Goal: Transaction & Acquisition: Purchase product/service

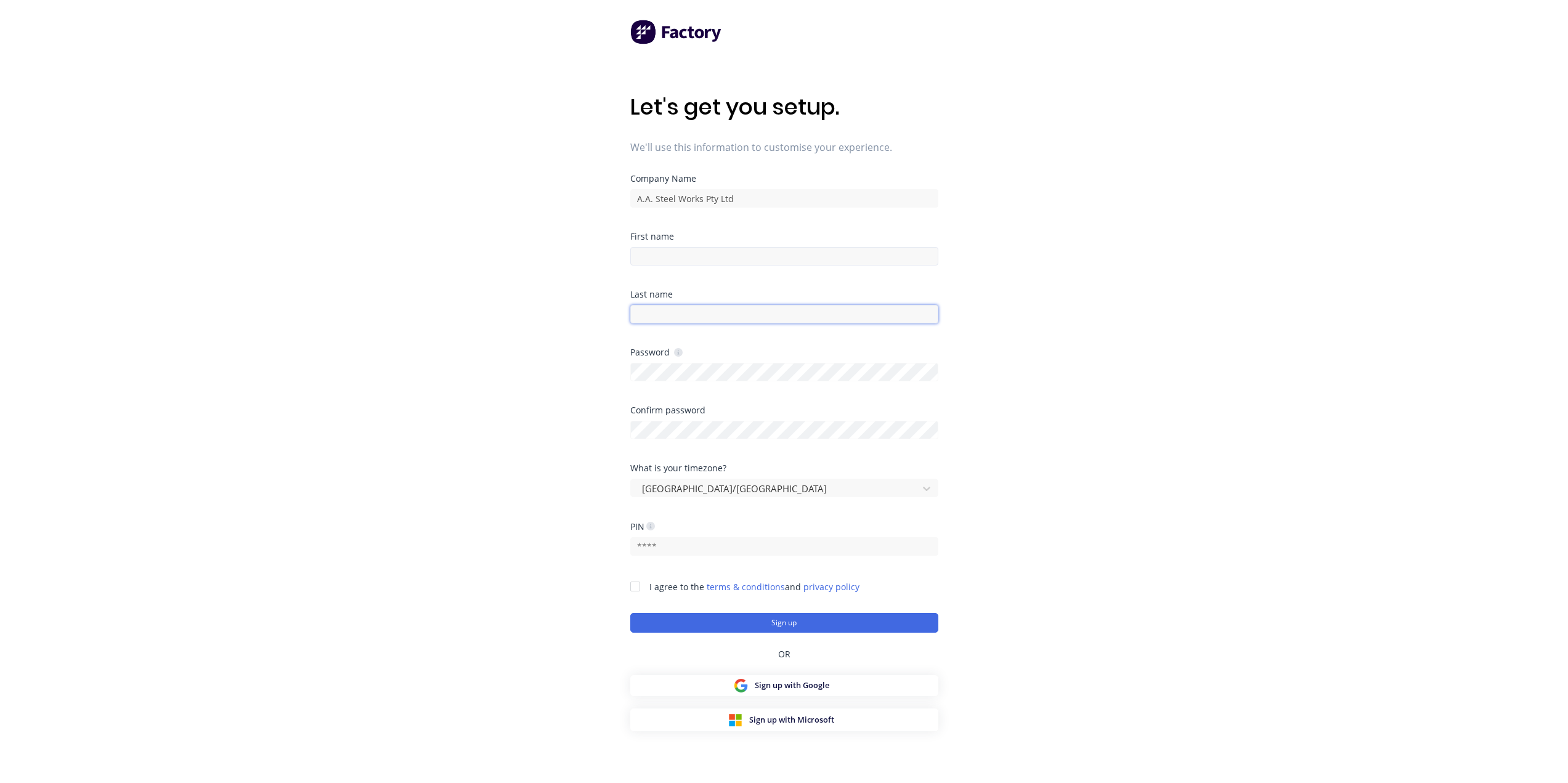
type input "brett@aasteelworks.com"
click at [654, 252] on input at bounding box center [784, 256] width 308 height 18
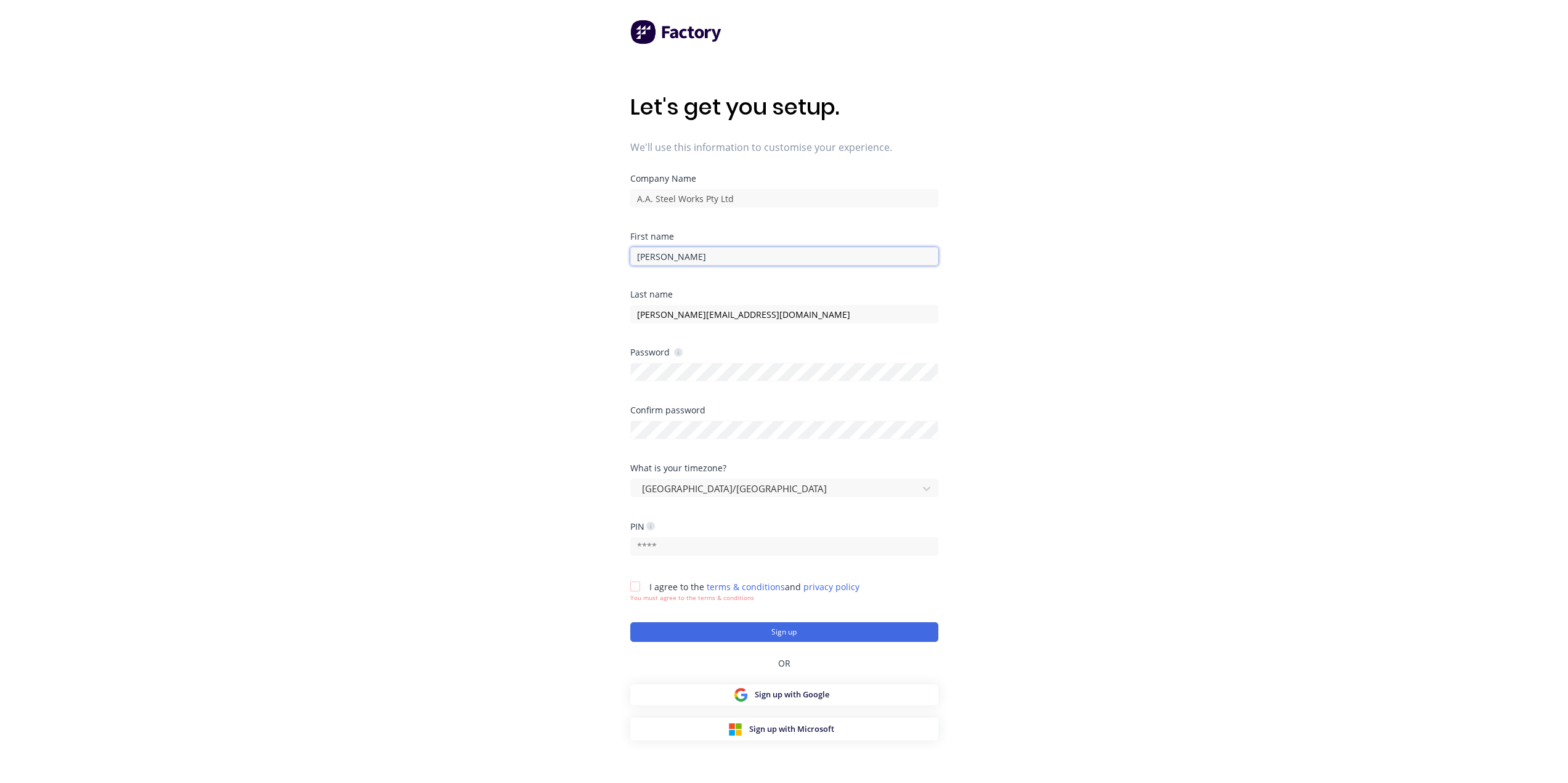
type input "Brett"
drag, startPoint x: 745, startPoint y: 314, endPoint x: 567, endPoint y: 323, distance: 178.2
click at [567, 323] on div "Let's get you setup. We'll use this information to customise your experience. C…" at bounding box center [784, 416] width 1568 height 833
type input "Sarandoglou"
drag, startPoint x: 590, startPoint y: 384, endPoint x: 630, endPoint y: 363, distance: 45.2
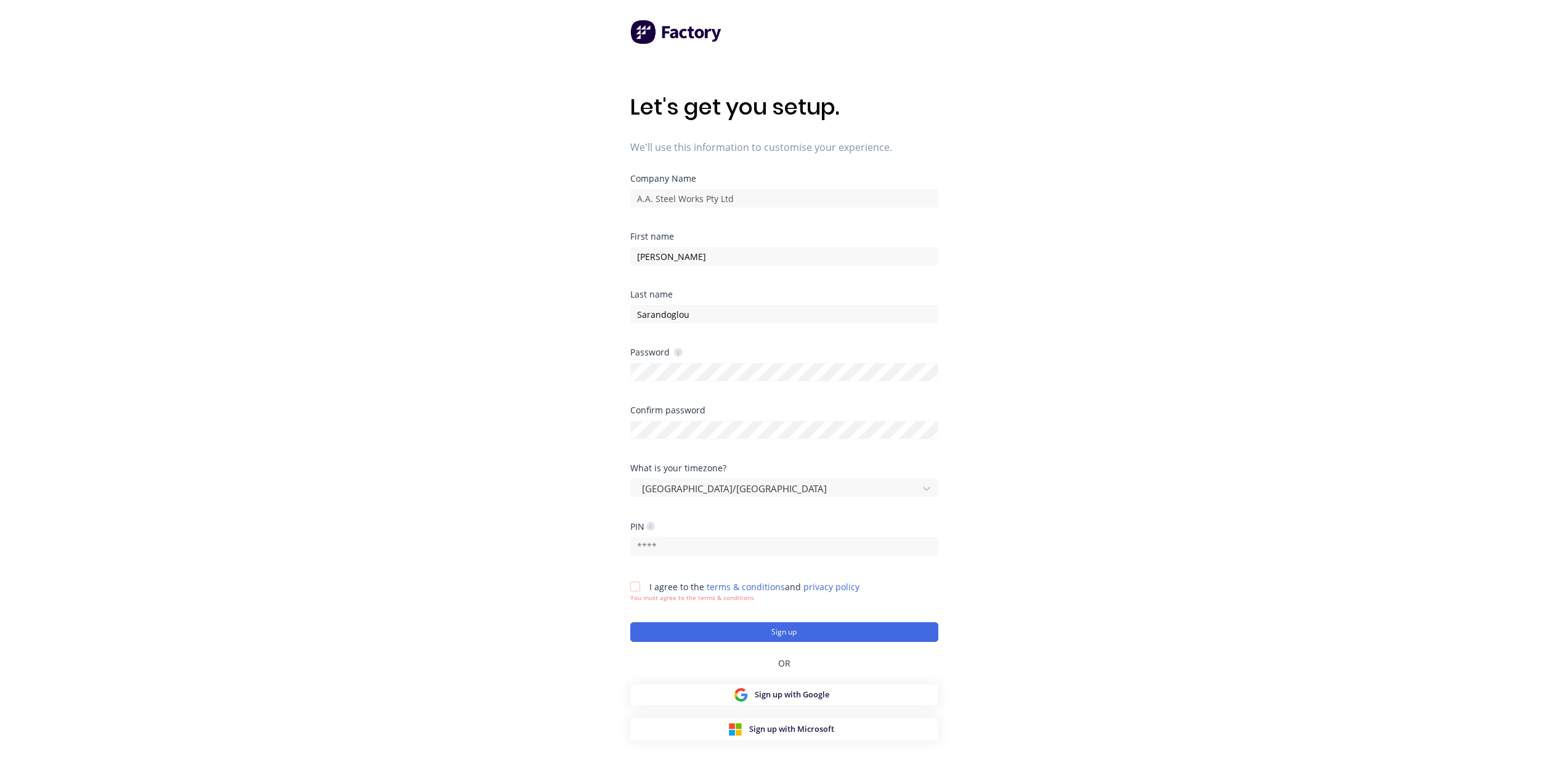
click at [590, 384] on div "Let's get you setup. We'll use this information to customise your experience. C…" at bounding box center [784, 416] width 1568 height 833
click at [582, 489] on div "Let's get you setup. We'll use this information to customise your experience. C…" at bounding box center [784, 416] width 1568 height 833
click at [688, 546] on input "text" at bounding box center [784, 546] width 308 height 18
type input "7591"
click at [632, 588] on div at bounding box center [635, 586] width 25 height 25
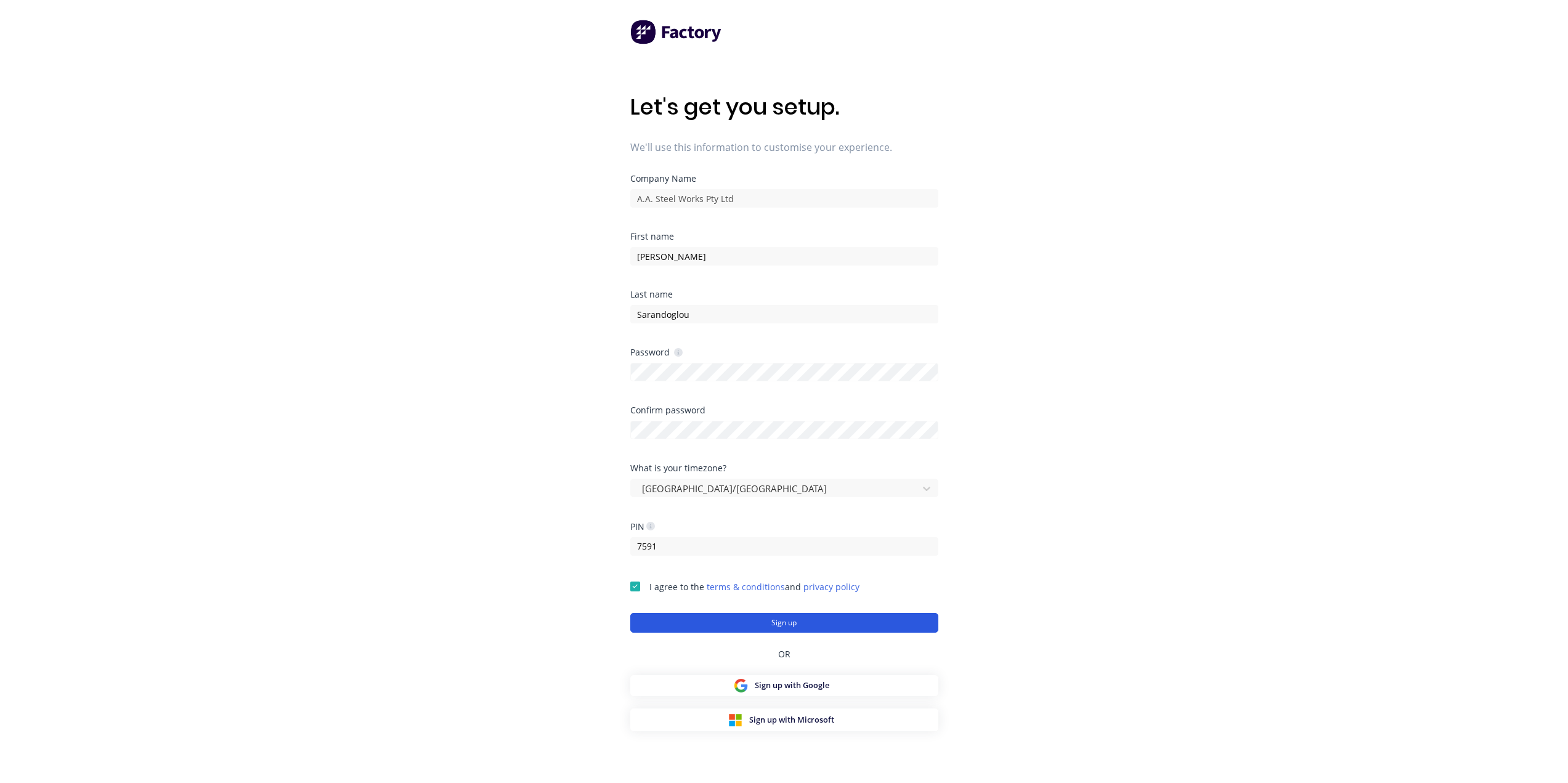
click at [815, 626] on button "Sign up" at bounding box center [784, 622] width 308 height 20
click at [799, 621] on button "Sign up" at bounding box center [784, 622] width 308 height 20
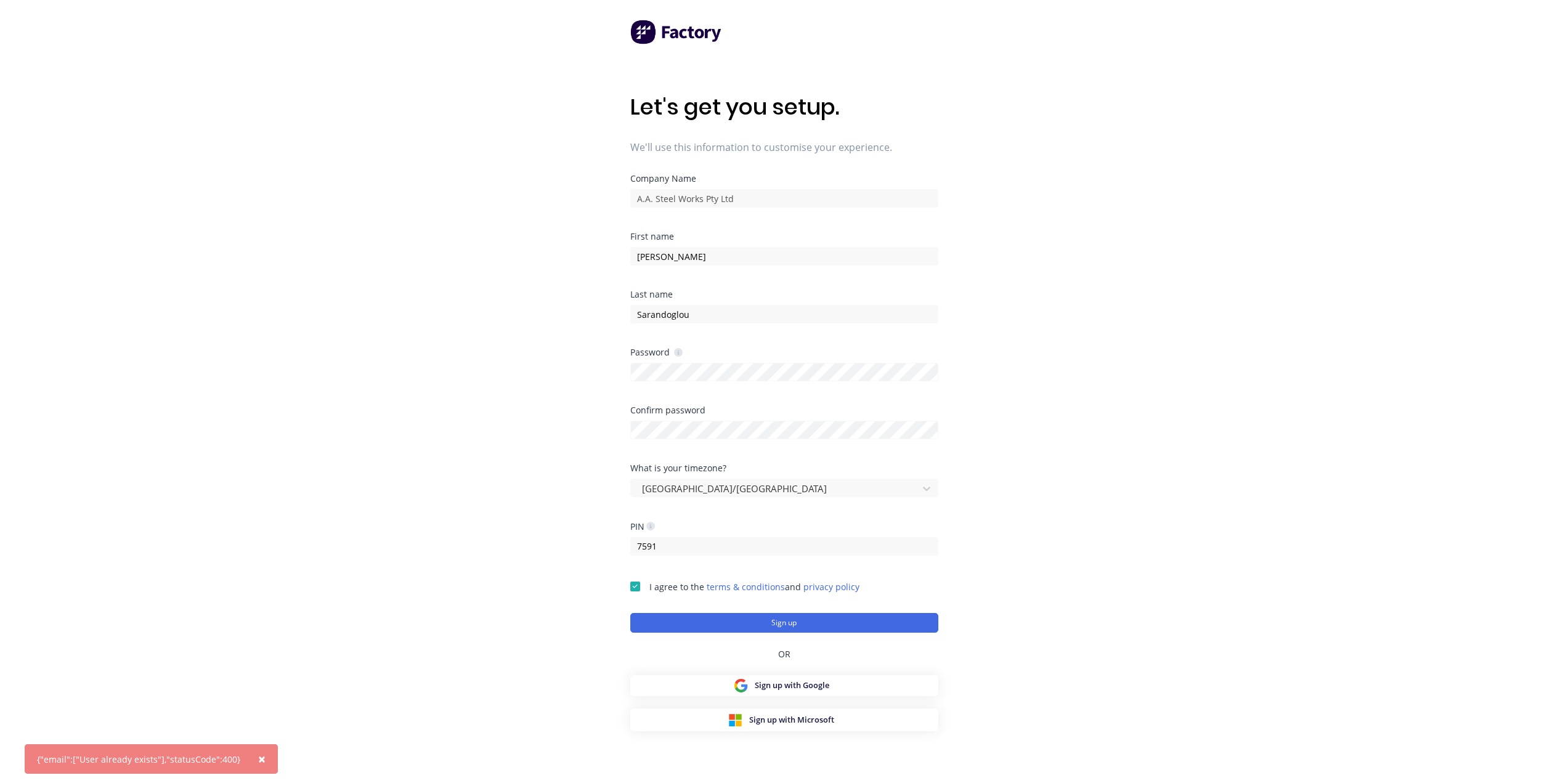
click at [1092, 274] on div "Let's get you setup. We'll use this information to customise your experience. C…" at bounding box center [784, 416] width 1568 height 833
type input "brett@aasteelworks.com"
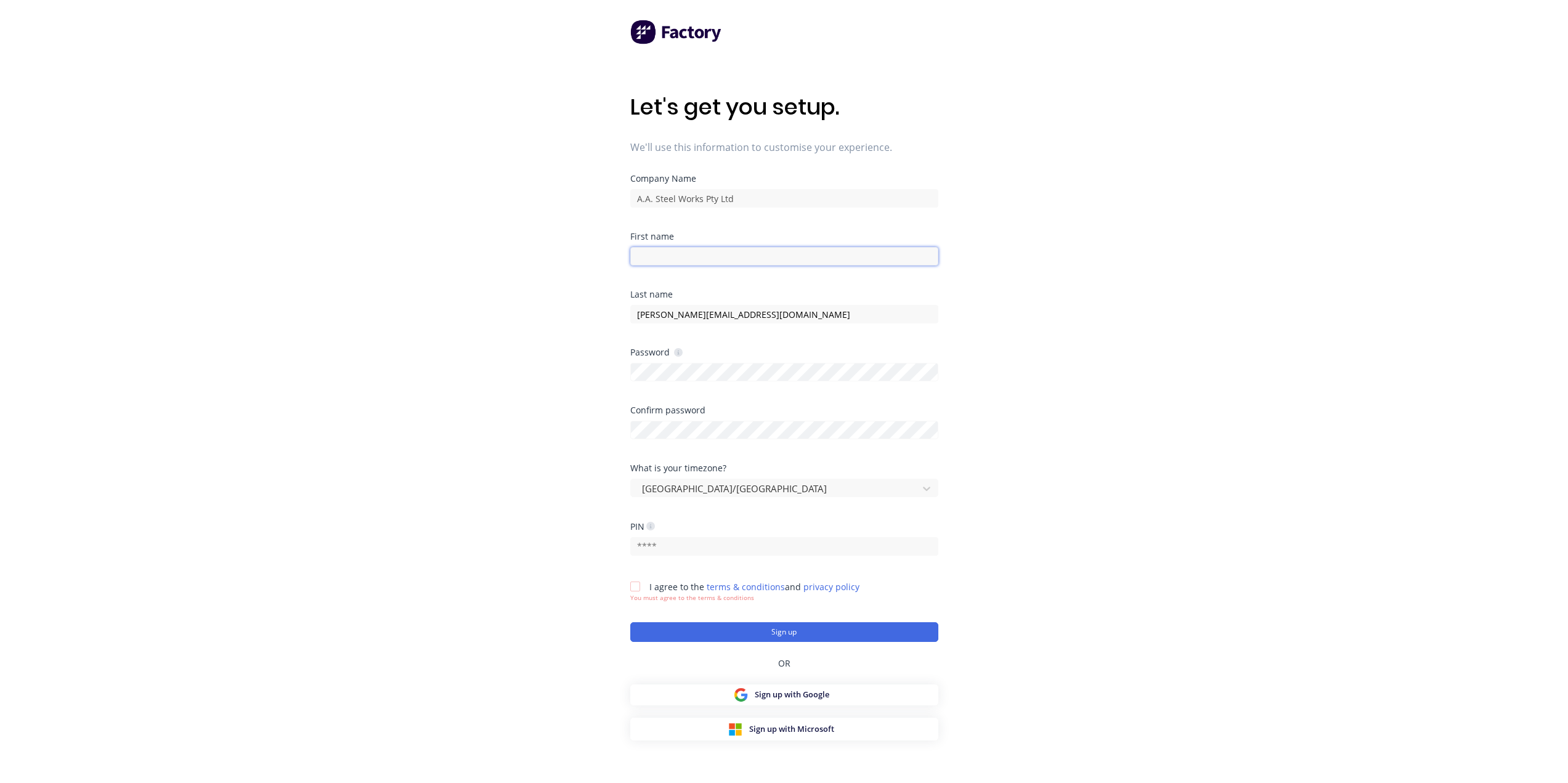
click at [694, 254] on input at bounding box center [784, 256] width 308 height 18
type input "Brett"
click at [662, 318] on input "brett@aasteelworks.com" at bounding box center [784, 314] width 308 height 18
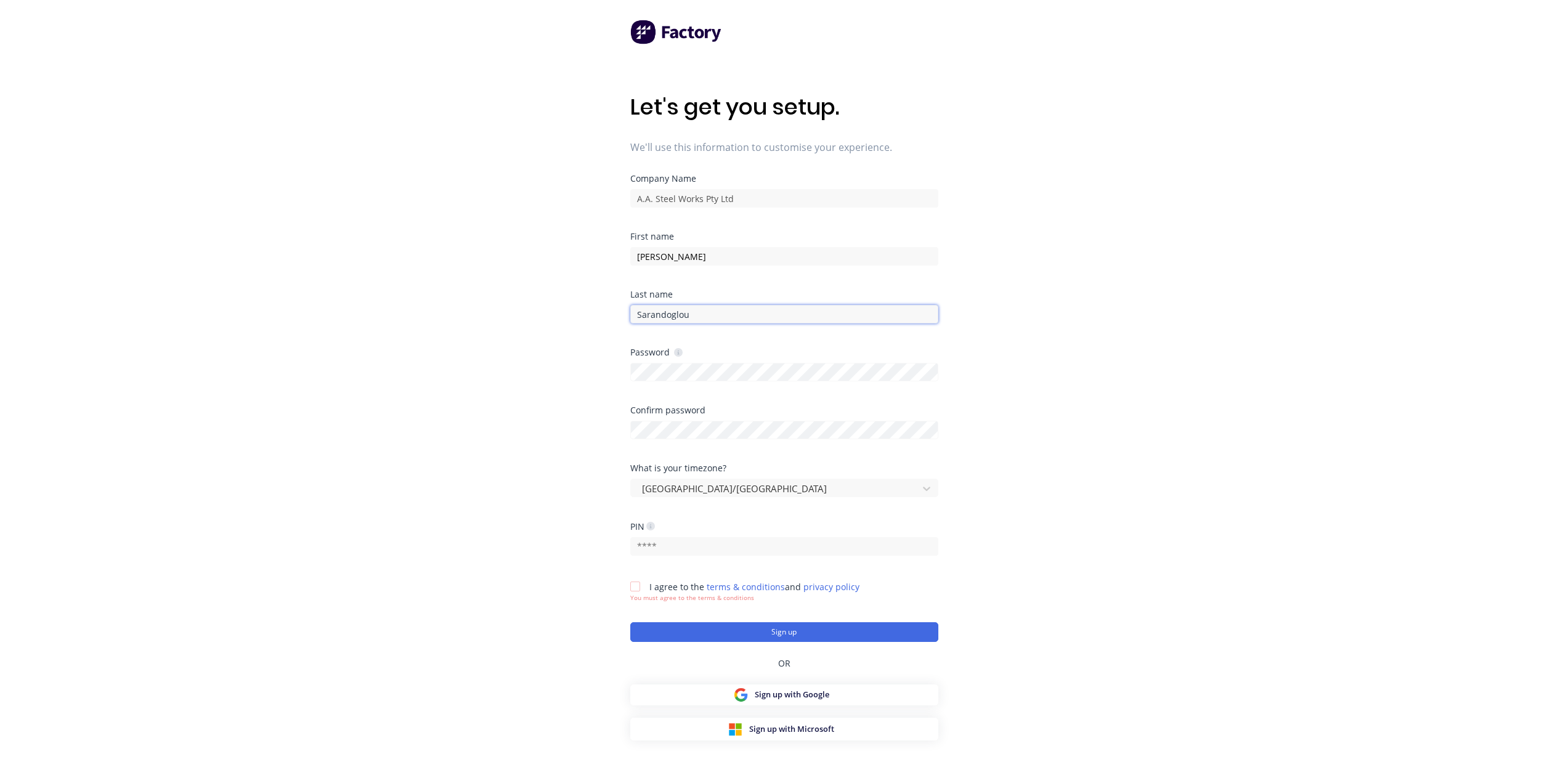
type input "Sarandoglou"
click at [594, 356] on div "Let's get you setup. We'll use this information to customise your experience. C…" at bounding box center [784, 416] width 1568 height 833
click at [818, 636] on button "Sign up" at bounding box center [784, 632] width 308 height 20
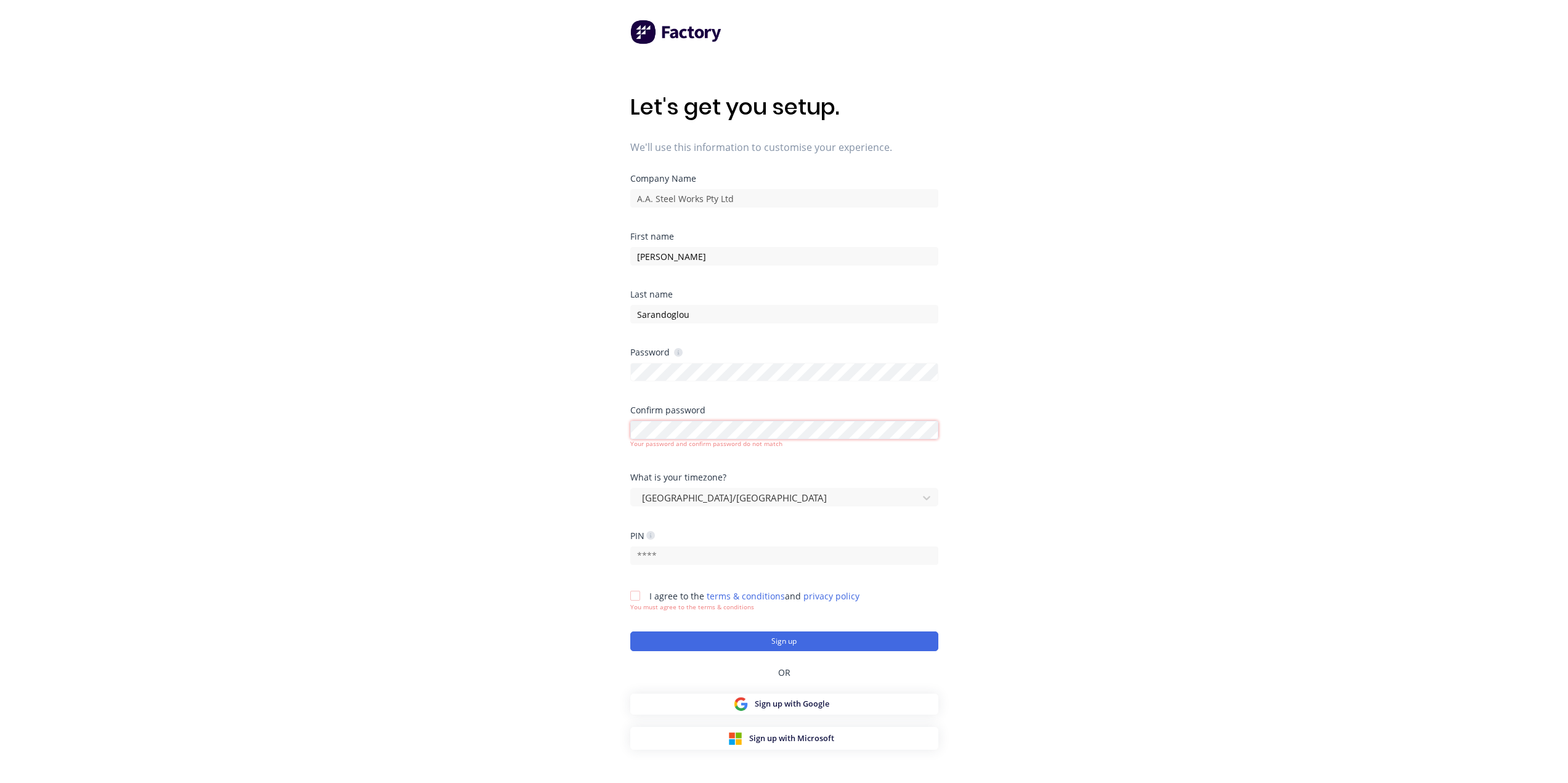
click at [559, 433] on div "Let's get you setup. We'll use this information to customise your experience. C…" at bounding box center [784, 416] width 1568 height 833
click at [679, 348] on icon at bounding box center [678, 352] width 9 height 9
click at [677, 357] on icon at bounding box center [678, 352] width 9 height 9
drag, startPoint x: 750, startPoint y: 419, endPoint x: 1181, endPoint y: 477, distance: 434.9
click at [1181, 477] on div "Let's get you setup. We'll use this information to customise your experience. C…" at bounding box center [784, 416] width 1568 height 833
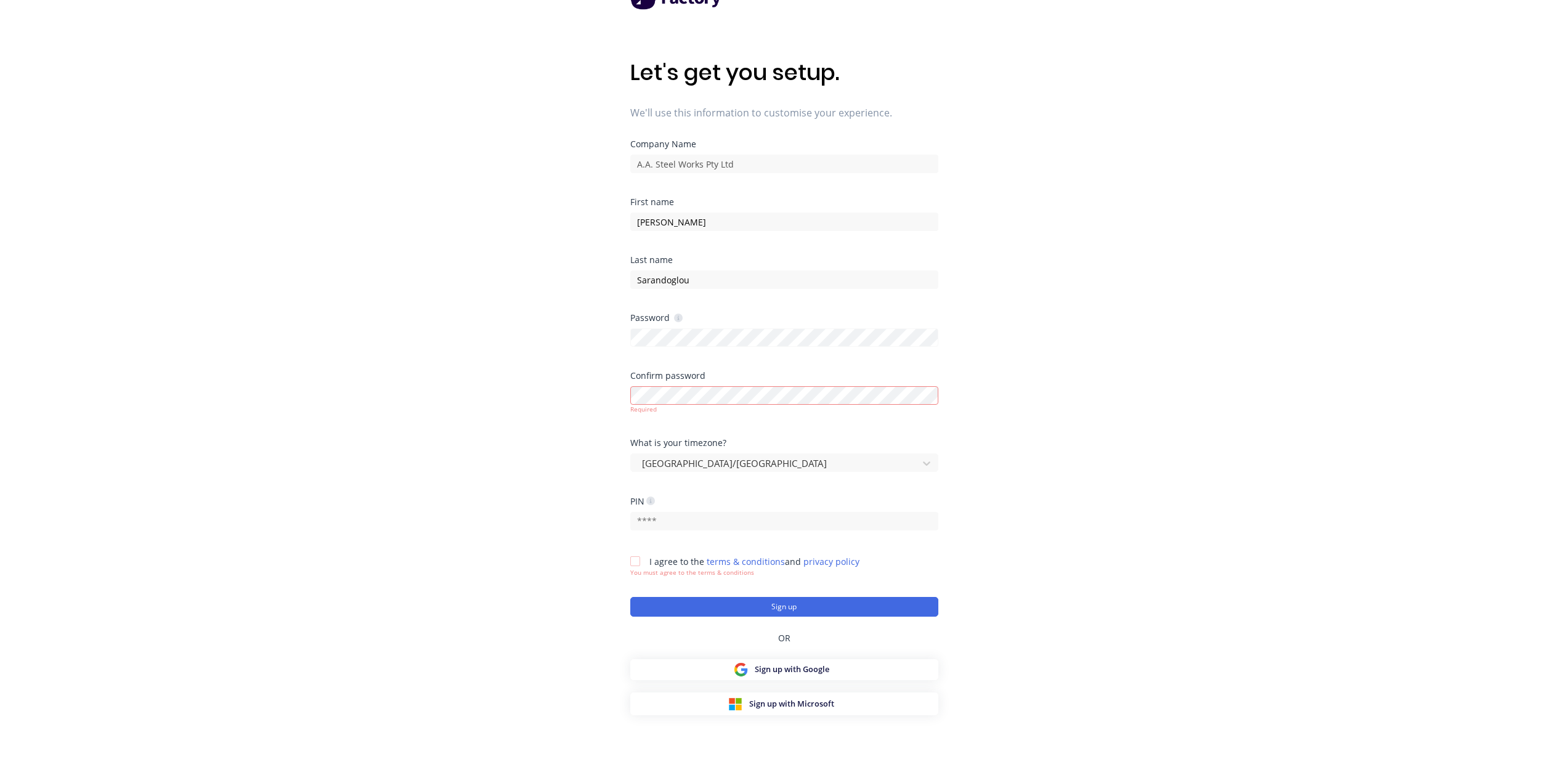
scroll to position [50, 0]
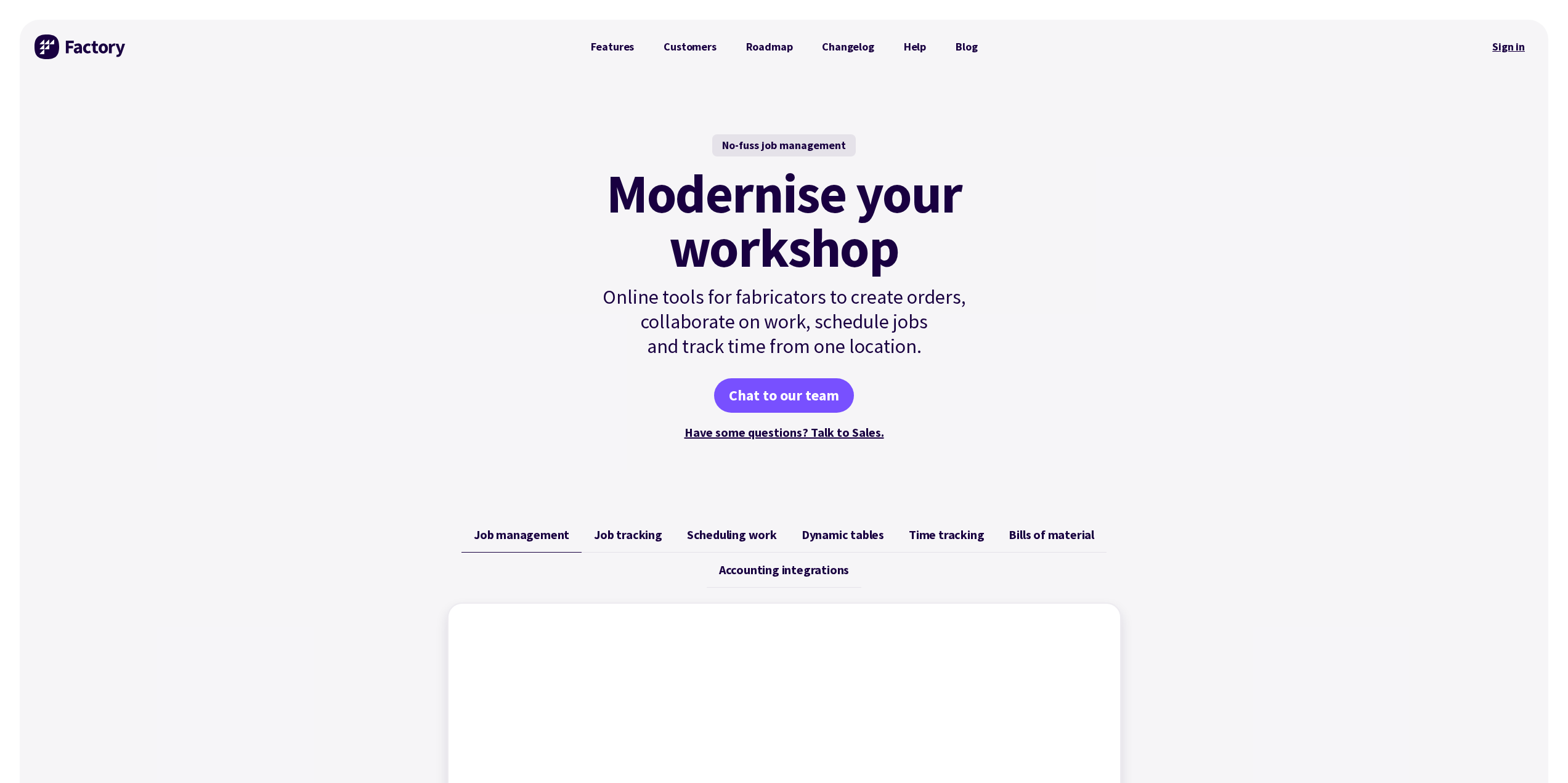
click at [1502, 42] on link "Sign in" at bounding box center [1509, 46] width 50 height 28
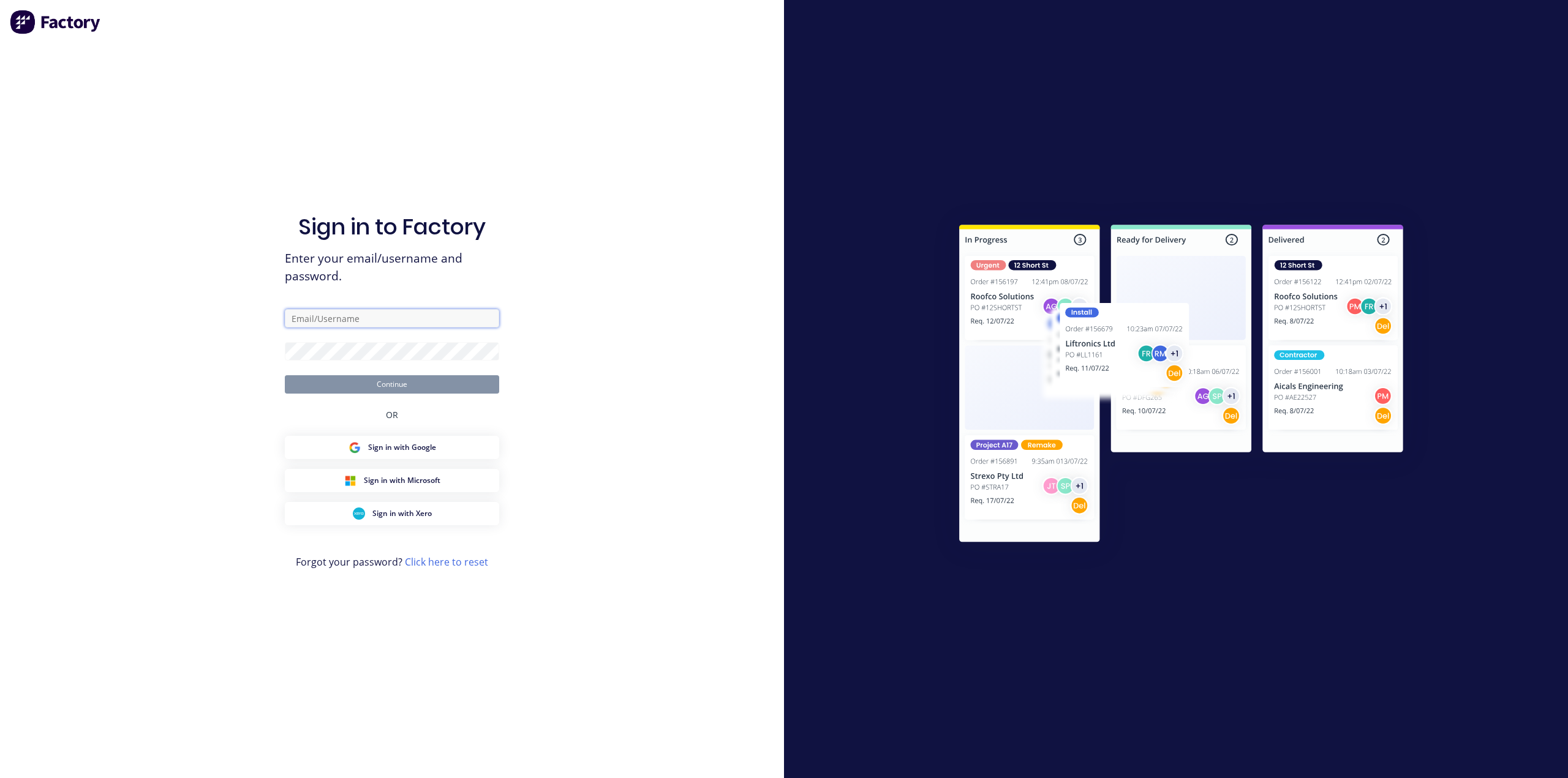
type input "brett@aasteelworks.com"
click at [336, 317] on input "brett@aasteelworks.com" at bounding box center [392, 318] width 215 height 18
click at [386, 385] on button "Continue" at bounding box center [392, 384] width 215 height 18
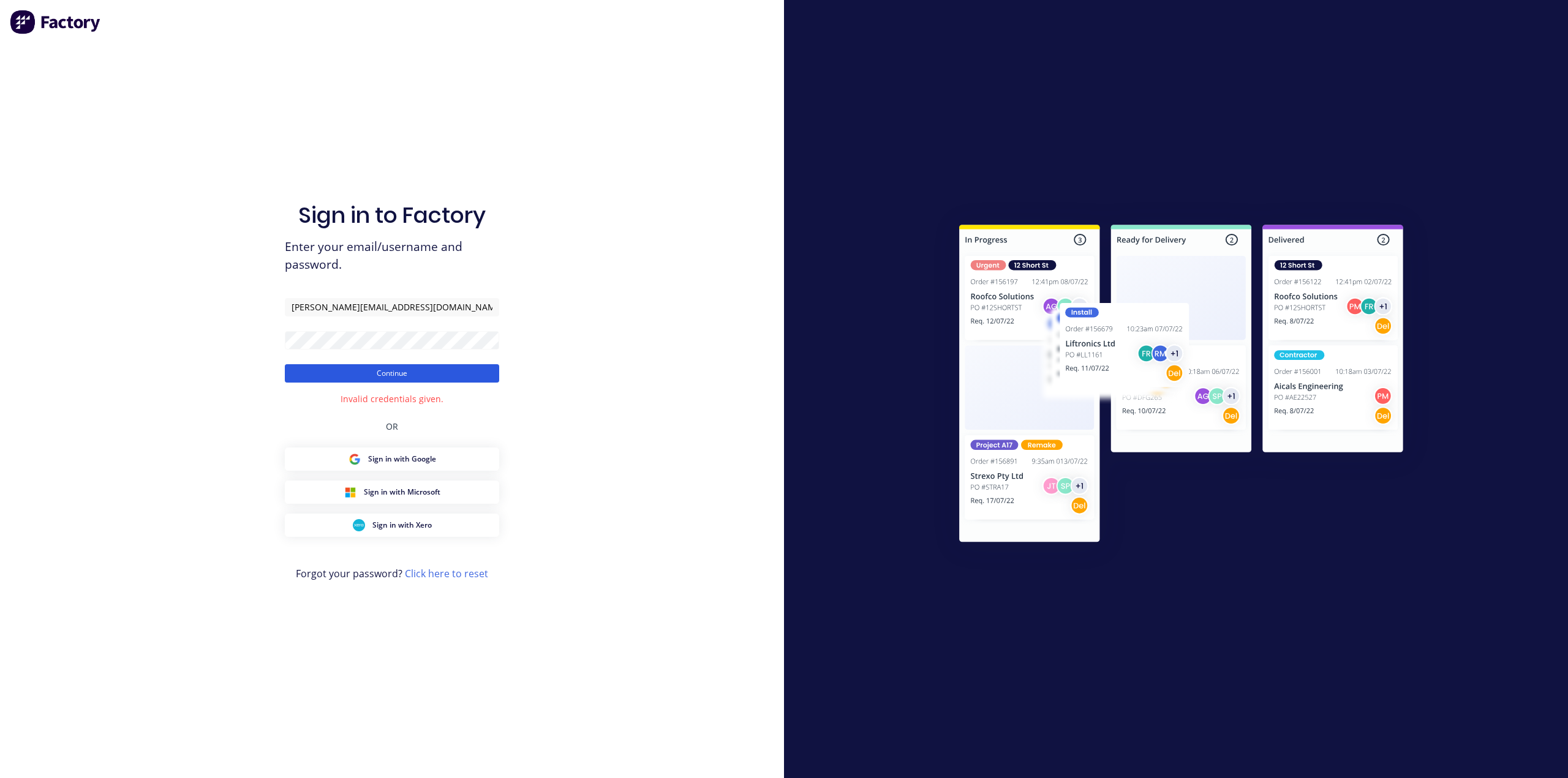
click at [329, 370] on button "Continue" at bounding box center [392, 373] width 215 height 18
click at [400, 378] on button "Continue" at bounding box center [392, 373] width 215 height 18
click at [390, 308] on input "brett@aasteelworks.com" at bounding box center [392, 307] width 215 height 18
click at [590, 440] on div "Sign in to Factory Enter your email/username and password. brett@aasteelworks.c…" at bounding box center [392, 389] width 784 height 778
click at [445, 577] on link "Click here to reset" at bounding box center [446, 573] width 83 height 14
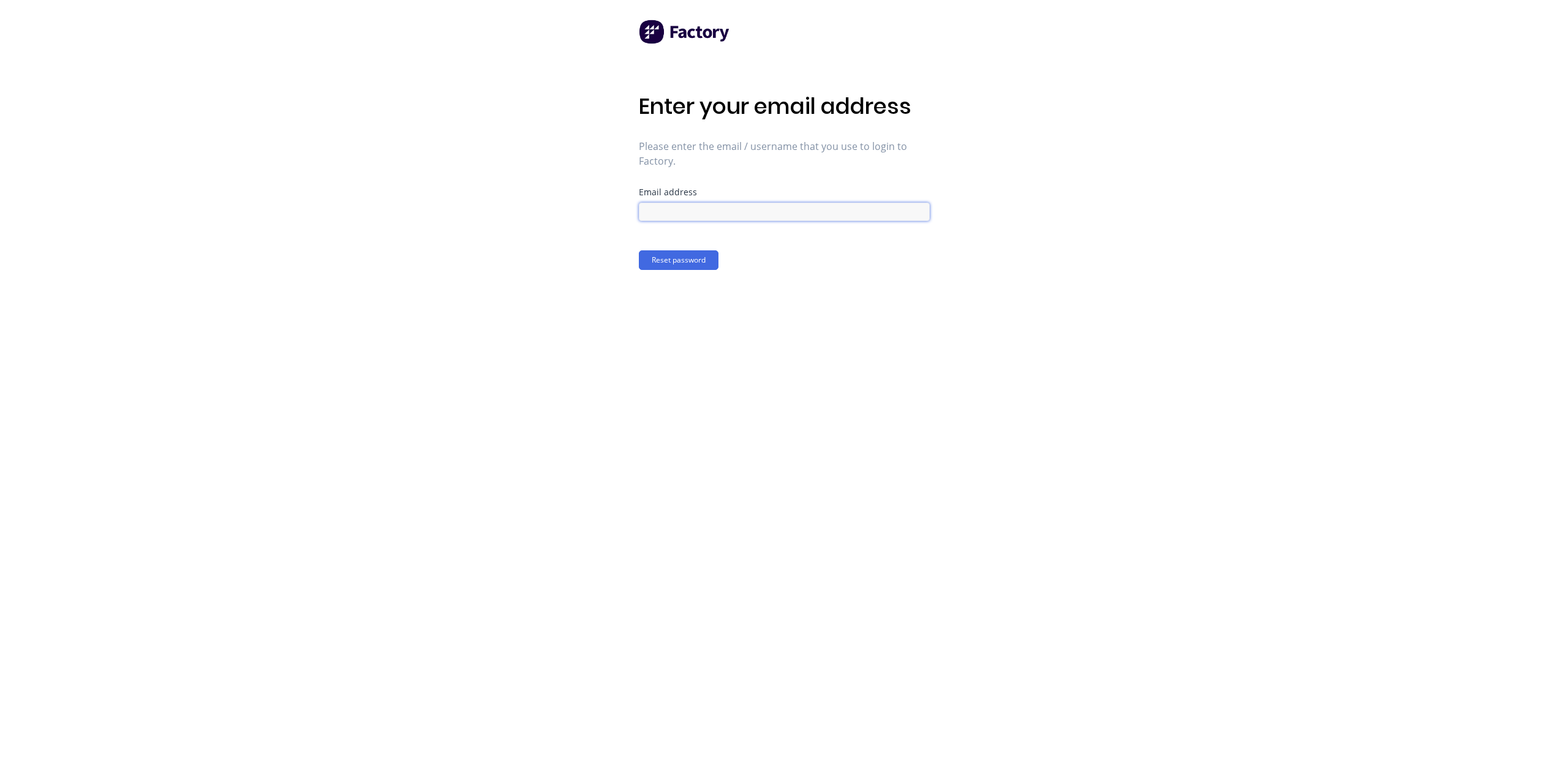
click at [750, 211] on input at bounding box center [784, 211] width 291 height 18
type input "brett@aasteelworks.com"
click at [679, 254] on button "Reset password" at bounding box center [678, 260] width 80 height 20
click at [685, 321] on button "Confirm new password" at bounding box center [690, 323] width 104 height 20
click at [708, 324] on button "Confirm new password" at bounding box center [690, 323] width 104 height 20
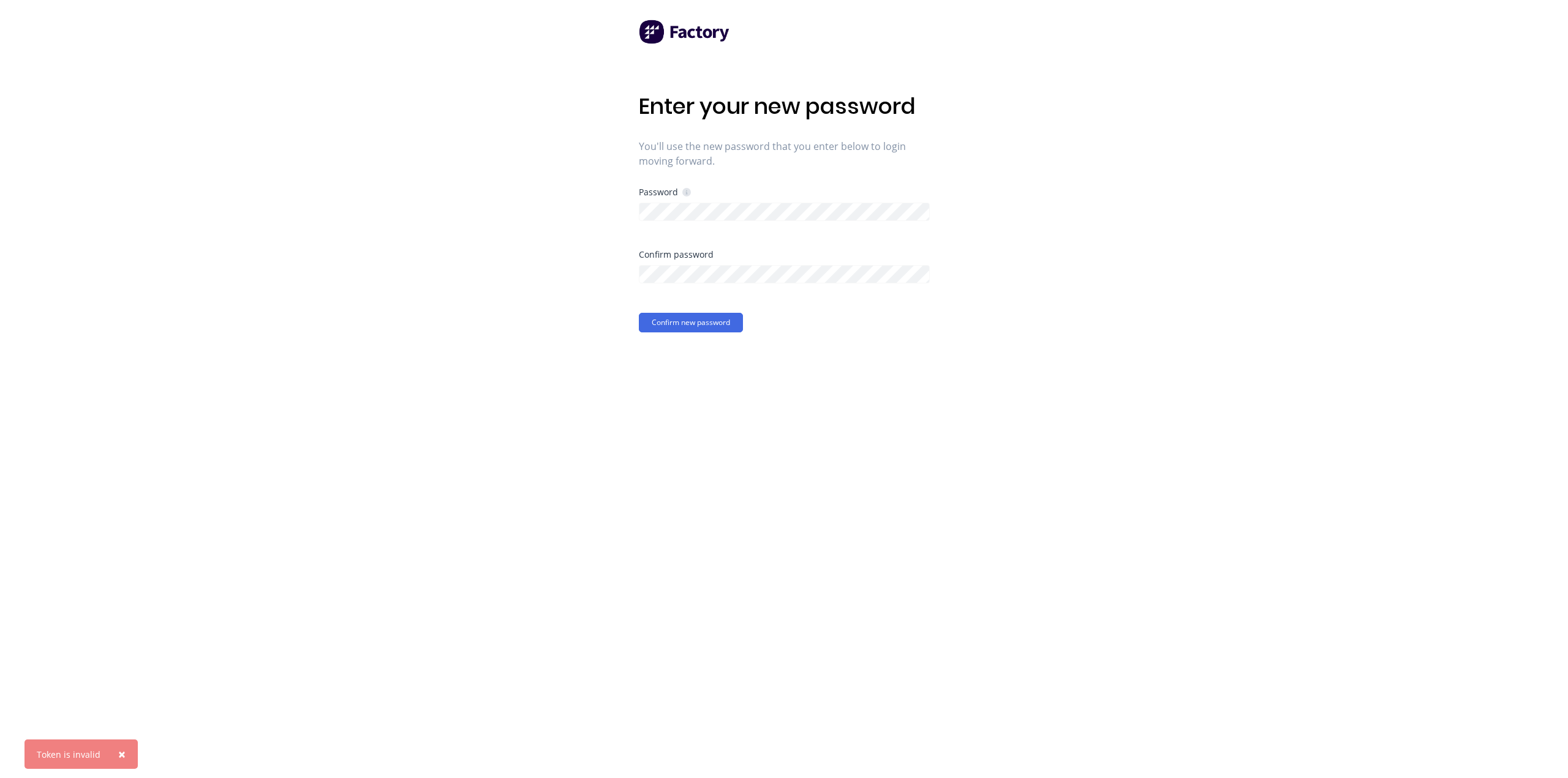
click at [93, 730] on div "Enter your new password You'll use the new password that you enter below to log…" at bounding box center [784, 389] width 1568 height 778
click at [98, 751] on div "× Token is invalid" at bounding box center [81, 754] width 114 height 29
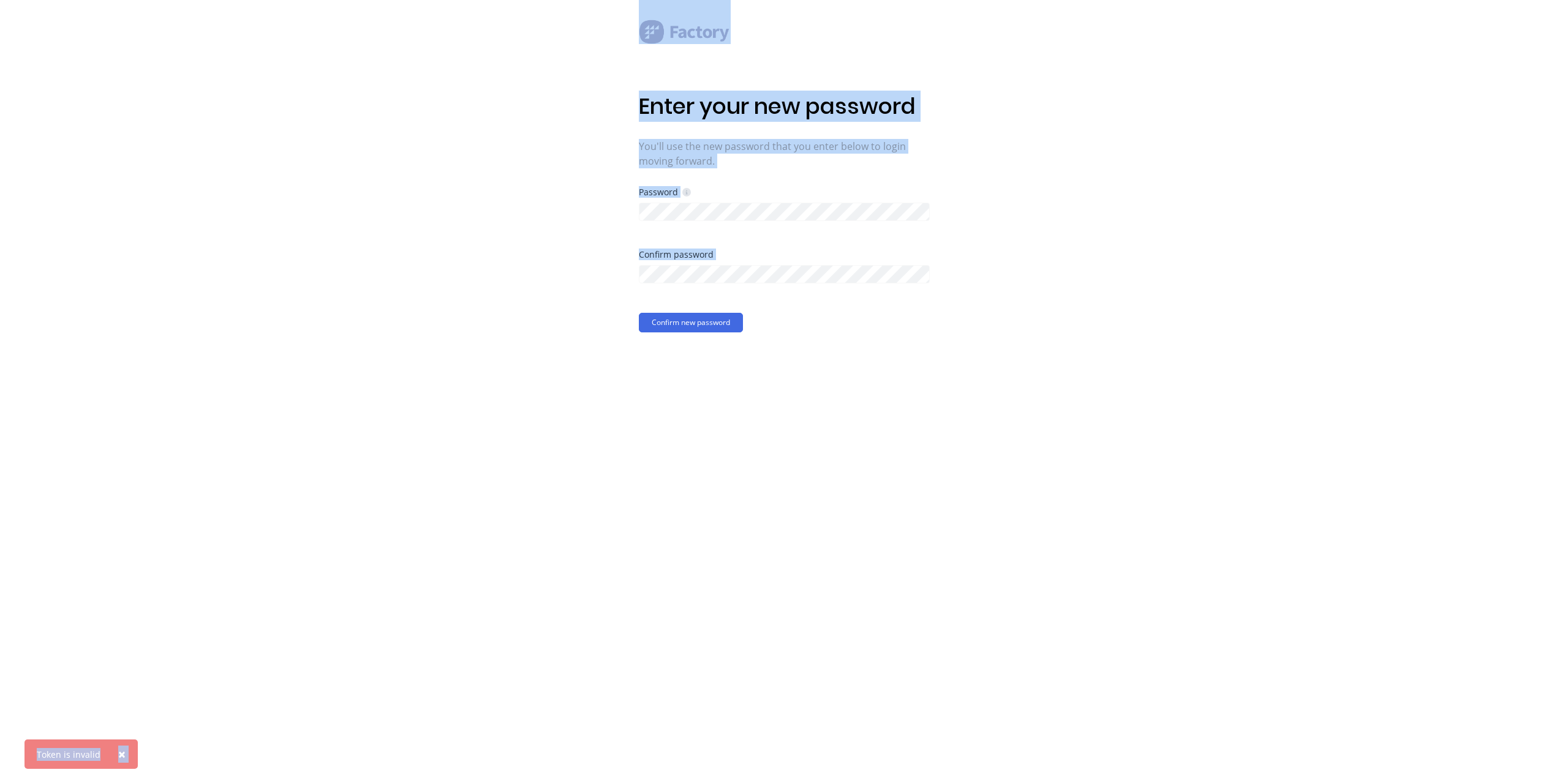
click at [99, 750] on div "× Token is invalid" at bounding box center [81, 754] width 114 height 29
click at [121, 757] on div "Enter your new password You'll use the new password that you enter below to log…" at bounding box center [784, 389] width 1568 height 778
click at [732, 491] on div "Enter your new password You'll use the new password that you enter below to log…" at bounding box center [784, 389] width 291 height 778
click at [700, 322] on button "Confirm new password" at bounding box center [690, 323] width 104 height 20
click at [118, 761] on span "×" at bounding box center [122, 754] width 7 height 17
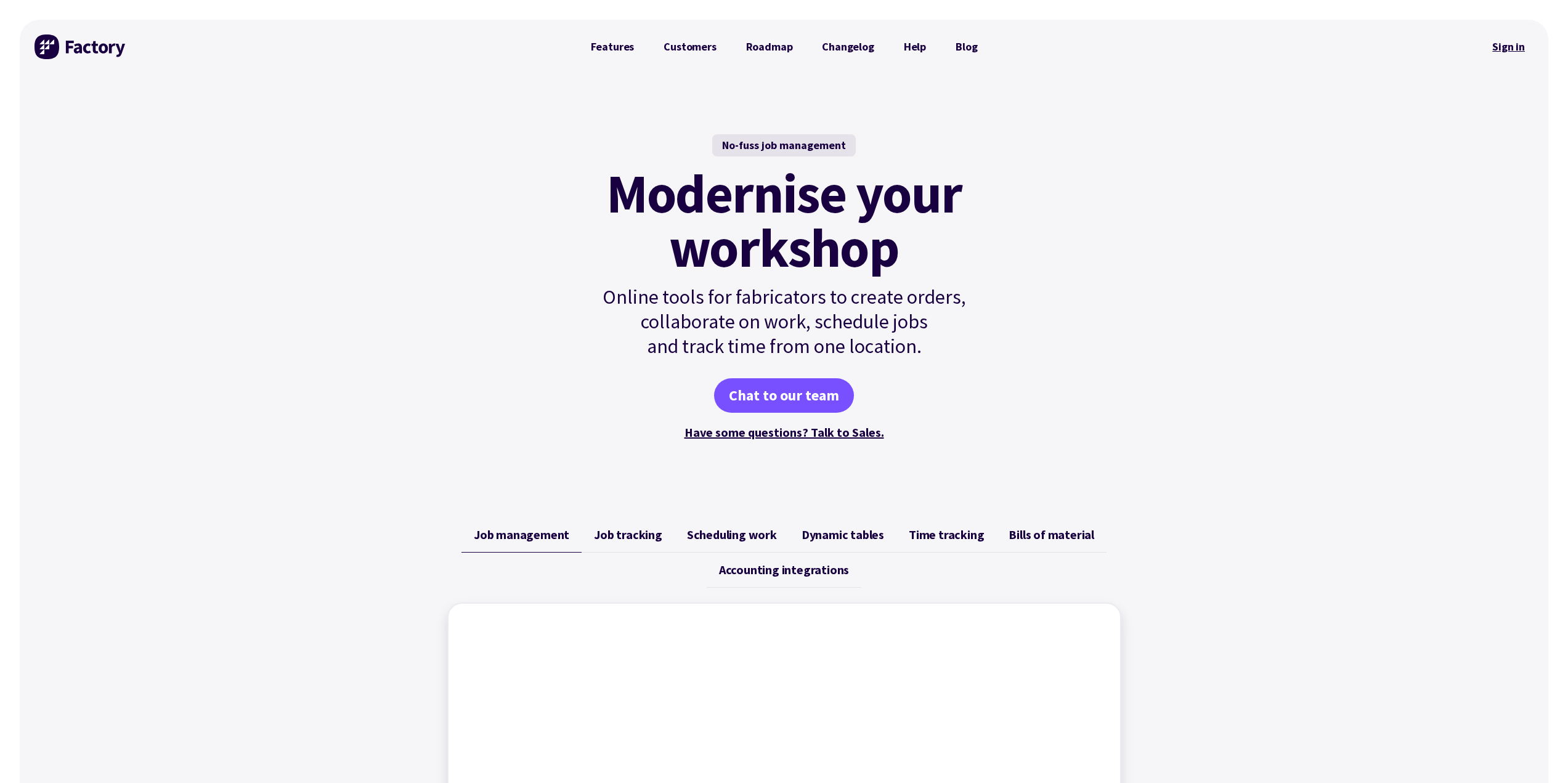
click at [1518, 46] on link "Sign in" at bounding box center [1509, 46] width 50 height 28
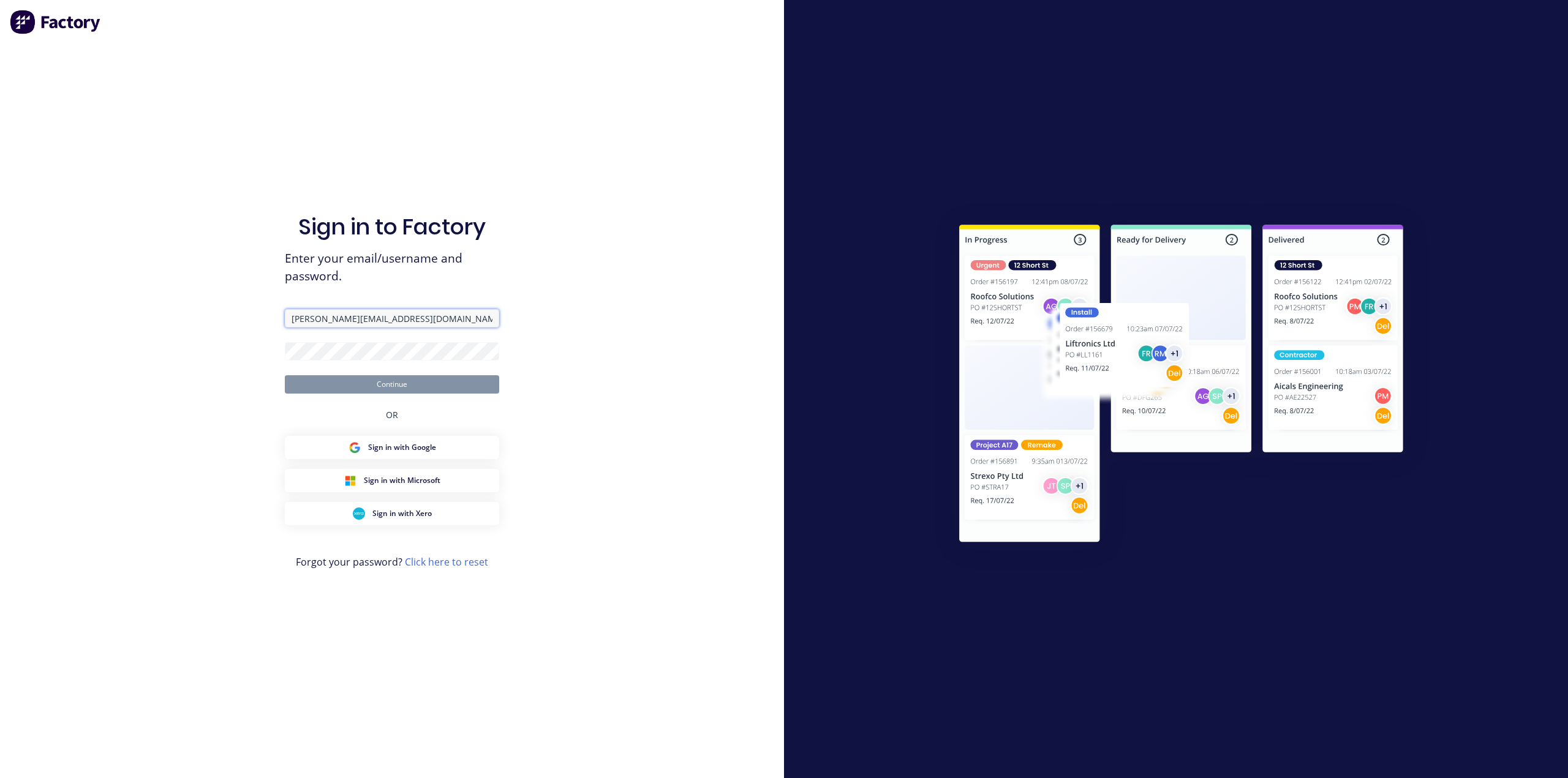
drag, startPoint x: 0, startPoint y: 0, endPoint x: 390, endPoint y: 326, distance: 508.3
click at [390, 326] on input "[PERSON_NAME][EMAIL_ADDRESS][DOMAIN_NAME]" at bounding box center [392, 318] width 215 height 18
click at [285, 375] on button "Continue" at bounding box center [392, 384] width 215 height 18
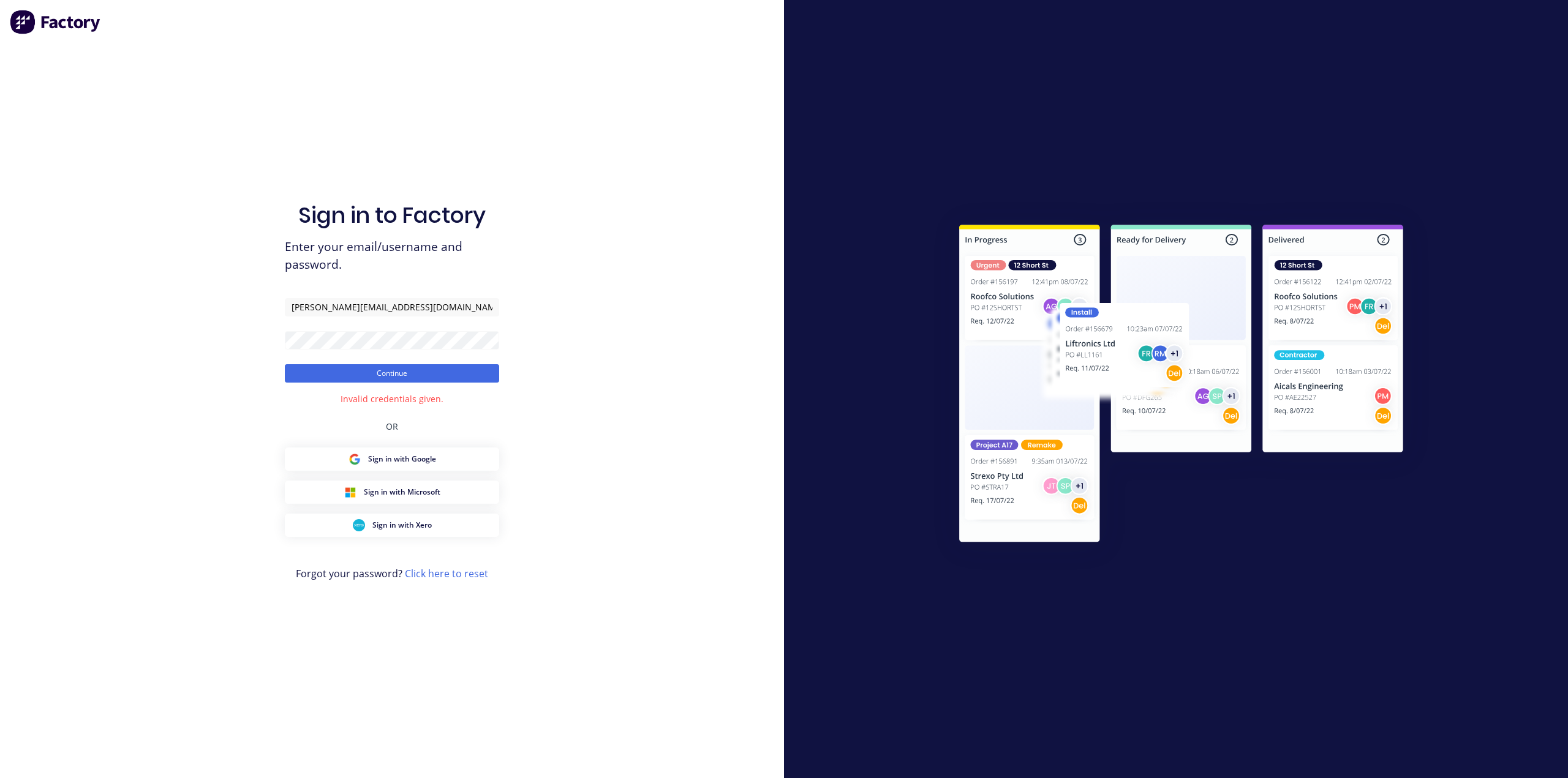
click at [370, 405] on div "Sign in to Factory Enter your email/username and password. brett@aasteelworks.c…" at bounding box center [392, 401] width 215 height 734
click at [390, 385] on div "Sign in to Factory Enter your email/username and password. brett@aasteelworks.c…" at bounding box center [392, 401] width 215 height 734
click at [393, 377] on button "Continue" at bounding box center [392, 373] width 215 height 18
click at [536, 470] on div "Sign in to Factory Enter your email/username and password. brett@aasteelworks.c…" at bounding box center [392, 389] width 784 height 778
click at [538, 470] on div "Sign in to Factory Enter your email/username and password. brett@aasteelworks.c…" at bounding box center [392, 389] width 784 height 778
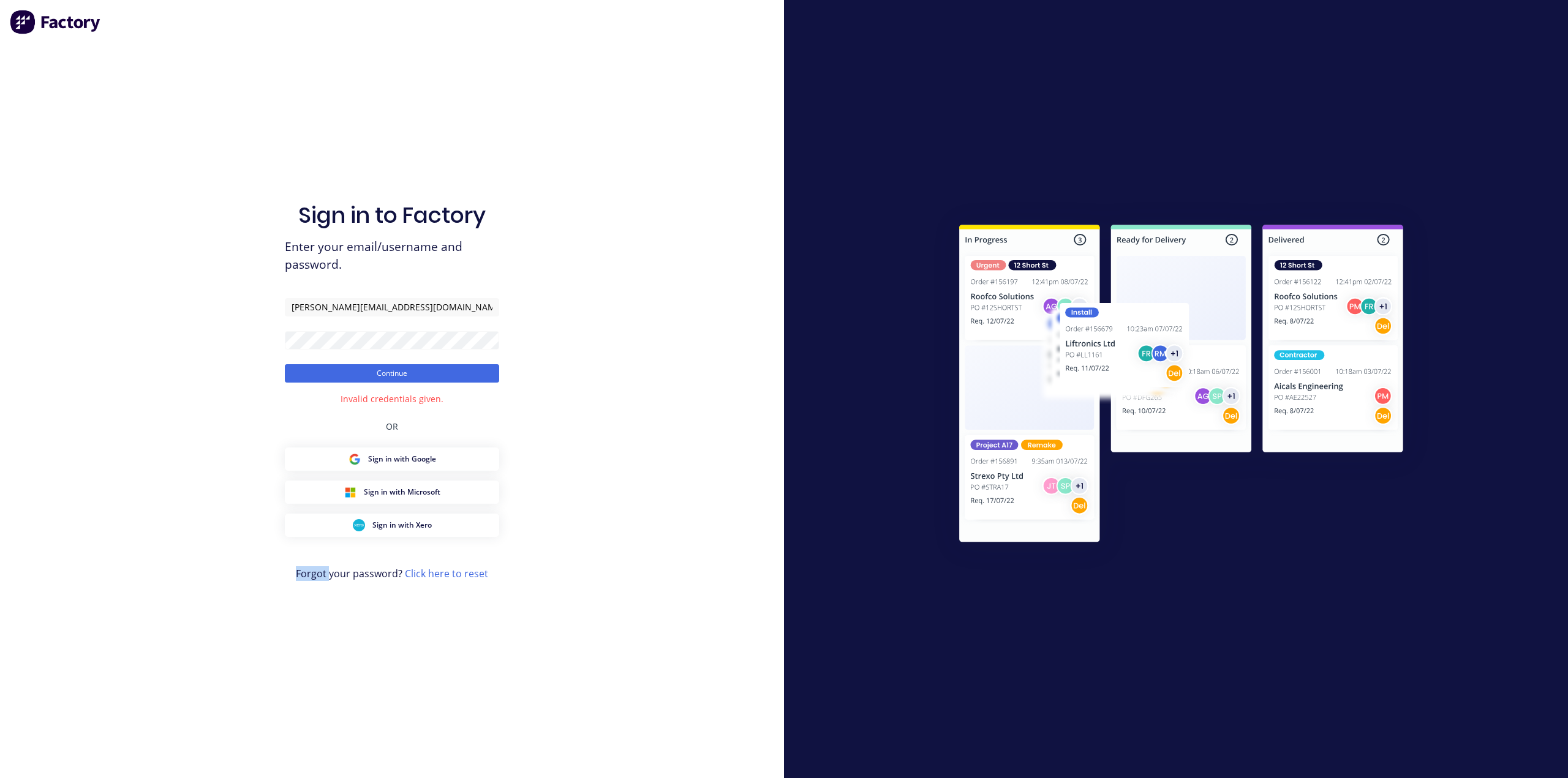
click at [538, 470] on div "Sign in to Factory Enter your email/username and password. brett@aasteelworks.c…" at bounding box center [392, 389] width 784 height 778
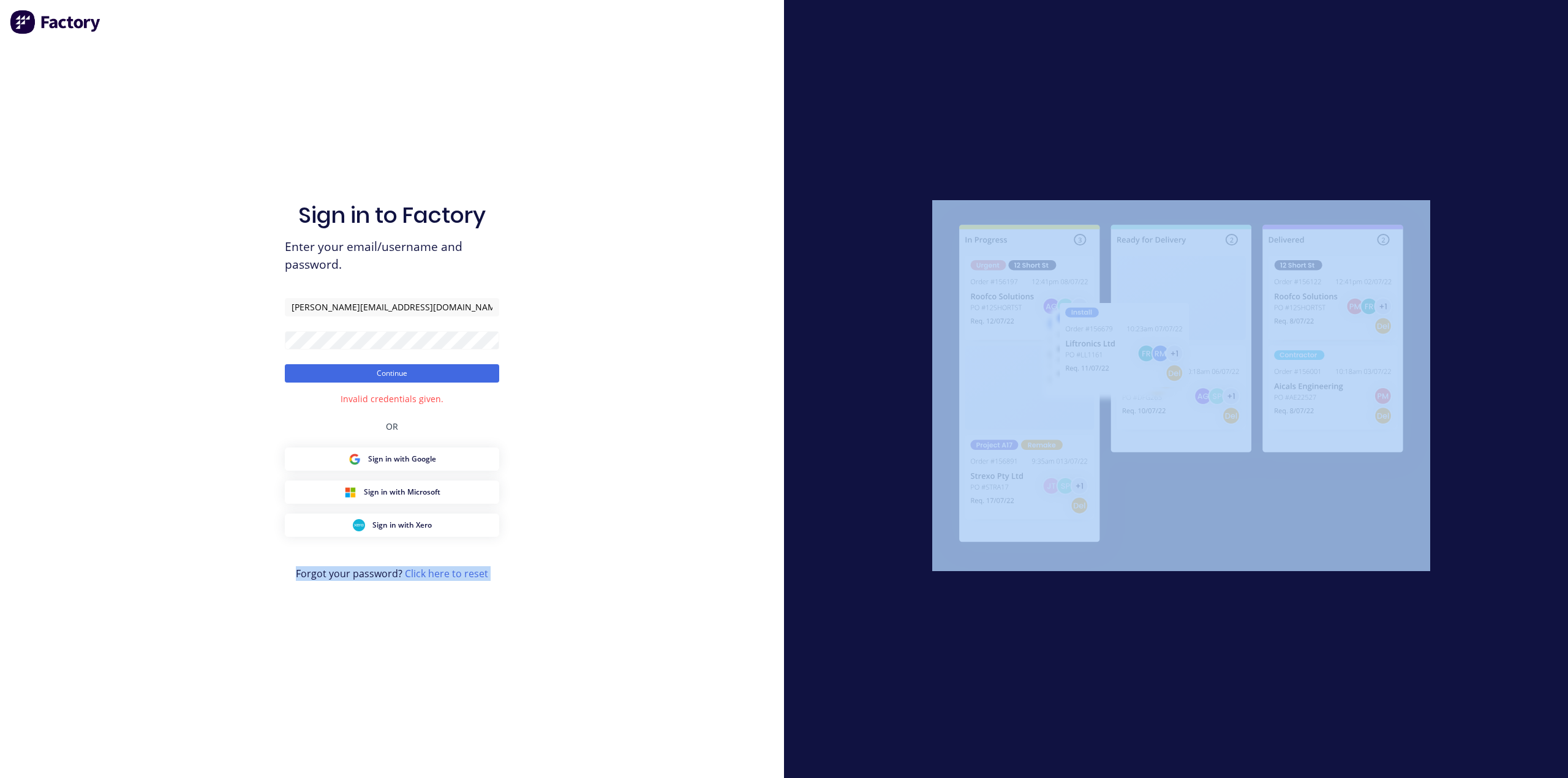
click at [538, 470] on div "Sign in to Factory Enter your email/username and password. brett@aasteelworks.c…" at bounding box center [392, 389] width 784 height 778
drag, startPoint x: 538, startPoint y: 470, endPoint x: 516, endPoint y: 488, distance: 28.4
click at [538, 471] on div "Sign in to Factory Enter your email/username and password. brett@aasteelworks.c…" at bounding box center [392, 389] width 784 height 778
click at [449, 617] on div "Sign in to Factory Enter your email/username and password. brett@aasteelworks.c…" at bounding box center [392, 401] width 215 height 734
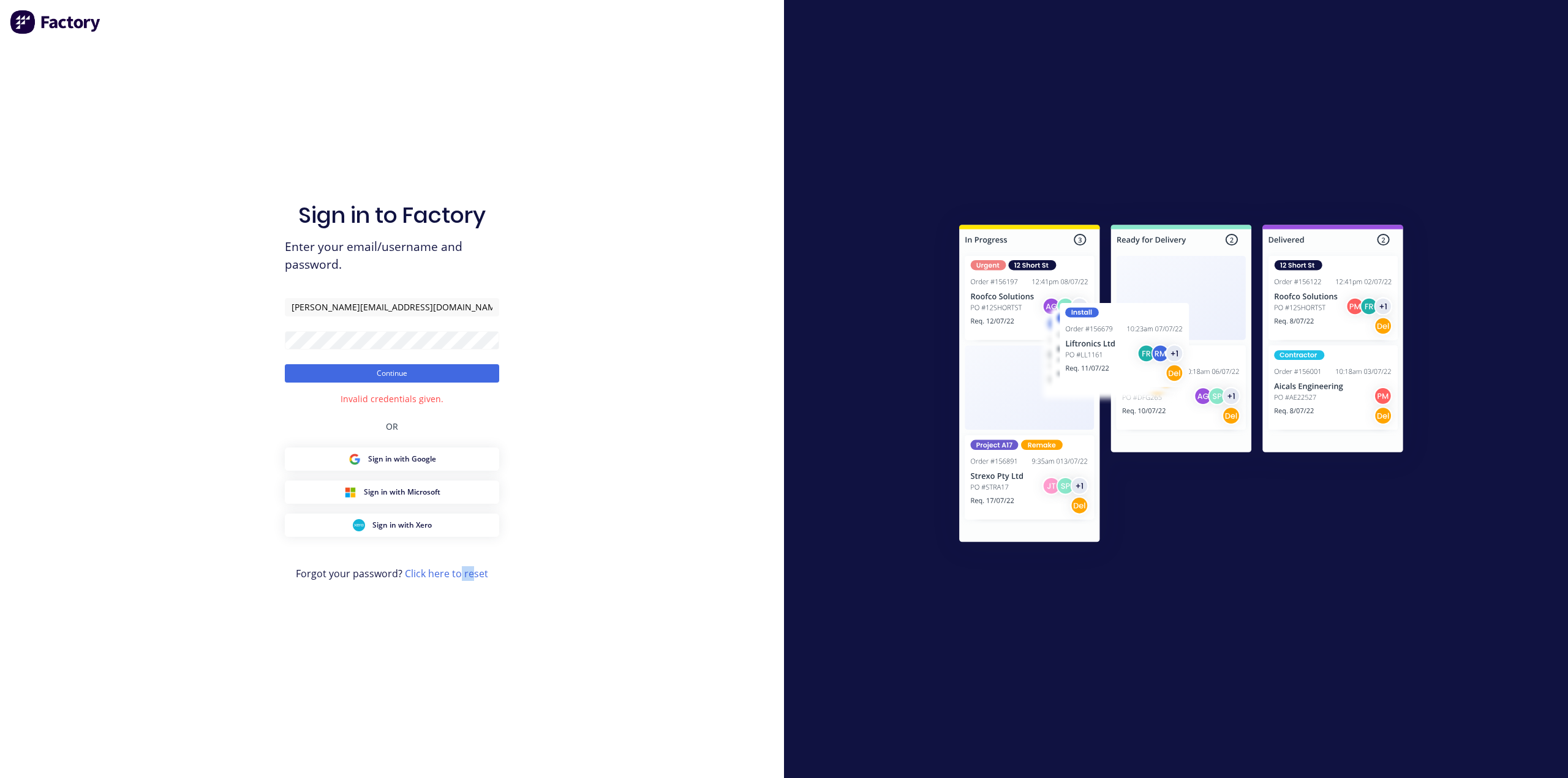
click at [465, 646] on div "Sign in to Factory Enter your email/username and password. brett@aasteelworks.c…" at bounding box center [392, 401] width 215 height 734
click at [646, 321] on div "Sign in to Factory Enter your email/username and password. brett@aasteelworks.c…" at bounding box center [392, 389] width 784 height 778
click at [329, 308] on input "brett@aasteelworks.com" at bounding box center [392, 307] width 215 height 18
drag, startPoint x: 309, startPoint y: 307, endPoint x: 239, endPoint y: 311, distance: 70.1
click at [239, 311] on div "Sign in to Factory Enter your email/username and password. brett@aasteelworks.c…" at bounding box center [392, 389] width 784 height 778
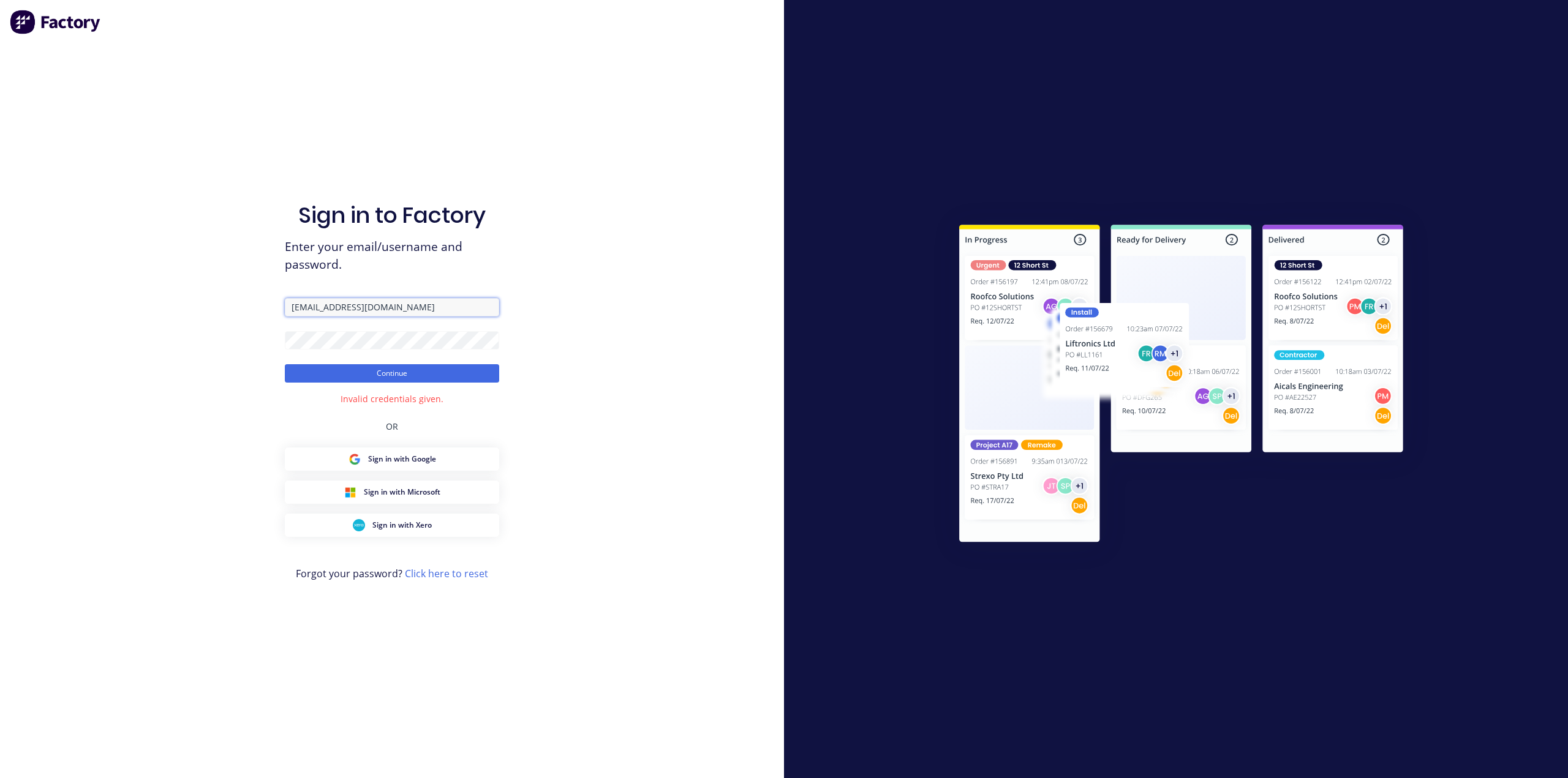
type input "[EMAIL_ADDRESS][DOMAIN_NAME]"
click at [208, 353] on div "Sign in to Factory Enter your email/username and password. admin@aasteelworks.c…" at bounding box center [392, 389] width 784 height 778
click at [787, 453] on div at bounding box center [1176, 389] width 784 height 778
click at [476, 366] on button "Continue" at bounding box center [392, 373] width 215 height 18
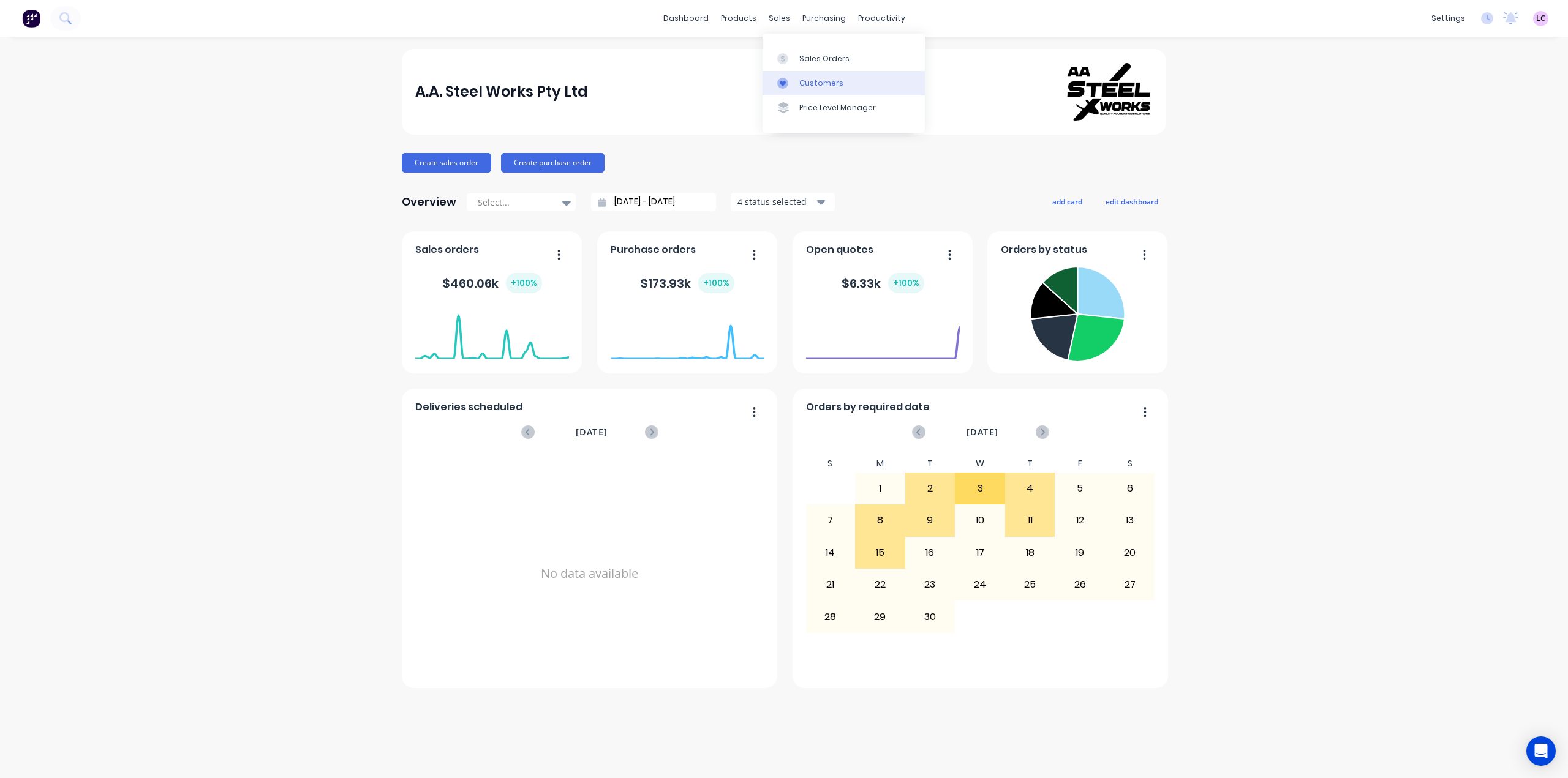
click at [812, 79] on div "Customers" at bounding box center [821, 83] width 44 height 11
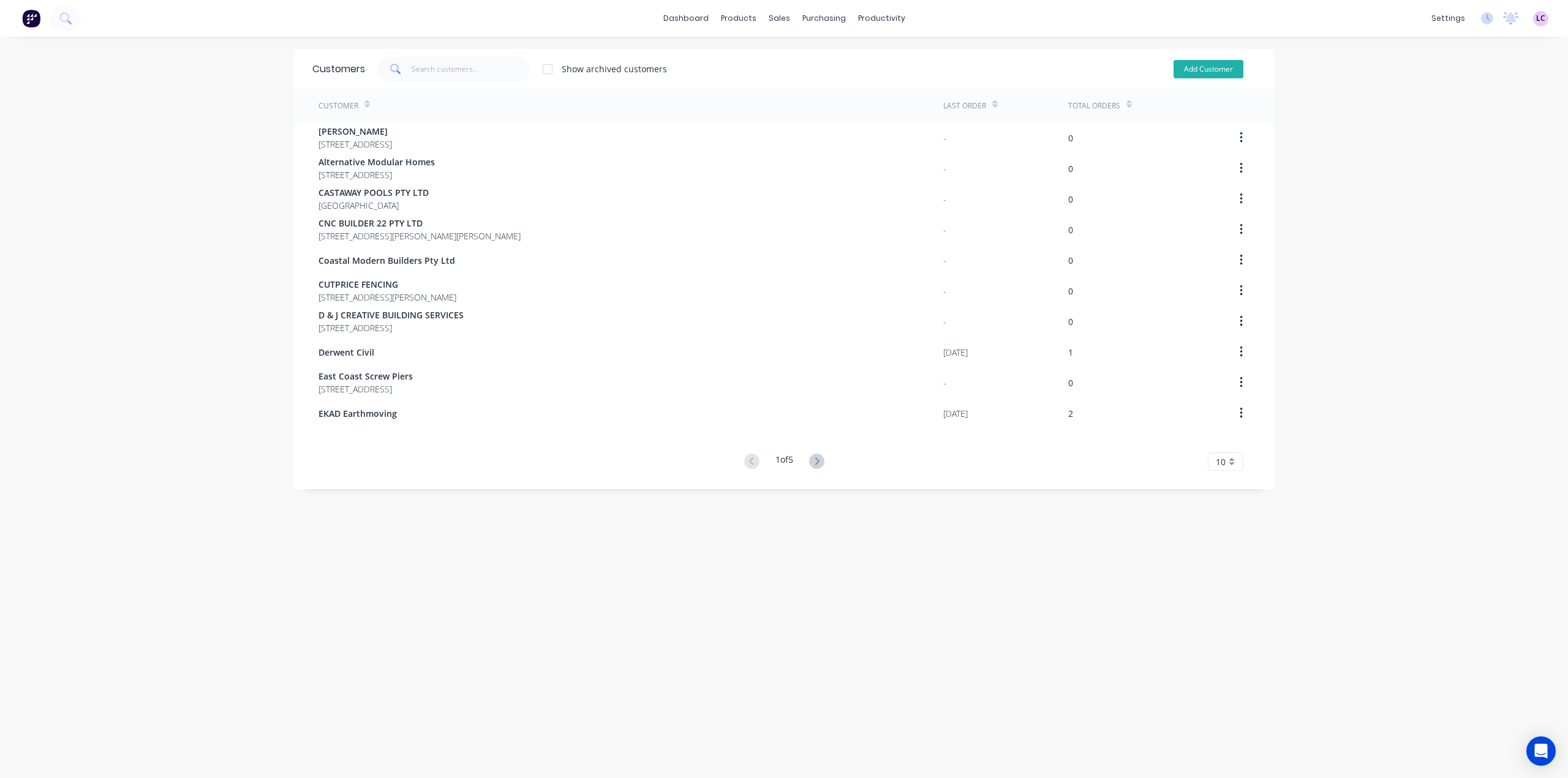
click at [1199, 72] on button "Add Customer" at bounding box center [1209, 68] width 70 height 18
select select "AU"
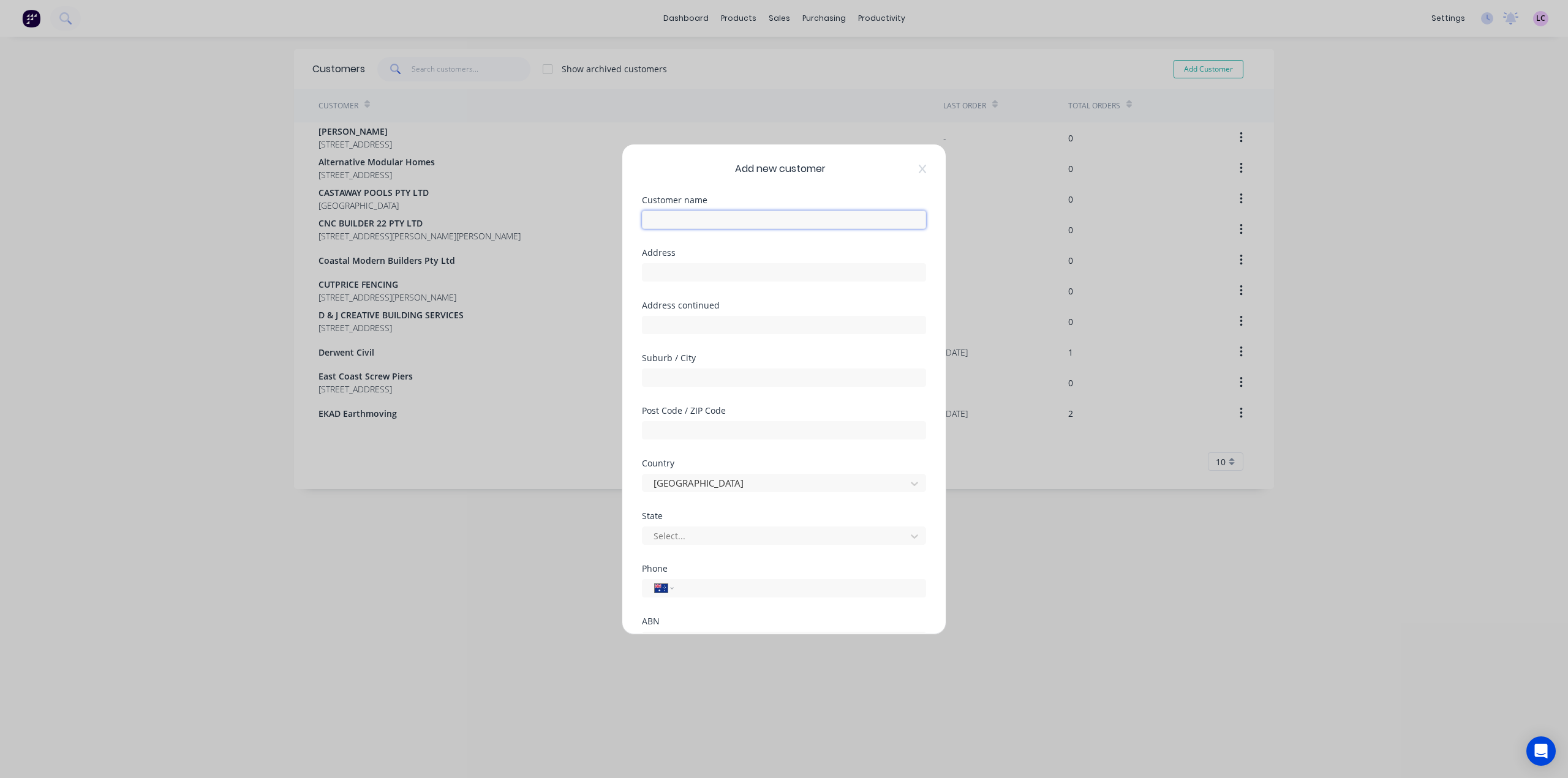
click at [732, 214] on input "text" at bounding box center [783, 219] width 284 height 18
type input "Quote"
click at [712, 272] on input "text" at bounding box center [783, 272] width 284 height 18
click at [648, 606] on div "Save Cancel" at bounding box center [783, 607] width 284 height 20
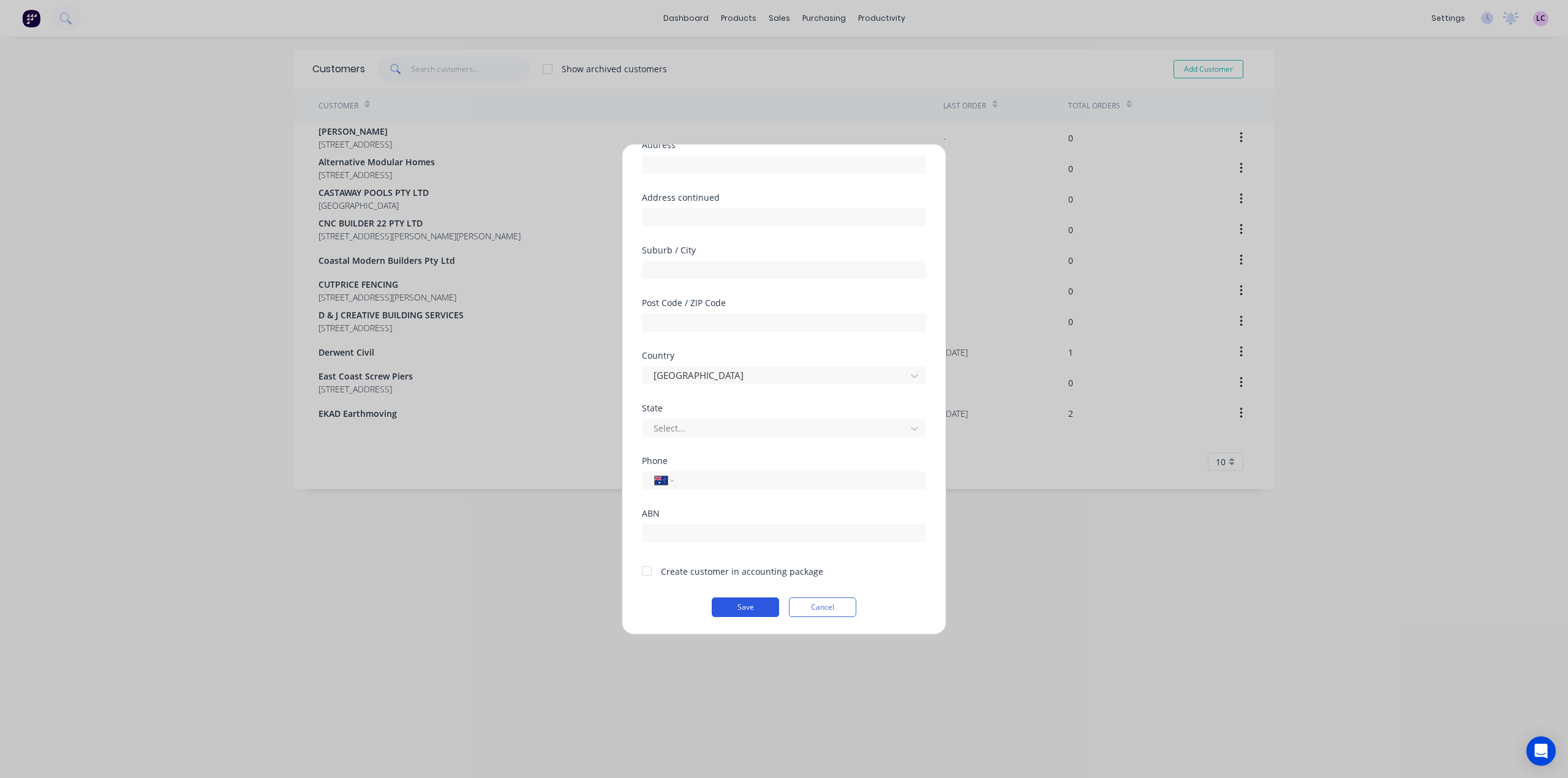
click at [732, 609] on button "Save" at bounding box center [745, 607] width 68 height 20
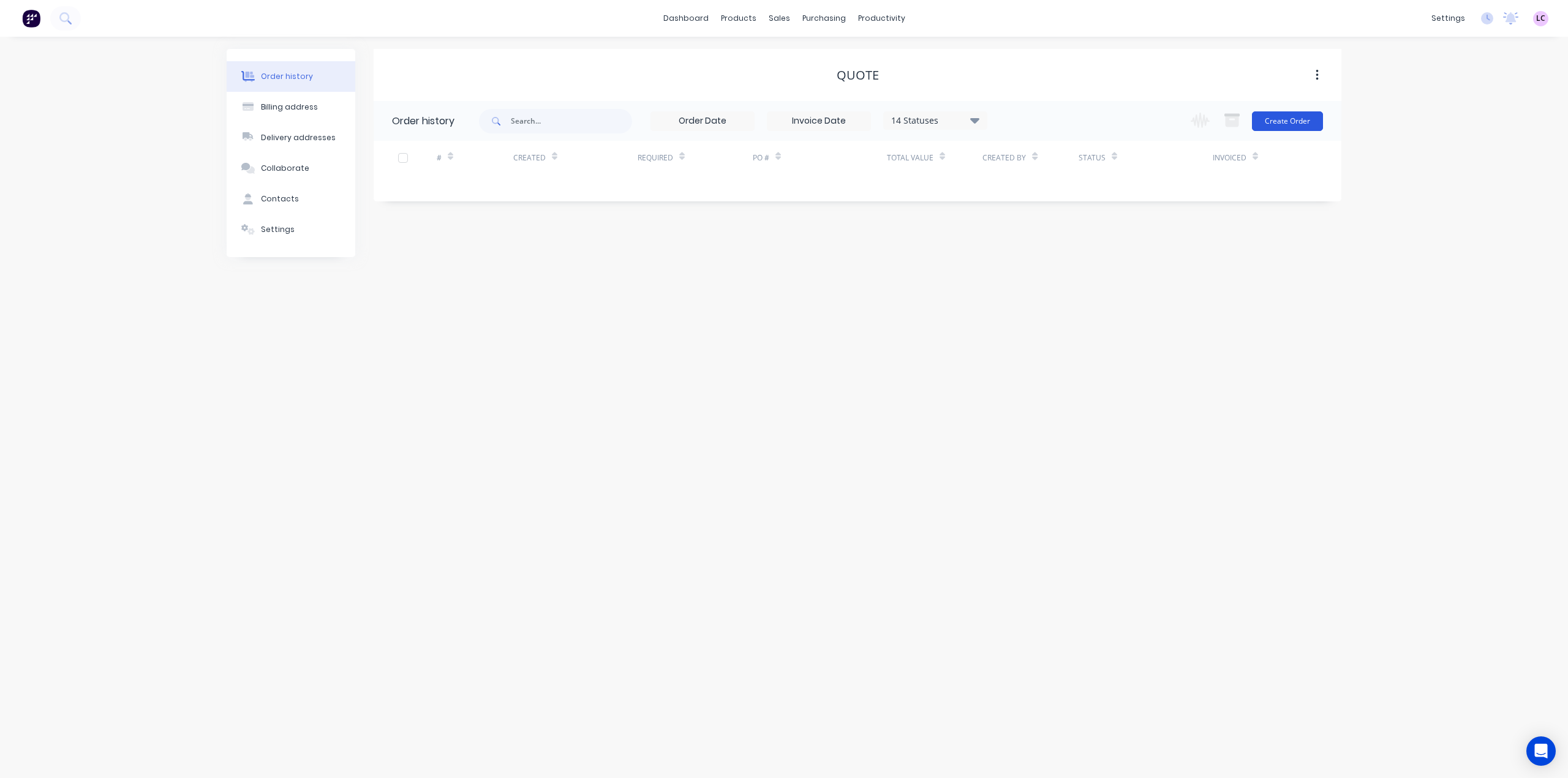
click at [1290, 122] on button "Create Order" at bounding box center [1287, 121] width 71 height 20
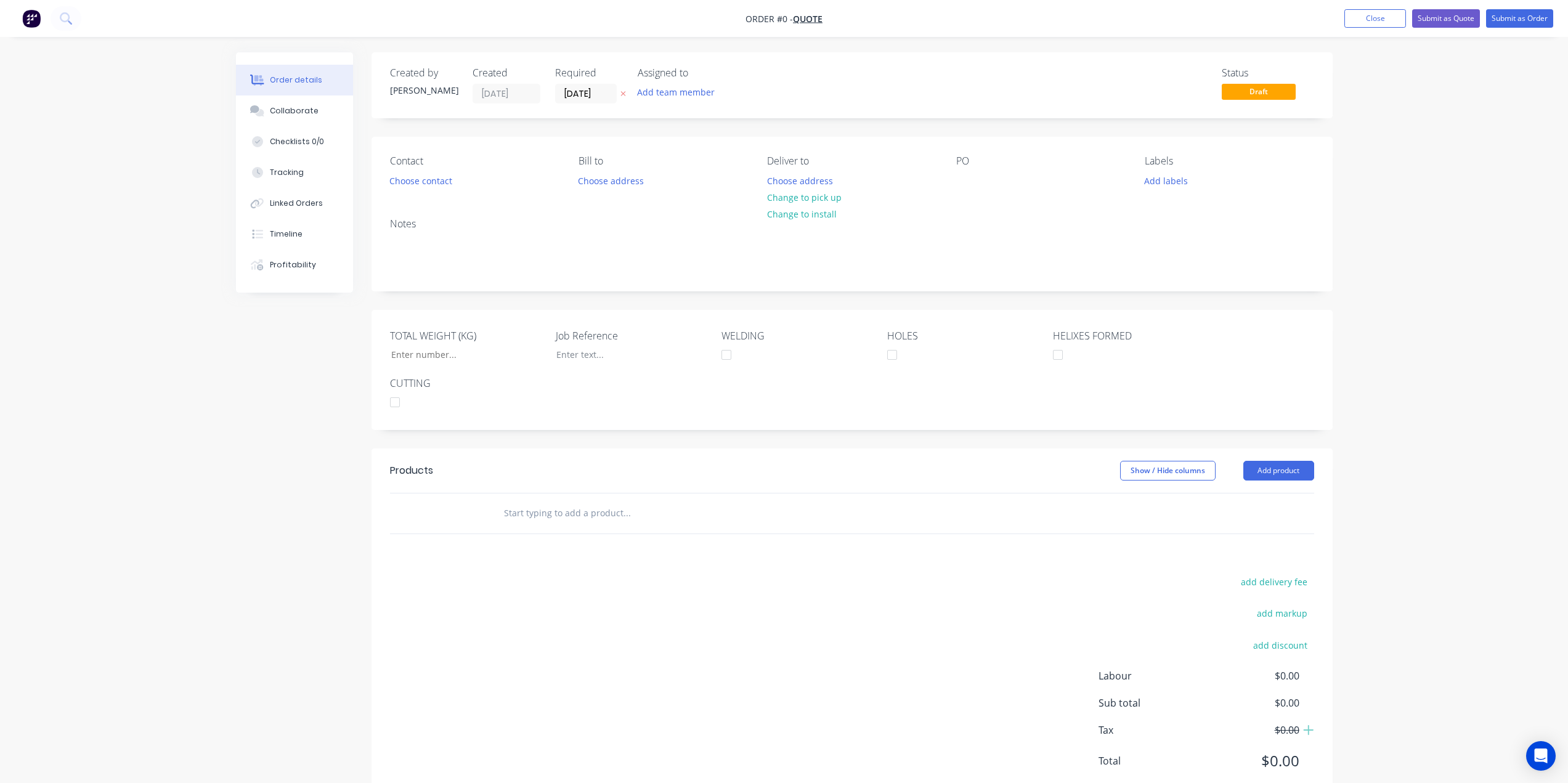
click at [34, 25] on img "button" at bounding box center [31, 18] width 18 height 18
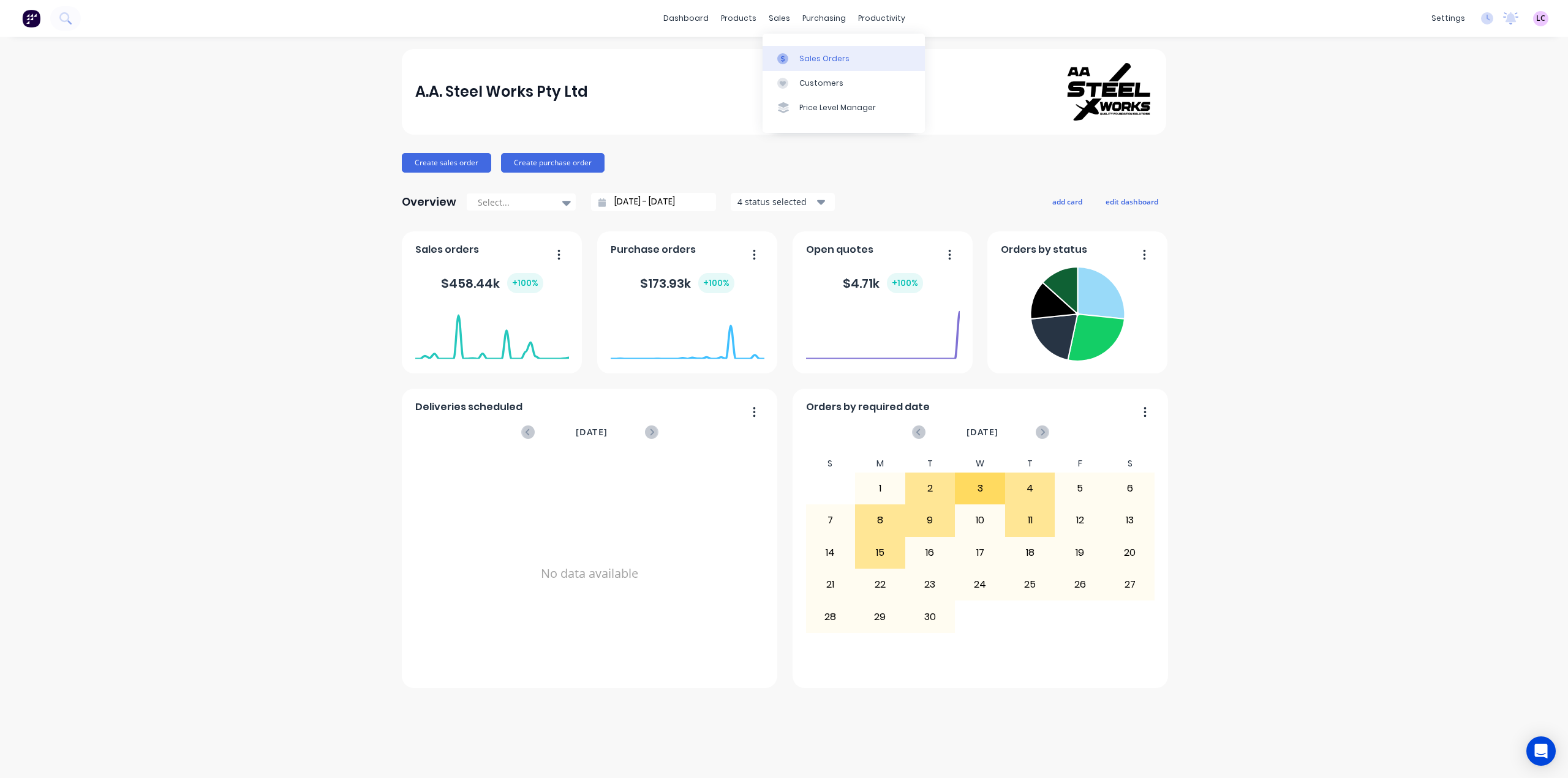
click at [830, 59] on div "Sales Orders" at bounding box center [824, 59] width 50 height 11
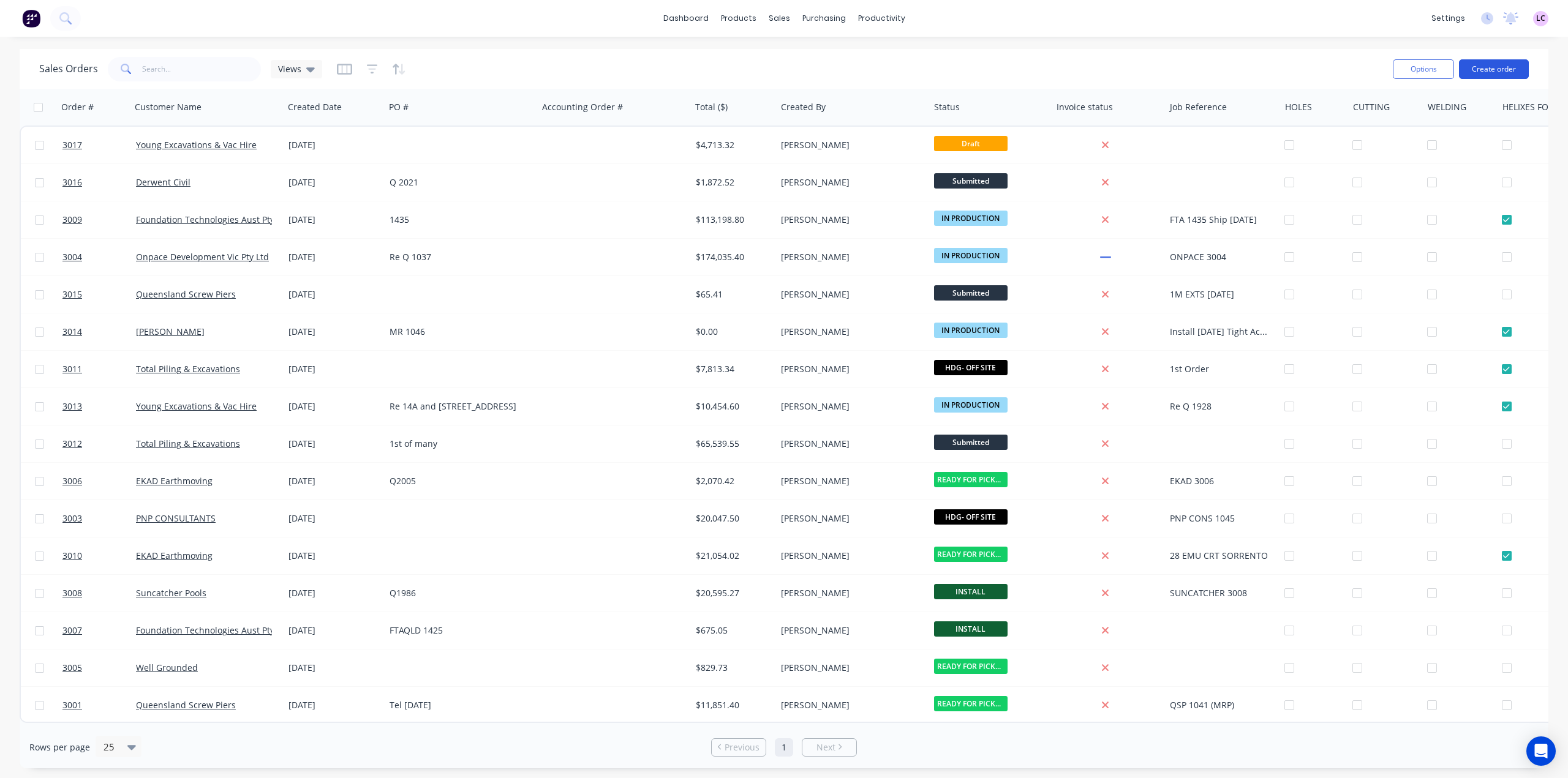
click at [1496, 72] on button "Create order" at bounding box center [1494, 69] width 70 height 20
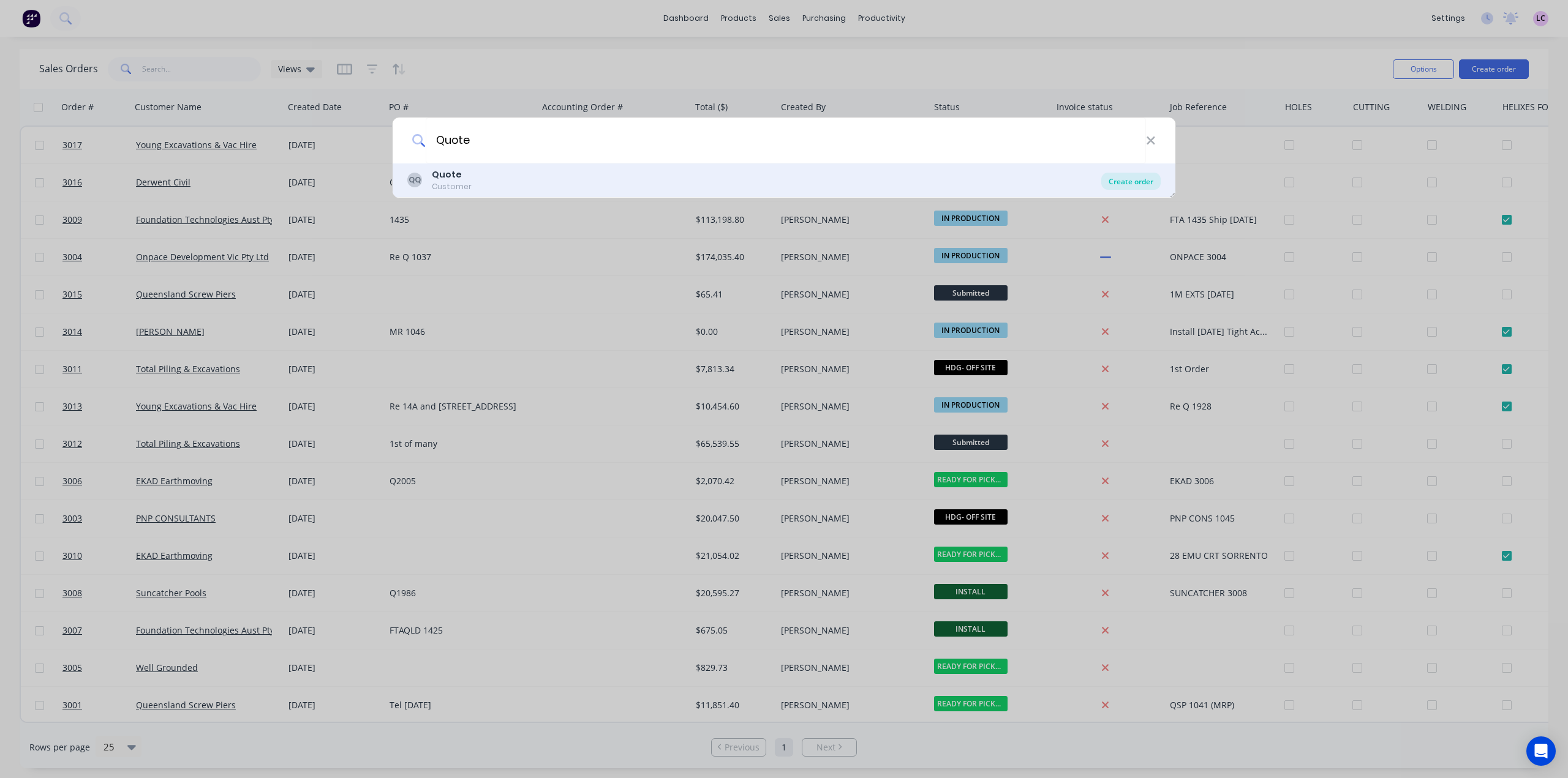
type input "Quote"
click at [1121, 186] on div "Create order" at bounding box center [1131, 181] width 60 height 17
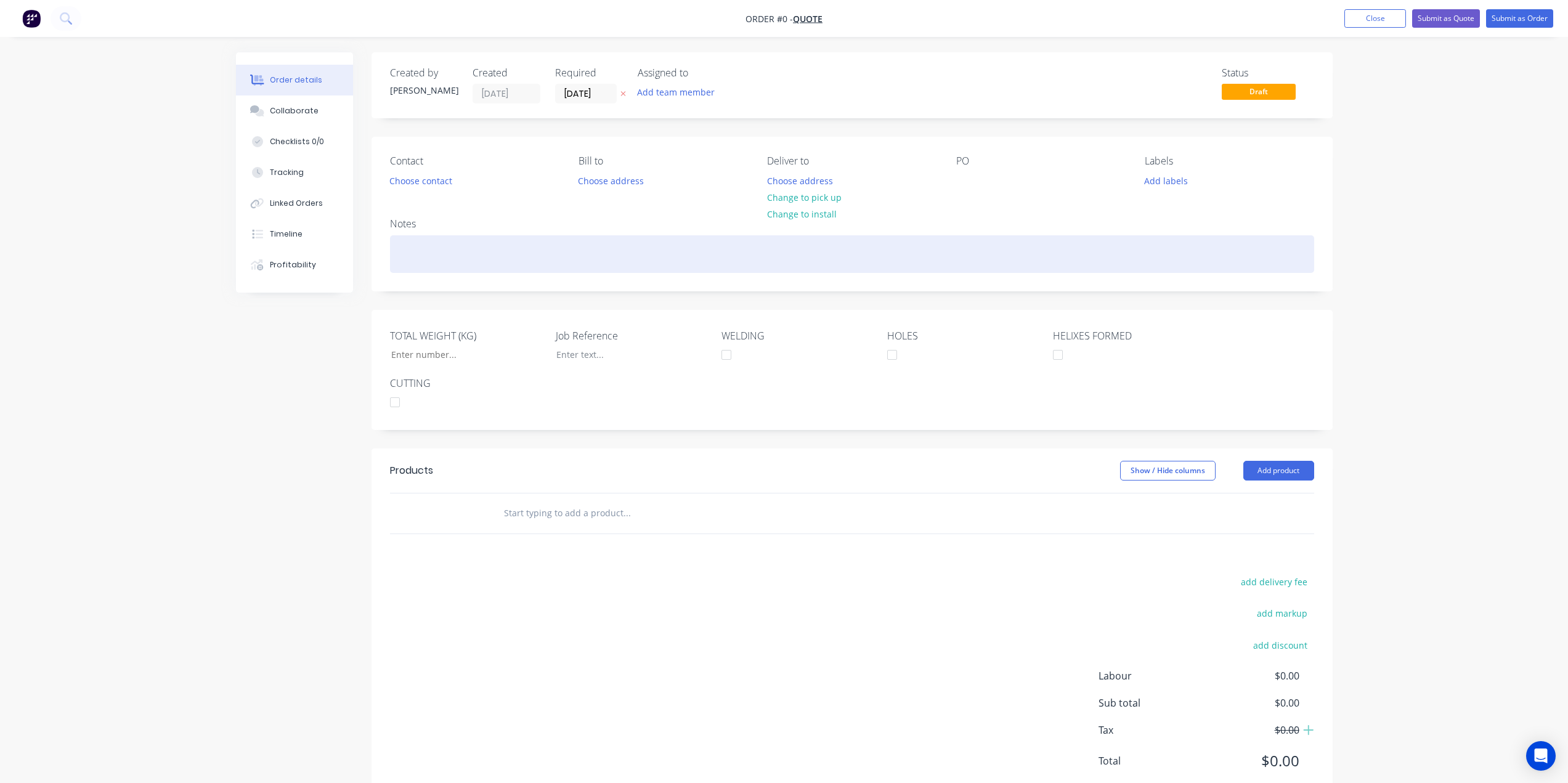
click at [417, 252] on div at bounding box center [853, 254] width 925 height 38
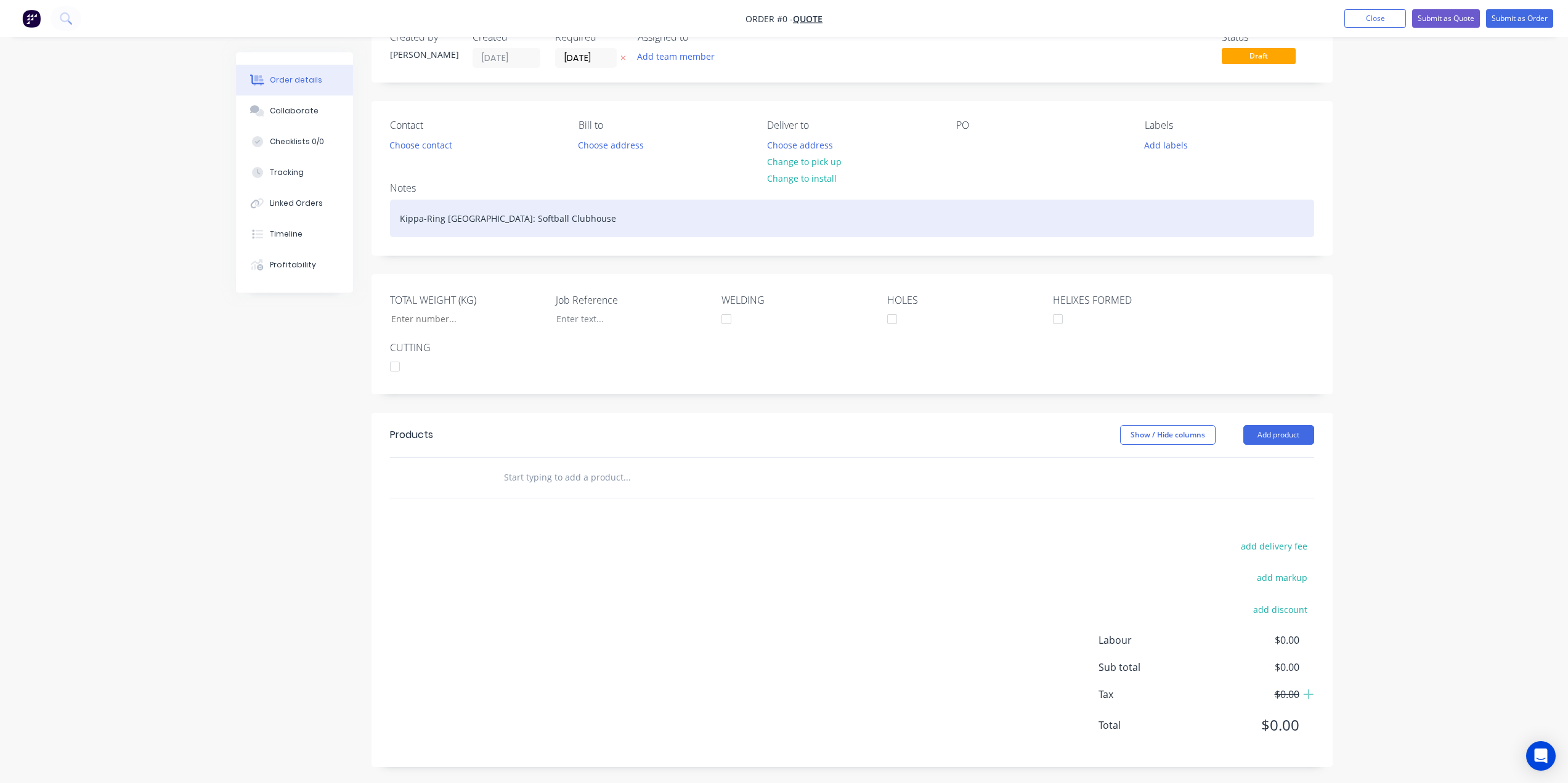
scroll to position [38, 0]
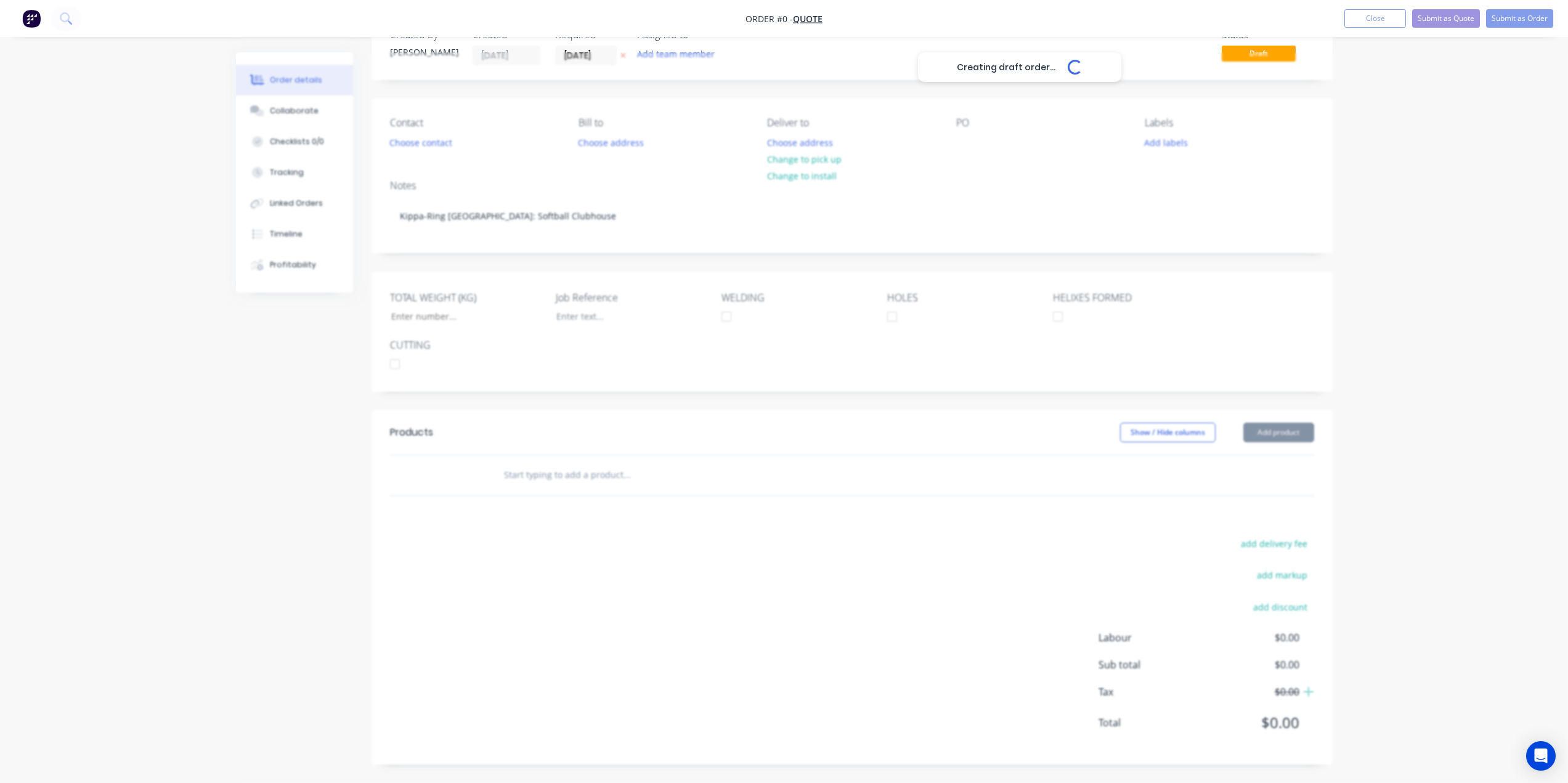
click at [1268, 432] on div "Creating draft order... Loading... Order details Collaborate Checklists 0/0 Tra…" at bounding box center [785, 398] width 1122 height 769
click at [1289, 430] on button "Add product" at bounding box center [1279, 432] width 71 height 20
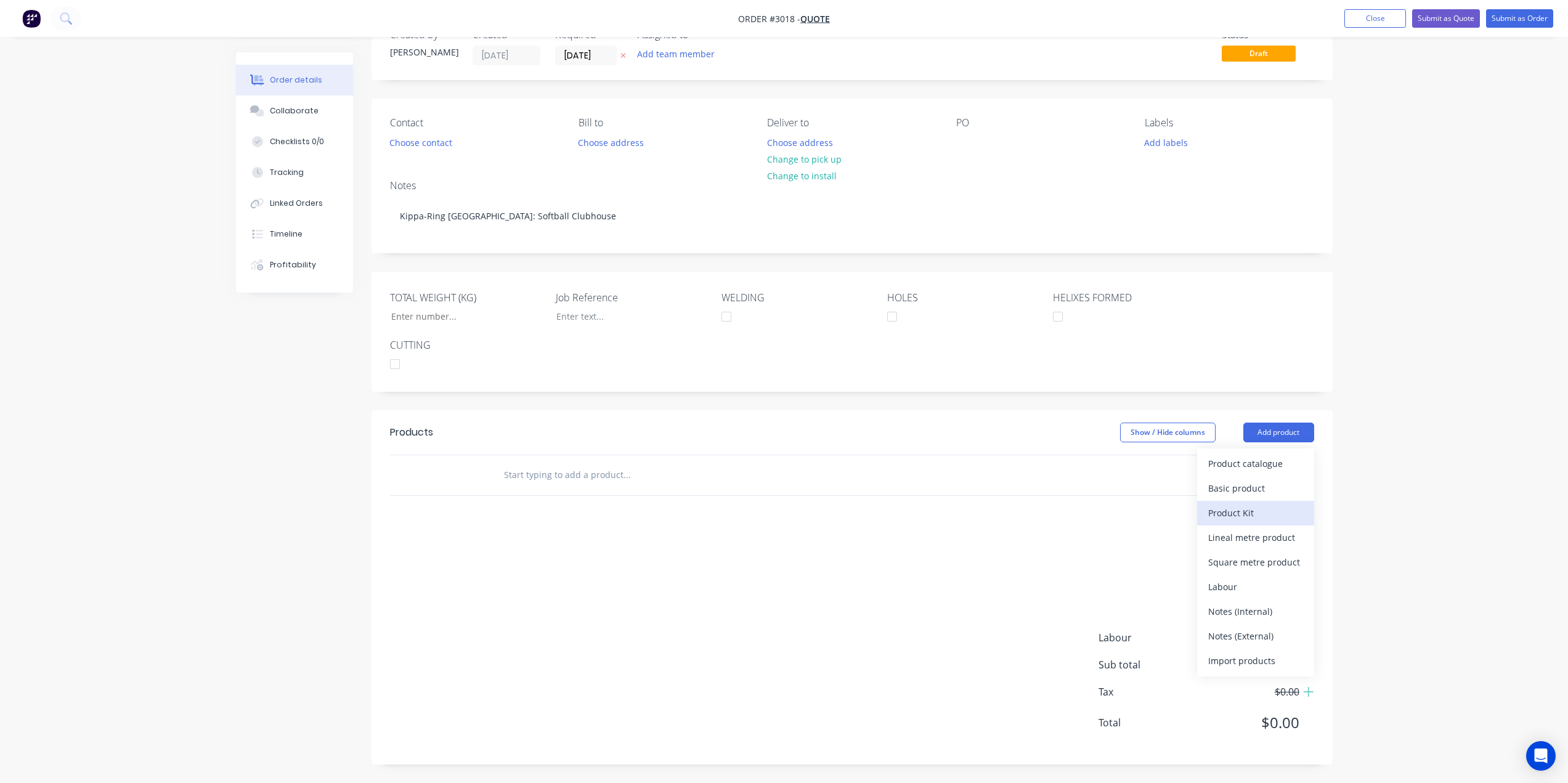
click at [1250, 513] on div "Product Kit" at bounding box center [1256, 513] width 95 height 18
click at [1231, 497] on div "Standard pricing" at bounding box center [1256, 488] width 95 height 18
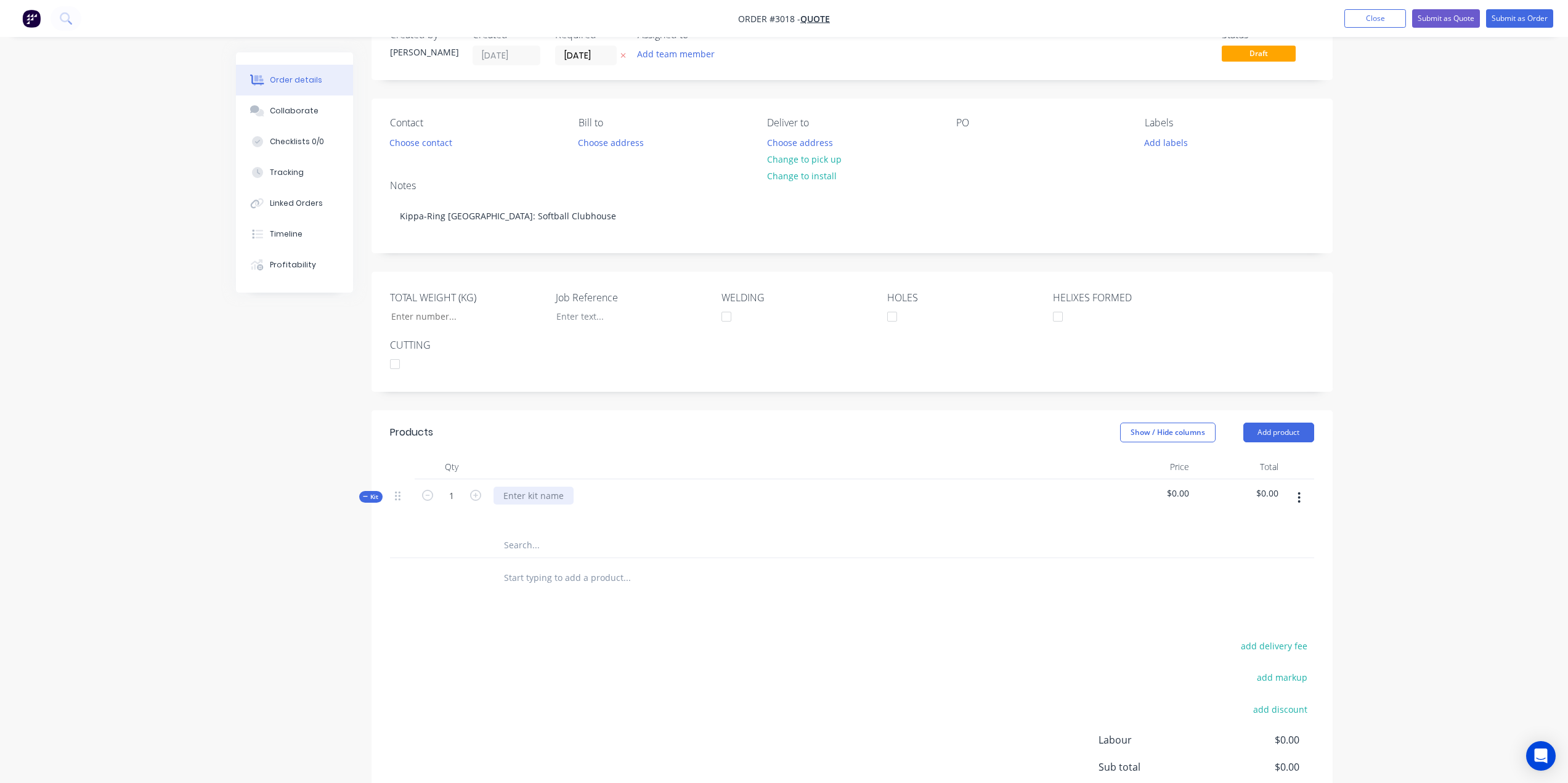
click at [551, 497] on div at bounding box center [534, 496] width 80 height 18
click at [531, 504] on div "Supply" at bounding box center [518, 502] width 48 height 31
drag, startPoint x: 539, startPoint y: 497, endPoint x: 477, endPoint y: 501, distance: 62.1
click at [477, 501] on div "Kit 1 Supply $0.00 $0.00" at bounding box center [853, 512] width 925 height 66
click at [1302, 501] on button "button" at bounding box center [1299, 498] width 29 height 22
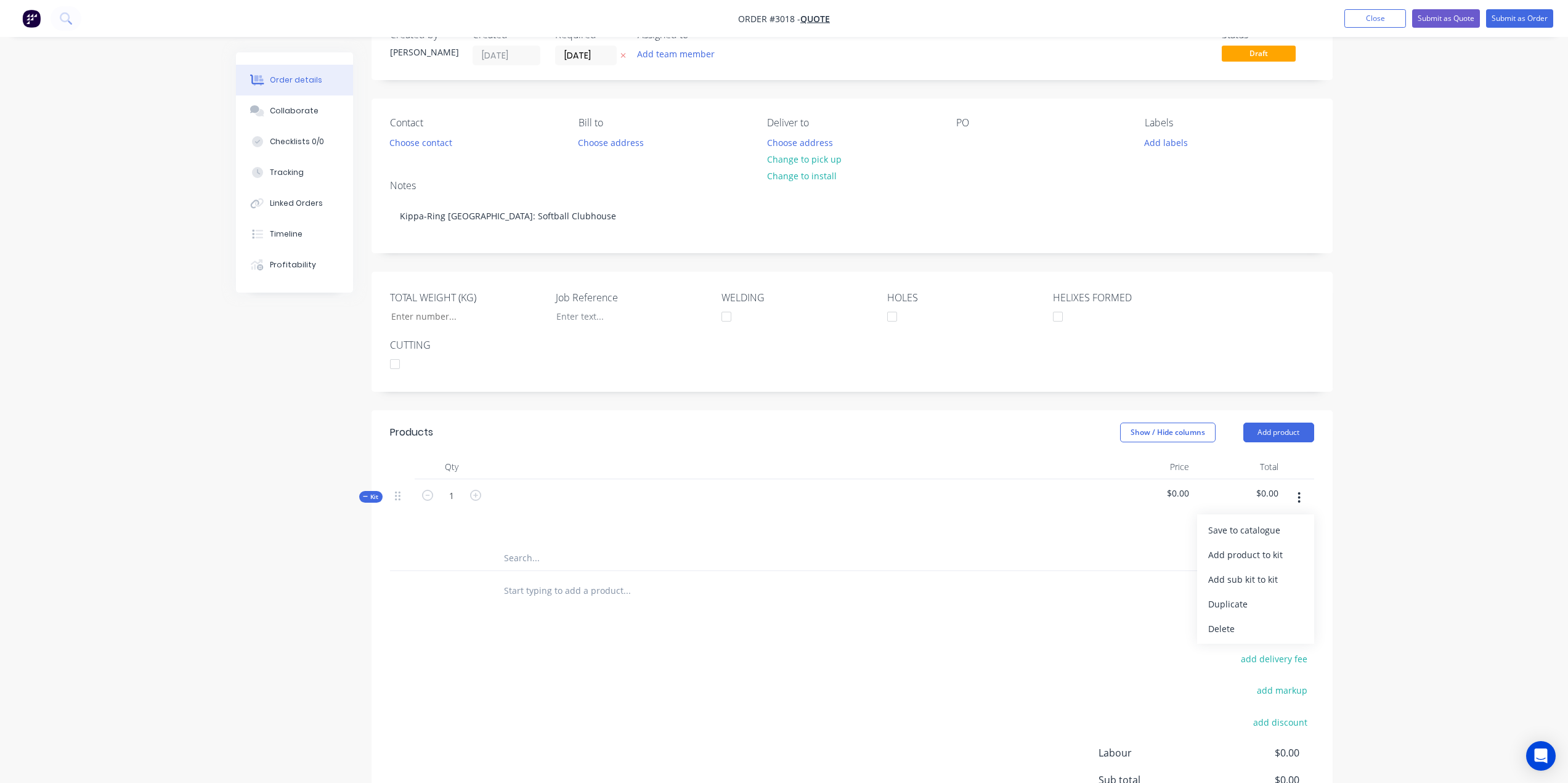
click at [1268, 628] on div "Delete" at bounding box center [1256, 629] width 95 height 18
click at [640, 483] on input "text" at bounding box center [626, 475] width 246 height 25
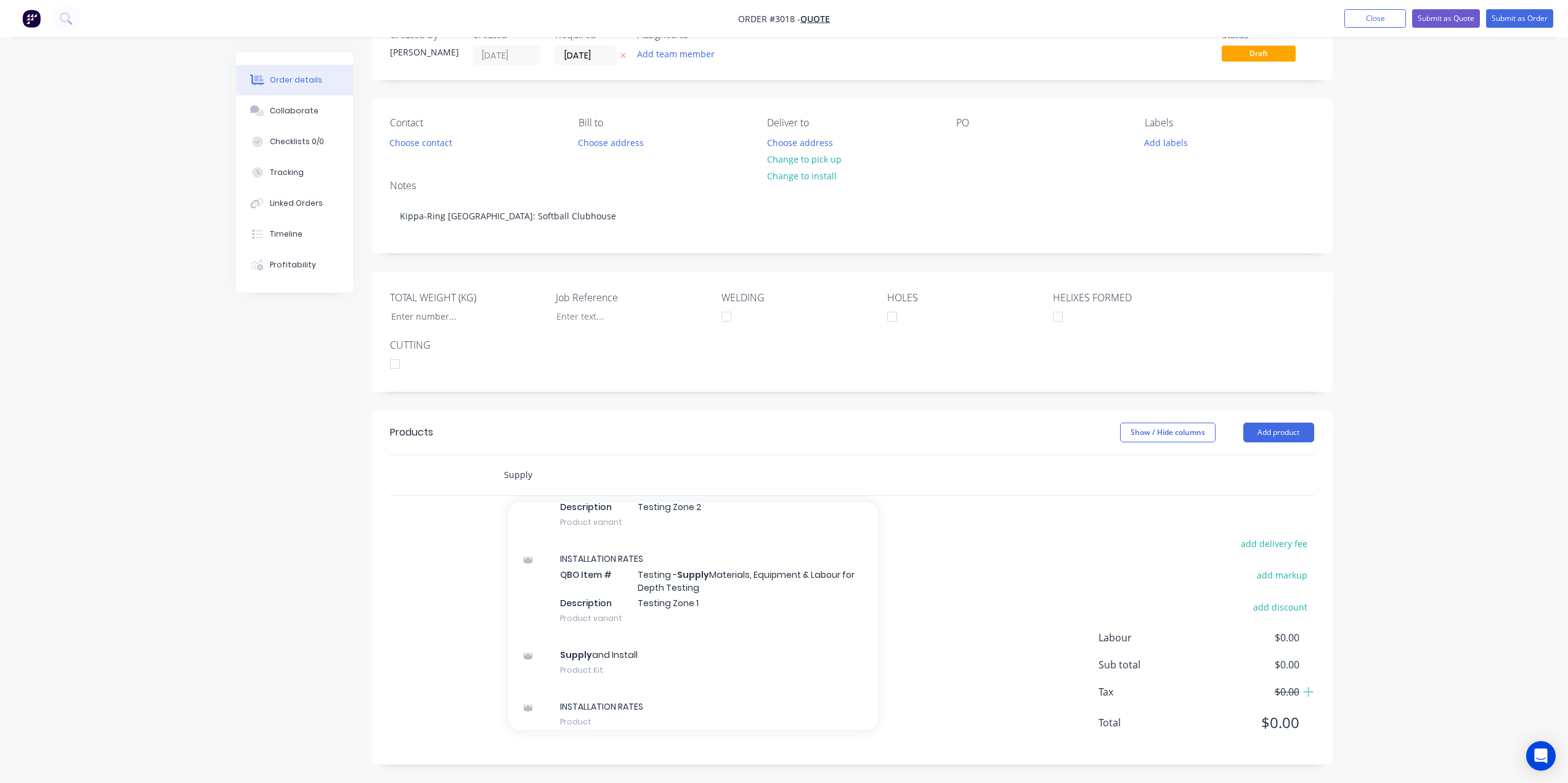
scroll to position [441, 0]
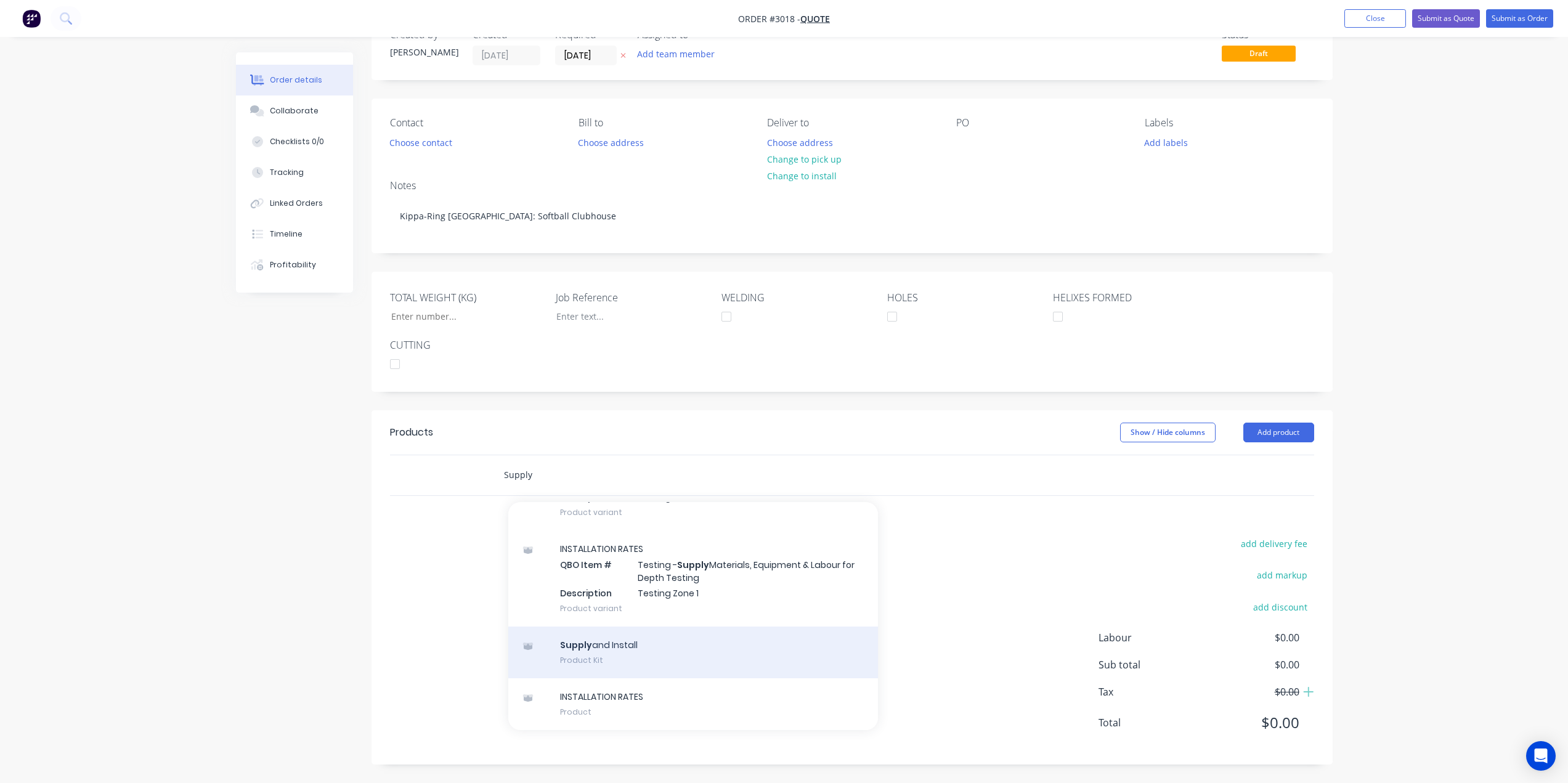
type input "Supply"
click at [614, 644] on div "Supply and Install Product Kit" at bounding box center [694, 652] width 370 height 52
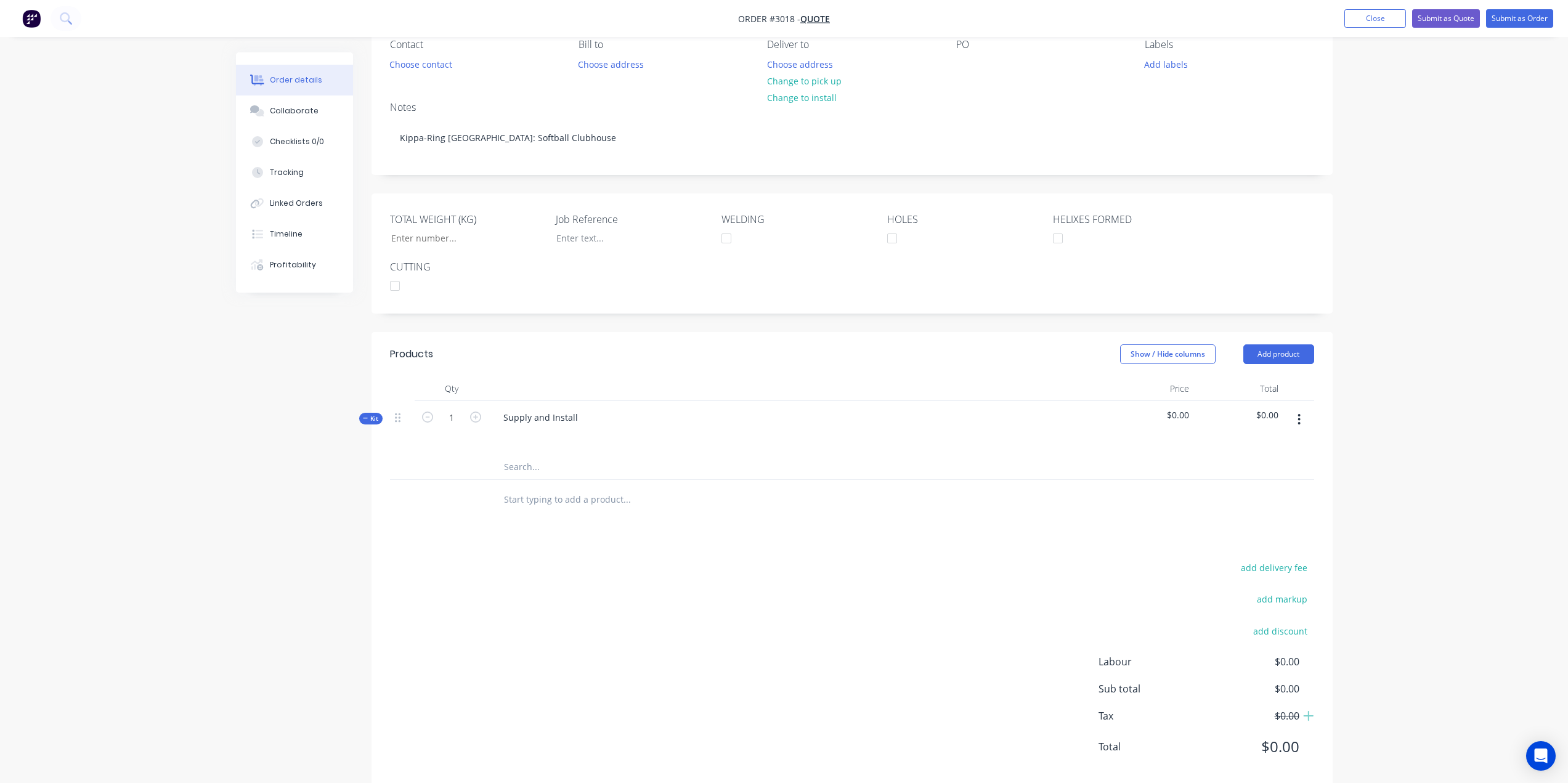
scroll to position [141, 0]
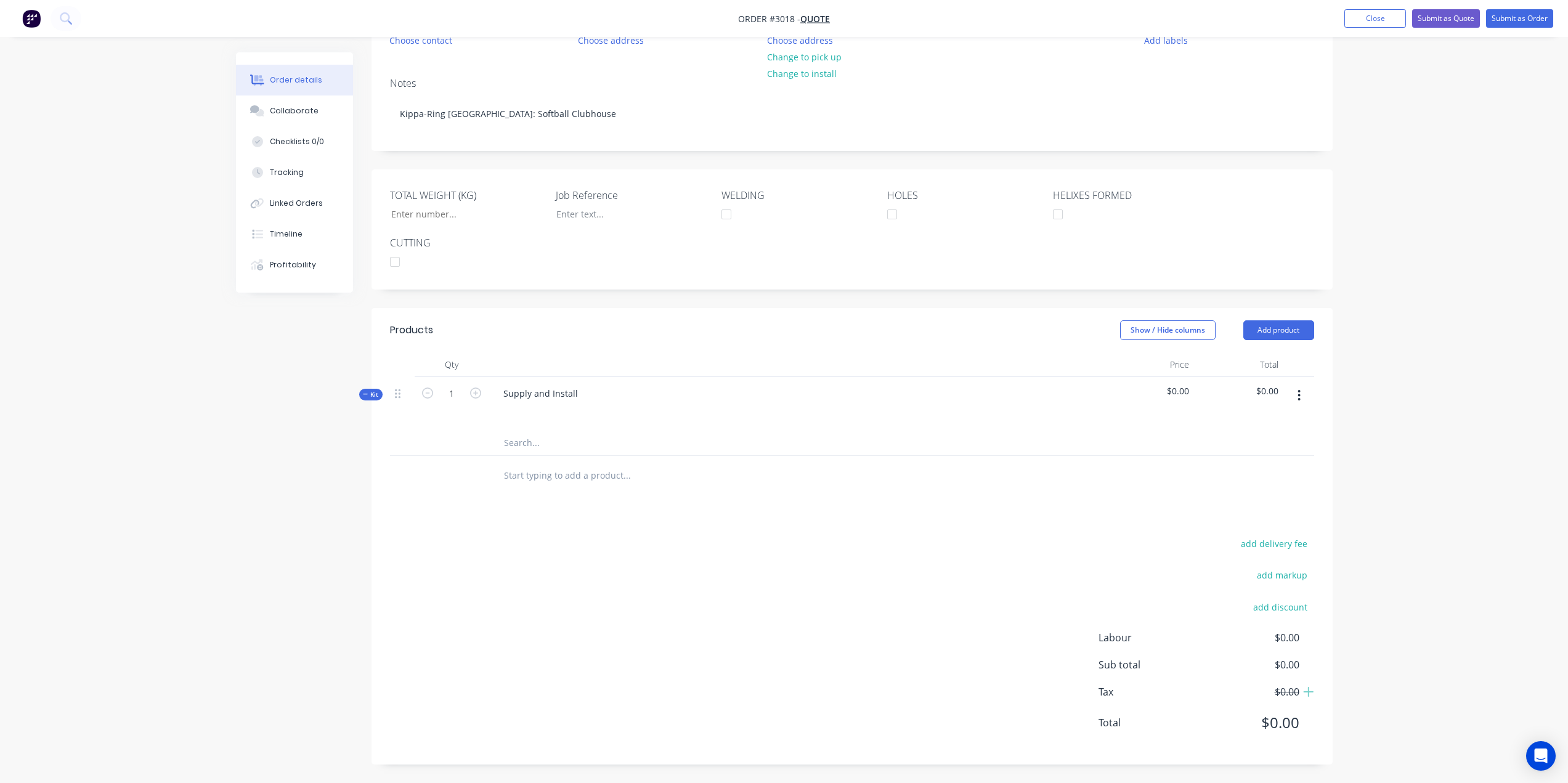
click at [1298, 400] on icon "button" at bounding box center [1299, 396] width 2 height 11
click at [1286, 433] on div "Add product to kit" at bounding box center [1256, 428] width 95 height 18
click at [1268, 482] on div "Product catalogue" at bounding box center [1256, 477] width 95 height 18
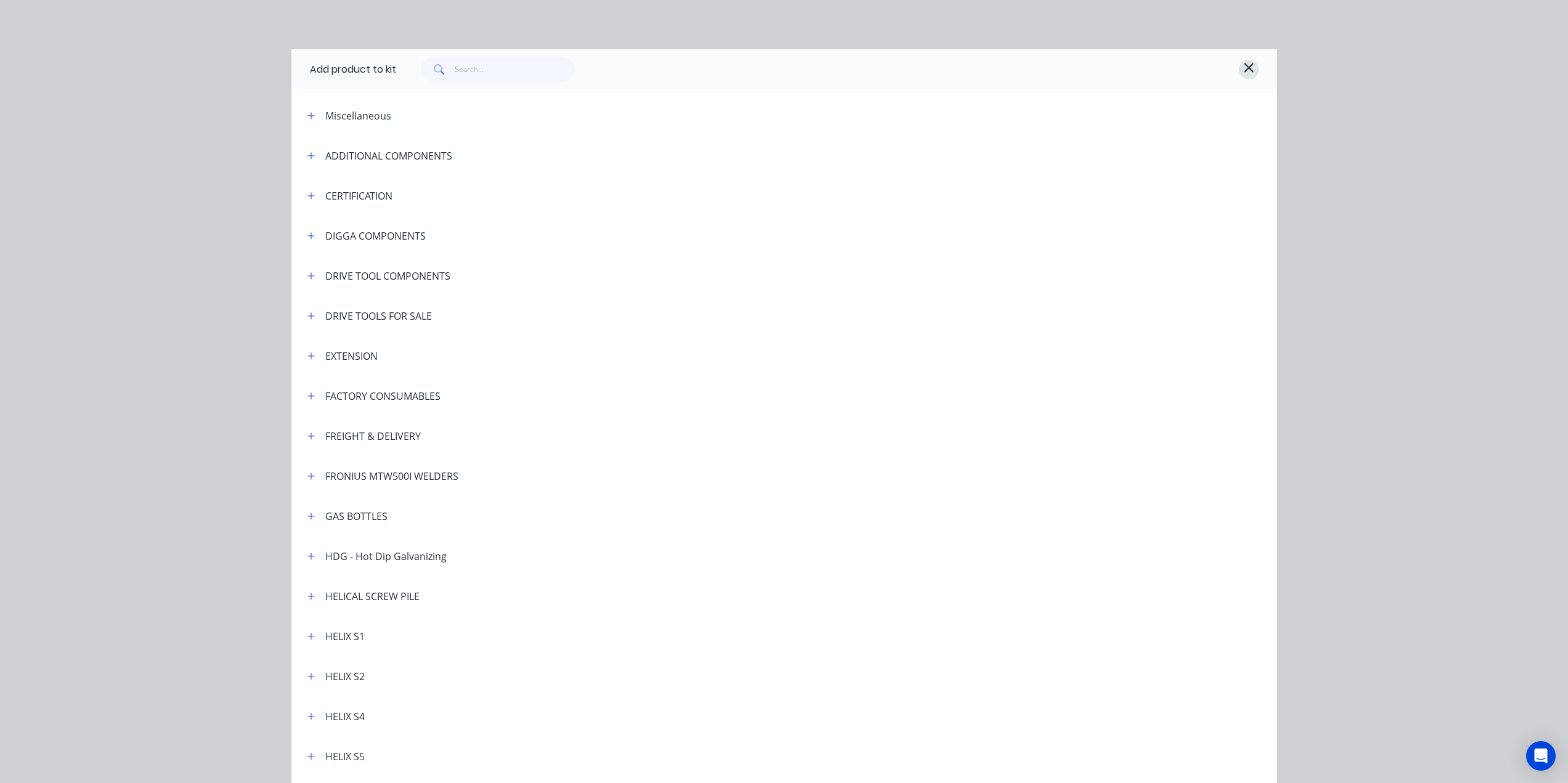
click at [1246, 66] on icon "button" at bounding box center [1249, 68] width 10 height 10
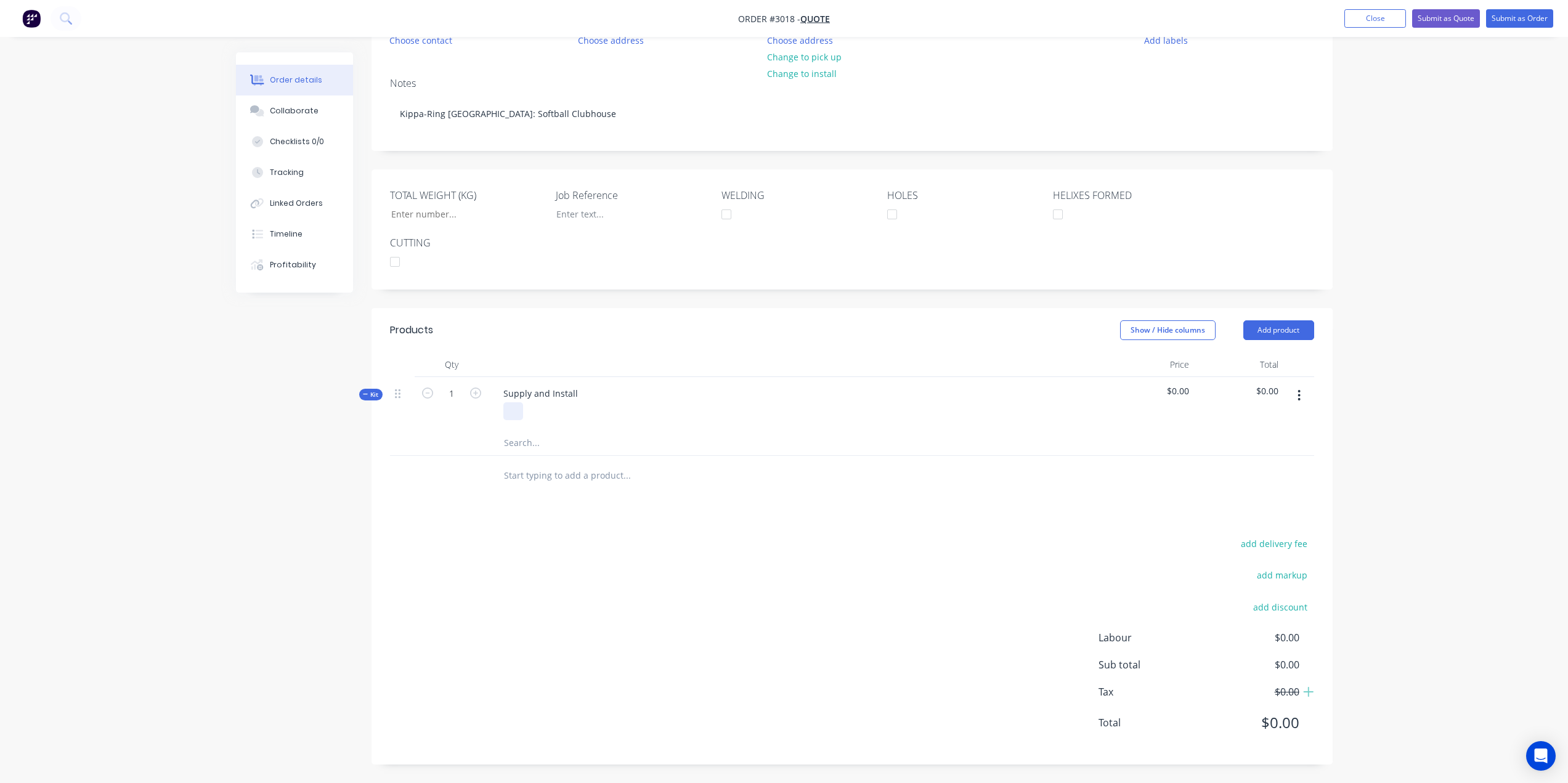
click at [516, 418] on div at bounding box center [513, 411] width 20 height 18
click at [533, 441] on input "text" at bounding box center [626, 442] width 246 height 25
type input "7"
click at [536, 445] on input "text" at bounding box center [626, 442] width 246 height 25
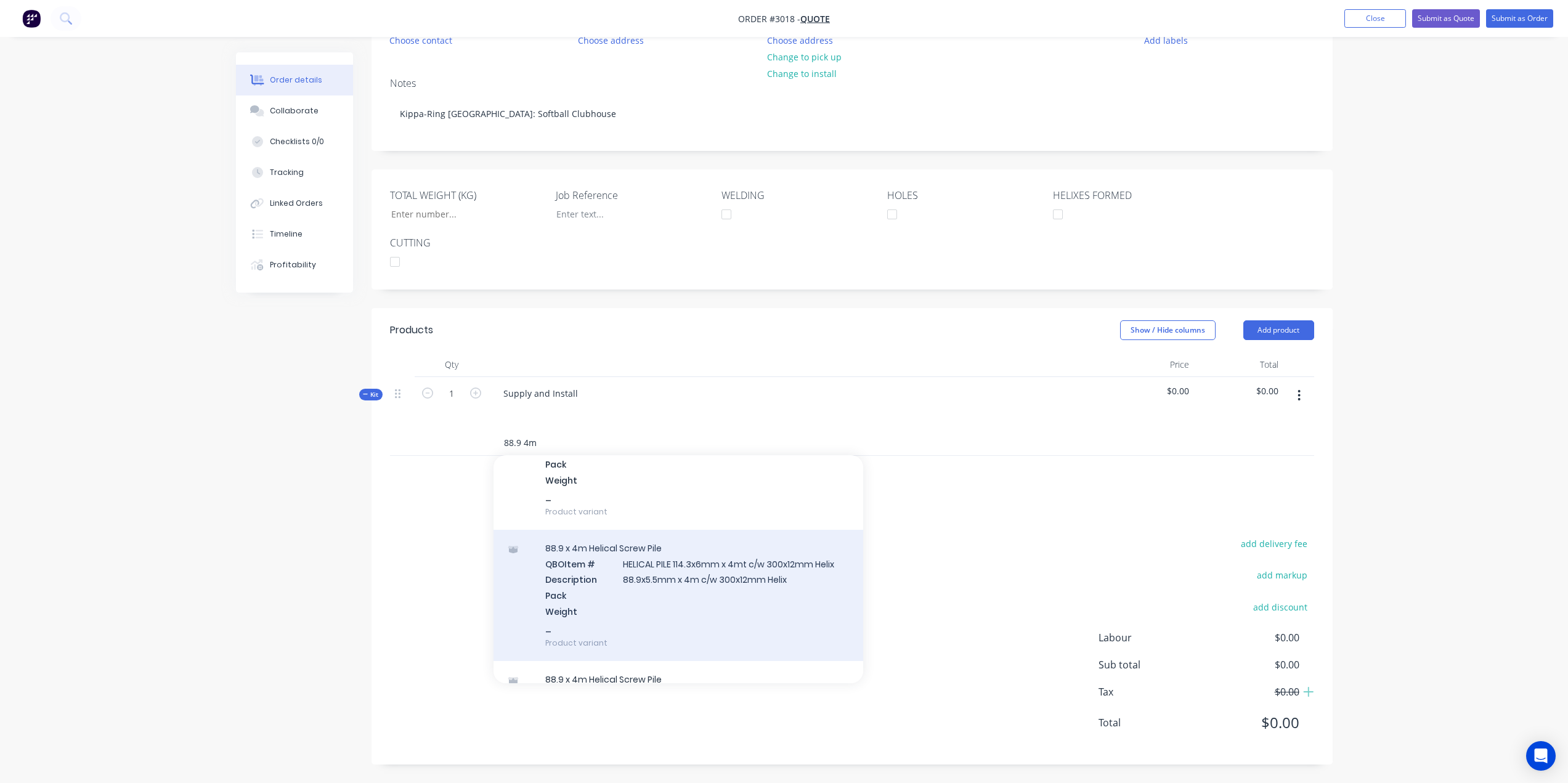
scroll to position [493, 0]
type input "88.9 4m"
click at [642, 568] on div "88.9 x 4m Helical Screw Pile QBO Item # HELICAL PILE 114.3x6mm x 4mt c/w 300x12…" at bounding box center [678, 592] width 370 height 131
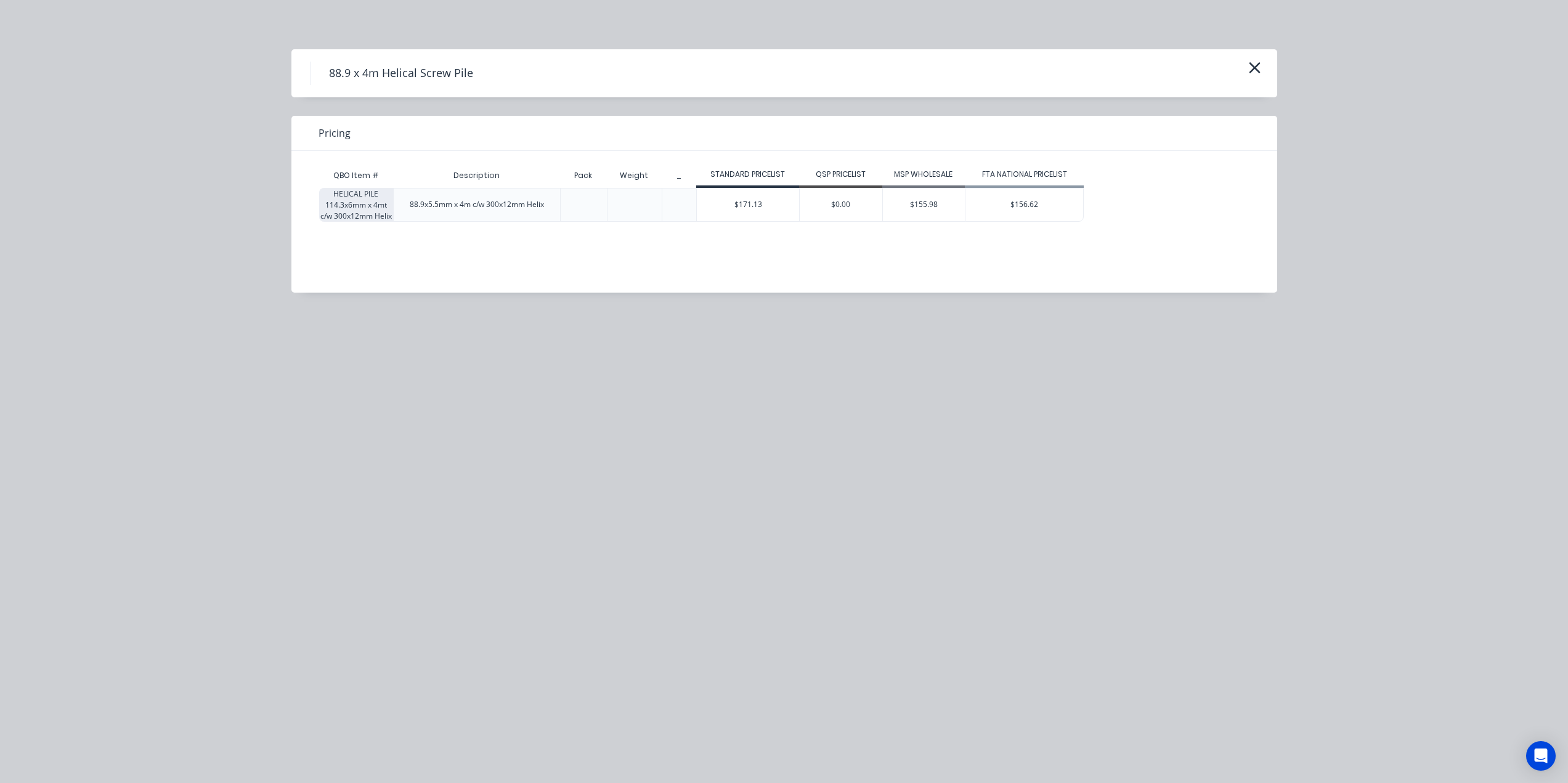
click at [349, 208] on div "HELICAL PILE 114.3x6mm x 4mt c/w 300x12mm Helix" at bounding box center [356, 205] width 74 height 34
click at [349, 207] on div "HELICAL PILE 114.3x6mm x 4mt c/w 300x12mm Helix" at bounding box center [356, 205] width 74 height 34
click at [430, 205] on div "88.9x5.5mm x 4m c/w 300x12mm Helix" at bounding box center [477, 205] width 134 height 11
click at [471, 203] on div "88.9x5.5mm x 4m c/w 300x12mm Helix" at bounding box center [477, 205] width 134 height 11
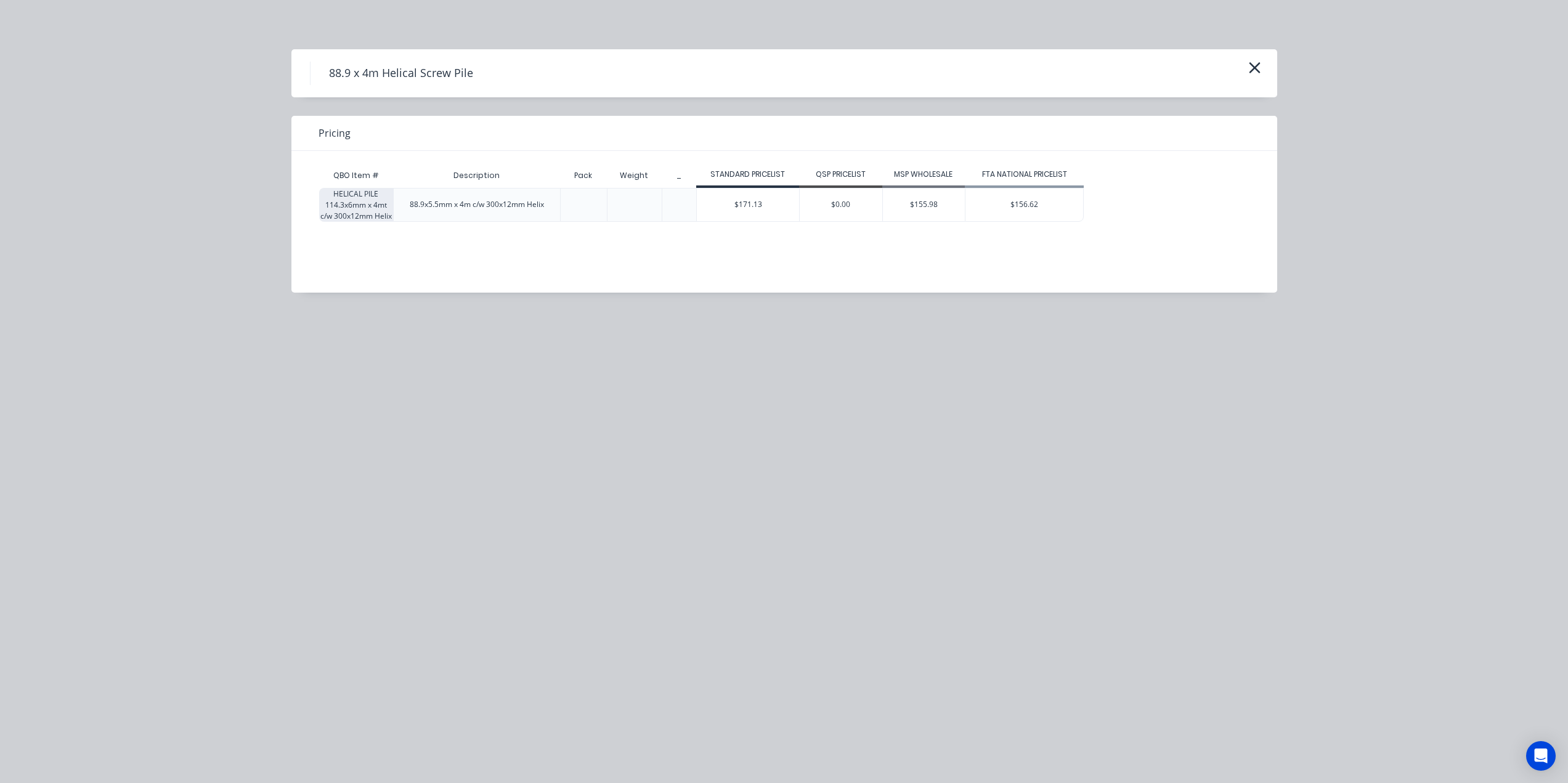
click at [477, 203] on div "88.9x5.5mm x 4m c/w 300x12mm Helix" at bounding box center [477, 205] width 134 height 11
click at [504, 203] on div "88.9x5.5mm x 4m c/w 300x12mm Helix" at bounding box center [477, 205] width 134 height 11
click at [550, 202] on div "88.9x5.5mm x 4m c/w 300x12mm Helix" at bounding box center [477, 204] width 154 height 31
click at [751, 204] on div "$171.13" at bounding box center [748, 205] width 102 height 33
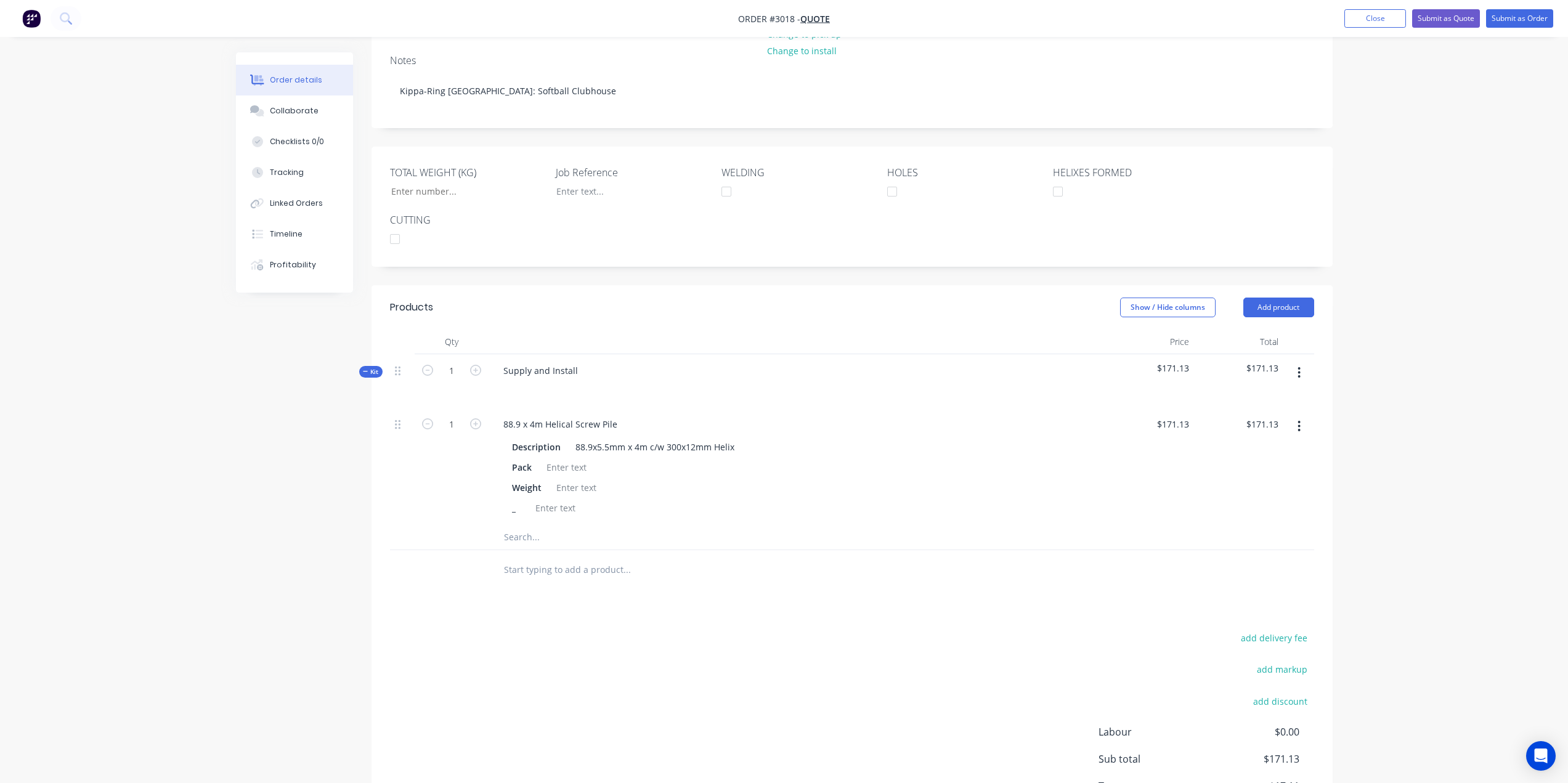
scroll to position [202, 0]
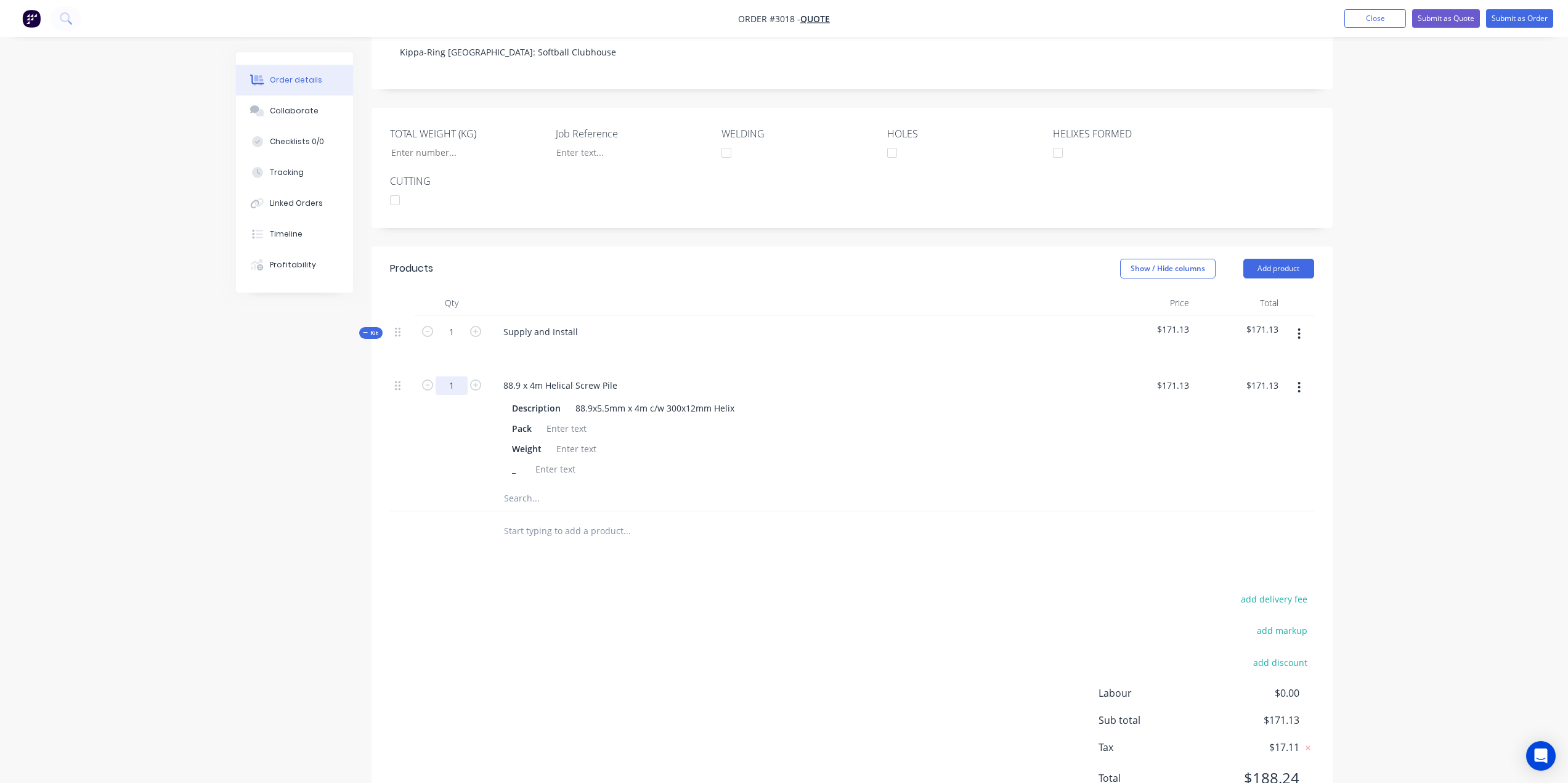
click at [452, 386] on input "1" at bounding box center [452, 386] width 32 height 18
type input "119"
type input "$20,364.47"
click at [727, 452] on div "Weight" at bounding box center [794, 449] width 574 height 18
click at [522, 502] on input "text" at bounding box center [626, 498] width 246 height 25
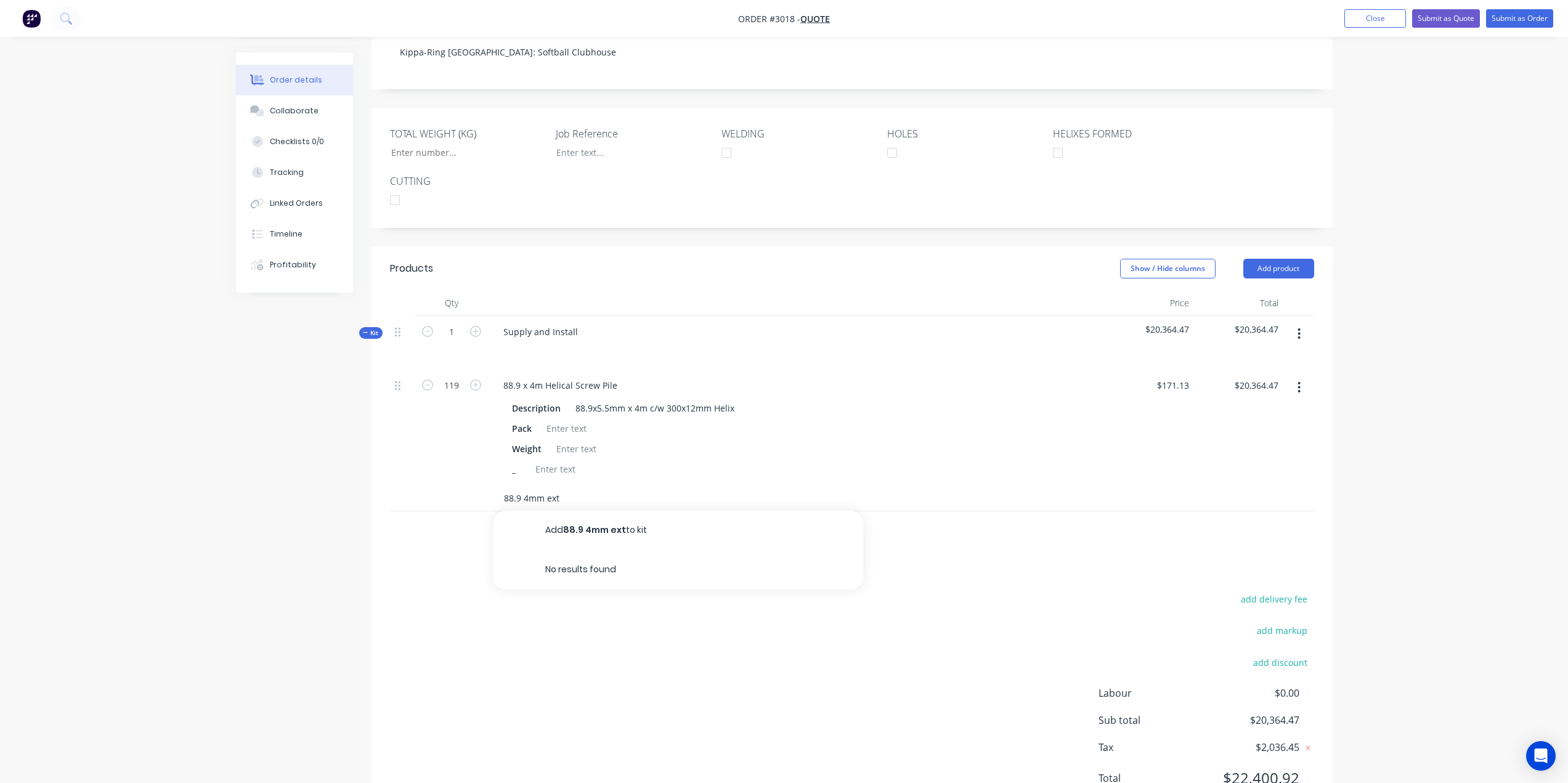
click at [540, 497] on input "88.9 4mm ext" at bounding box center [626, 498] width 246 height 25
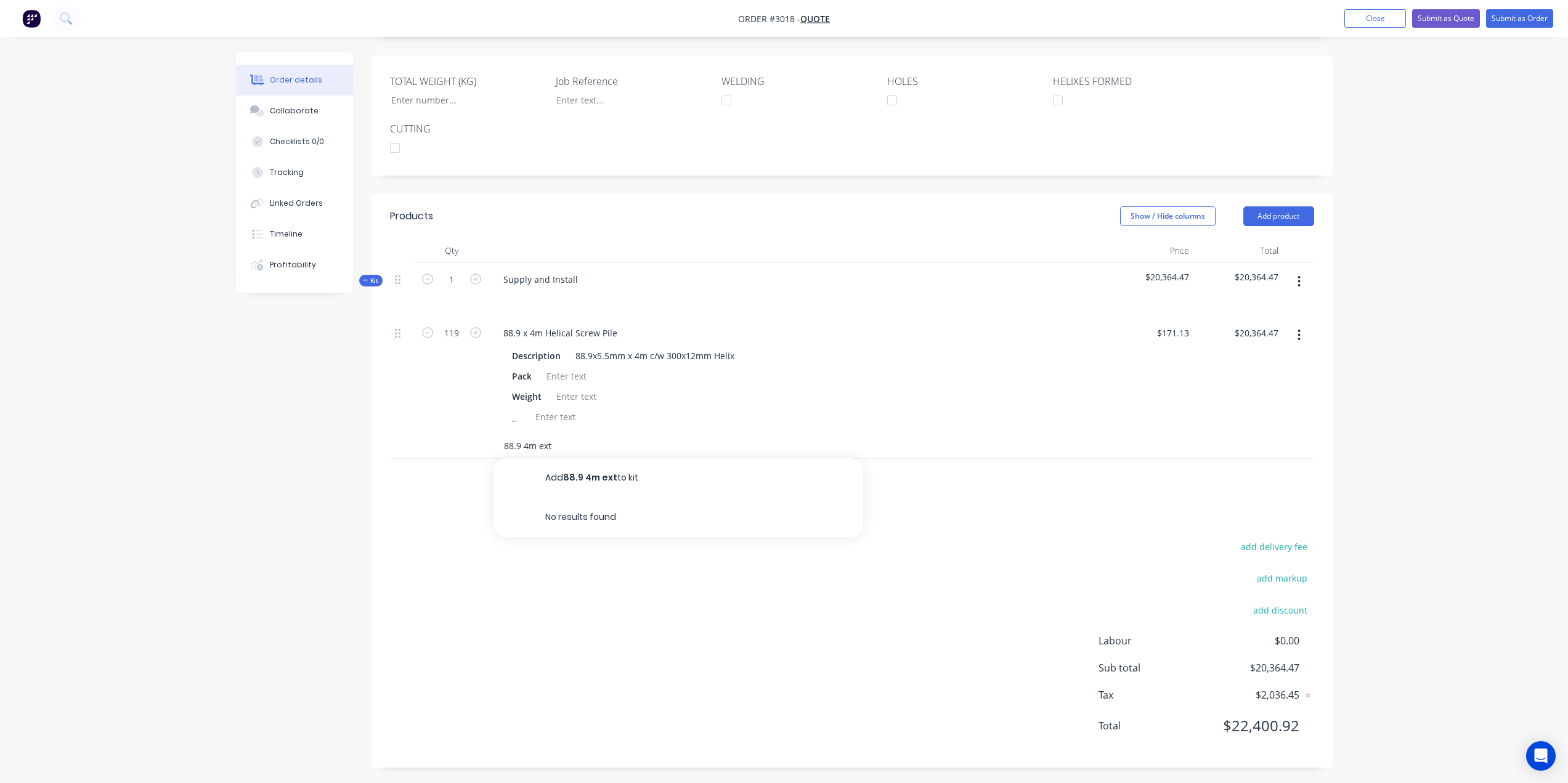
scroll to position [258, 0]
click at [558, 438] on input "88.9 4m ext" at bounding box center [626, 442] width 246 height 25
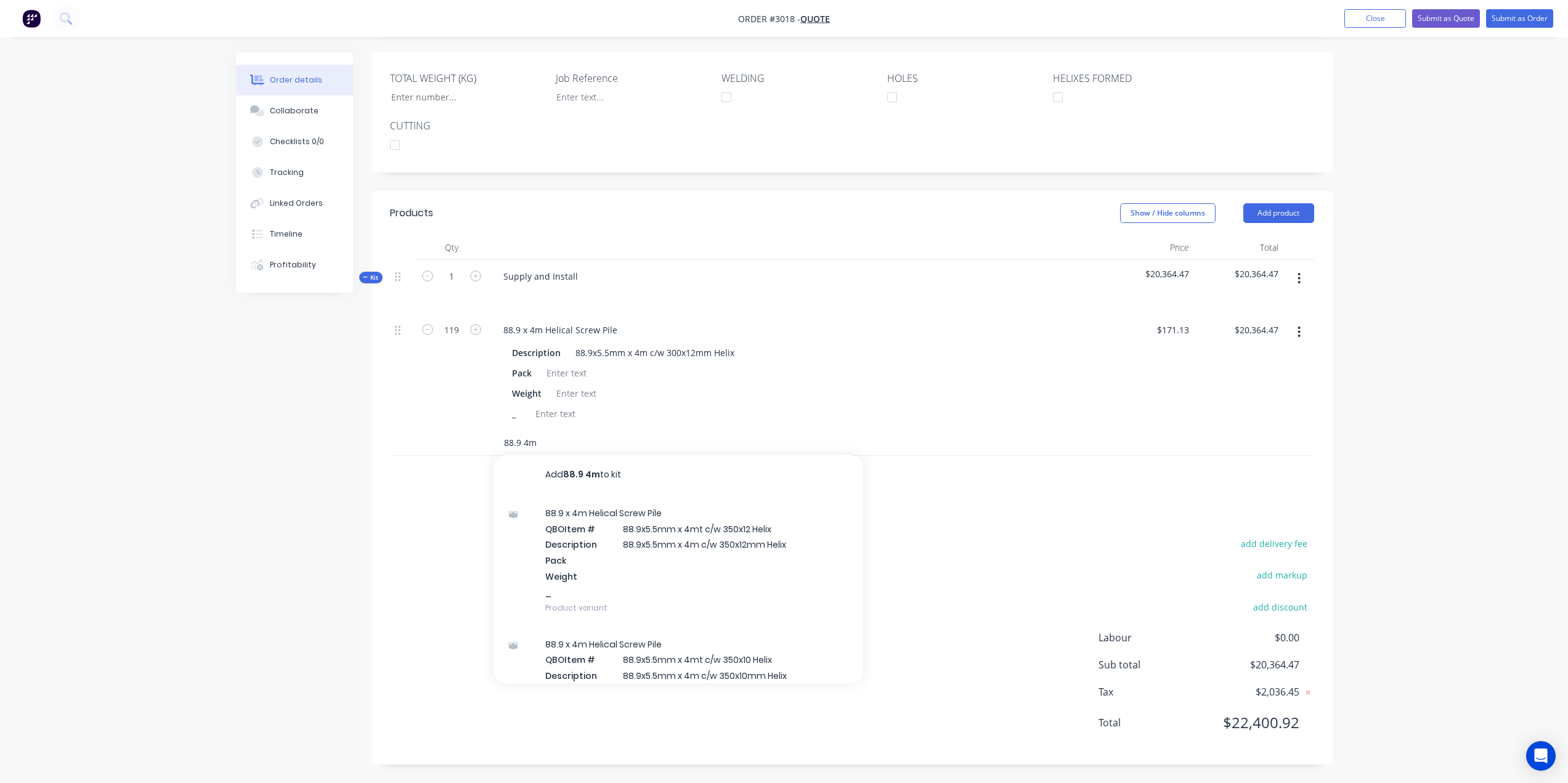
drag, startPoint x: 567, startPoint y: 443, endPoint x: 377, endPoint y: 430, distance: 190.4
click at [377, 430] on div "Qty Price Total Kit 1 Supply and Install $20,364.47 $20,364.47 119 88.9 x 4m He…" at bounding box center [853, 366] width 962 height 261
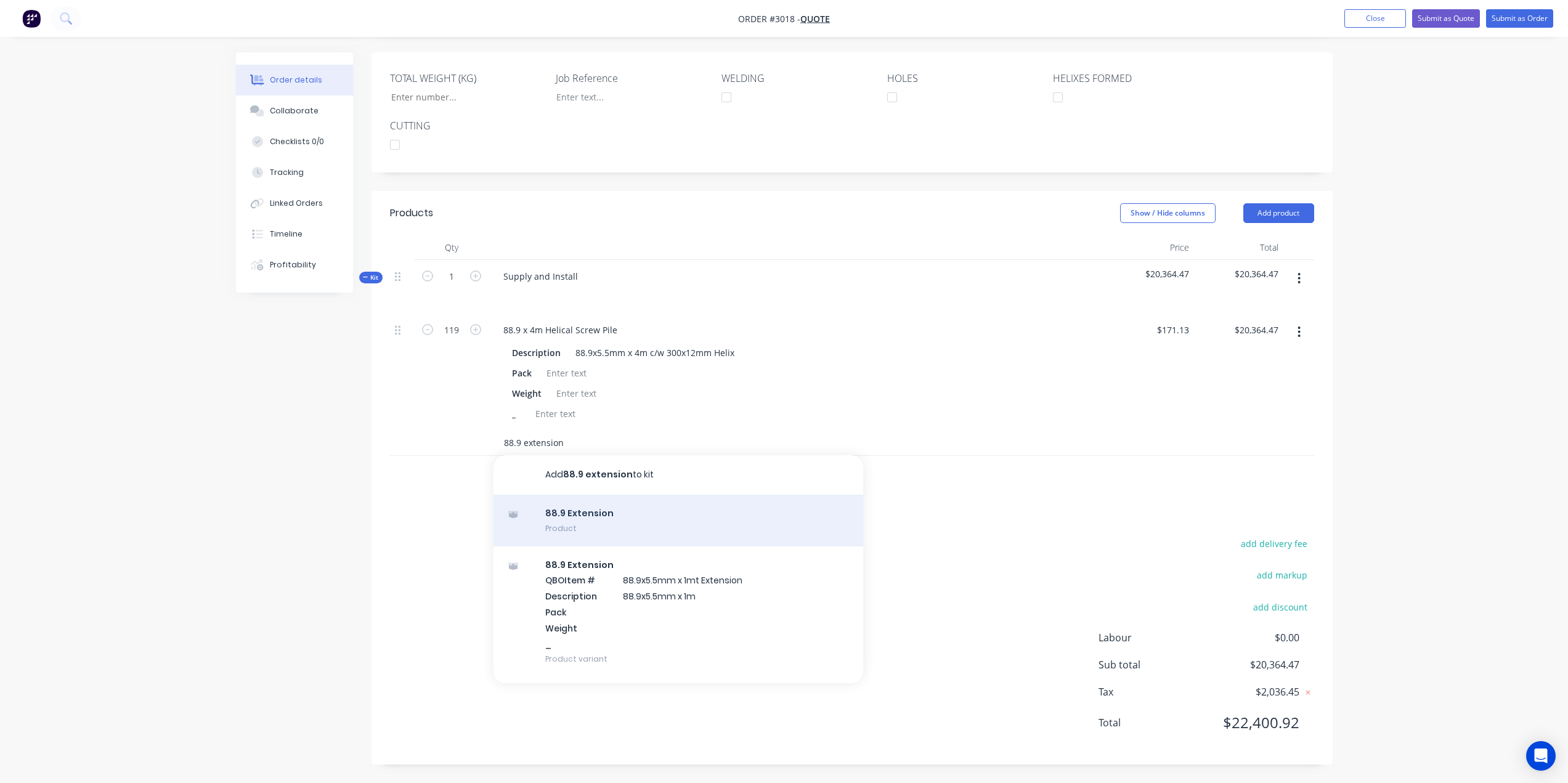
scroll to position [196, 0]
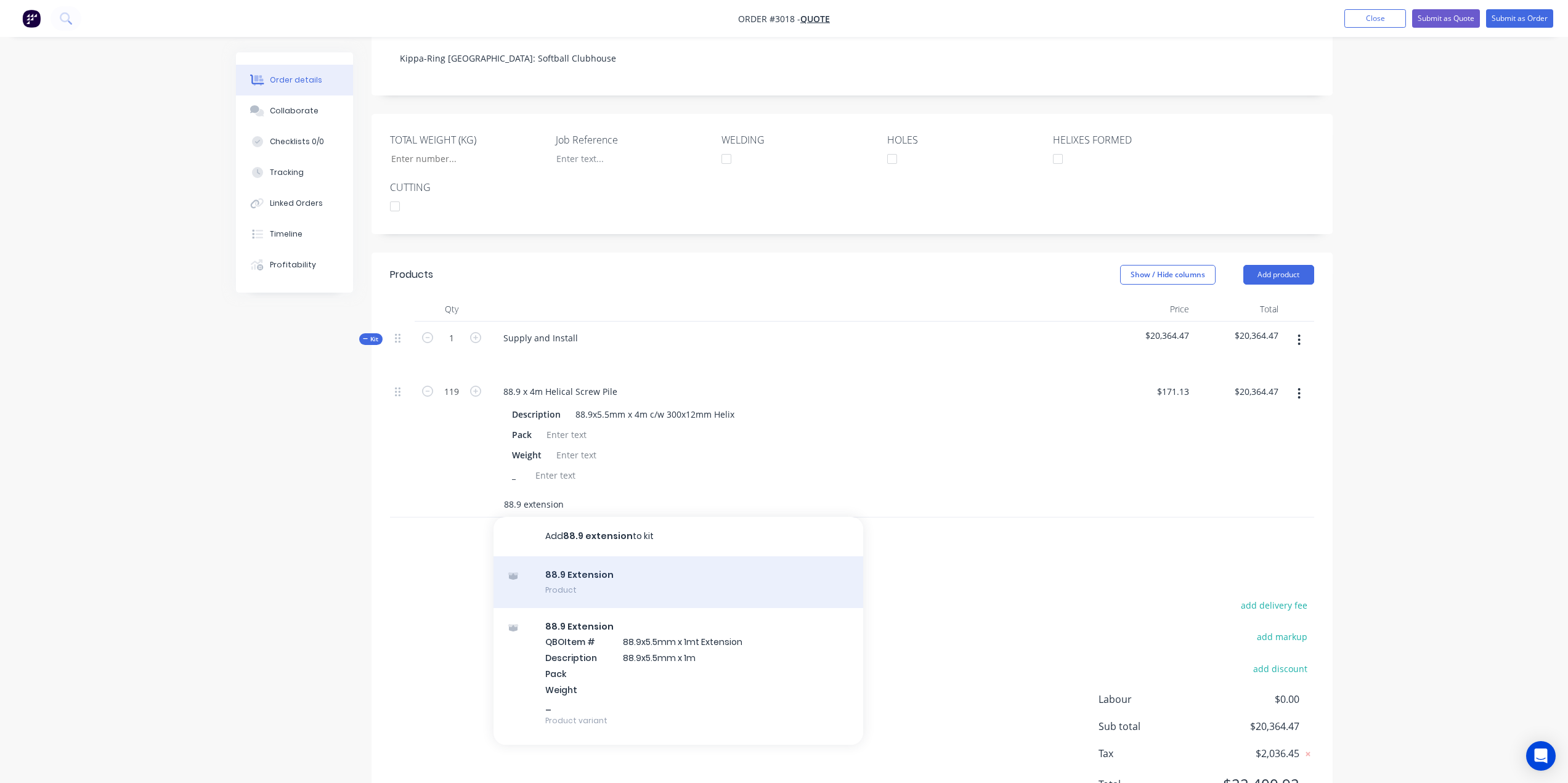
type input "88.9 extension"
click at [594, 578] on div "88.9 Extension Product" at bounding box center [678, 582] width 370 height 52
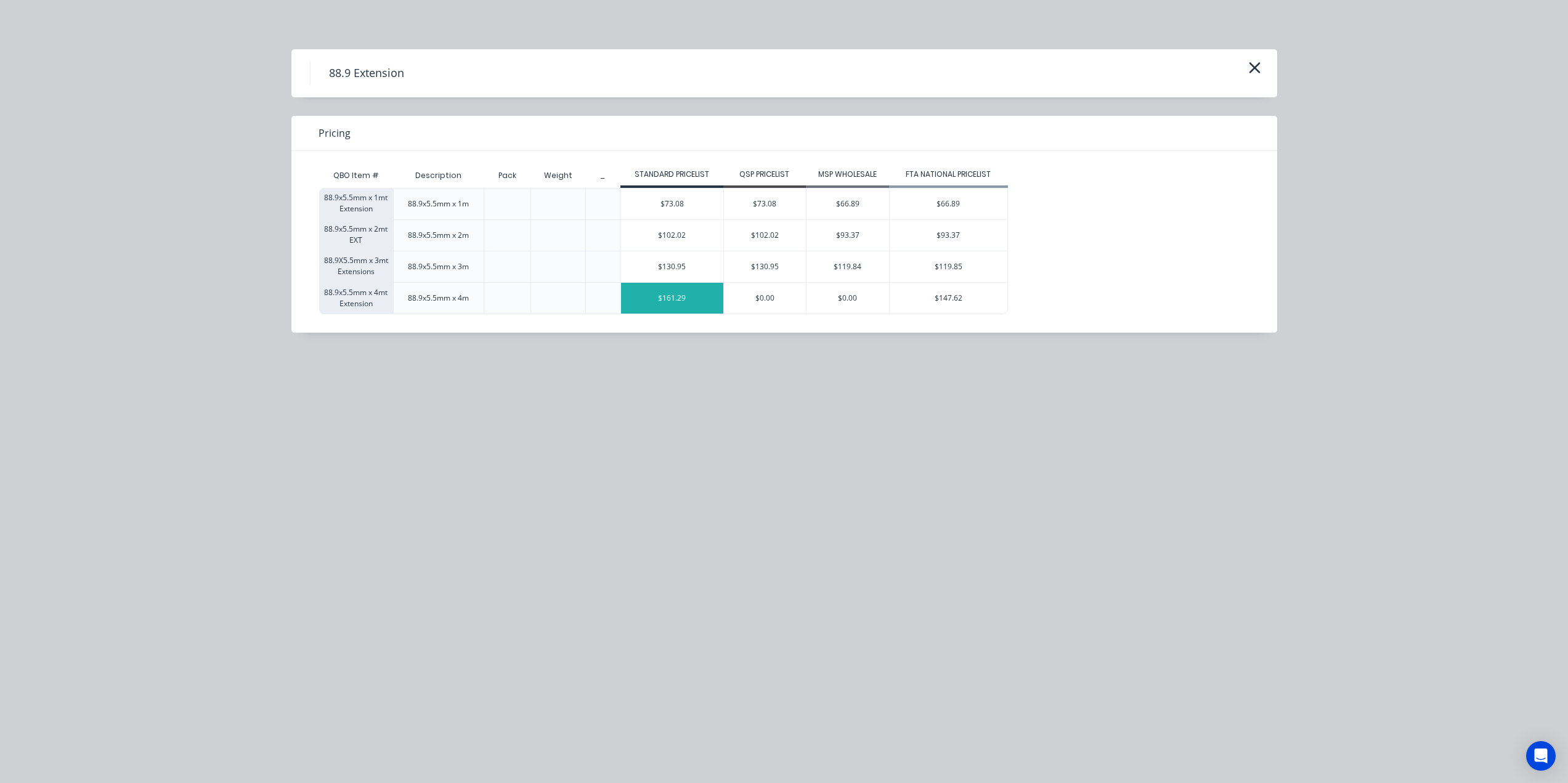
click at [671, 299] on div "$161.29" at bounding box center [672, 298] width 102 height 31
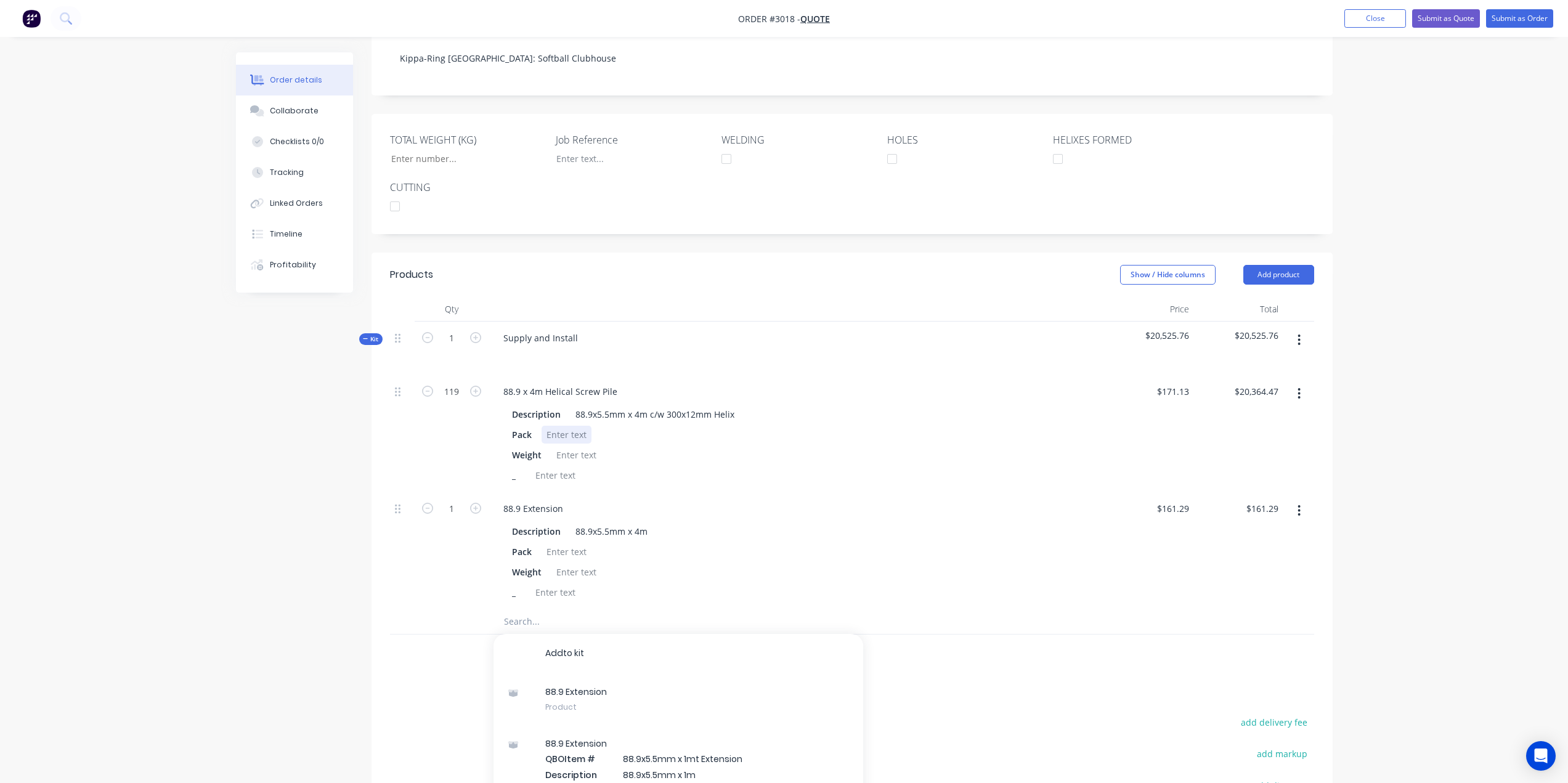
click at [945, 438] on div "Pack" at bounding box center [794, 434] width 574 height 18
click at [455, 401] on input "1" at bounding box center [452, 391] width 32 height 18
type input "119"
type input "$19,193.51"
click at [861, 500] on div "88.9 Extension" at bounding box center [797, 509] width 606 height 18
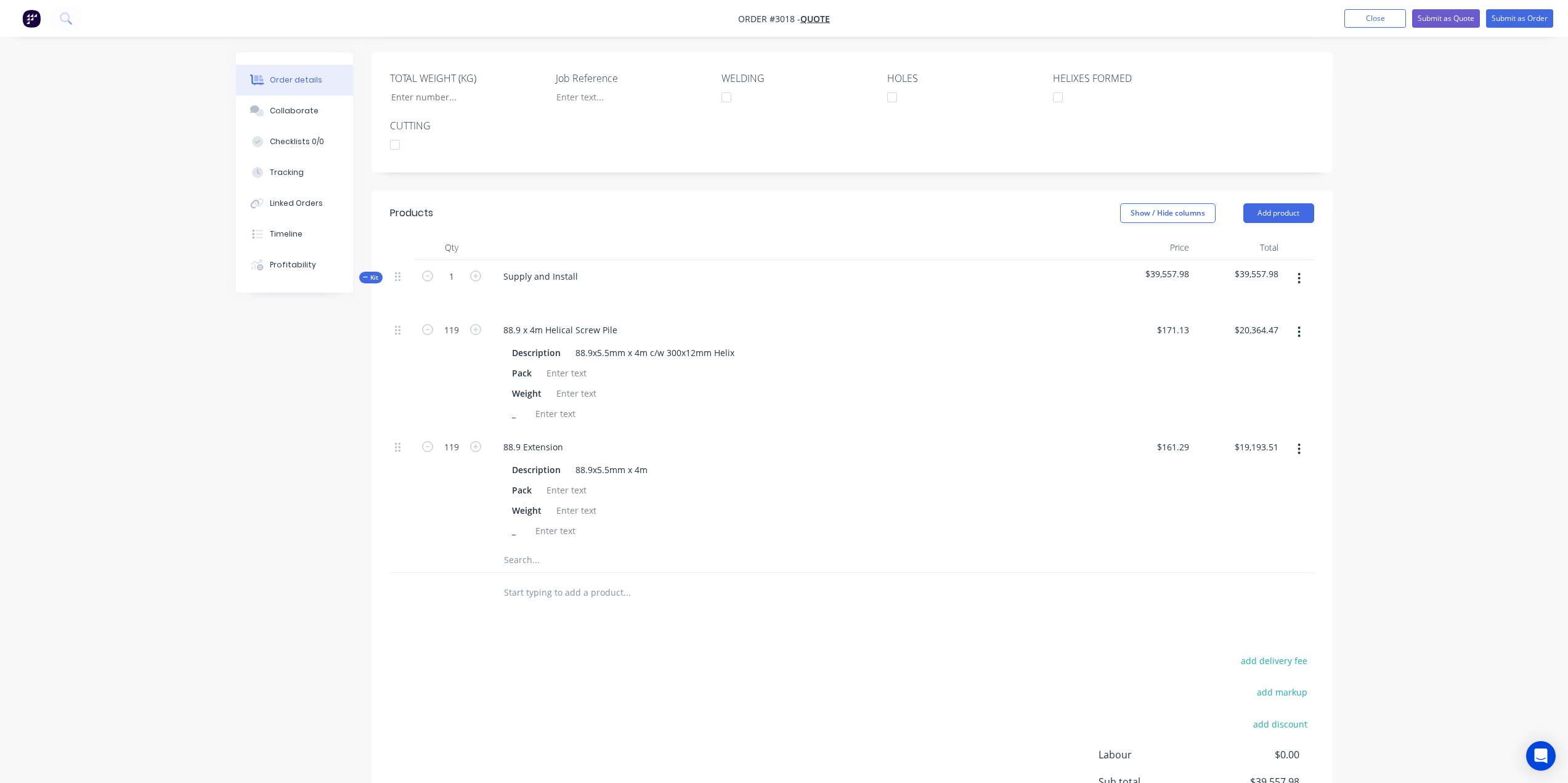
scroll to position [374, 0]
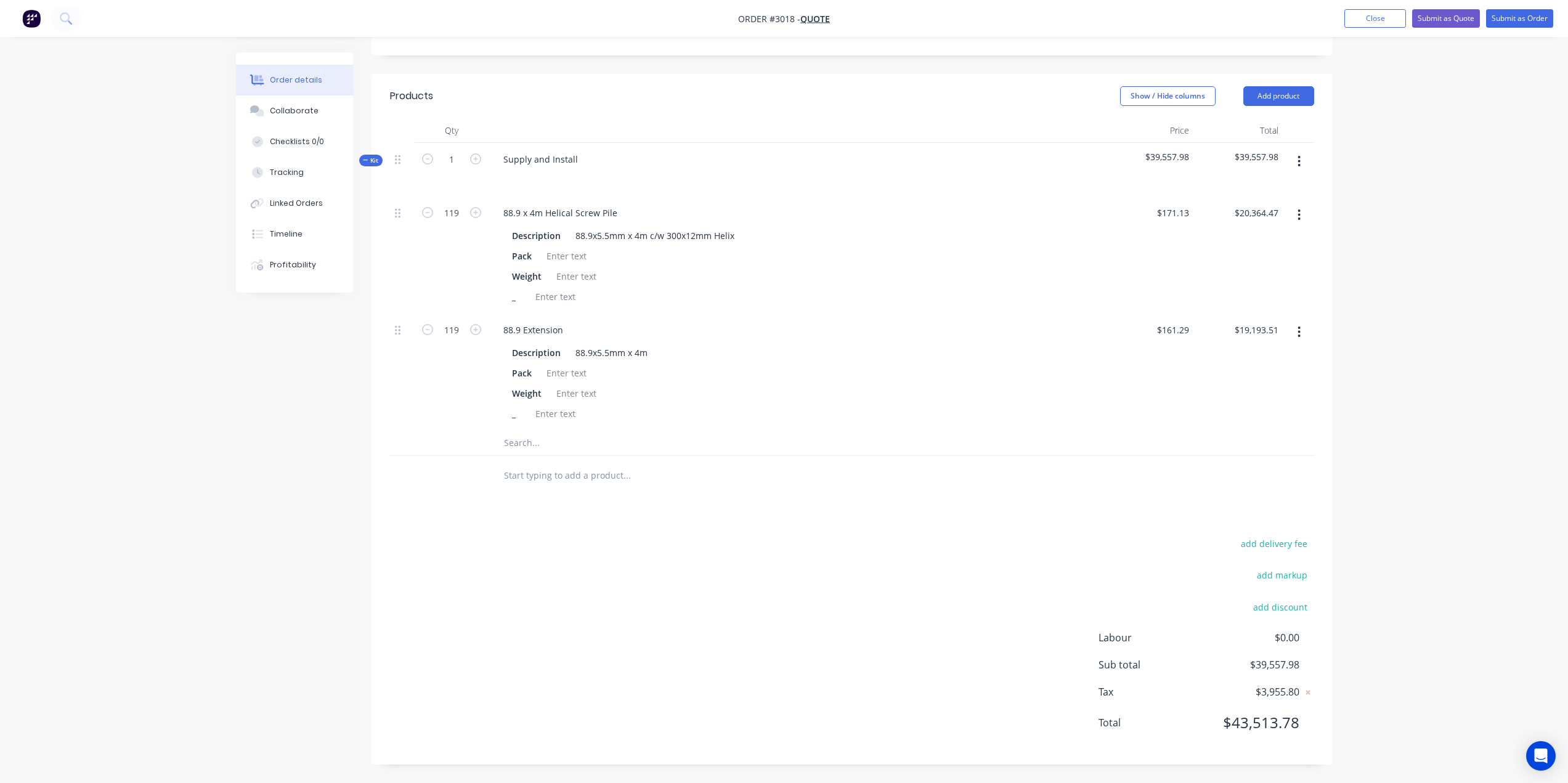
click at [533, 438] on input "text" at bounding box center [626, 442] width 246 height 25
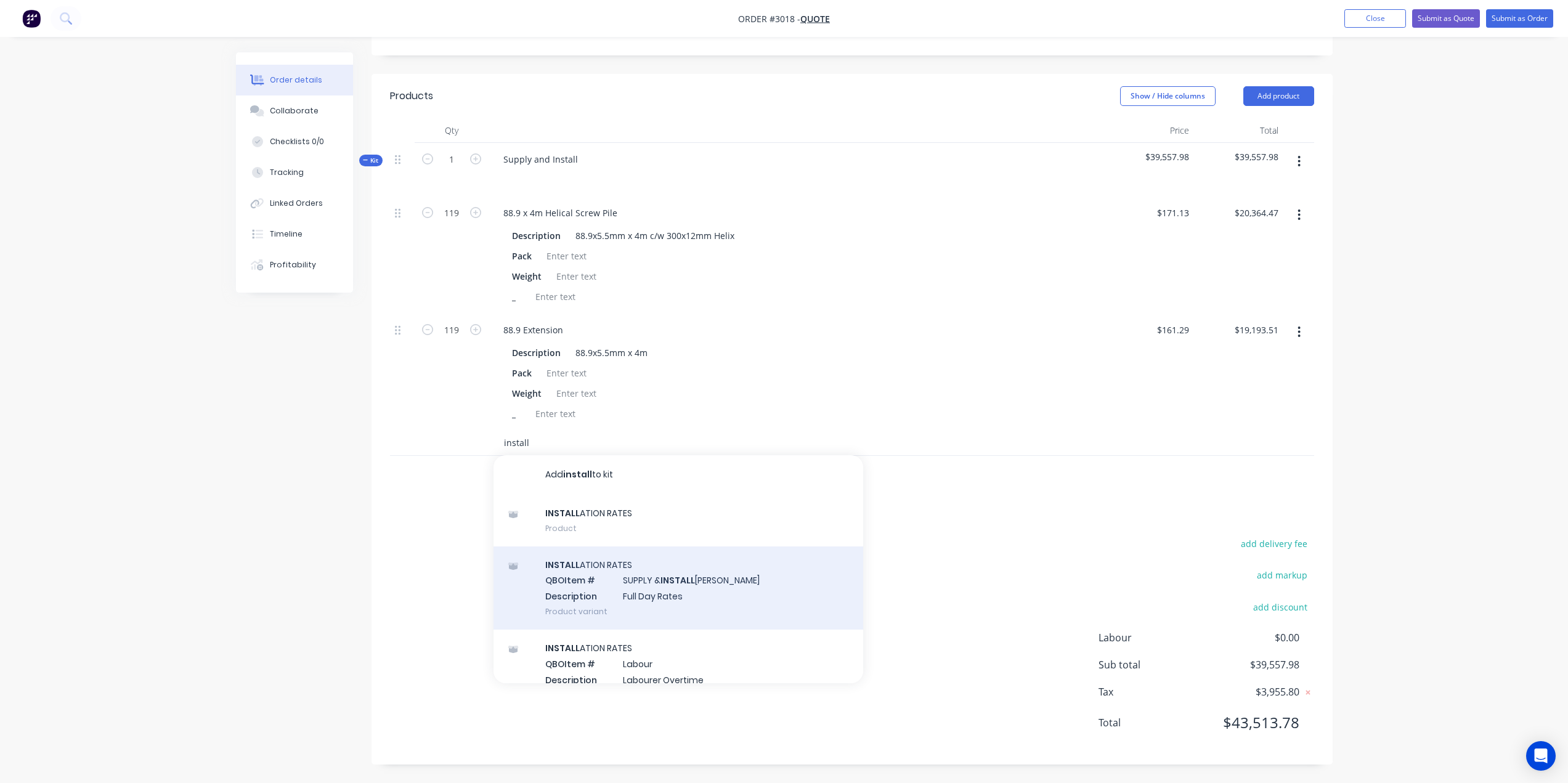
type input "install"
click at [649, 581] on div "INSTALL ATION RATES QBO Item # SUPPLY & INSTALL ATION AASW Description Full Day…" at bounding box center [678, 588] width 370 height 83
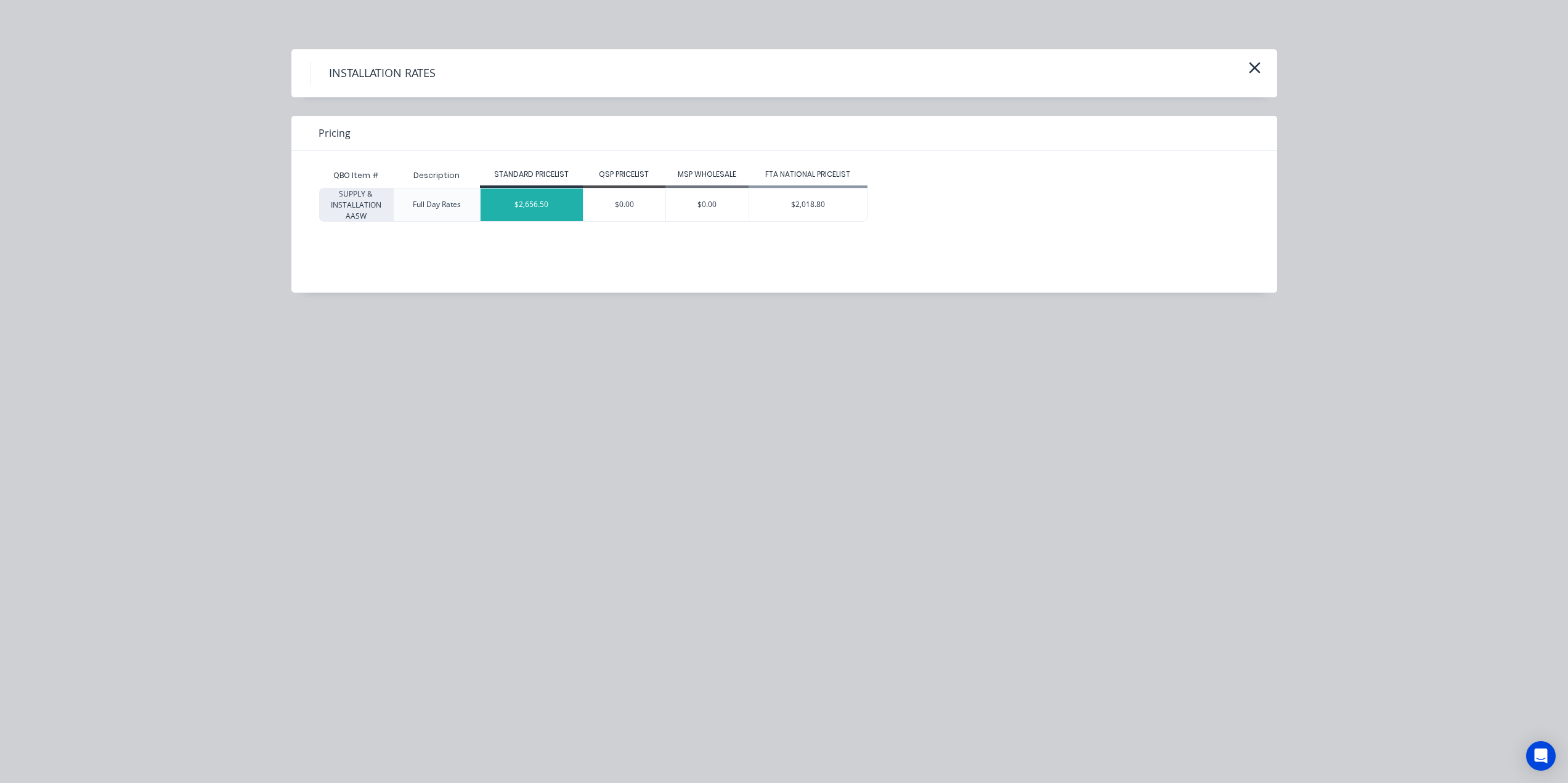
click at [534, 204] on div "$2,656.50" at bounding box center [532, 205] width 102 height 33
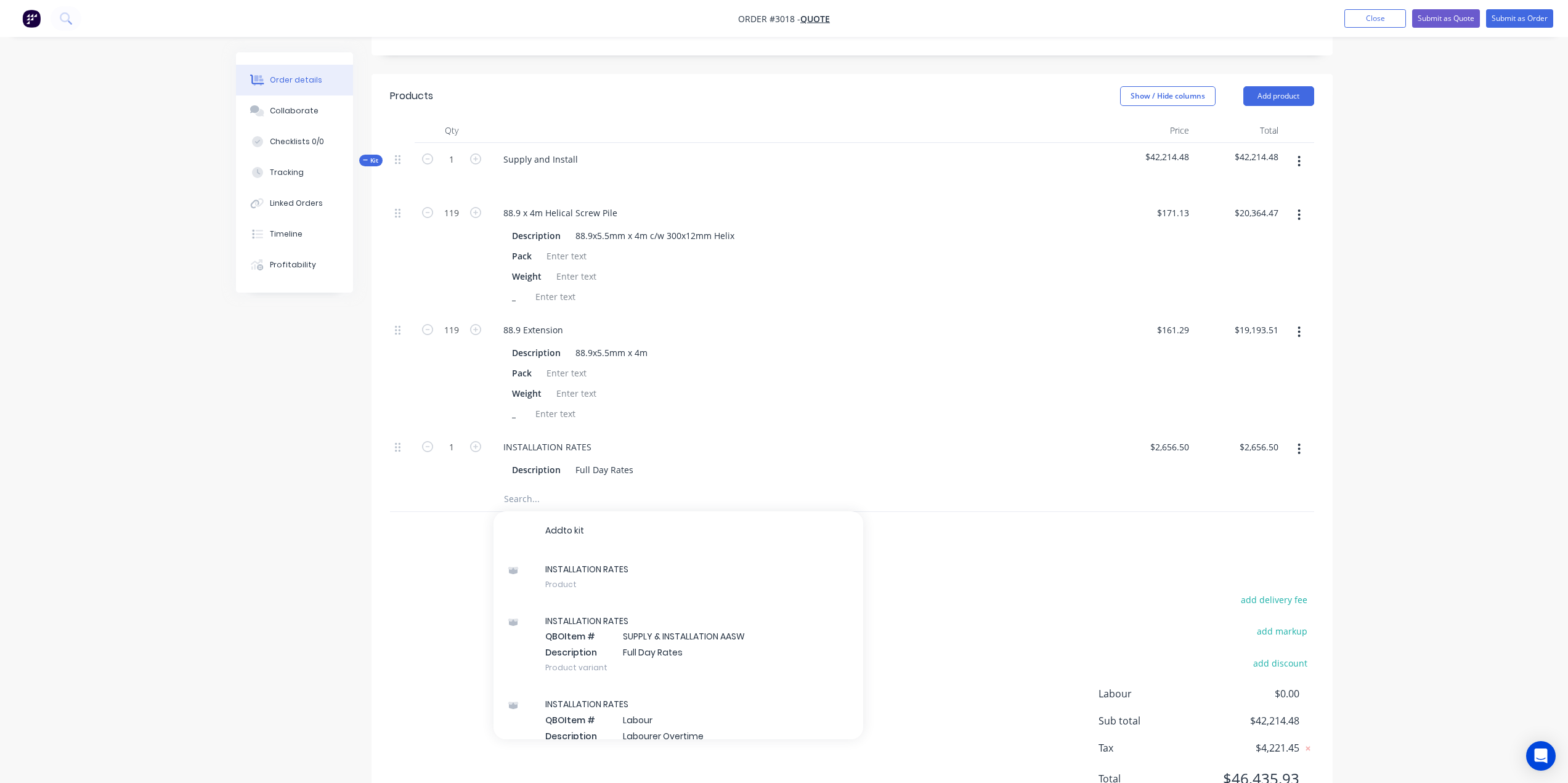
click at [343, 517] on div "Created by Leesa Created 03/09/25 Required 03/09/25 Assigned to Add team member…" at bounding box center [784, 258] width 1097 height 1161
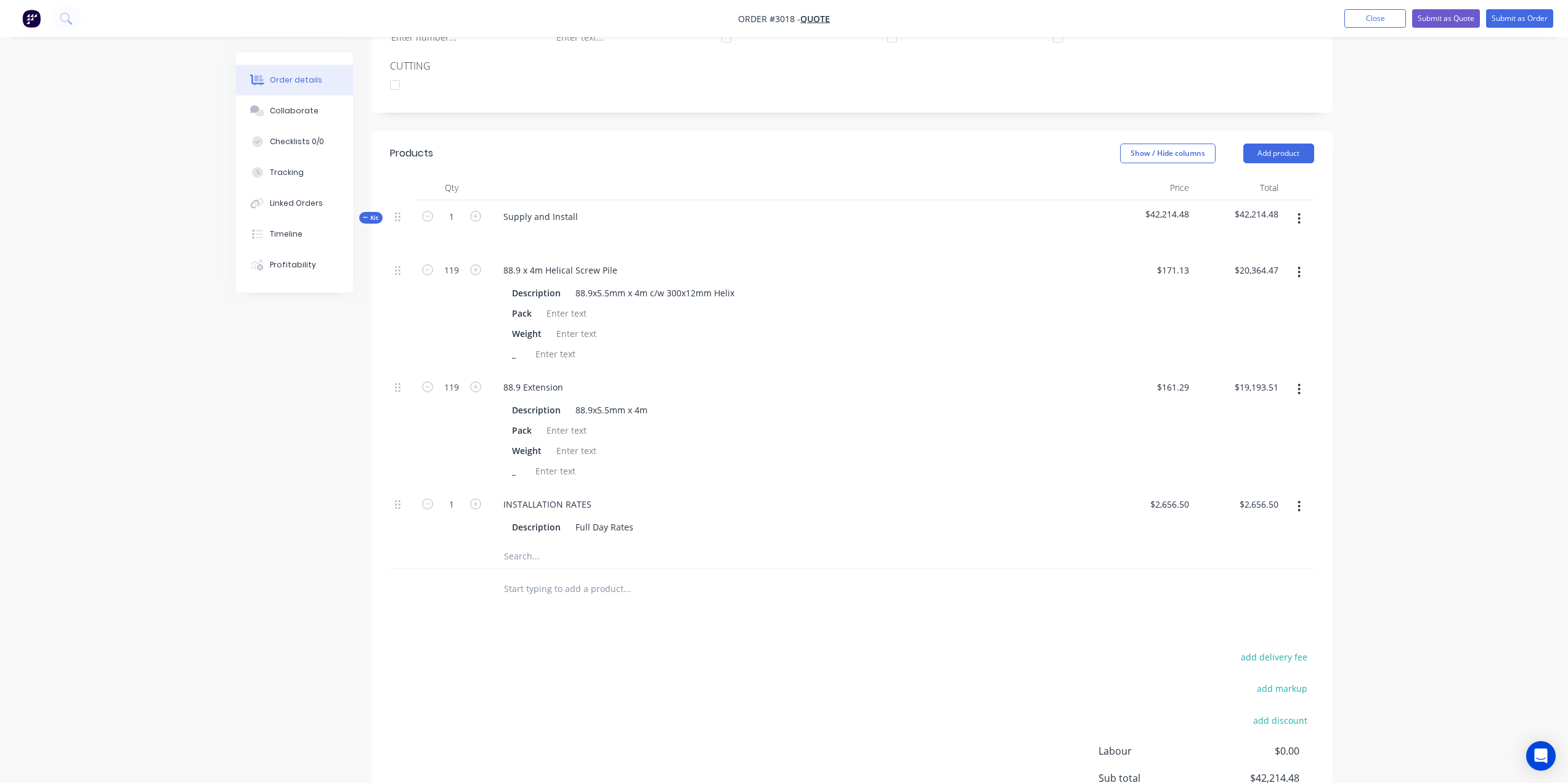
scroll to position [313, 0]
click at [1301, 508] on icon "button" at bounding box center [1299, 510] width 3 height 14
click at [1265, 595] on div "Delete" at bounding box center [1256, 593] width 95 height 18
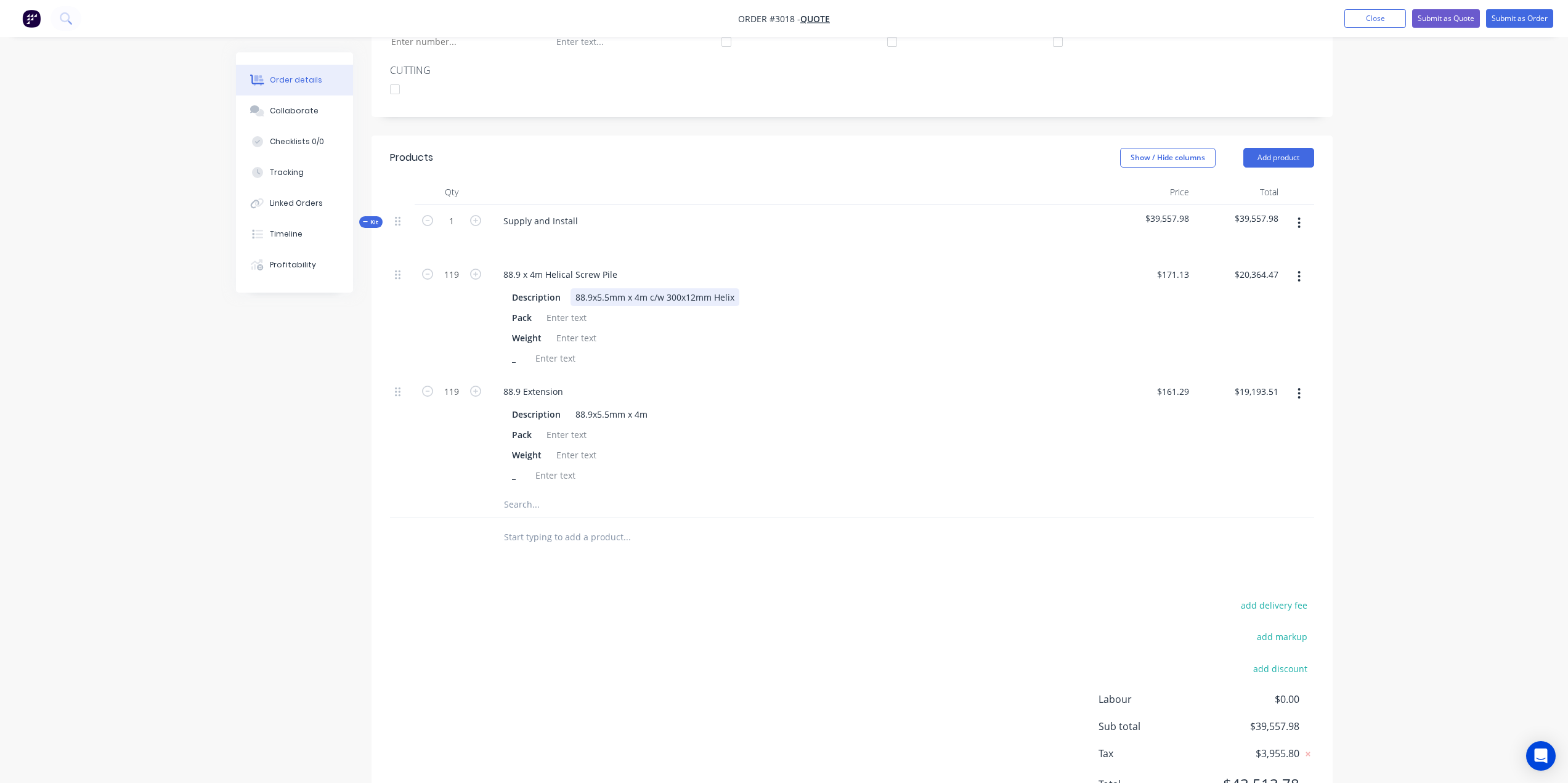
click at [690, 300] on div "88.9x5.5mm x 4m c/w 300x12mm Helix" at bounding box center [654, 298] width 169 height 18
click at [734, 294] on div "88.9x5.5mm x 4m c/w 300x12mm Helix" at bounding box center [654, 298] width 169 height 18
click at [752, 290] on div "Description 88.9x5.5mm x 4m c/w 300x12mm Helix" at bounding box center [794, 298] width 574 height 18
click at [734, 298] on div "88.9x5.5mm x 4m c/w 300x12mm Helix" at bounding box center [654, 298] width 169 height 18
click at [618, 413] on div "88.9x5.5mm x 4m" at bounding box center [611, 414] width 82 height 18
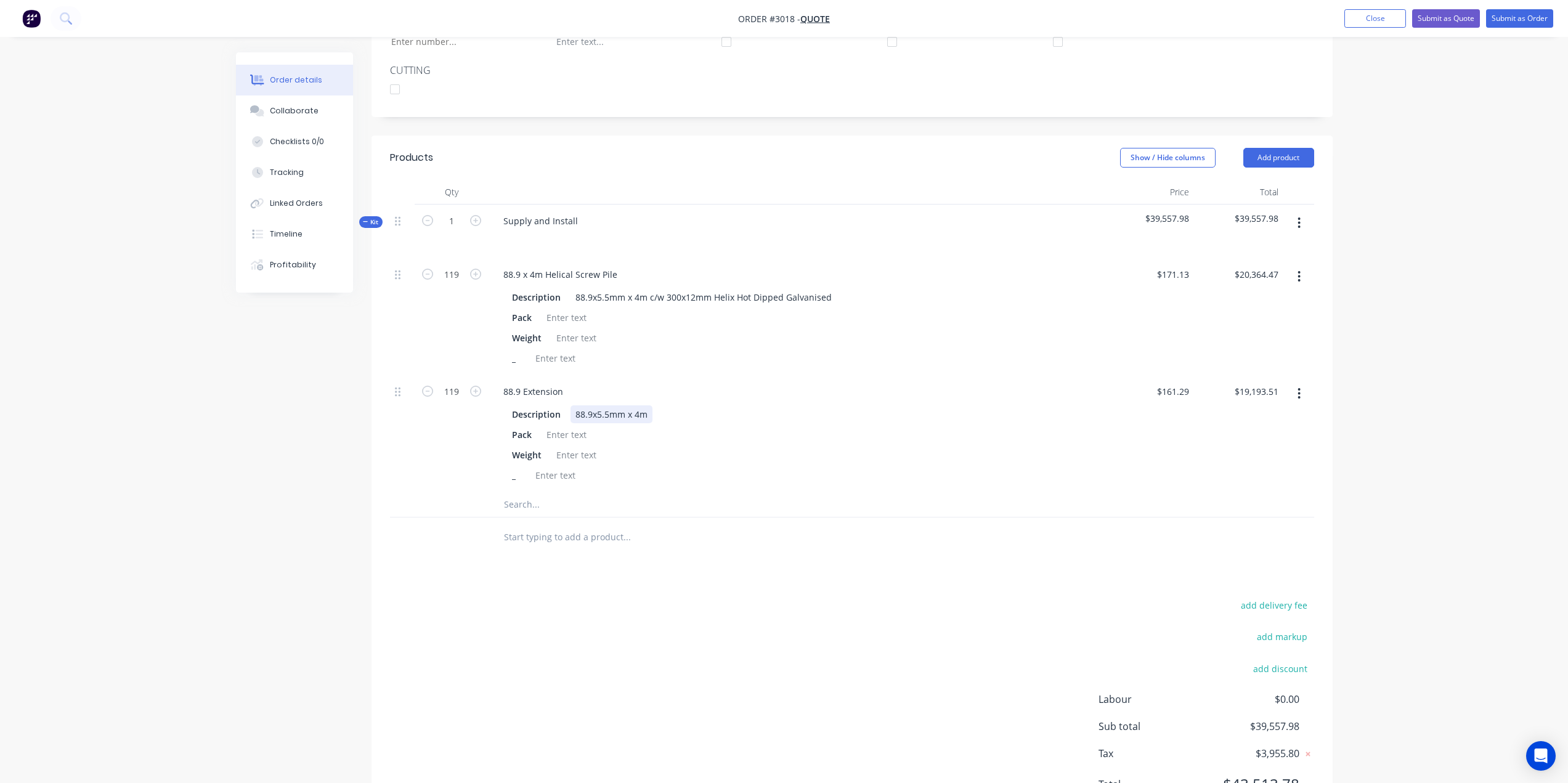
click at [647, 413] on div "88.9x5.5mm x 4m" at bounding box center [611, 414] width 82 height 18
click at [767, 317] on div "Pack" at bounding box center [794, 318] width 574 height 18
click at [549, 358] on div at bounding box center [555, 358] width 50 height 18
click at [879, 441] on div "Pack" at bounding box center [794, 434] width 574 height 18
click at [1173, 275] on input "171.13" at bounding box center [1175, 274] width 38 height 18
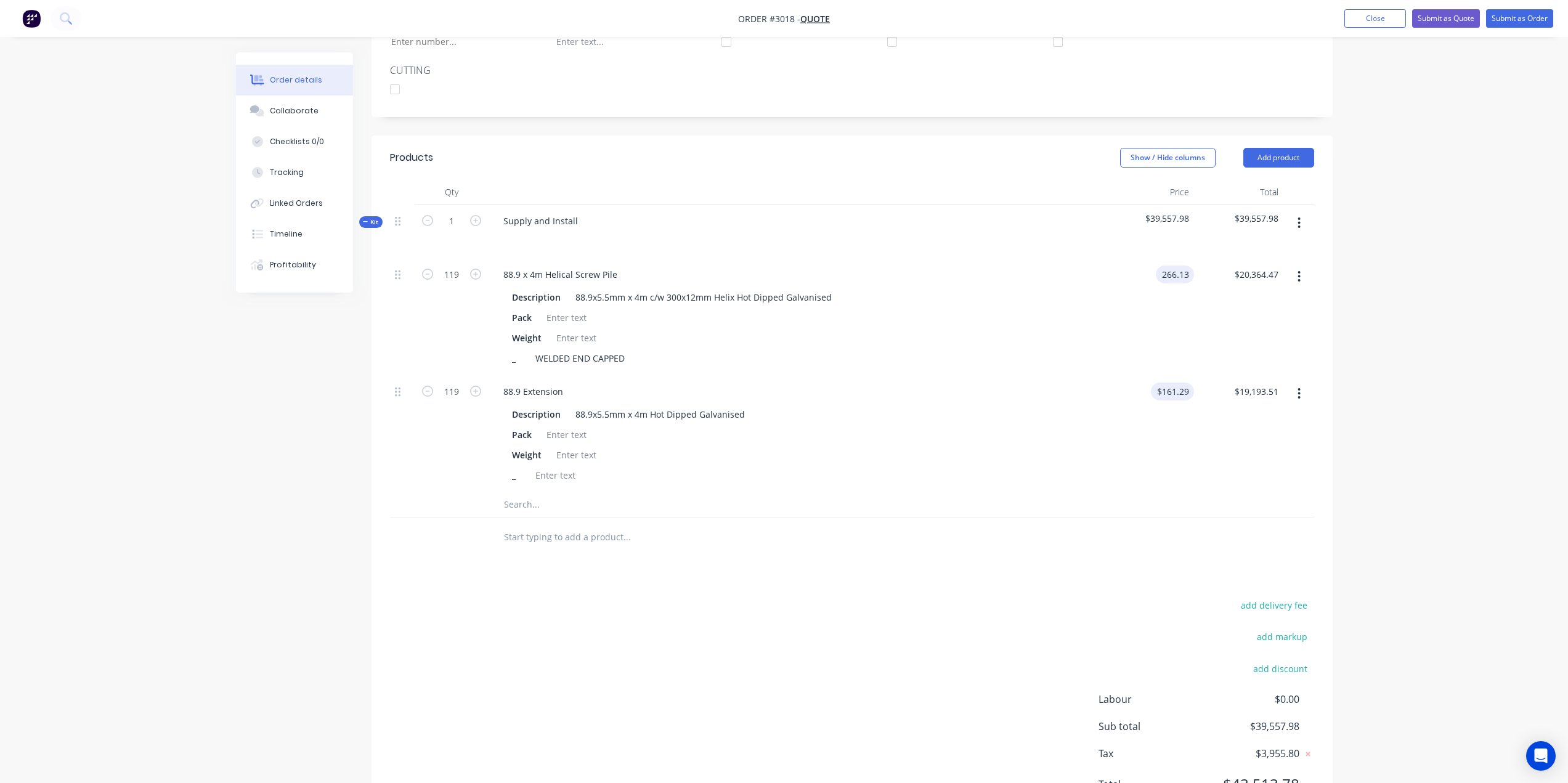
type input "$266.13"
type input "$31,669.47"
click at [1172, 394] on input "161.29" at bounding box center [1175, 391] width 38 height 18
type input "$254.29"
type input "$30,260.51"
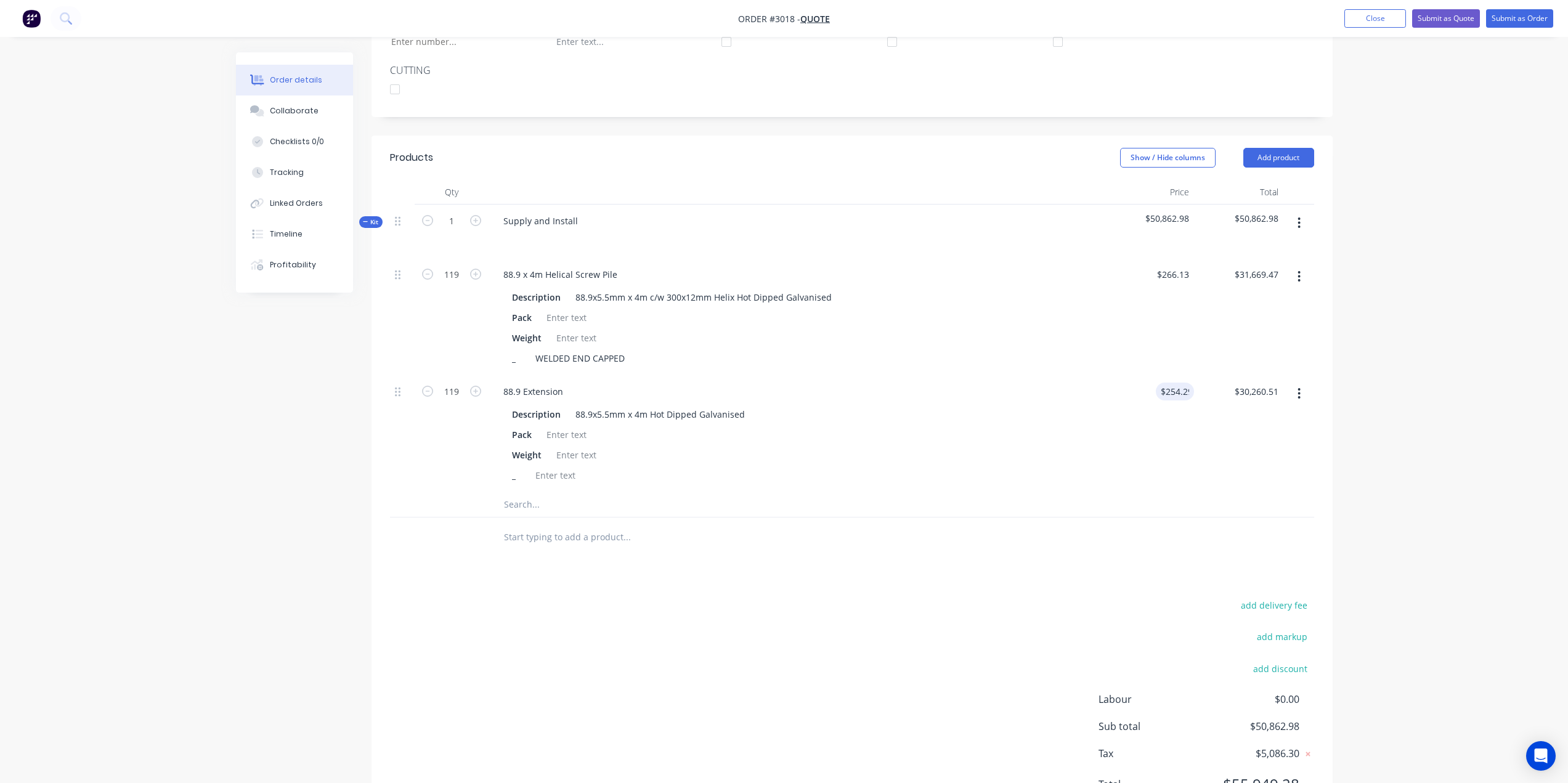
click at [977, 376] on div "88.9 Extension Description 88.9x5.5mm x 4m Hot Dipped Galvanised Pack Weight _" at bounding box center [797, 433] width 616 height 117
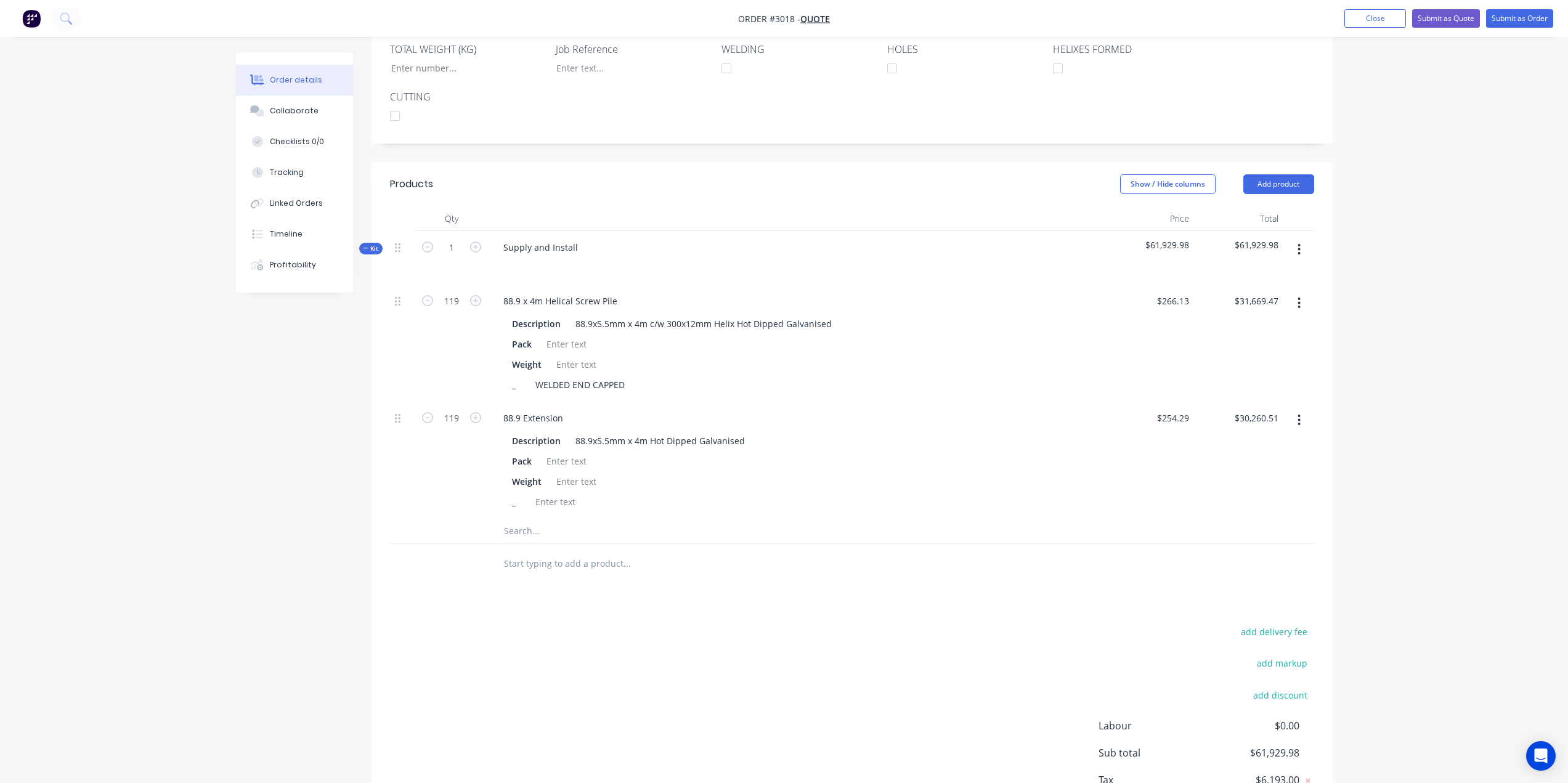
scroll to position [251, 0]
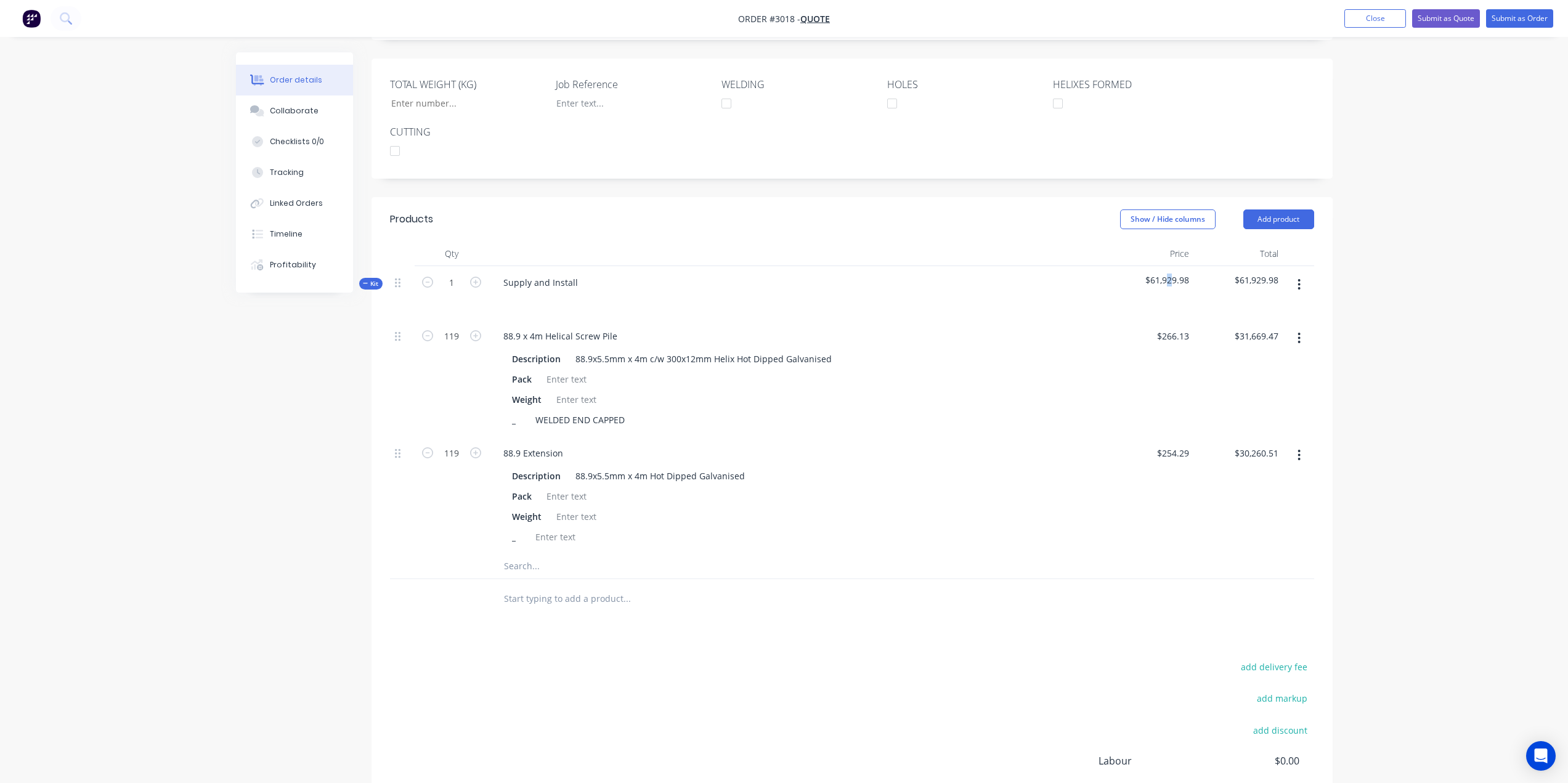
click at [1171, 276] on span "$61,929.98" at bounding box center [1149, 280] width 79 height 13
click at [1252, 284] on span "$61,929.98" at bounding box center [1238, 280] width 79 height 13
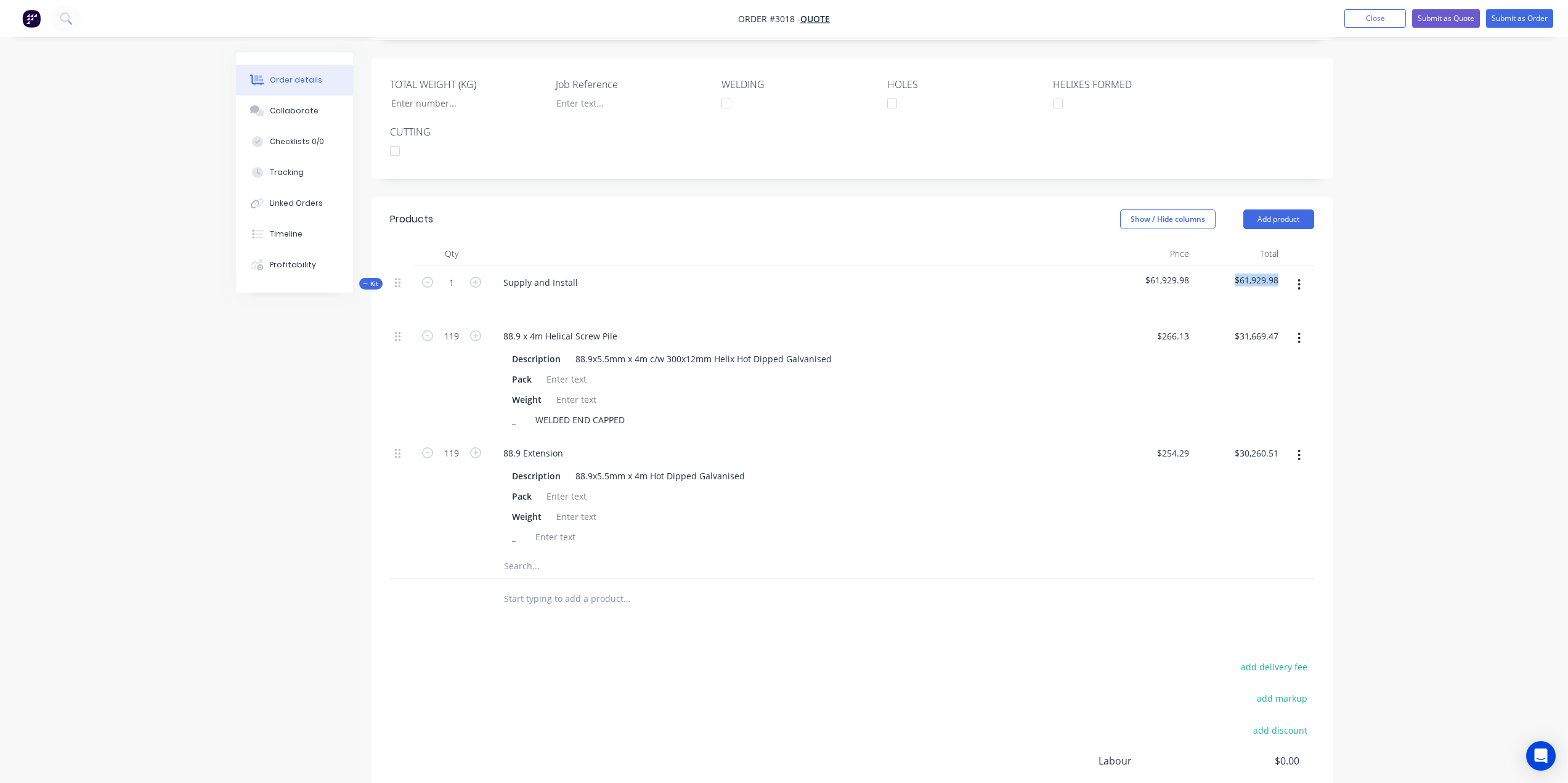
click at [1252, 284] on span "$61,929.98" at bounding box center [1238, 280] width 79 height 13
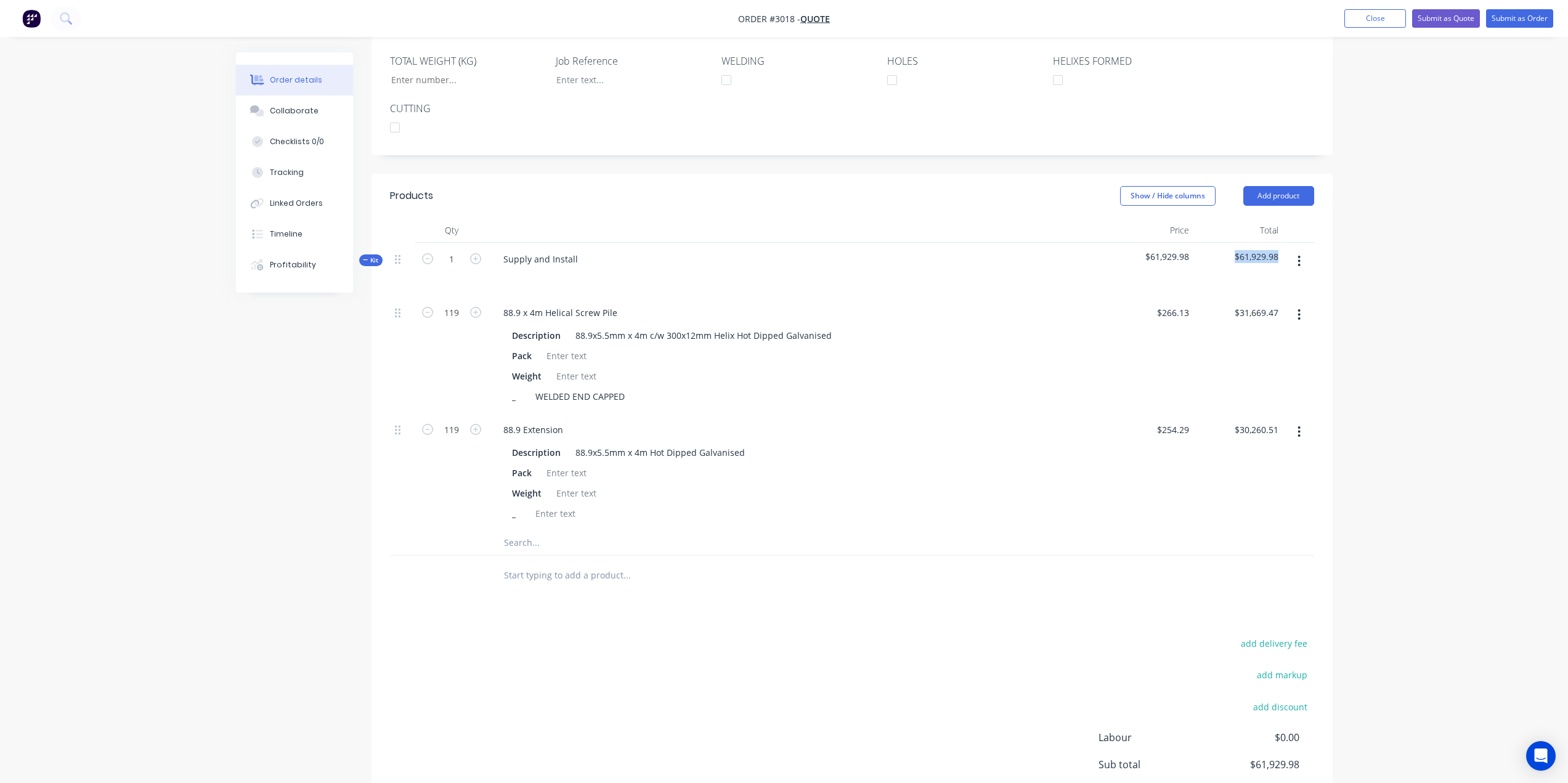
scroll to position [374, 0]
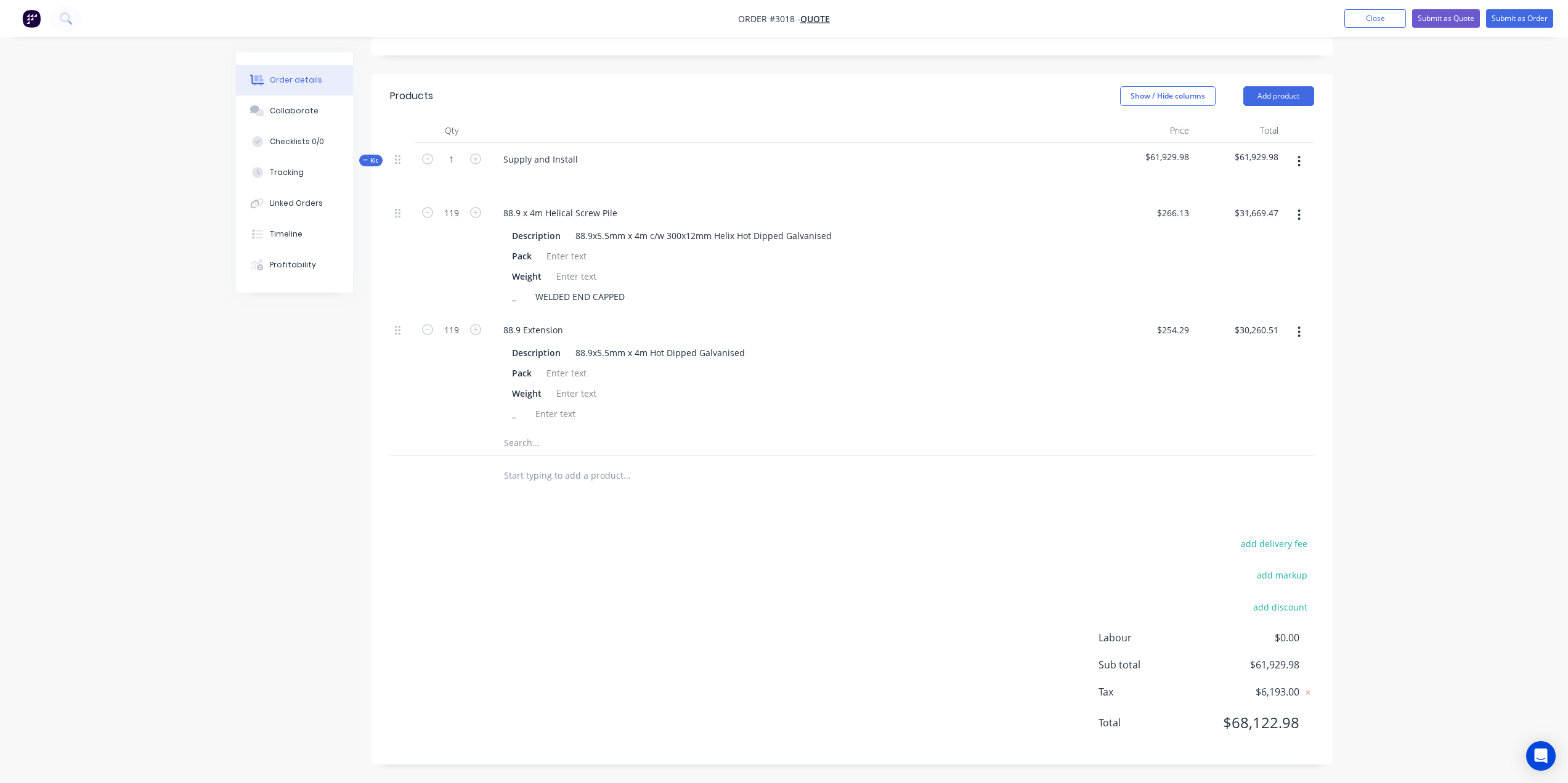
click at [559, 438] on input "text" at bounding box center [626, 442] width 246 height 25
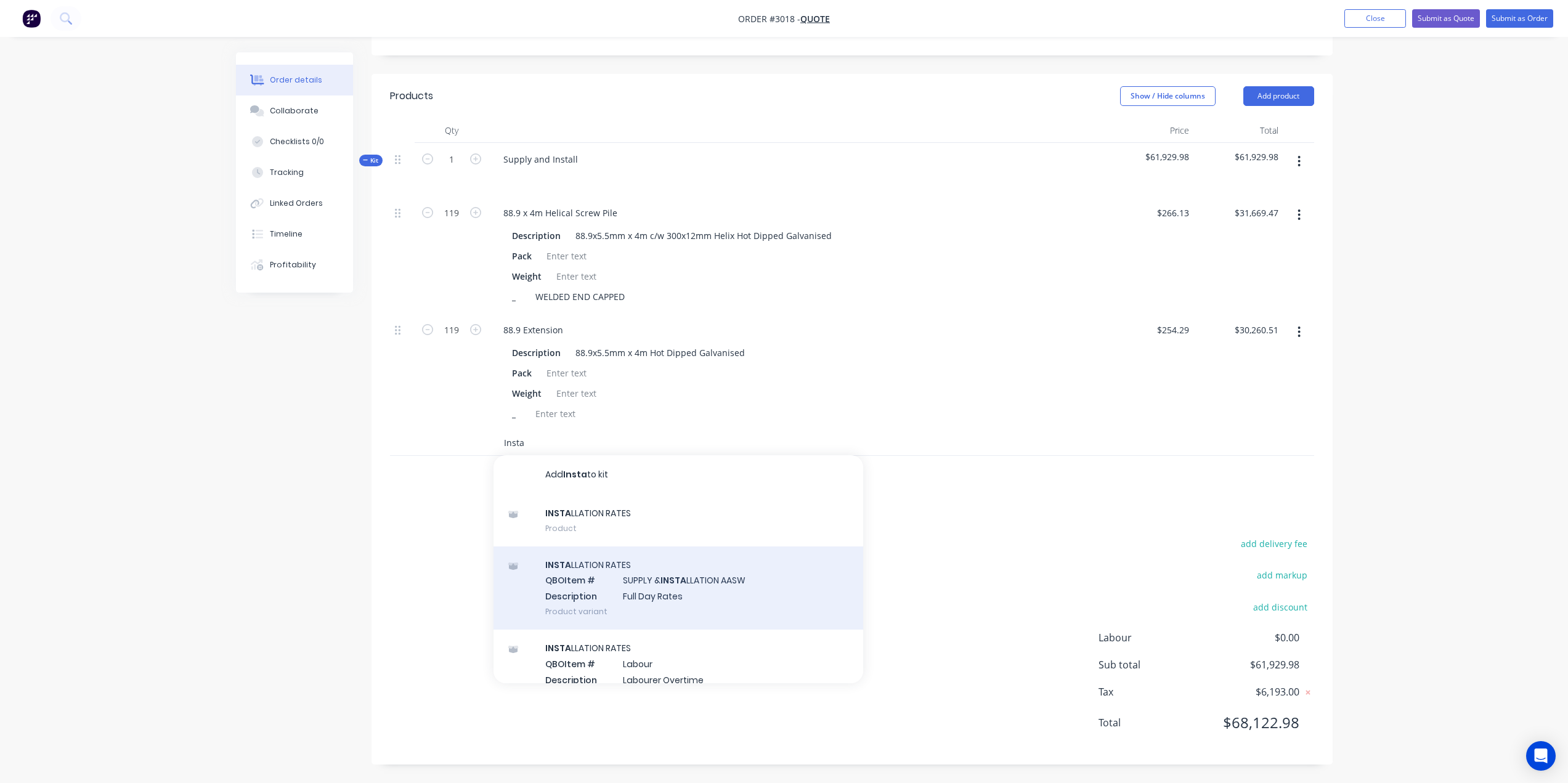
type input "Insta"
click at [586, 578] on div "INSTA LLATION RATES QBO Item # SUPPLY & INSTA LLATION AASW Description Full Day…" at bounding box center [678, 588] width 370 height 83
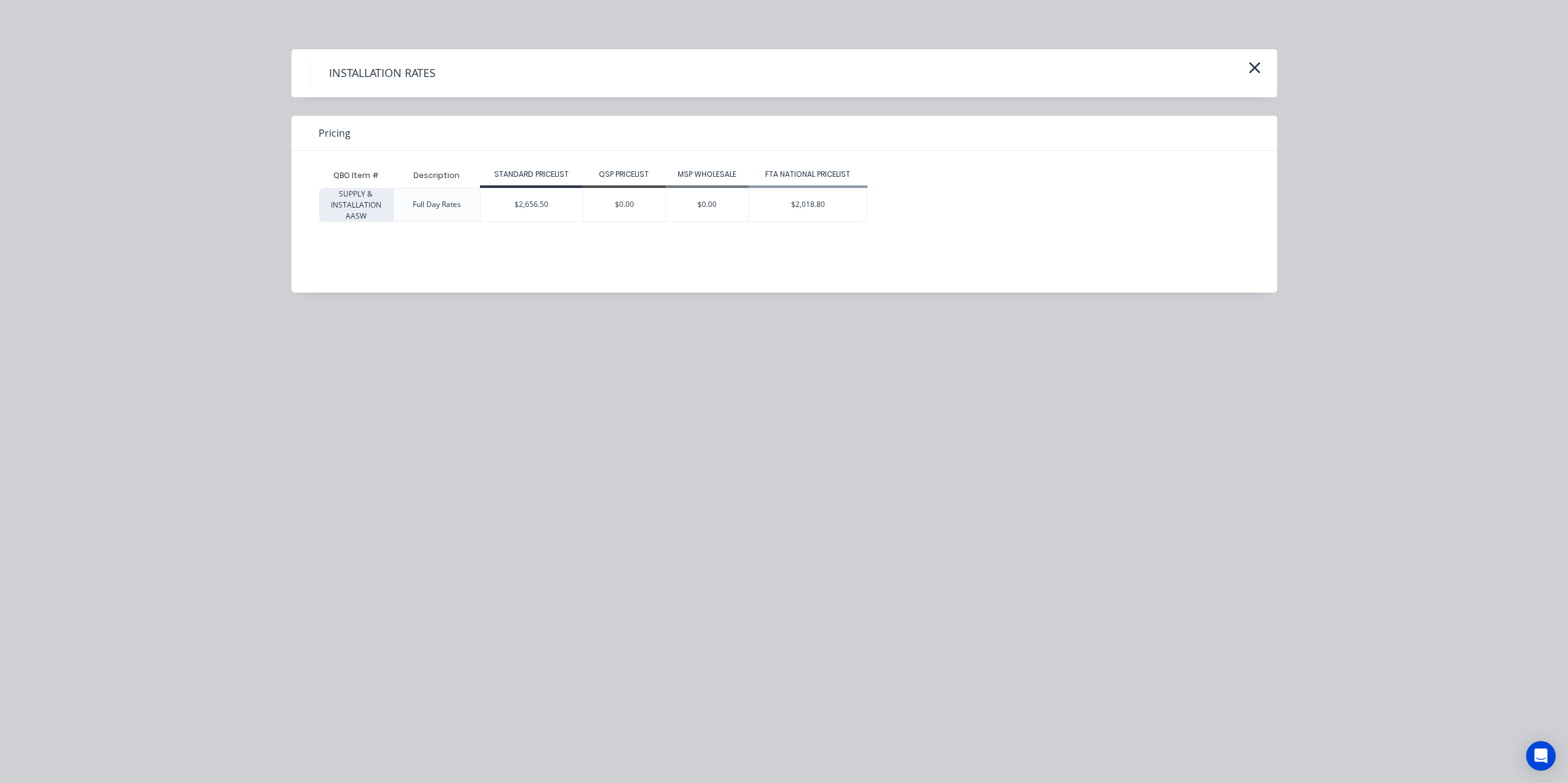
click at [514, 203] on div "$2,656.50" at bounding box center [532, 205] width 102 height 33
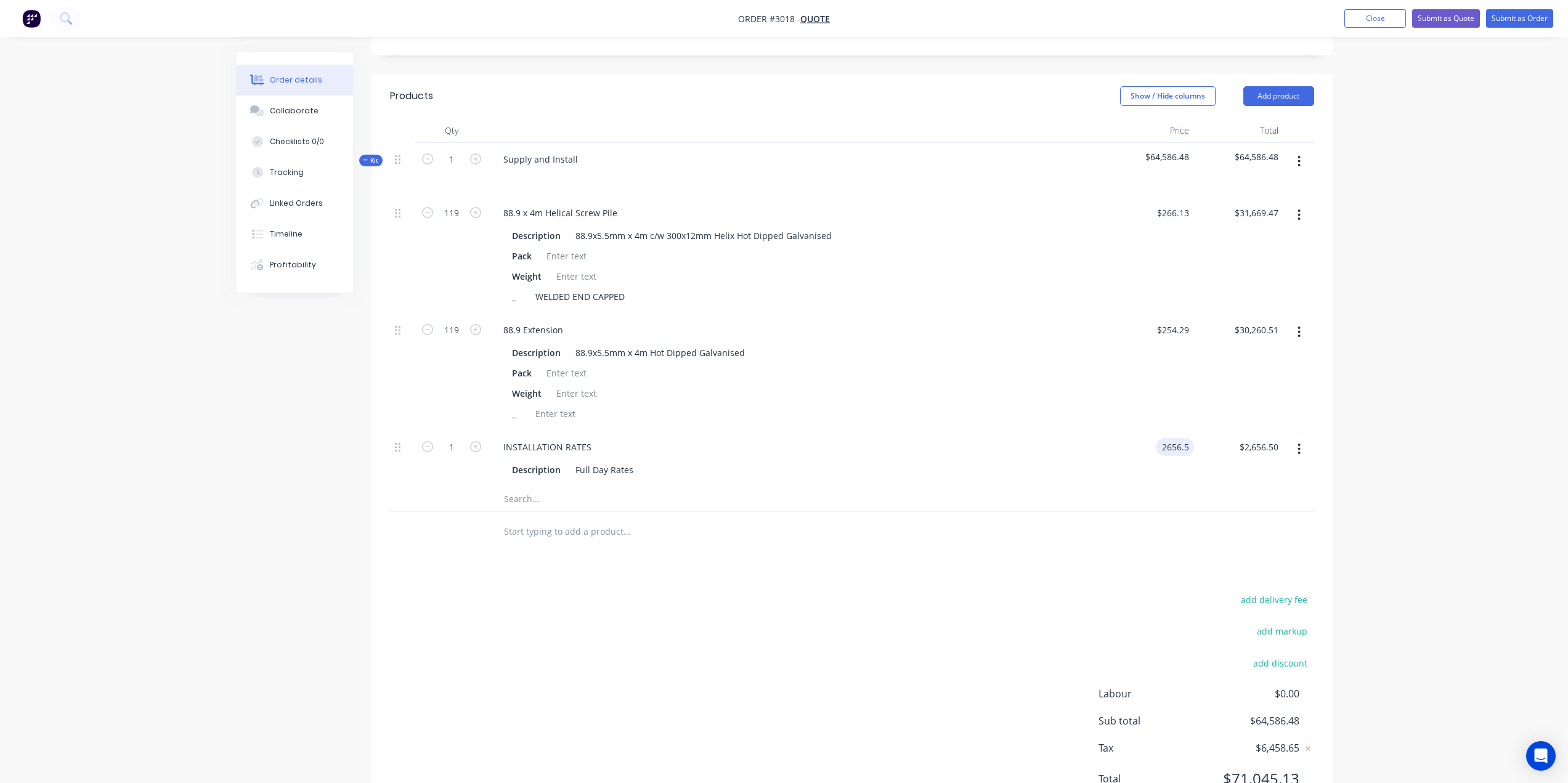
click at [1166, 449] on input "2656.5" at bounding box center [1178, 447] width 34 height 18
type input "3"
type input "$15,200.00"
click at [1241, 488] on div at bounding box center [853, 500] width 925 height 26
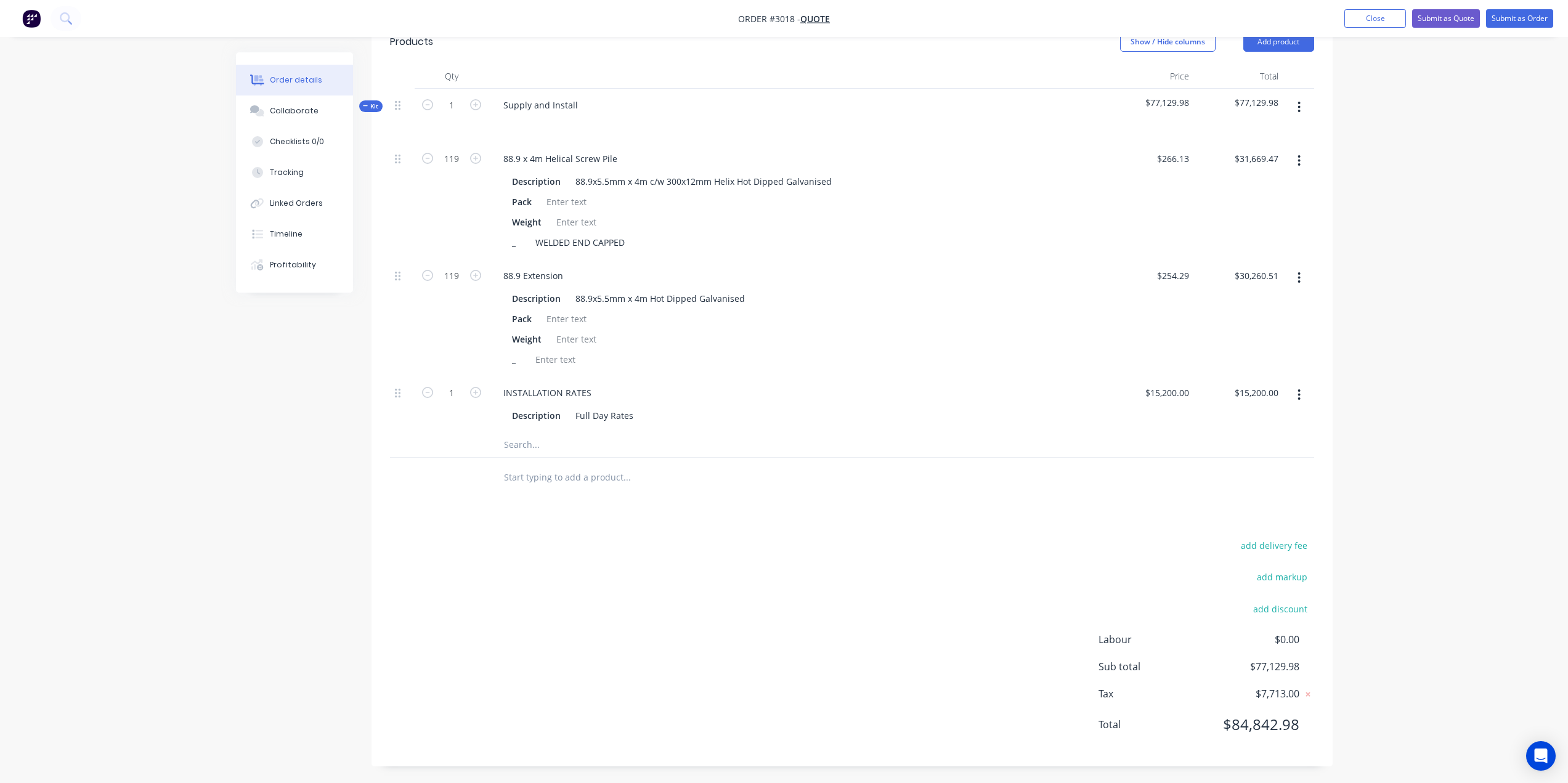
scroll to position [430, 0]
click at [1289, 575] on button "add markup" at bounding box center [1282, 575] width 63 height 17
click at [1262, 578] on input at bounding box center [1266, 579] width 55 height 18
click at [1243, 635] on span "$0.00" at bounding box center [1254, 637] width 91 height 14
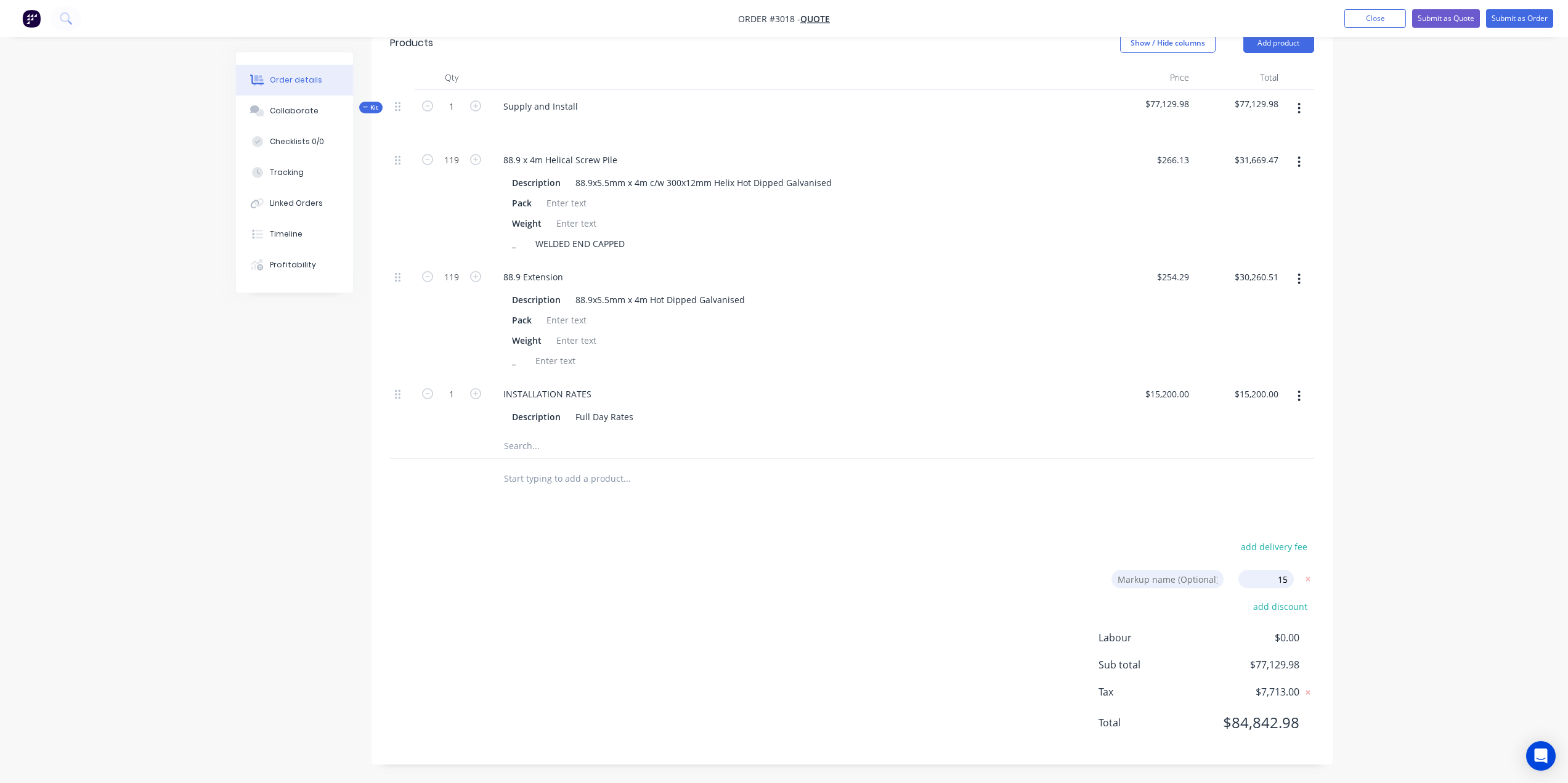
click at [1282, 583] on input "15" at bounding box center [1266, 579] width 55 height 18
type input "15%"
click at [1158, 555] on div "add delivery fee Markup name (Optional) 15% 15% 0% add discount Labour $0.00 Su…" at bounding box center [853, 642] width 925 height 208
click at [1166, 576] on input at bounding box center [1168, 579] width 112 height 18
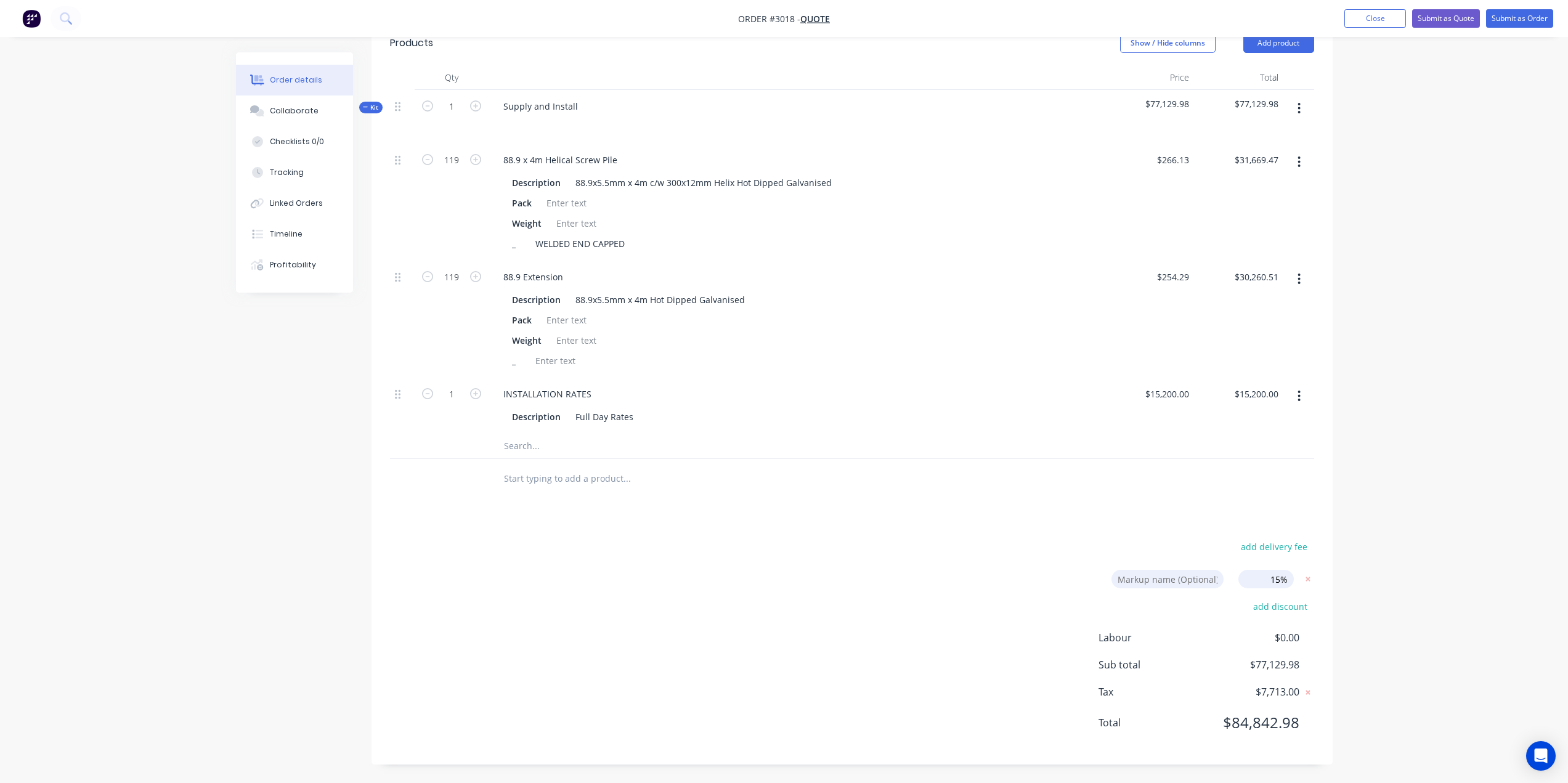
drag, startPoint x: 1166, startPoint y: 576, endPoint x: 1163, endPoint y: 631, distance: 55.1
click at [1166, 577] on input at bounding box center [1168, 579] width 112 height 18
click at [1163, 631] on span "Labour" at bounding box center [1154, 637] width 110 height 14
click at [1219, 713] on span "$84,842.98" at bounding box center [1254, 723] width 91 height 22
drag, startPoint x: 1207, startPoint y: 681, endPoint x: 1250, endPoint y: 643, distance: 57.4
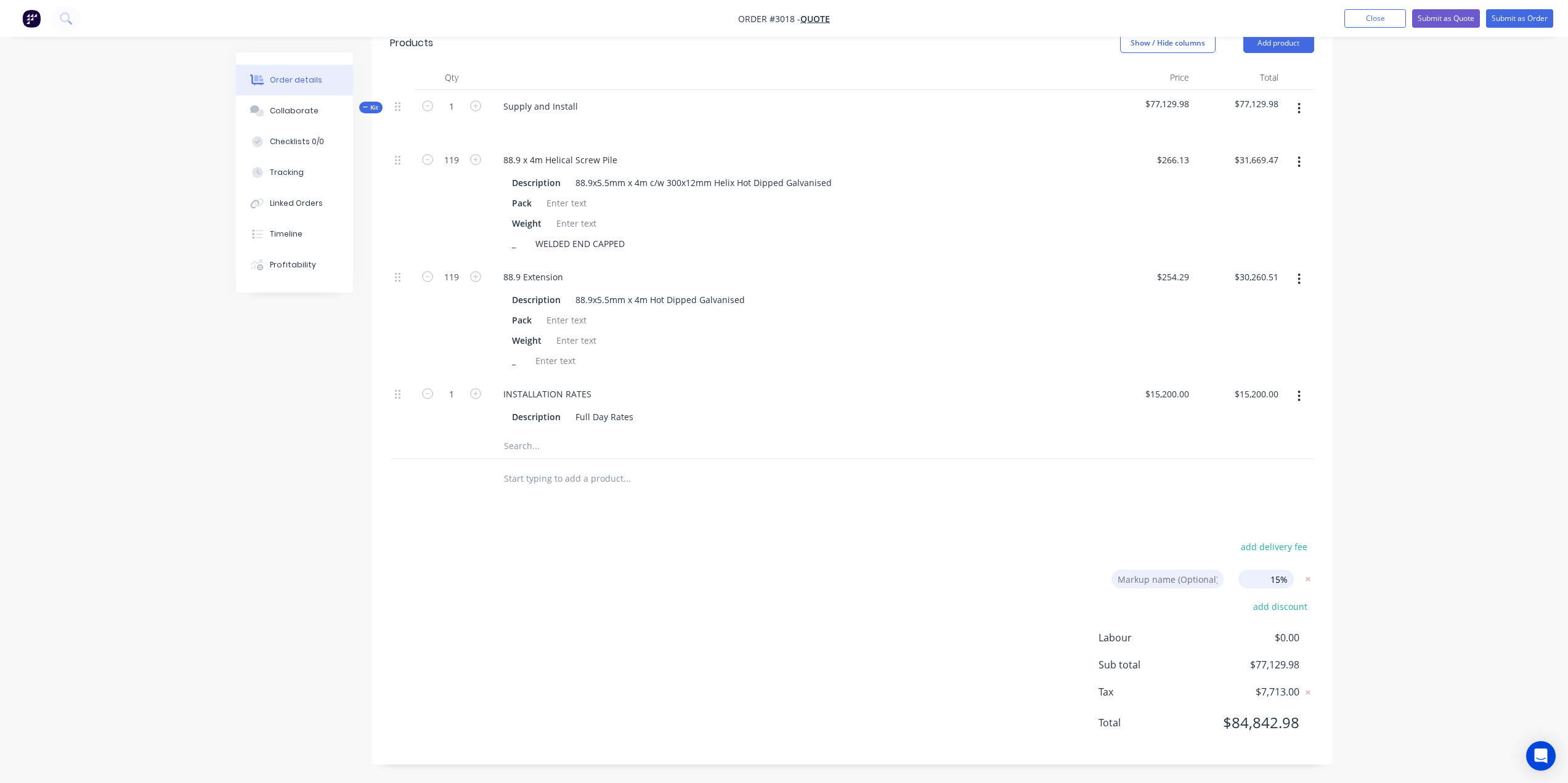
click at [1208, 681] on div "Labour $0.00 Sub total $77,129.98 Tax $7,713.00 Total $84,842.98" at bounding box center [1207, 688] width 216 height 116
click at [1279, 633] on span "$0.00" at bounding box center [1254, 637] width 91 height 14
click at [1282, 580] on input "15%" at bounding box center [1266, 579] width 55 height 18
click input "submit" at bounding box center [0, 0] width 0 height 0
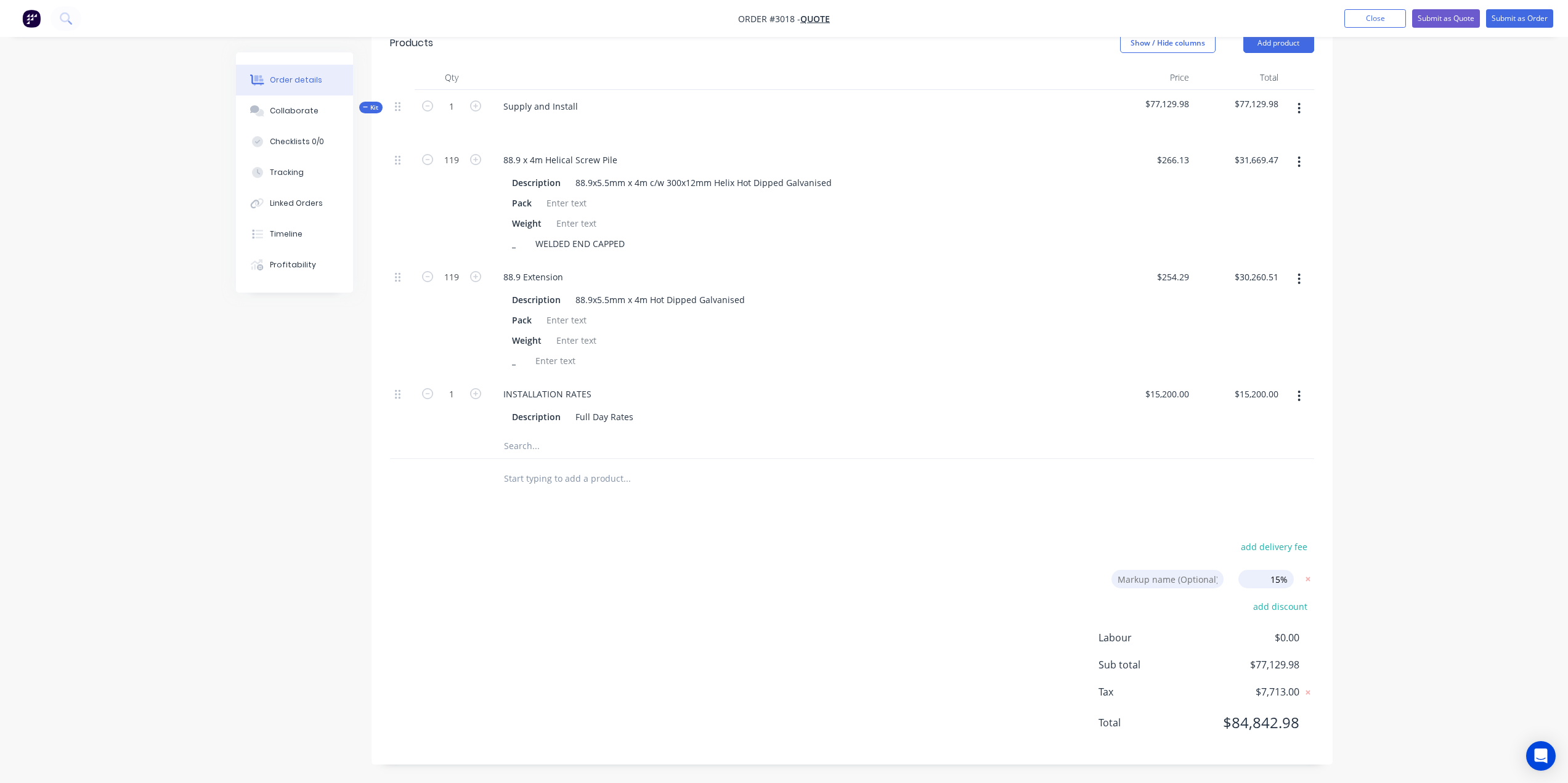
type input "$306.0495"
type input "$36,419.89"
type input "$292.4335"
type input "$34,799.59"
type input "$17,480.00"
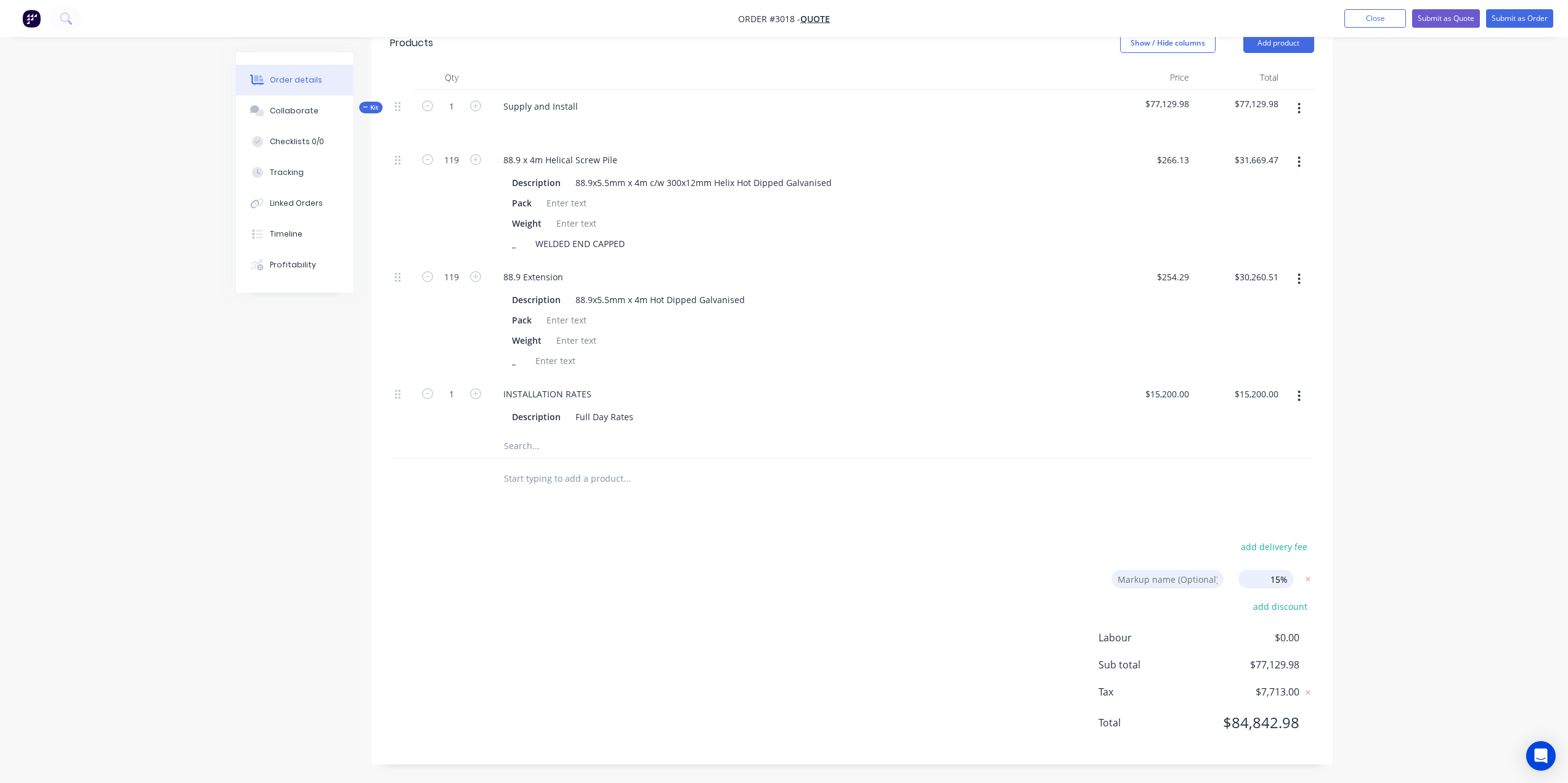
type input "$17,480.00"
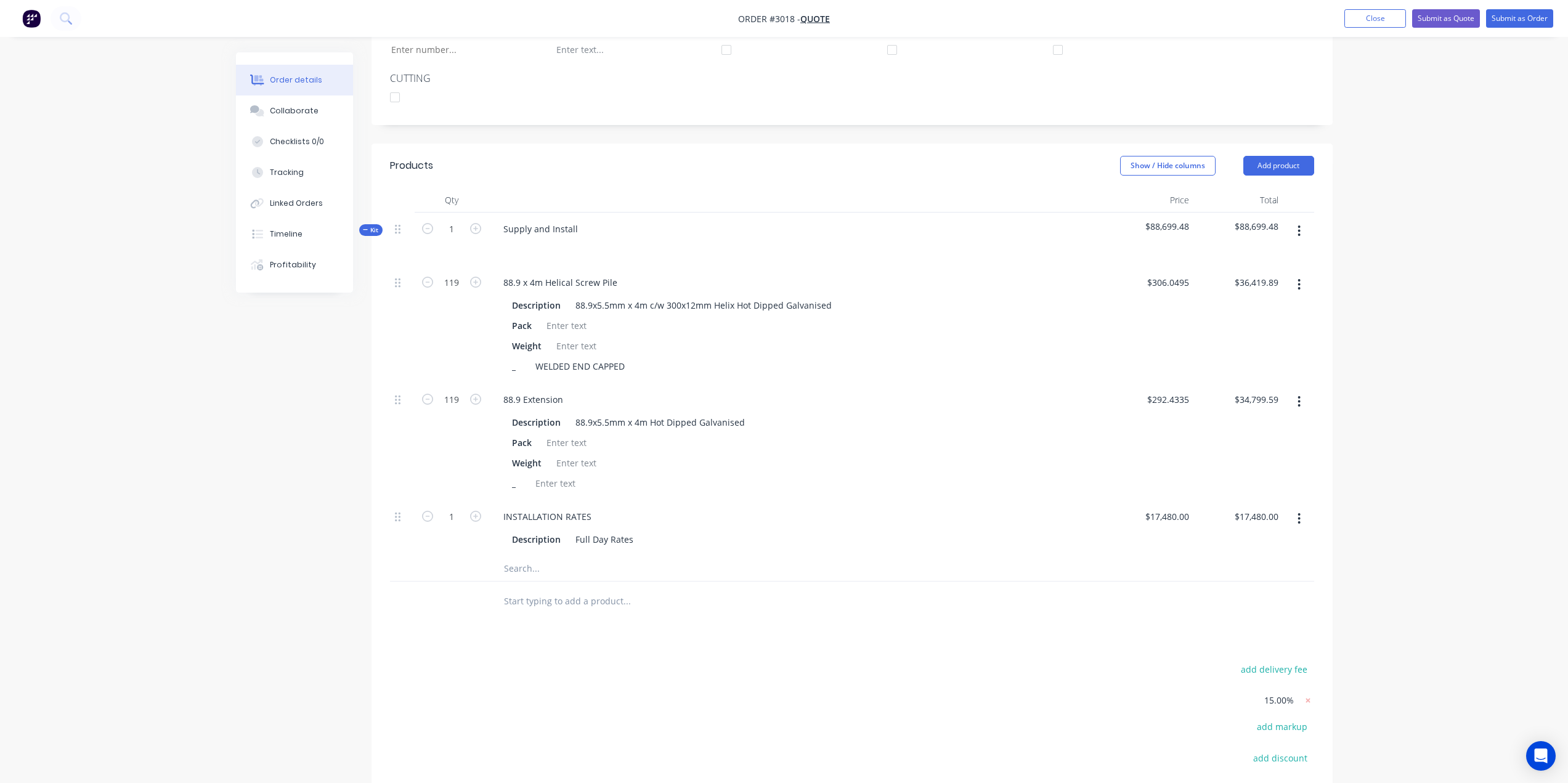
scroll to position [394, 0]
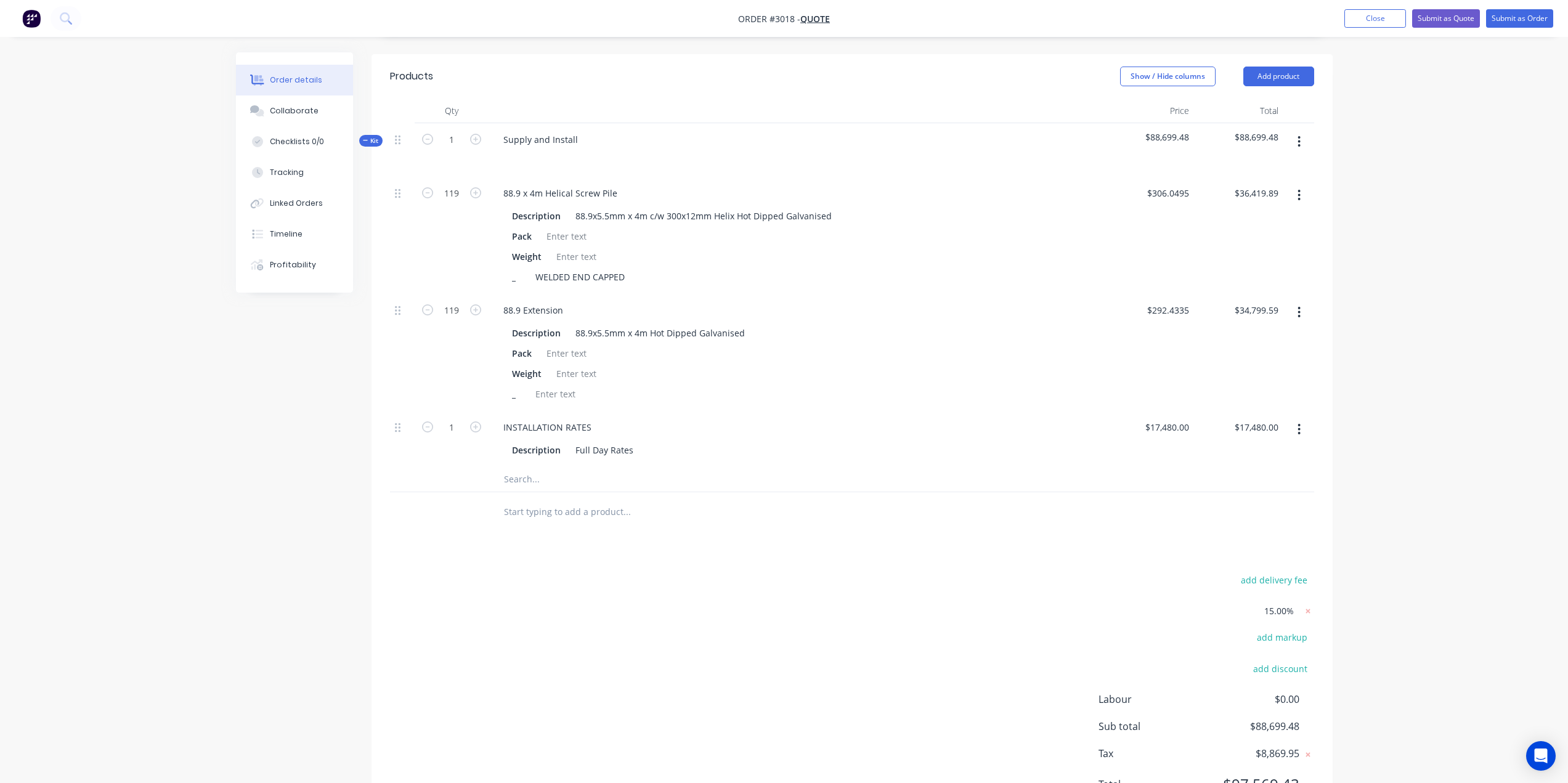
click at [573, 509] on input "text" at bounding box center [626, 512] width 246 height 25
click at [1276, 77] on button "Add product" at bounding box center [1279, 76] width 71 height 20
click at [1253, 283] on div "Notes (External)" at bounding box center [1256, 280] width 95 height 18
drag, startPoint x: 554, startPoint y: 505, endPoint x: 541, endPoint y: 505, distance: 13.0
click at [554, 505] on div at bounding box center [538, 509] width 89 height 18
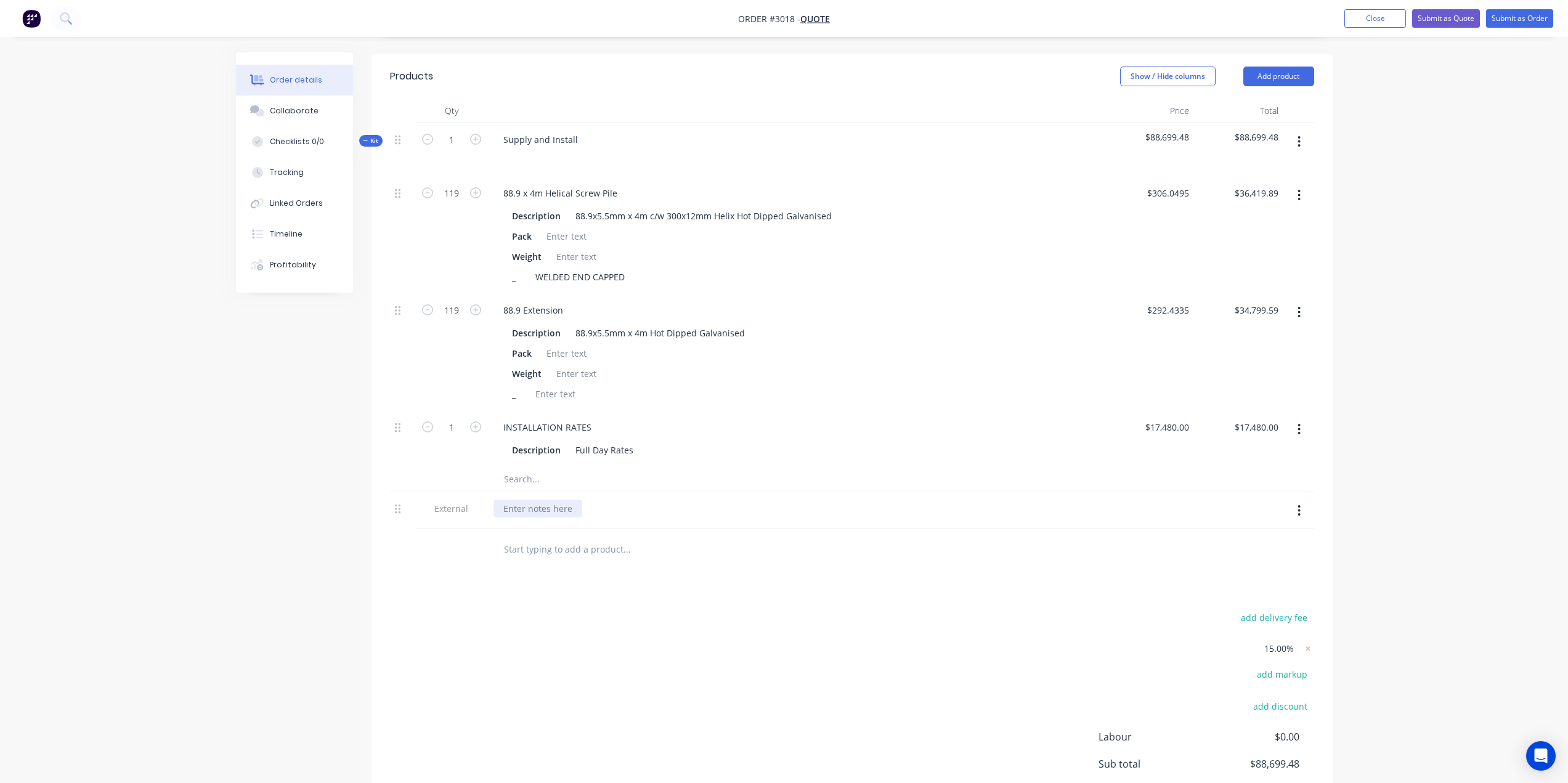
paste div
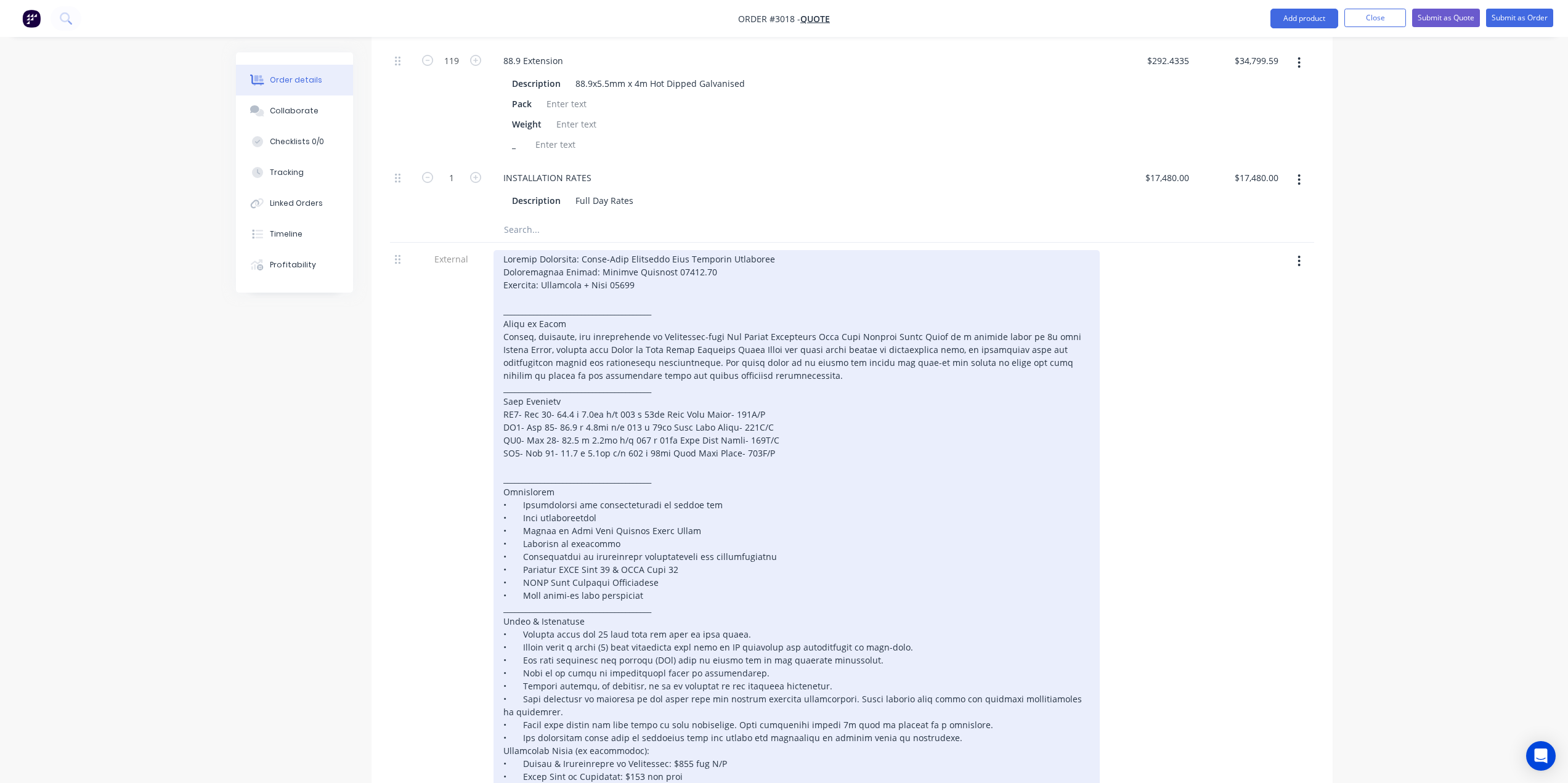
scroll to position [604, 0]
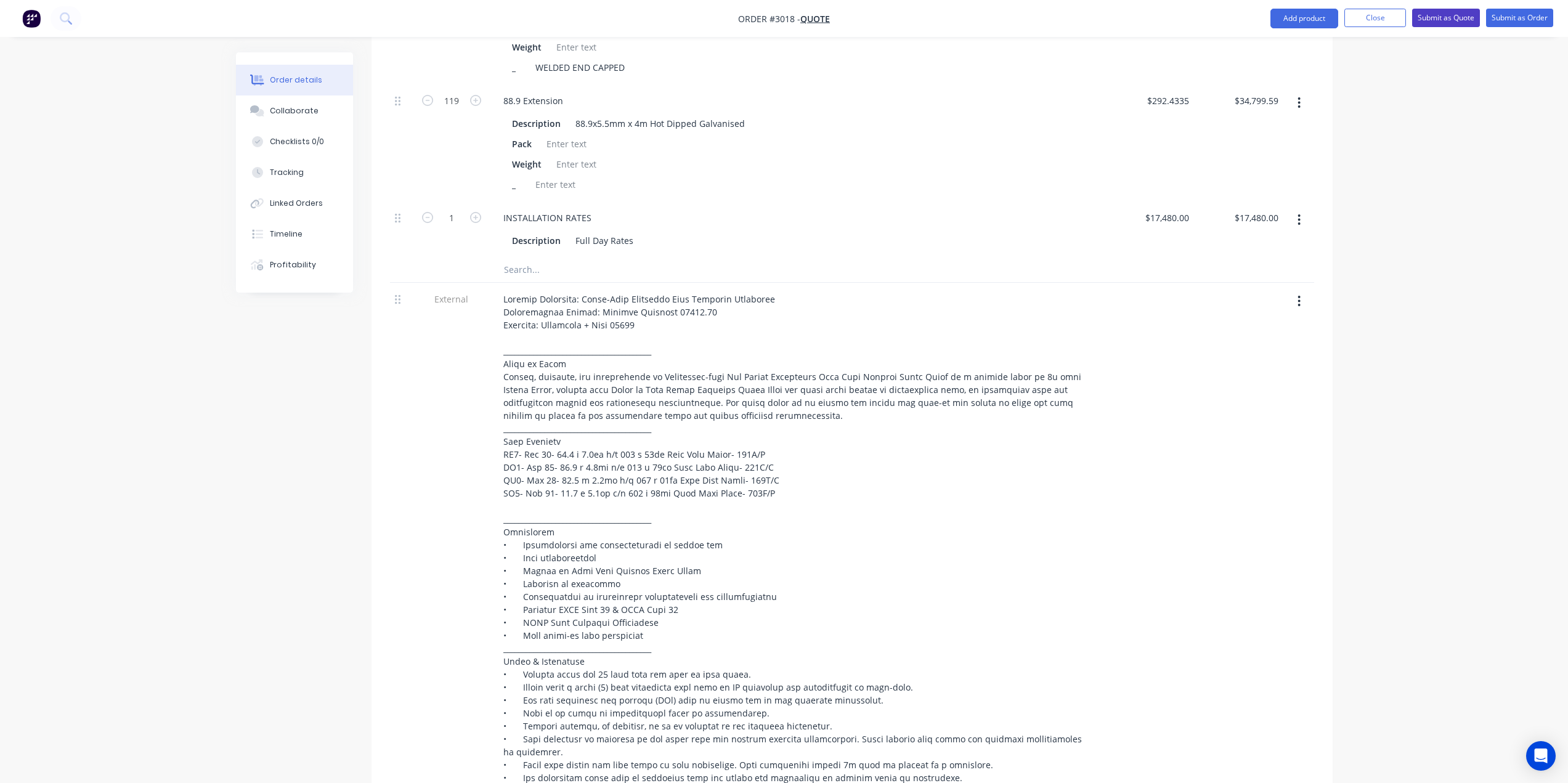
click at [1439, 20] on button "Submit as Quote" at bounding box center [1446, 18] width 68 height 18
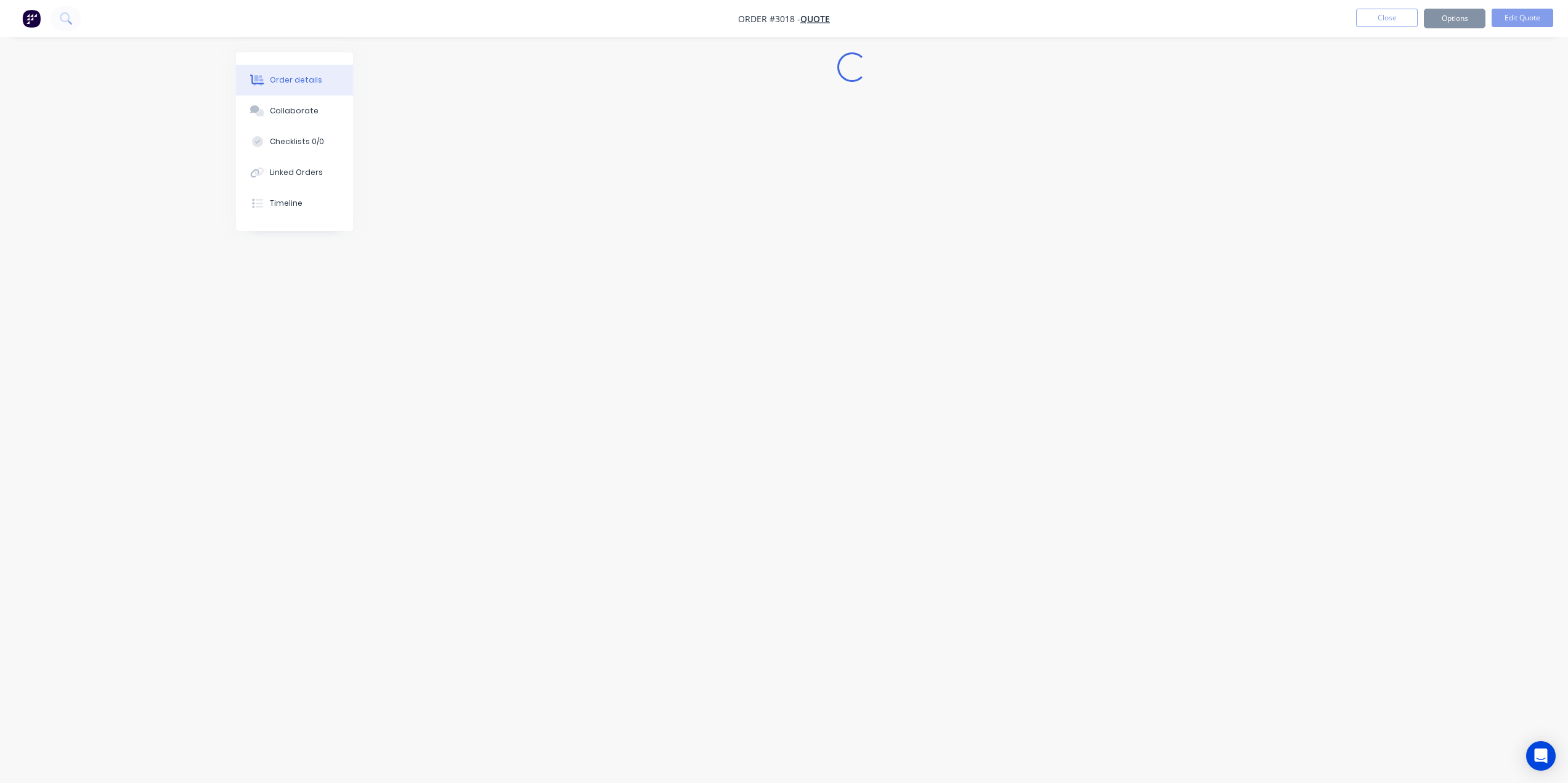
scroll to position [0, 0]
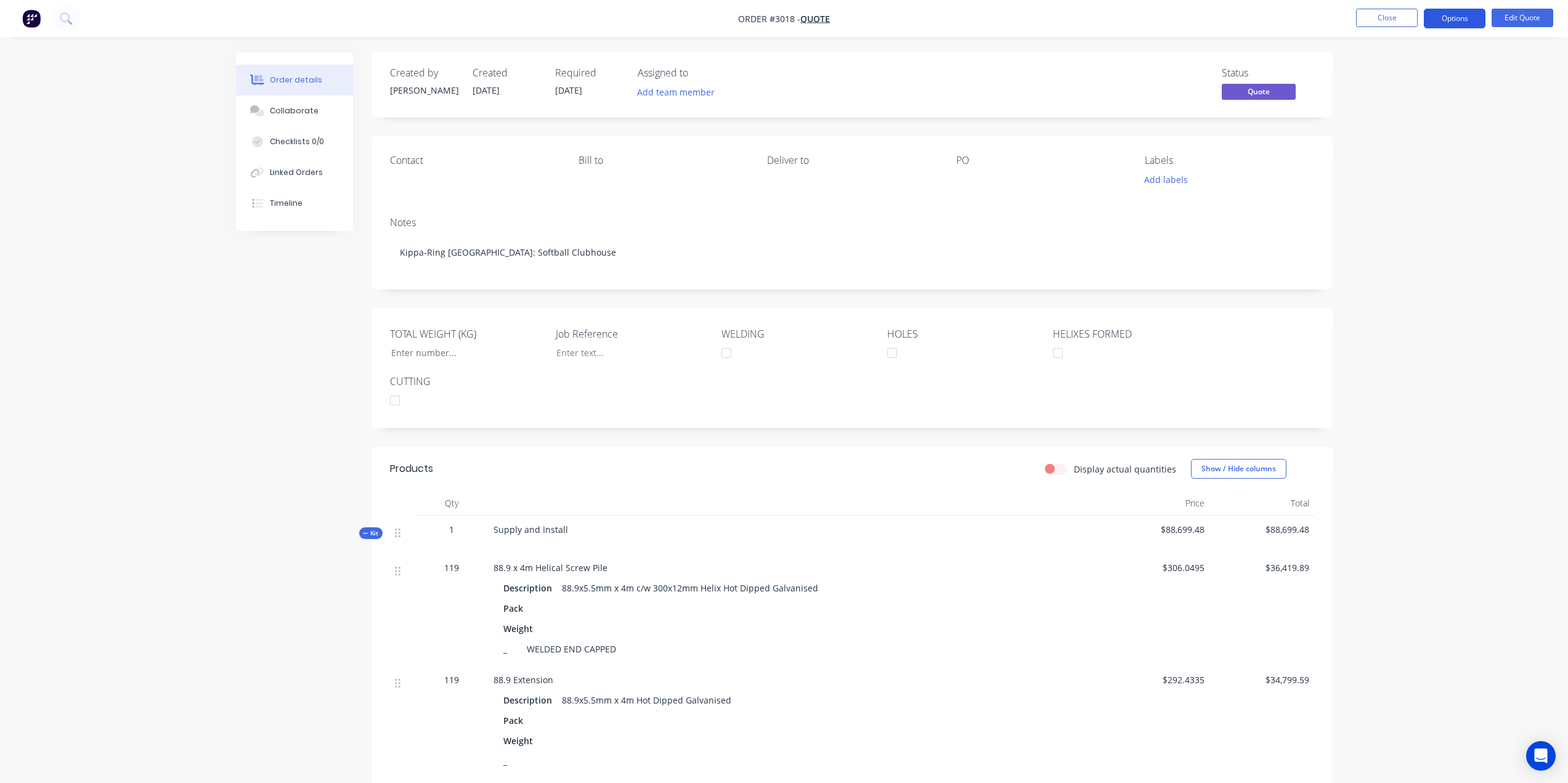
click at [1462, 15] on button "Options" at bounding box center [1454, 18] width 62 height 20
click at [1380, 75] on div "Quote" at bounding box center [1418, 74] width 114 height 18
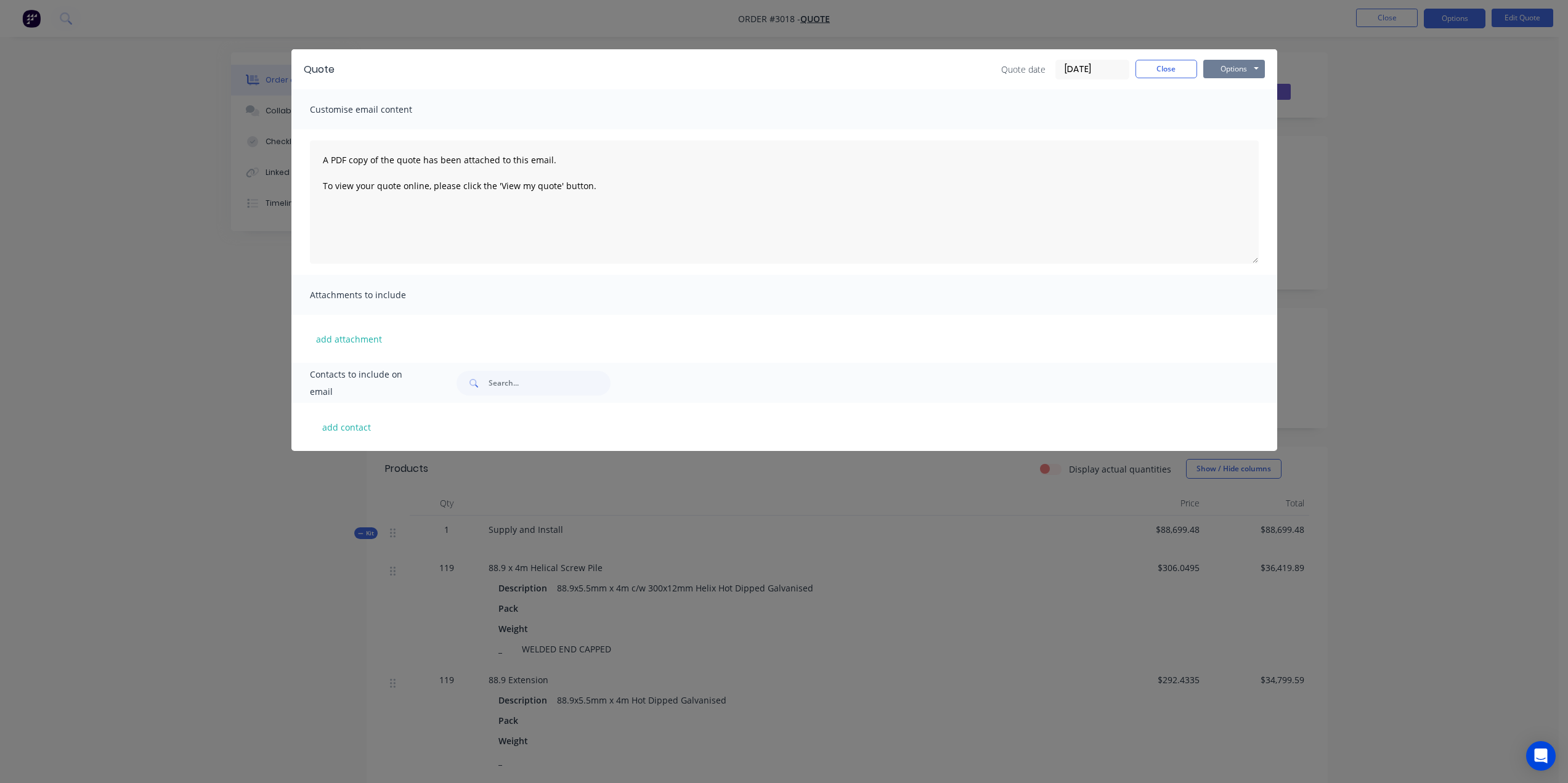
click at [1254, 66] on button "Options" at bounding box center [1234, 69] width 62 height 18
click at [1247, 93] on button "Preview" at bounding box center [1242, 90] width 79 height 20
click at [1166, 67] on button "Close" at bounding box center [1166, 69] width 62 height 18
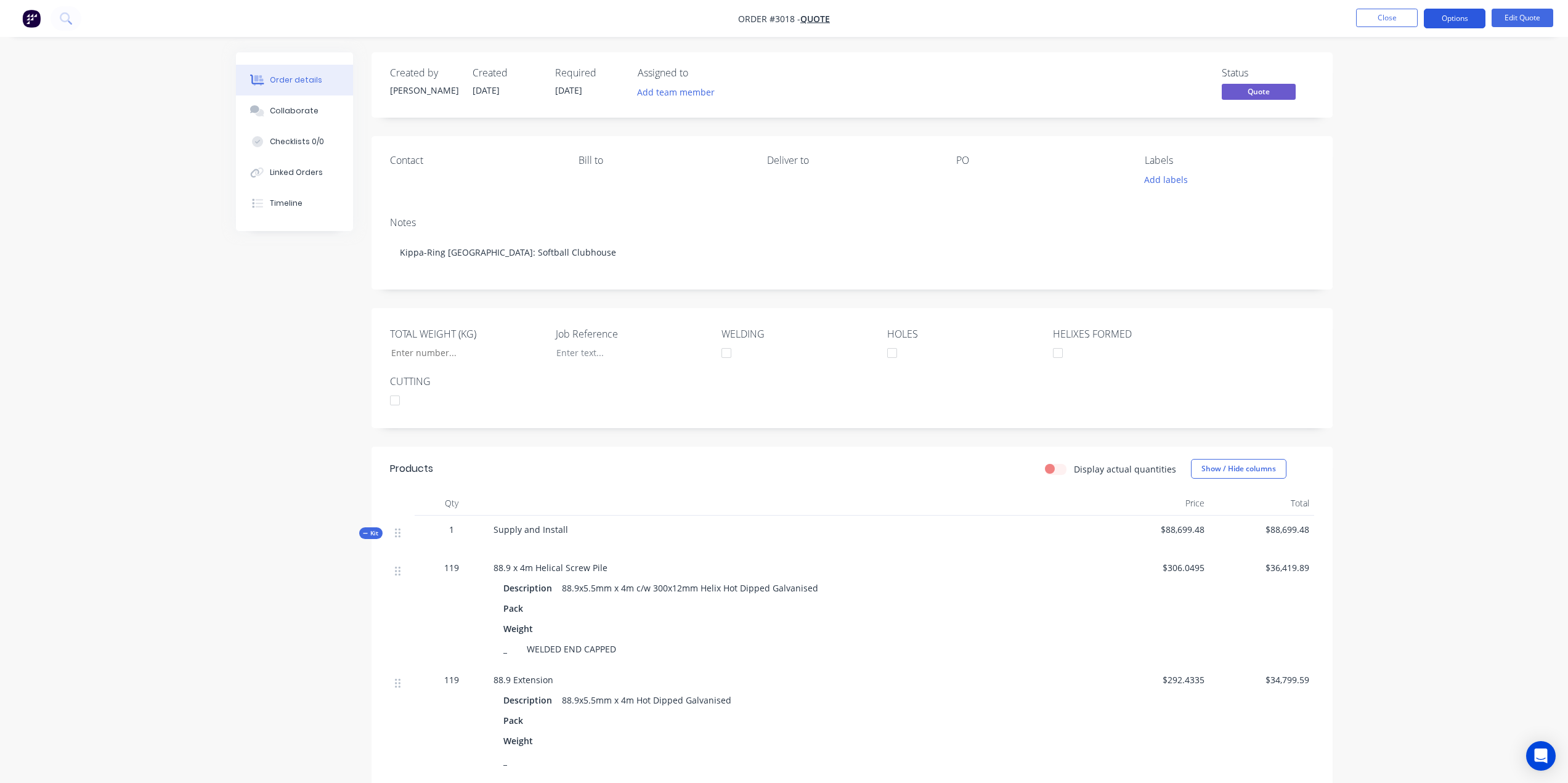
click at [1461, 10] on button "Options" at bounding box center [1454, 18] width 62 height 20
click at [1397, 80] on div "Quote" at bounding box center [1418, 74] width 114 height 18
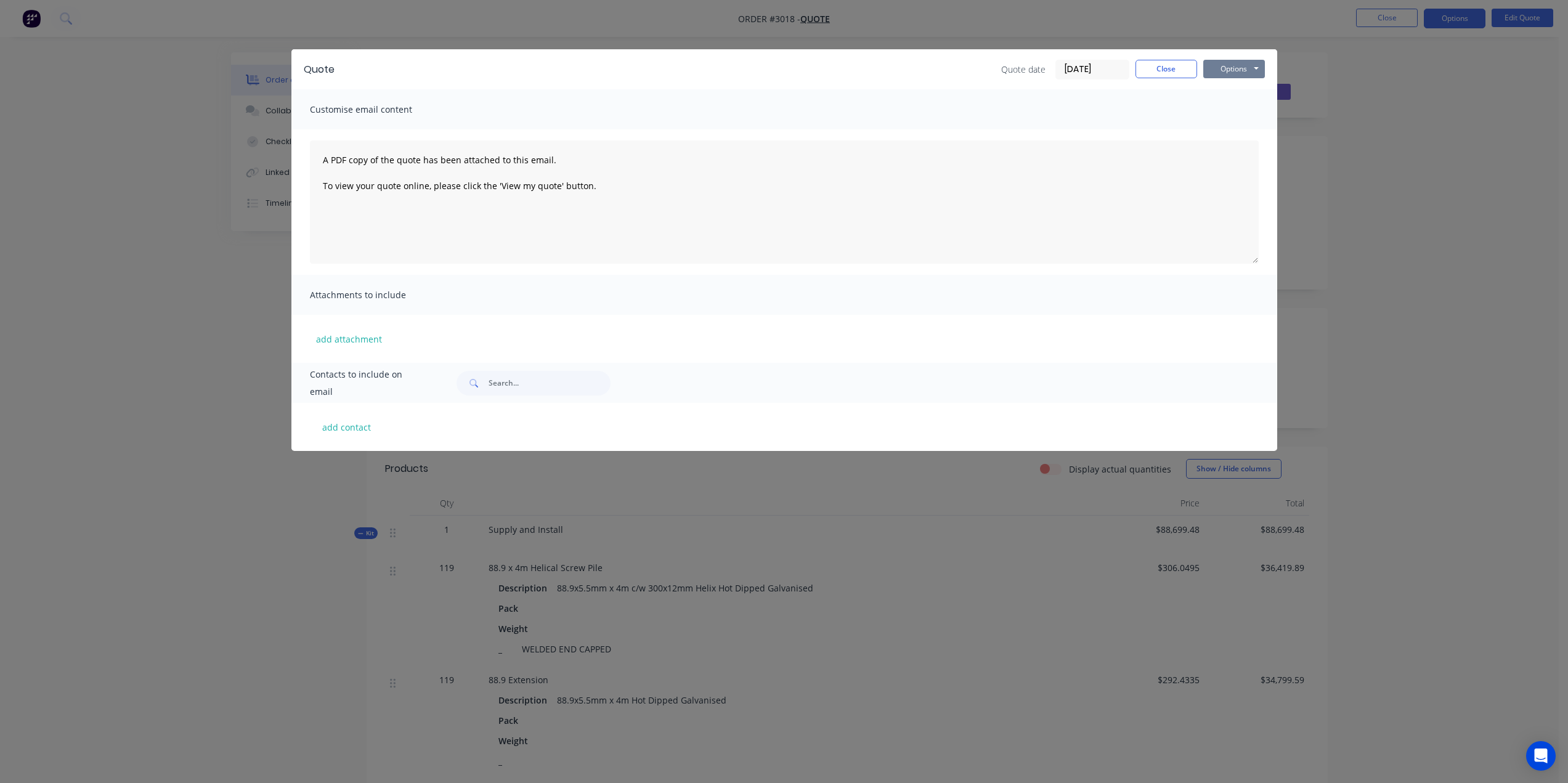
click at [1232, 69] on button "Options" at bounding box center [1234, 69] width 62 height 18
click at [1229, 90] on button "Preview" at bounding box center [1242, 90] width 79 height 20
click at [1179, 69] on button "Close" at bounding box center [1166, 69] width 62 height 18
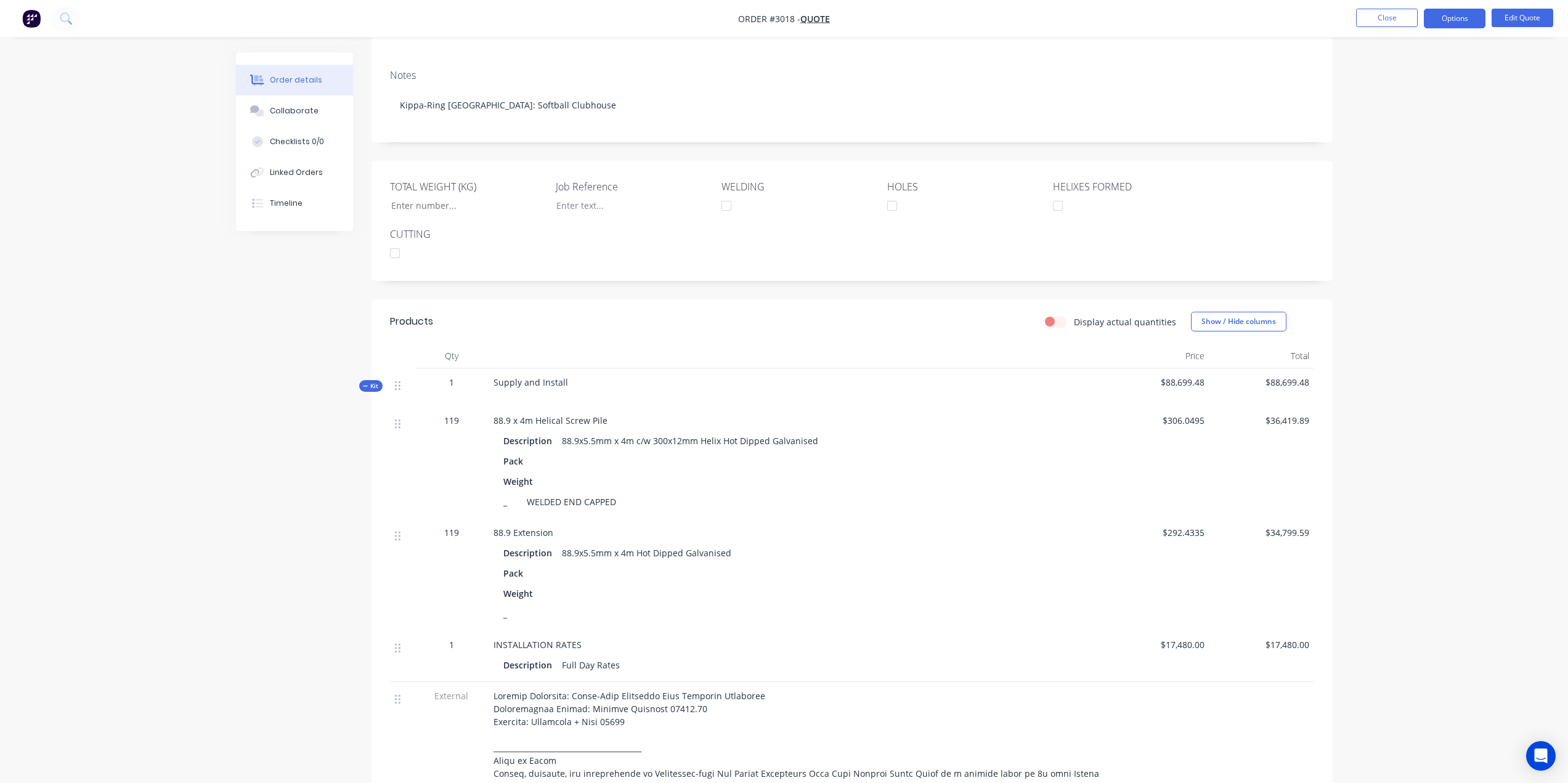
scroll to position [246, 0]
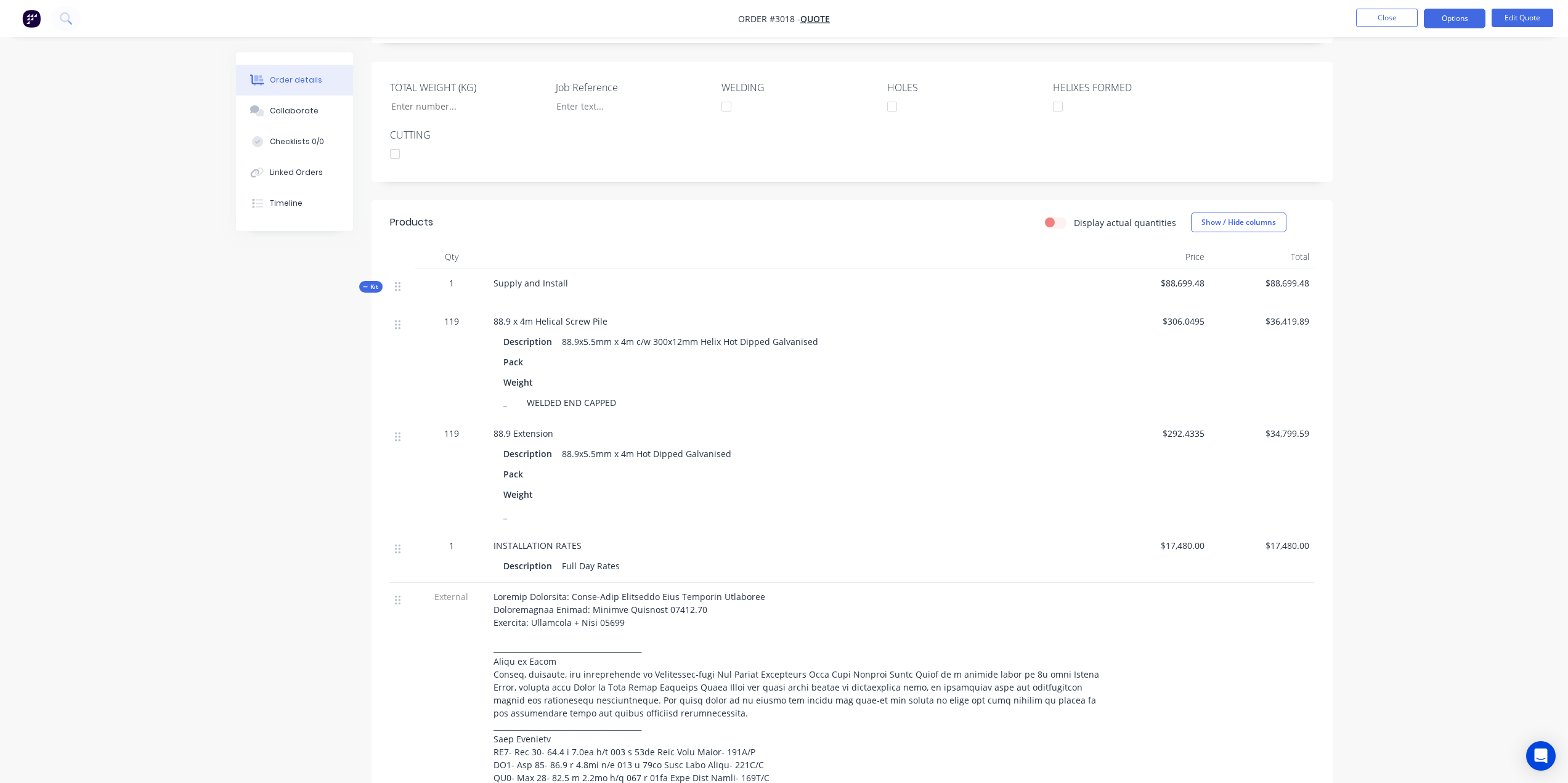
click at [898, 428] on div "88.9 Extension" at bounding box center [797, 433] width 606 height 13
click at [691, 501] on div "Weight" at bounding box center [796, 494] width 586 height 18
click at [1506, 19] on button "Edit Quote" at bounding box center [1522, 18] width 62 height 18
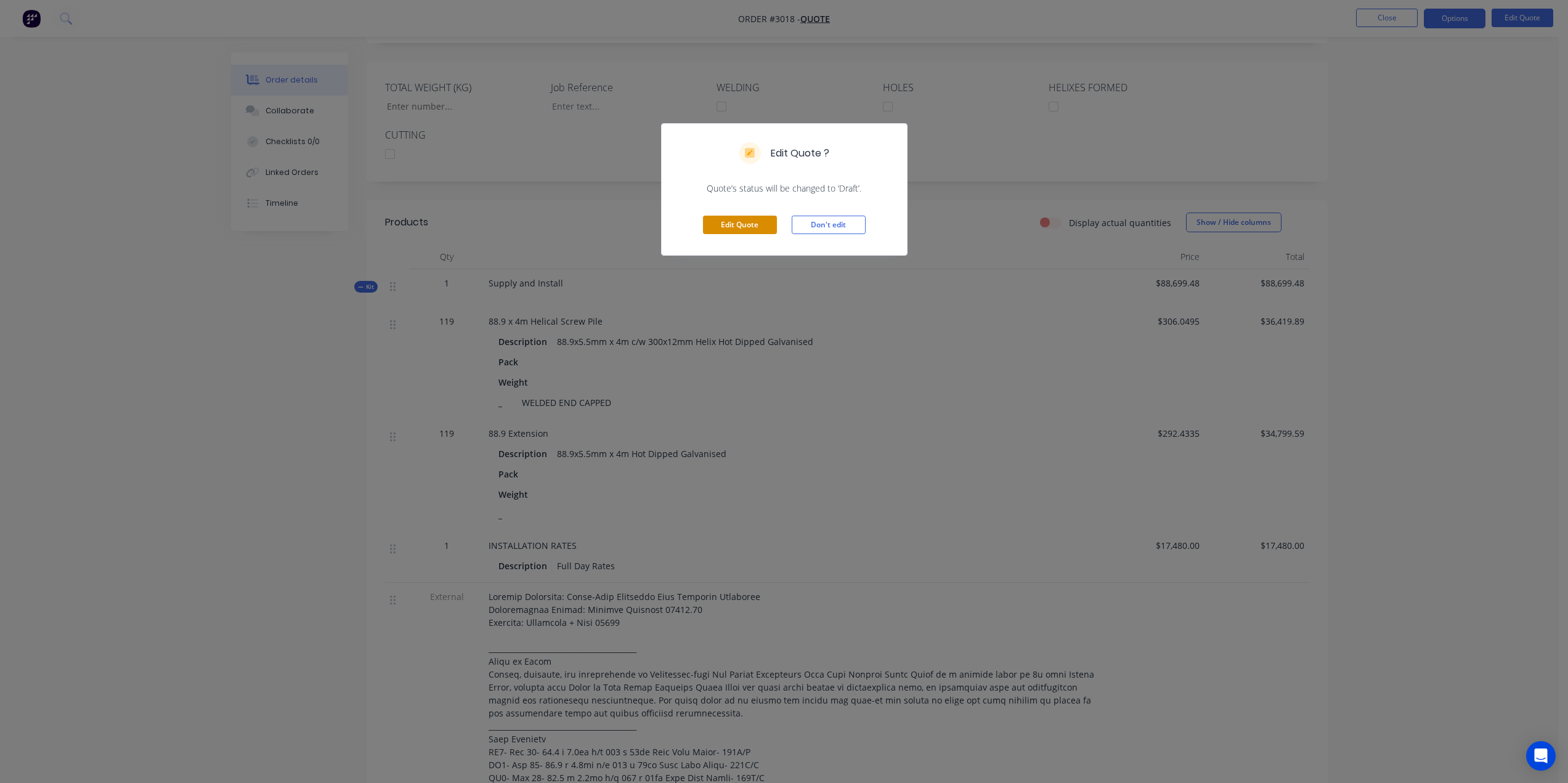
click at [750, 224] on button "Edit Quote" at bounding box center [740, 225] width 74 height 18
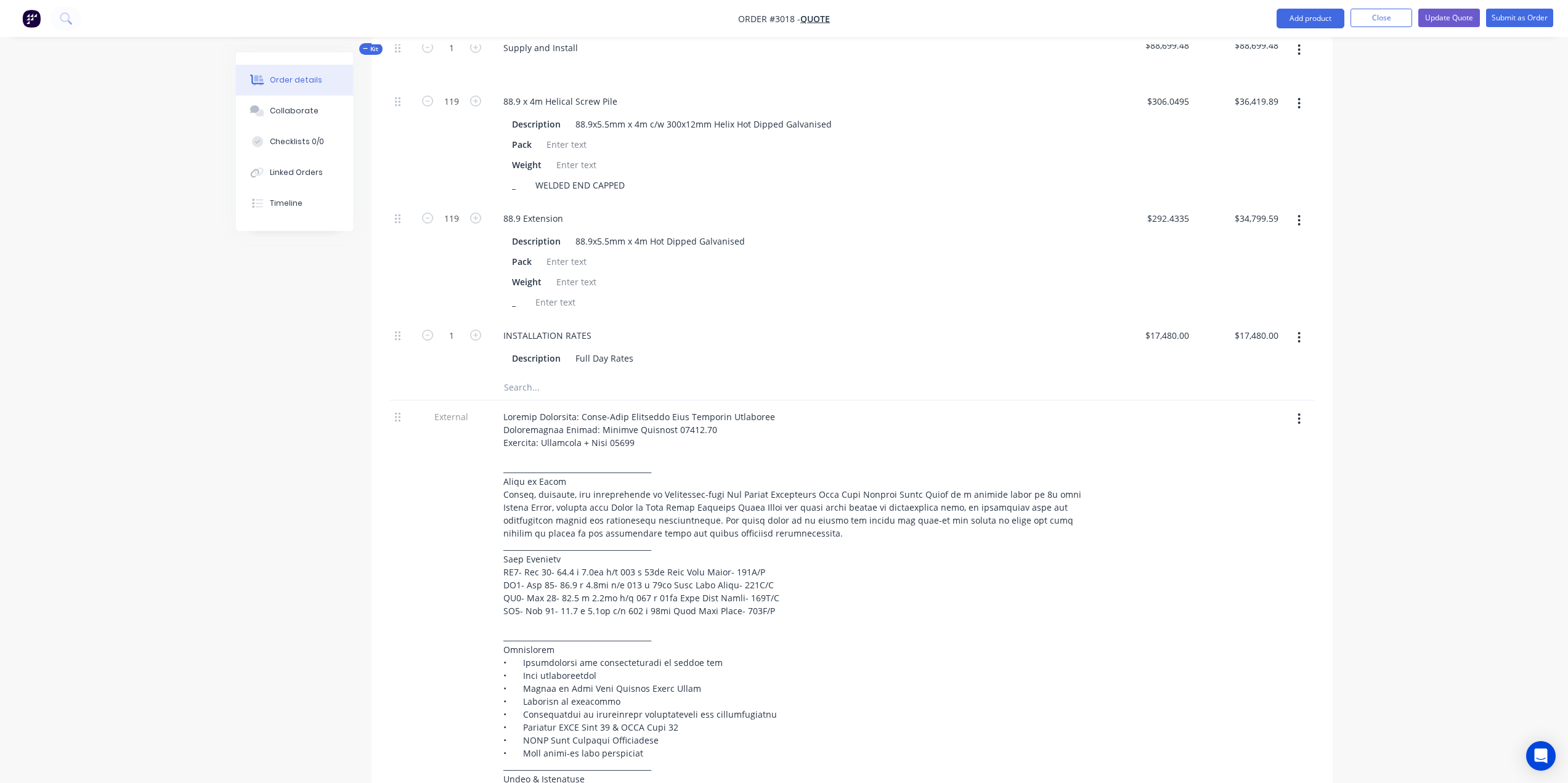
scroll to position [493, 0]
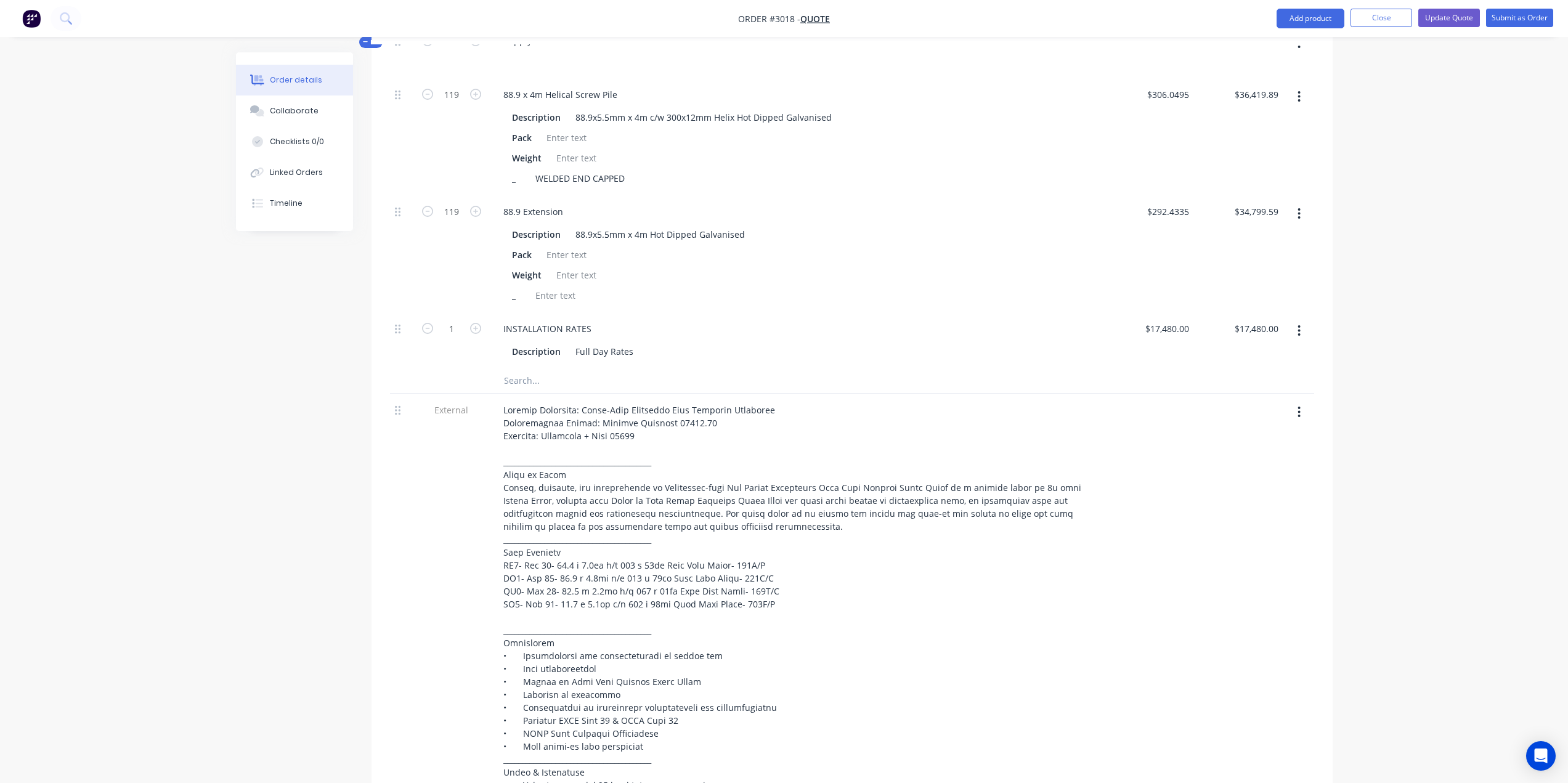
click at [520, 376] on input "text" at bounding box center [626, 381] width 246 height 25
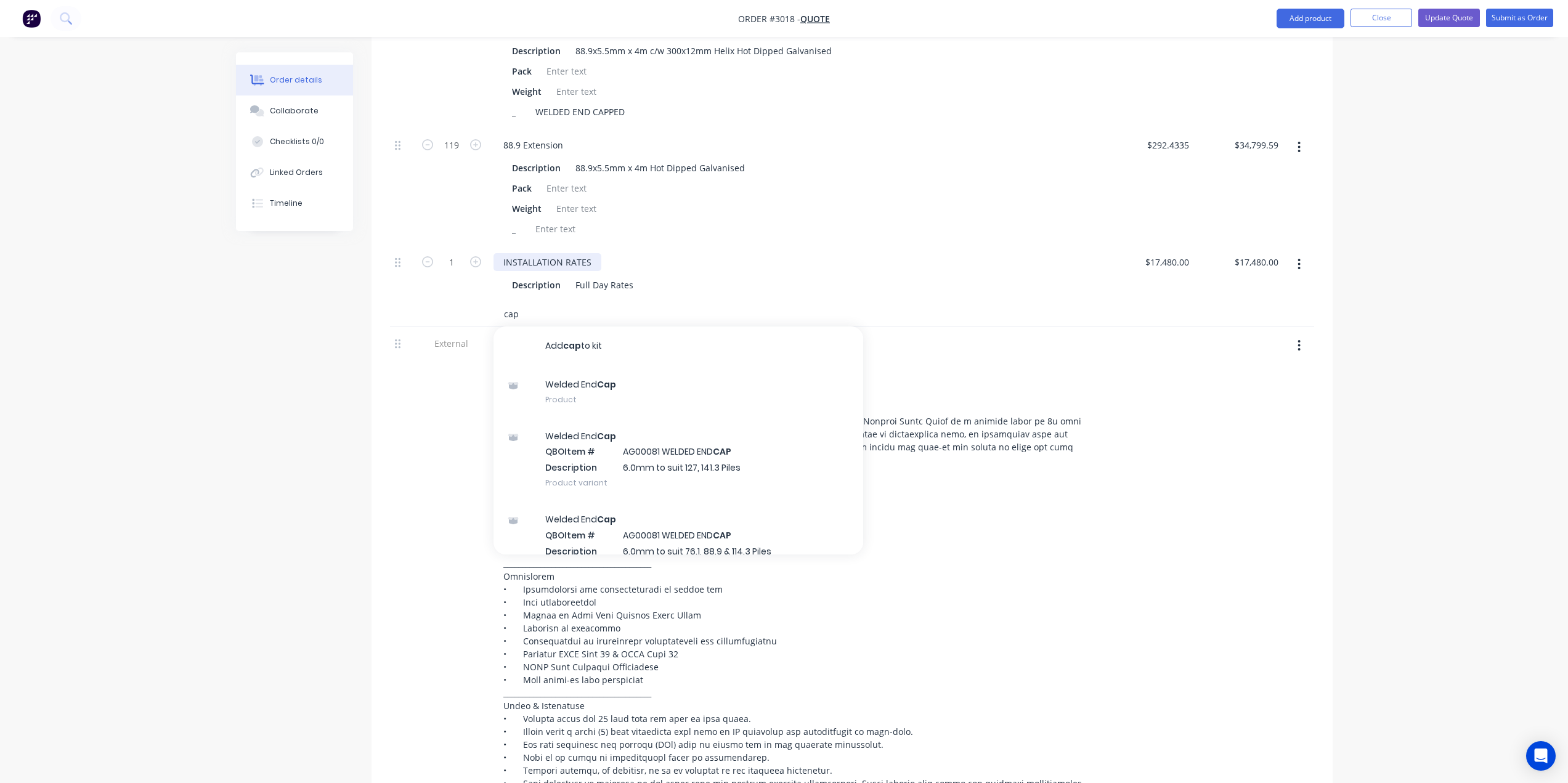
scroll to position [554, 0]
click at [874, 184] on div "Pack" at bounding box center [794, 193] width 574 height 18
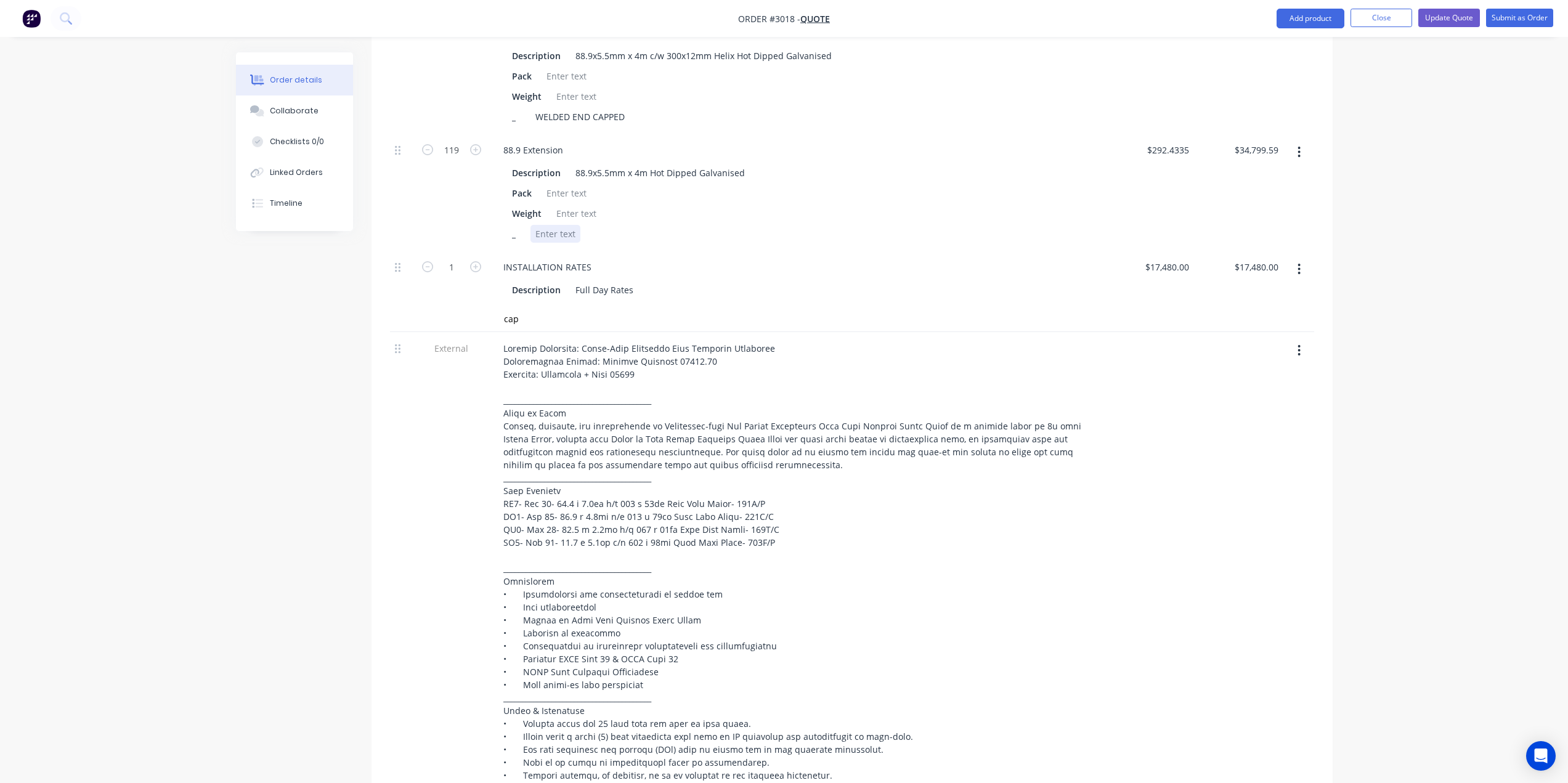
click at [566, 236] on div at bounding box center [555, 234] width 50 height 18
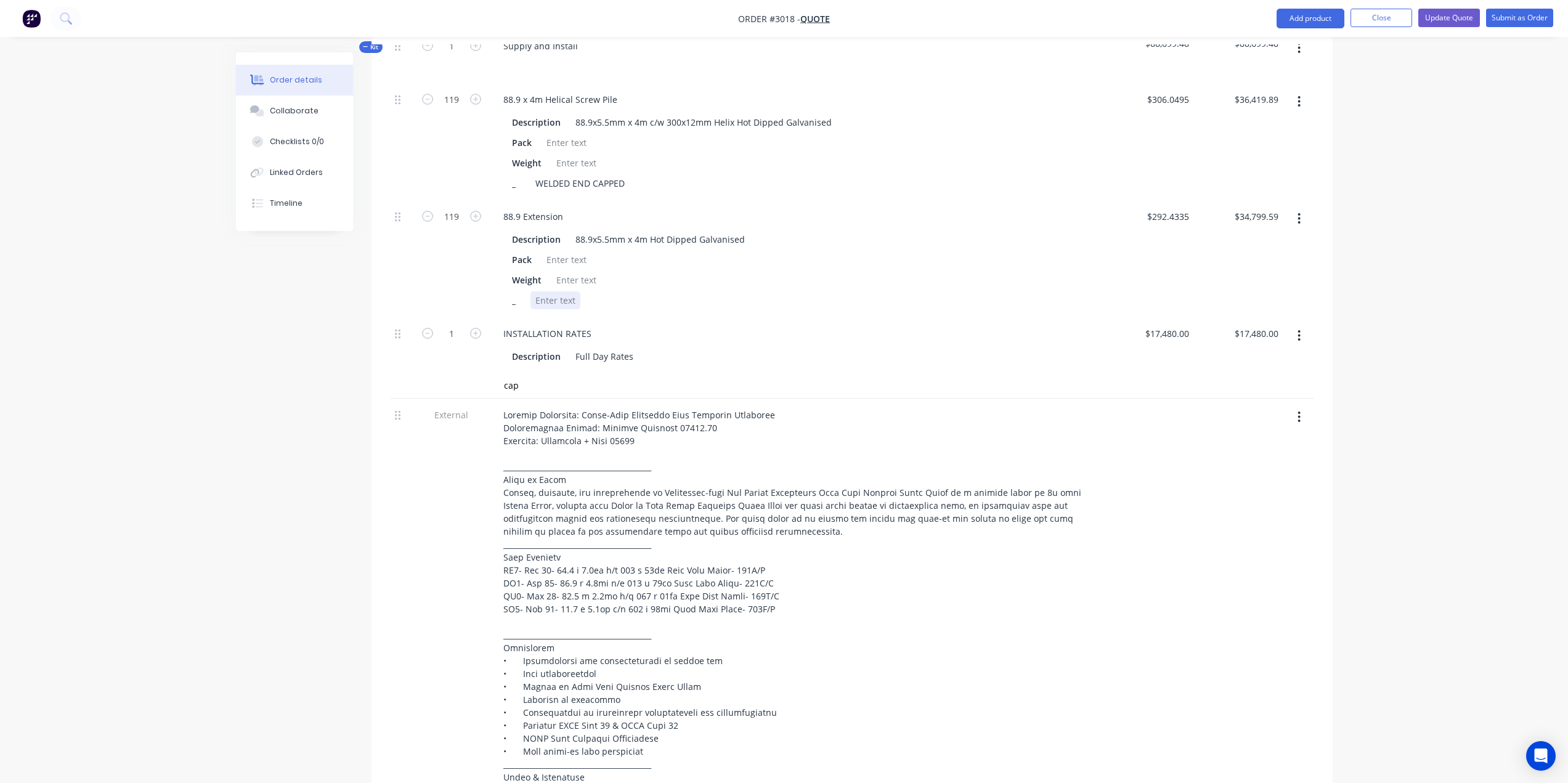
scroll to position [493, 0]
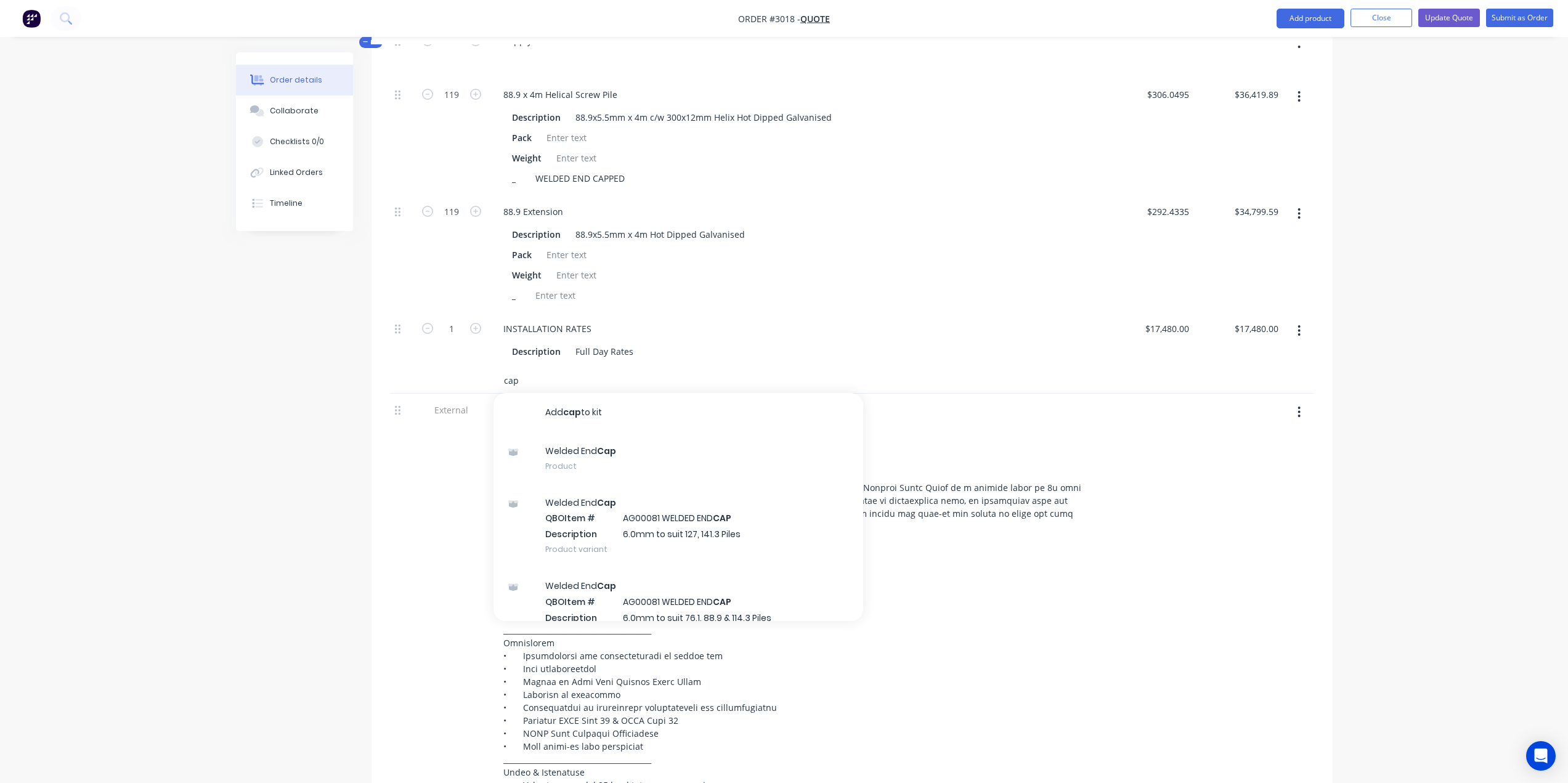
click at [519, 382] on input "cap" at bounding box center [626, 381] width 246 height 25
type input "c"
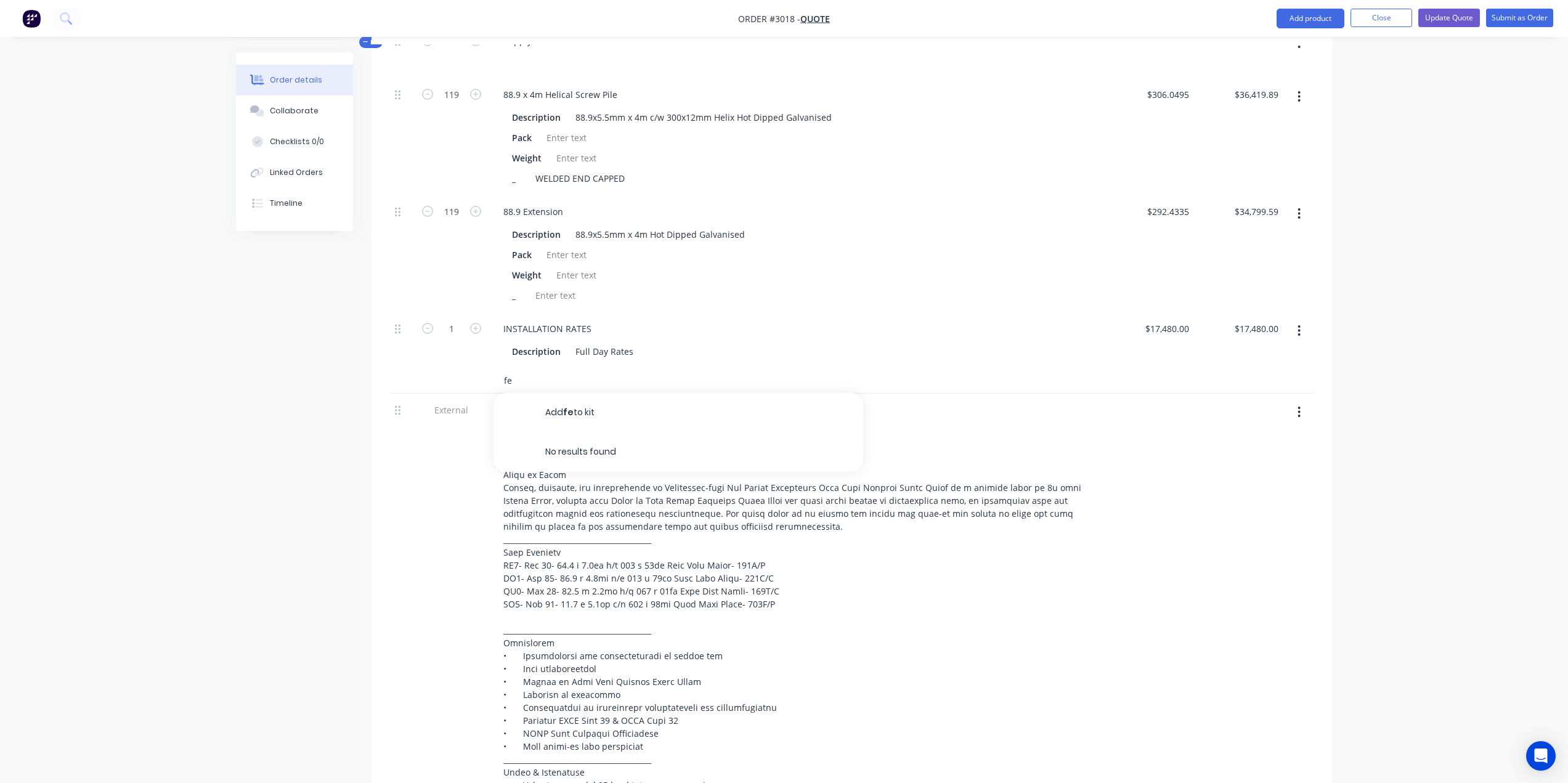
type input "f"
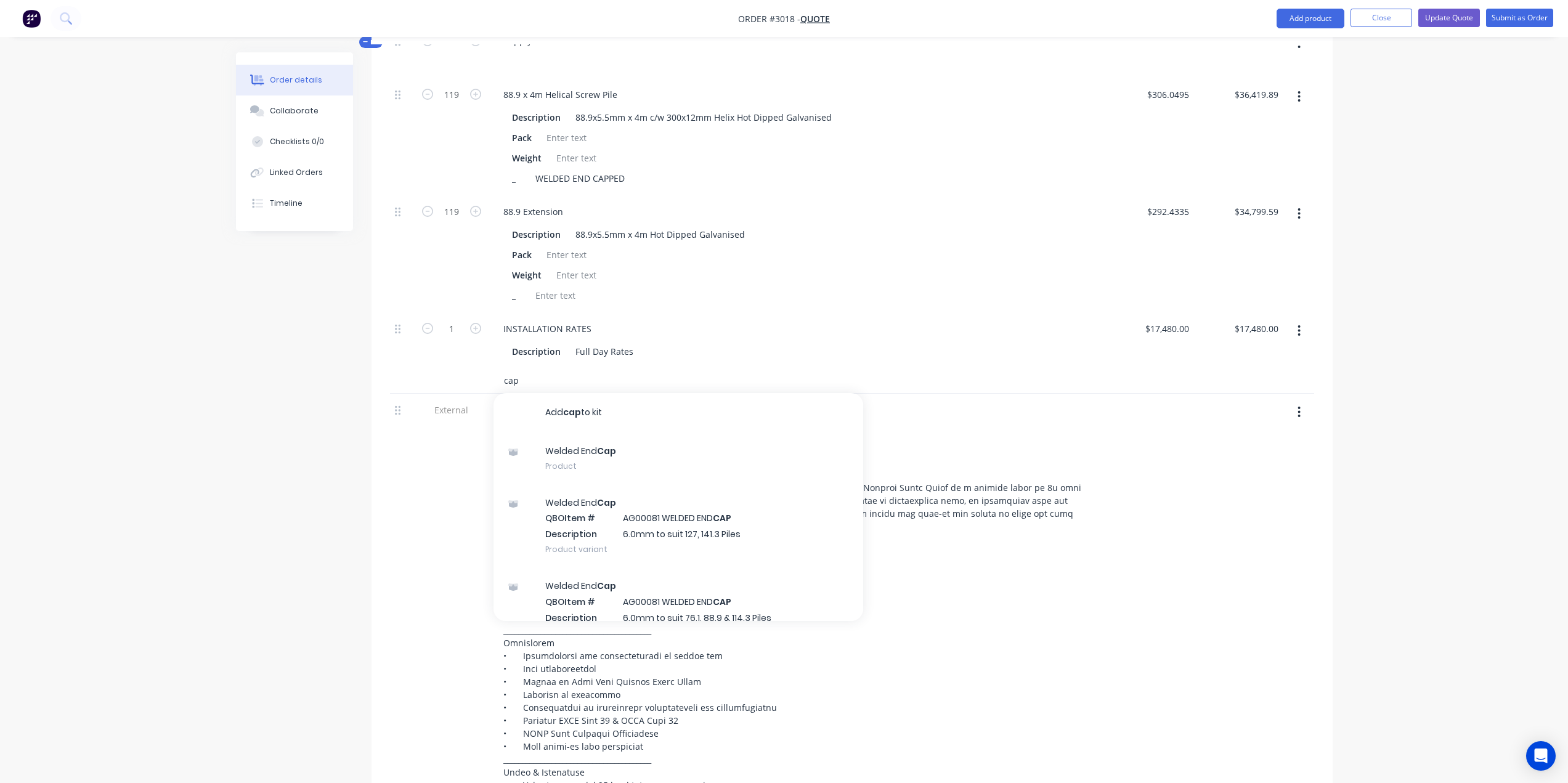
click at [505, 381] on input "cap" at bounding box center [626, 381] width 246 height 25
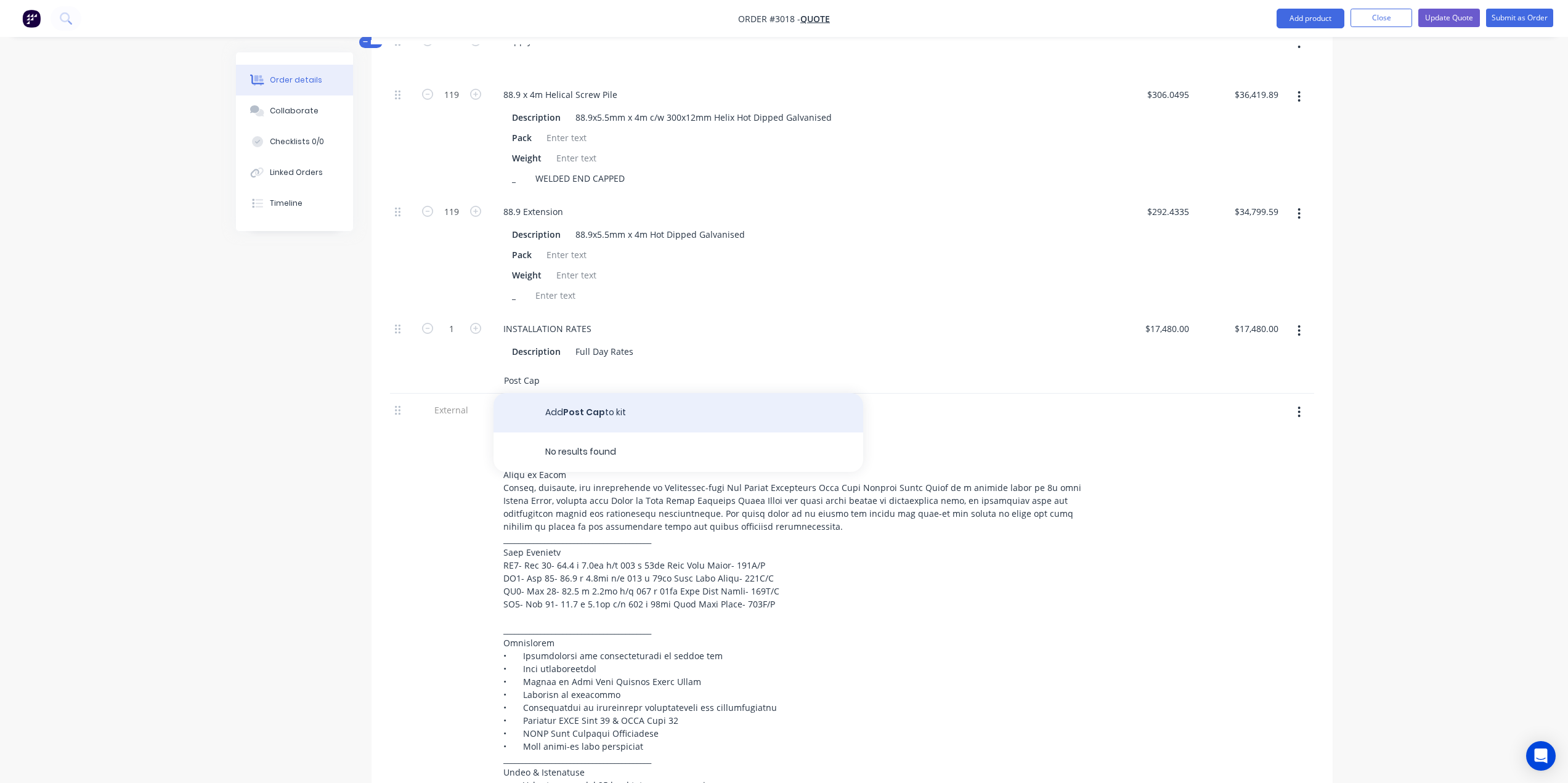
type input "Post Cap"
click at [592, 406] on button "Add Post Cap to kit" at bounding box center [678, 412] width 370 height 39
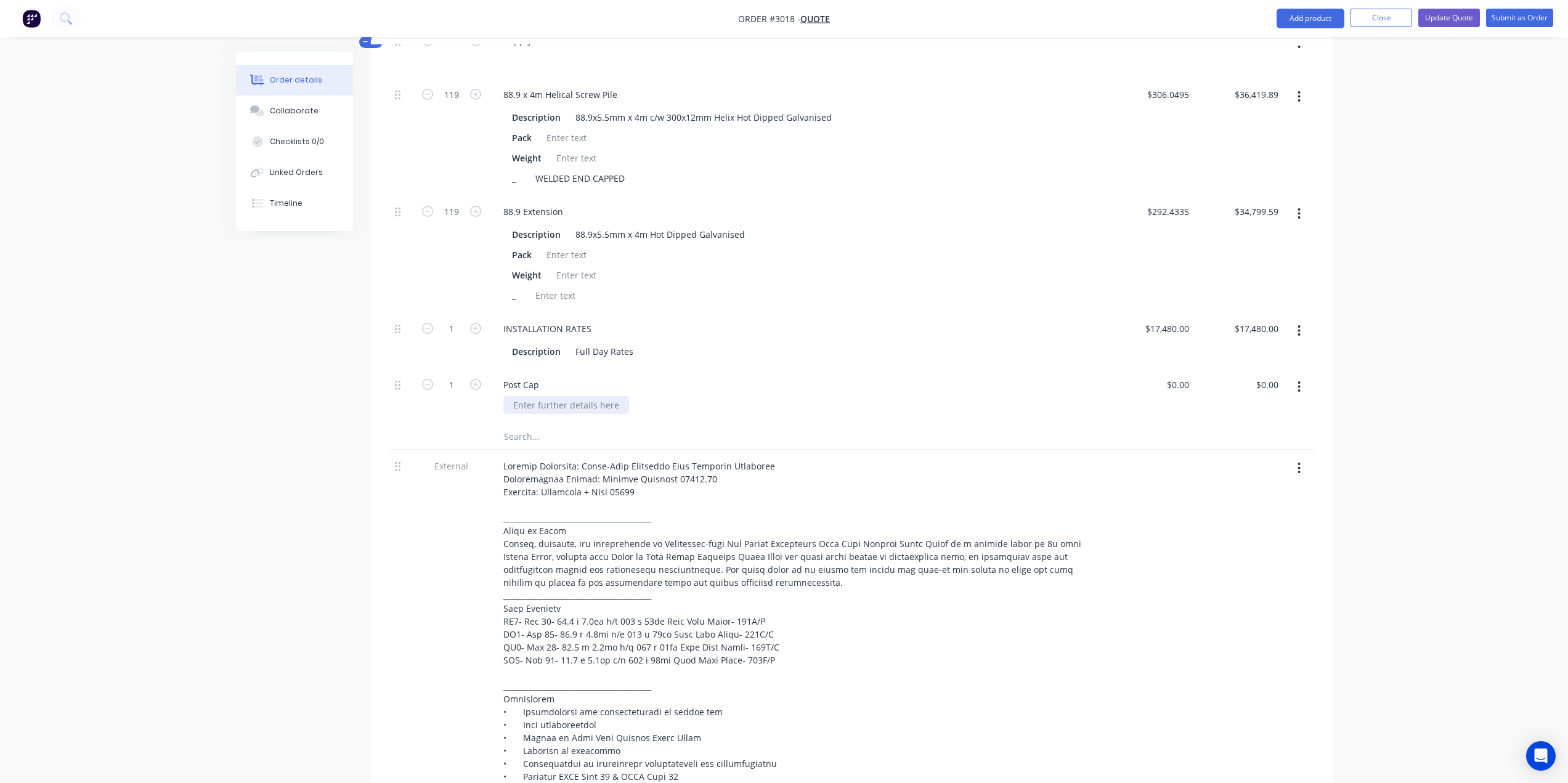
click at [525, 405] on div at bounding box center [566, 405] width 126 height 18
click at [890, 318] on div "INSTALLATION RATES Description Full Day Rates" at bounding box center [797, 341] width 616 height 56
click at [458, 104] on input "1" at bounding box center [452, 94] width 32 height 18
type input "119"
click at [898, 315] on div "INSTALLATION RATES Description Full Day Rates" at bounding box center [797, 341] width 616 height 56
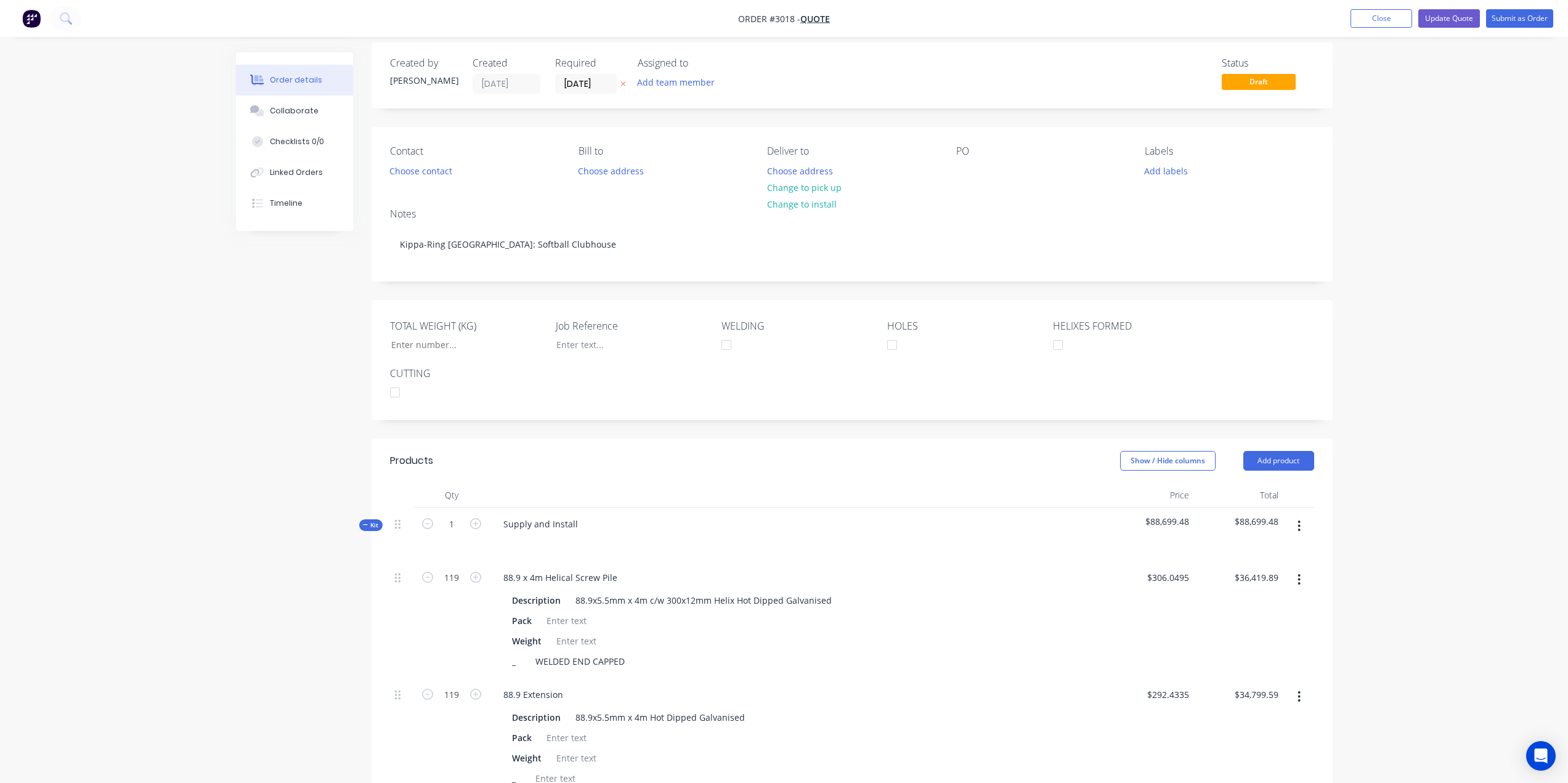
scroll to position [0, 0]
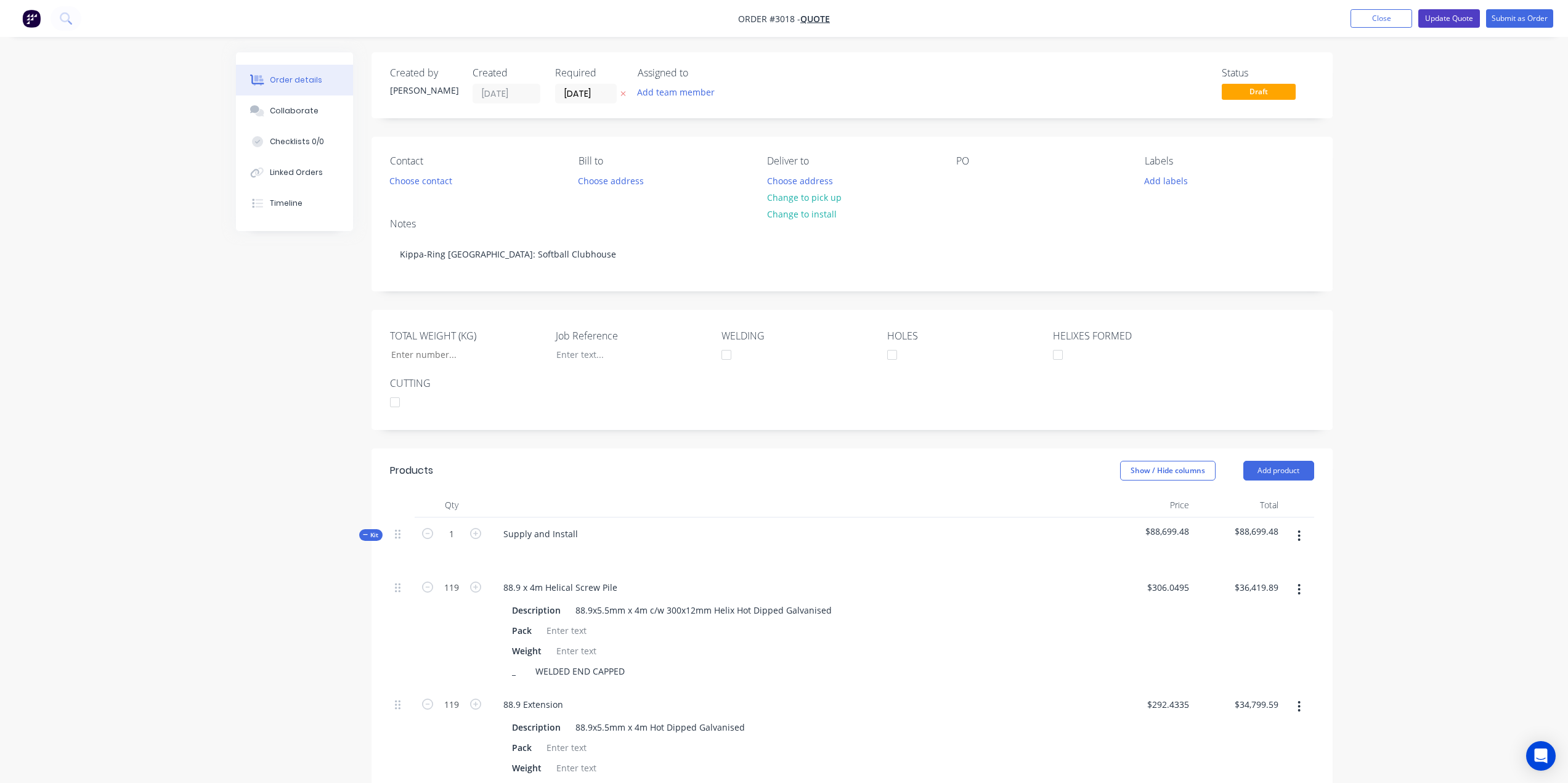
click at [1454, 18] on button "Update Quote" at bounding box center [1449, 18] width 62 height 18
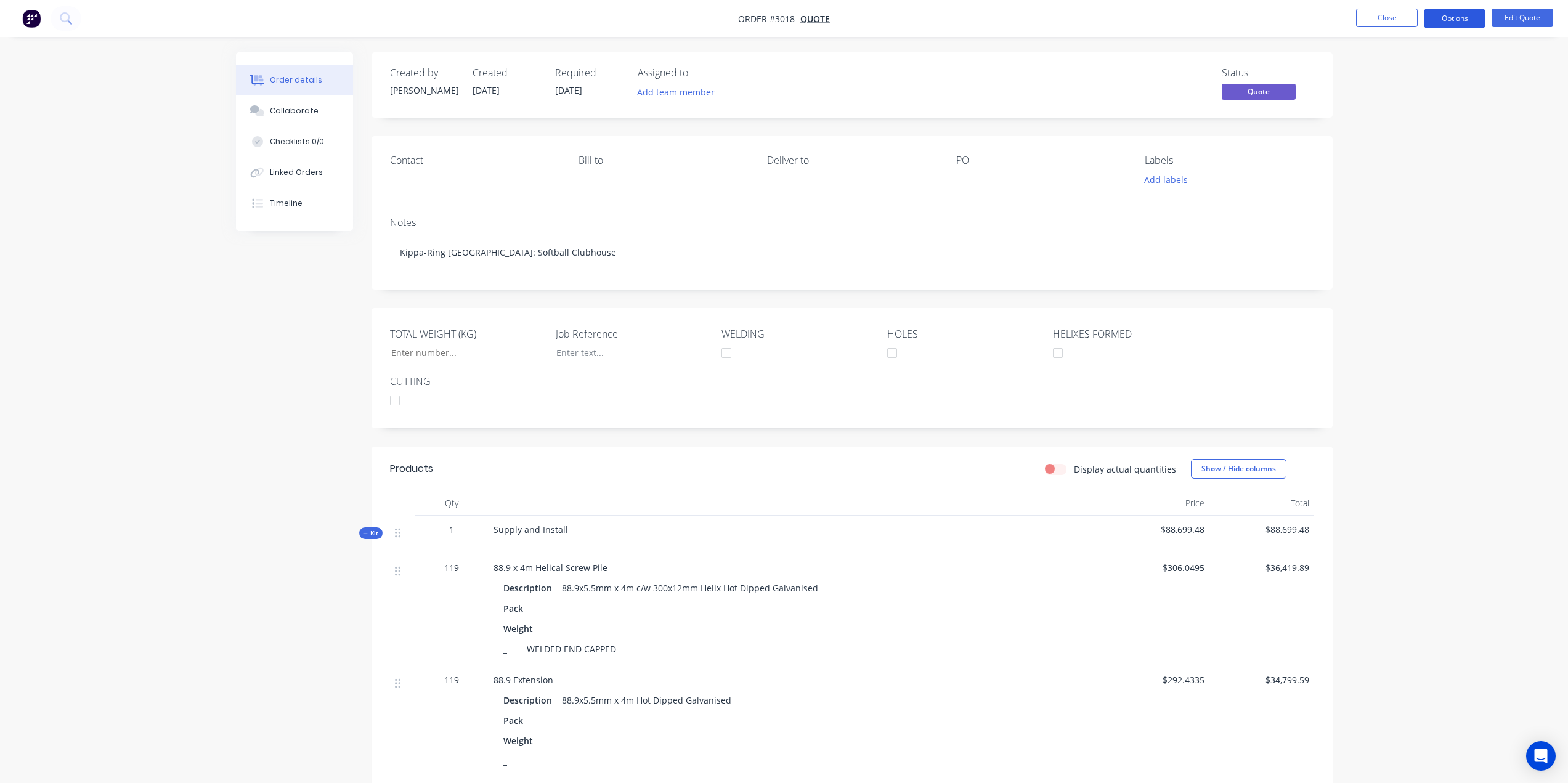
click at [1461, 15] on button "Options" at bounding box center [1454, 18] width 62 height 20
click at [1374, 76] on div "Quote" at bounding box center [1418, 74] width 114 height 18
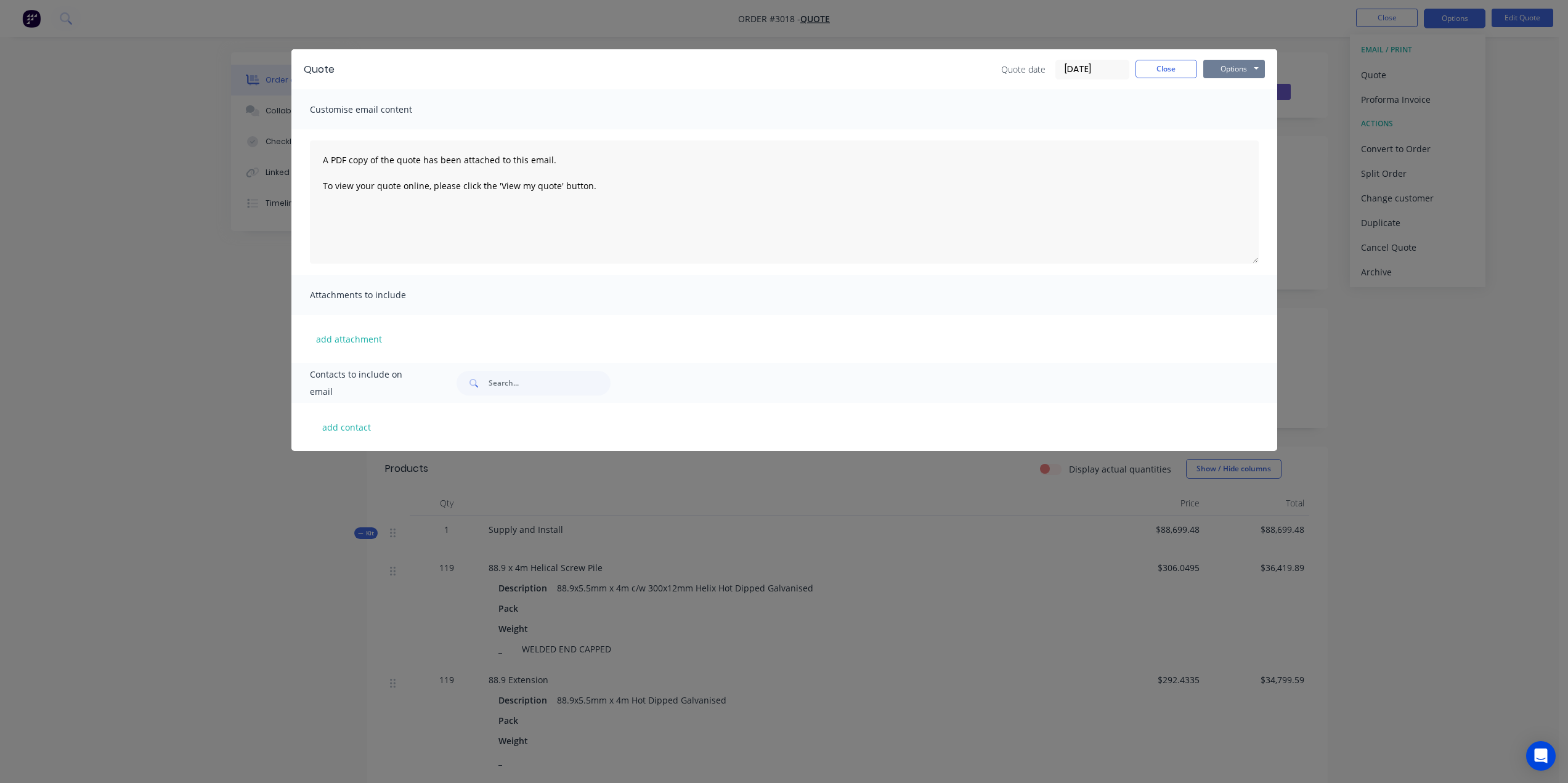
click at [1221, 68] on button "Options" at bounding box center [1234, 69] width 62 height 18
click at [1257, 93] on button "Preview" at bounding box center [1242, 90] width 79 height 20
click at [1172, 65] on button "Close" at bounding box center [1166, 69] width 62 height 18
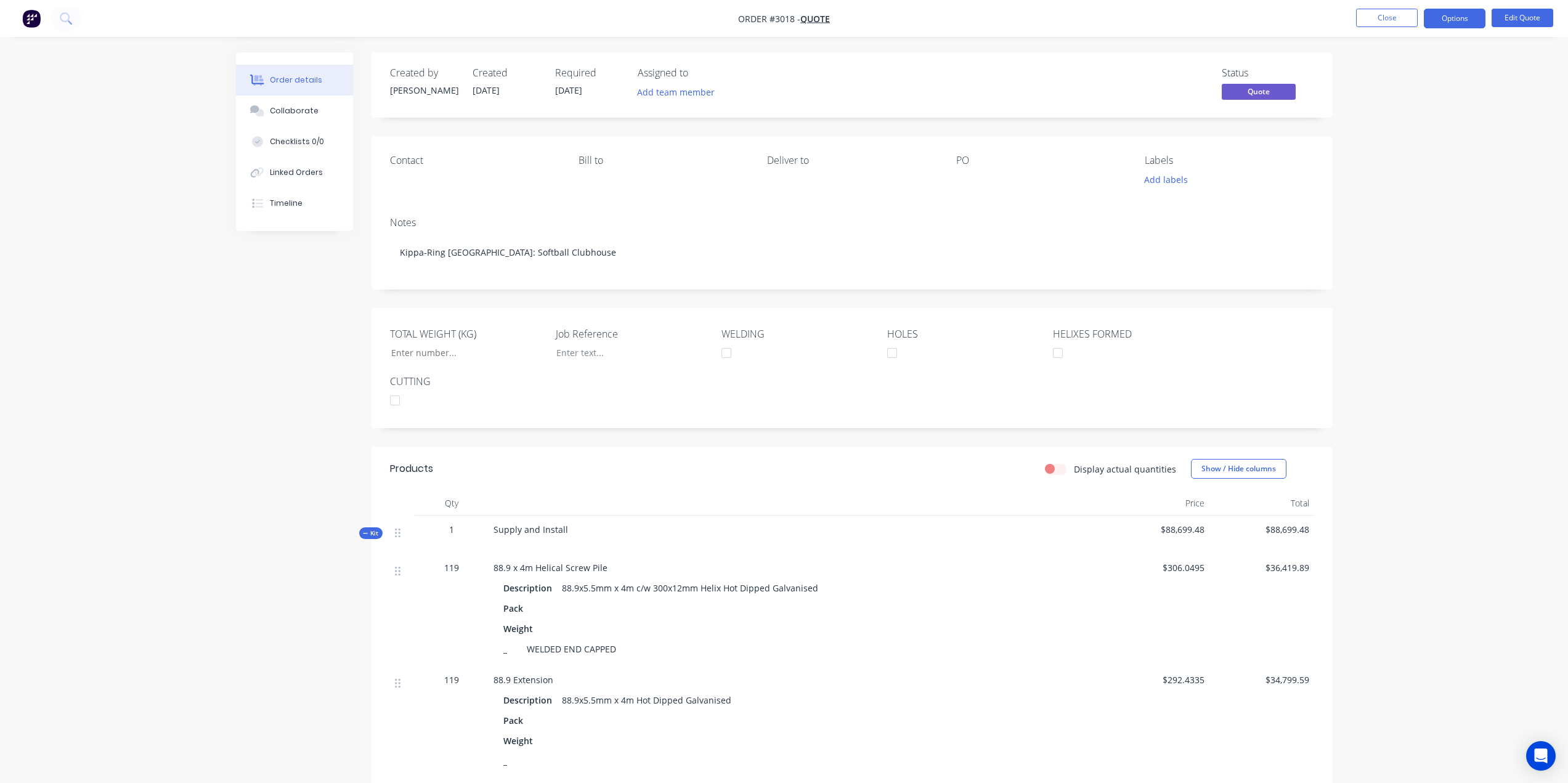
click at [34, 18] on img "button" at bounding box center [31, 18] width 18 height 18
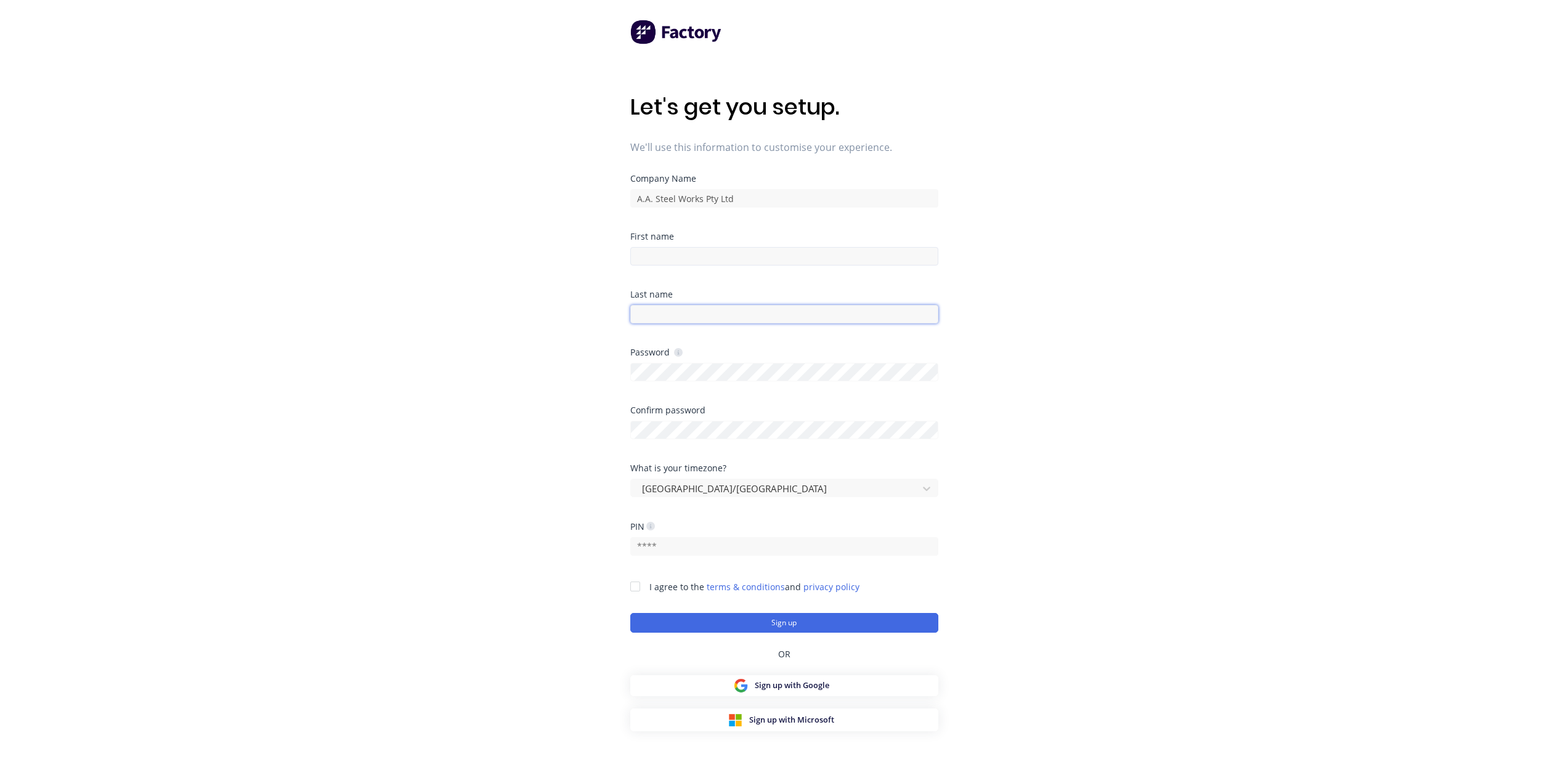
type input "[EMAIL_ADDRESS][DOMAIN_NAME]"
click at [733, 253] on input at bounding box center [784, 256] width 308 height 18
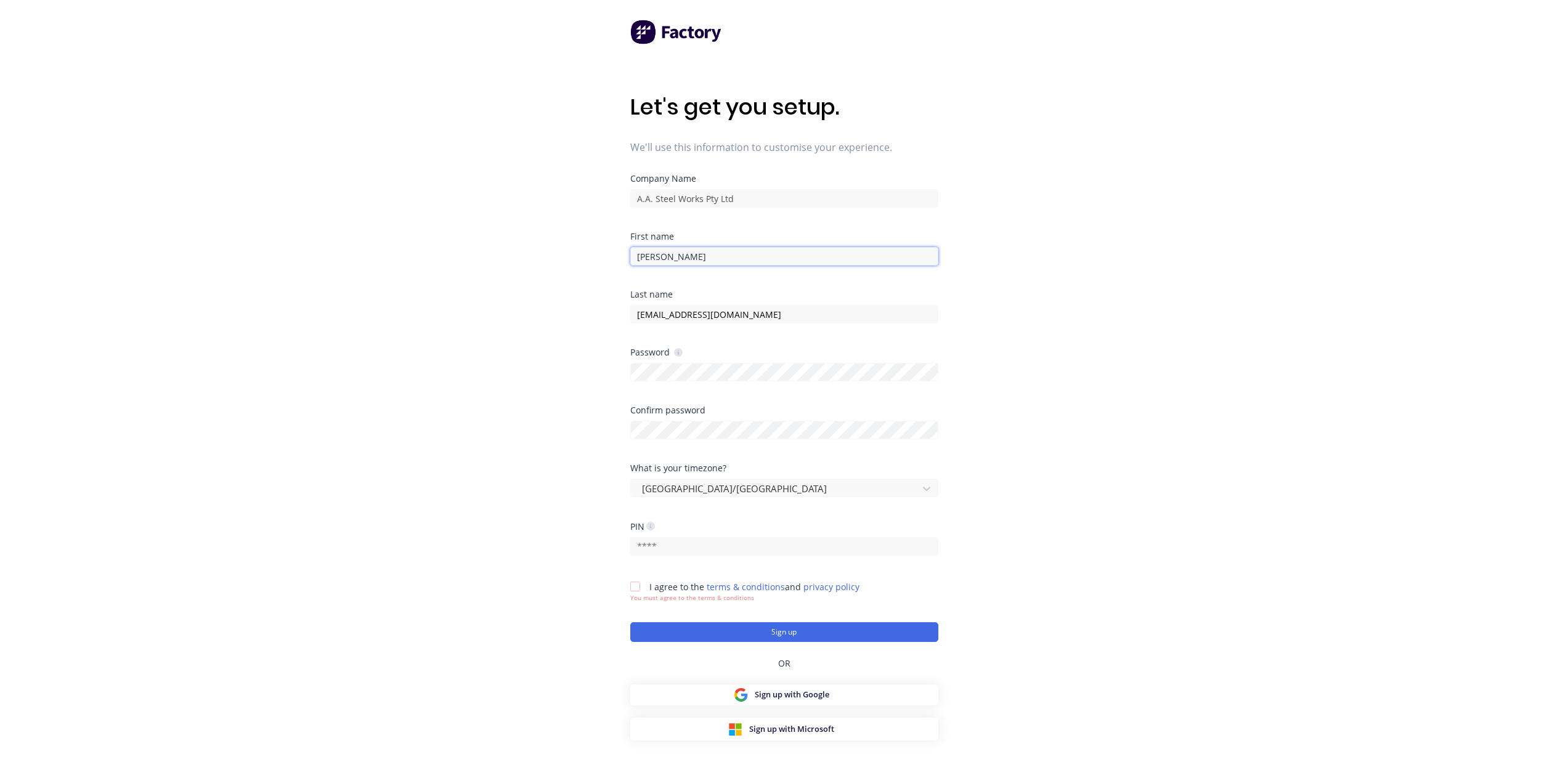
type input "[PERSON_NAME]"
type input "Sarandoglou"
click at [584, 505] on div "Let's get you setup. We'll use this information to customise your experience. C…" at bounding box center [784, 416] width 1568 height 833
click at [678, 554] on input "text" at bounding box center [784, 546] width 308 height 18
type input "7591"
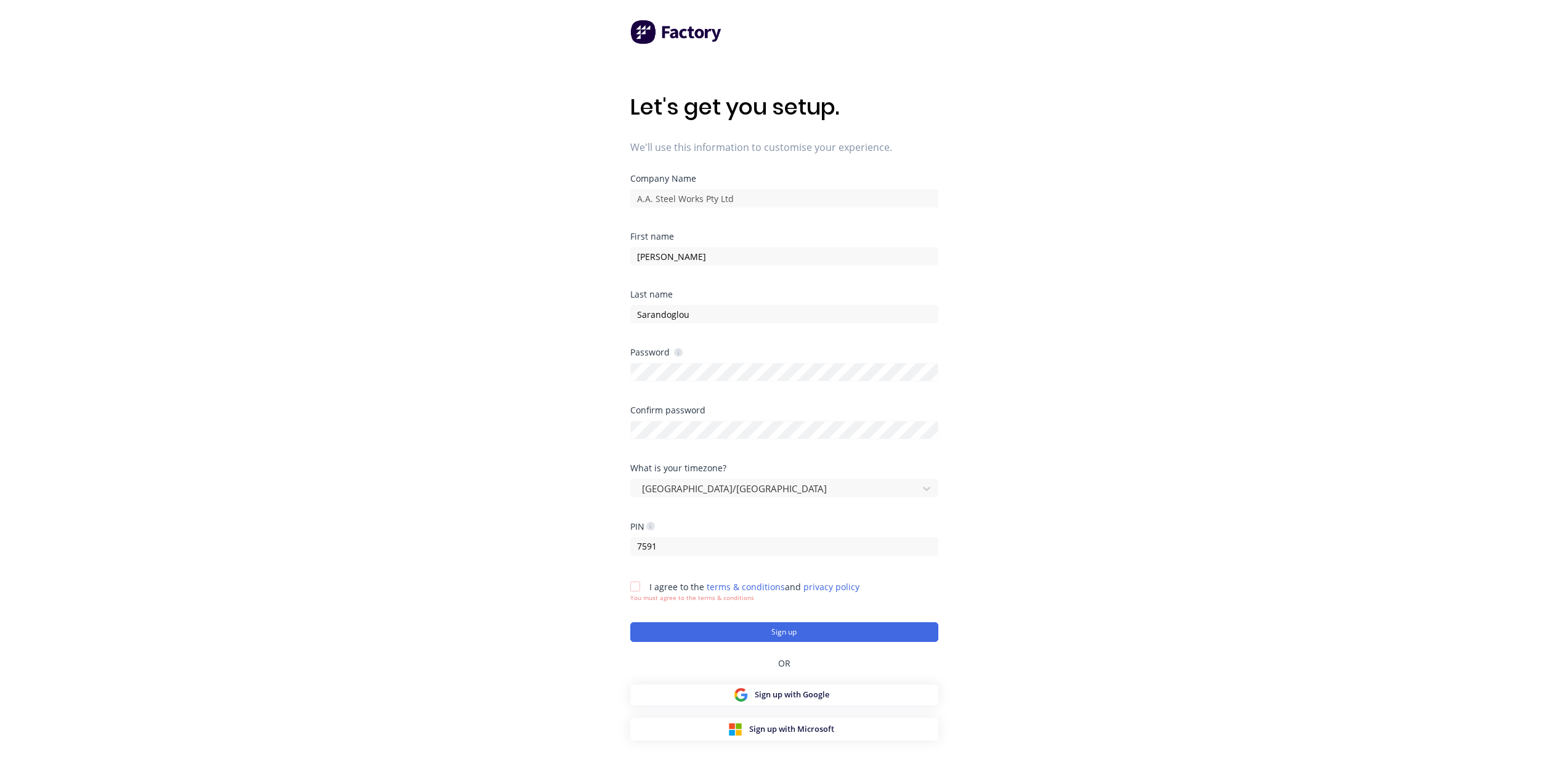
click at [632, 589] on div at bounding box center [635, 586] width 25 height 25
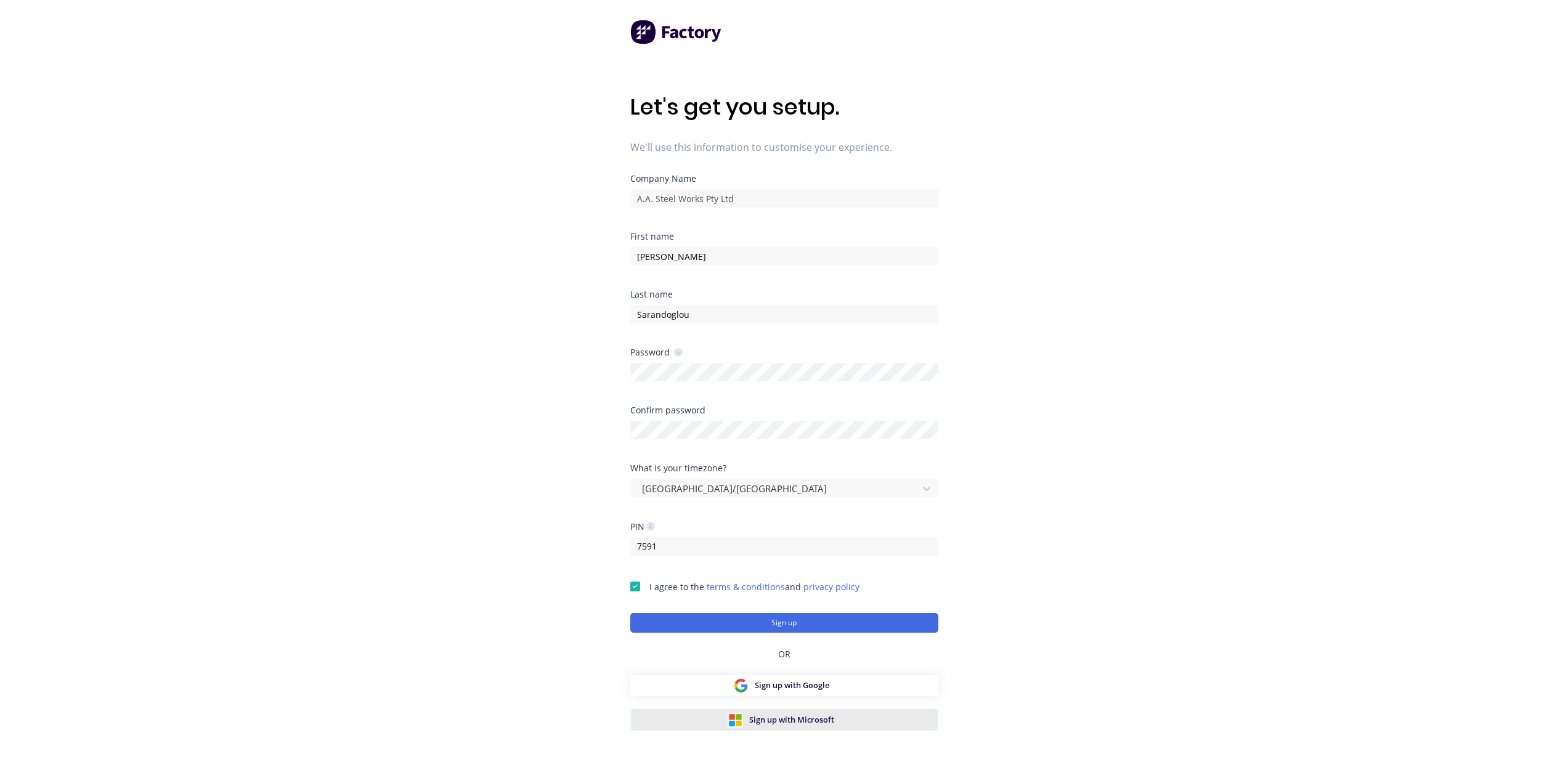
drag, startPoint x: 731, startPoint y: 621, endPoint x: 914, endPoint y: 709, distance: 203.1
click at [731, 620] on button "Sign up" at bounding box center [784, 622] width 308 height 20
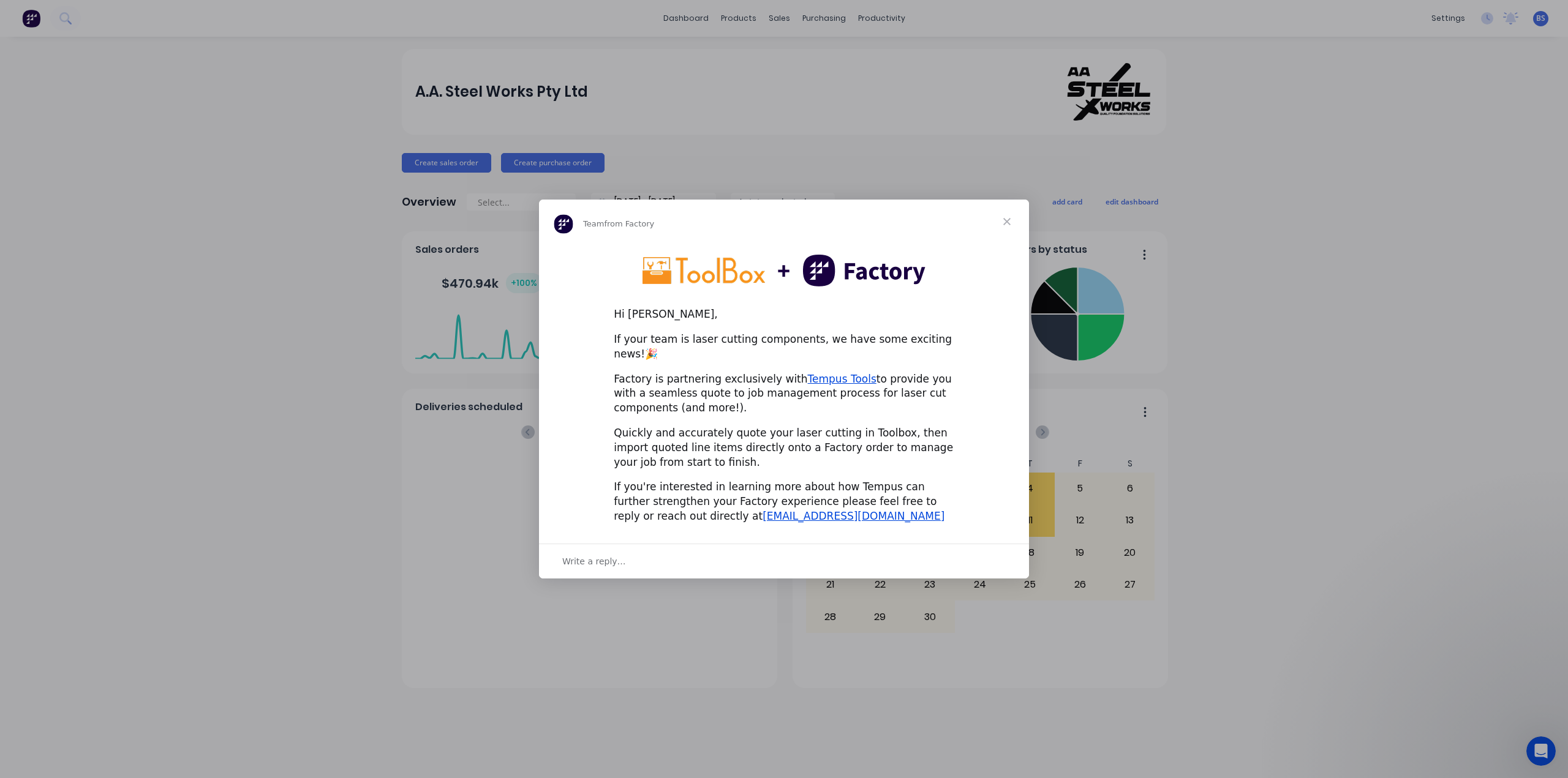
click at [1008, 230] on span "Close" at bounding box center [1007, 221] width 44 height 44
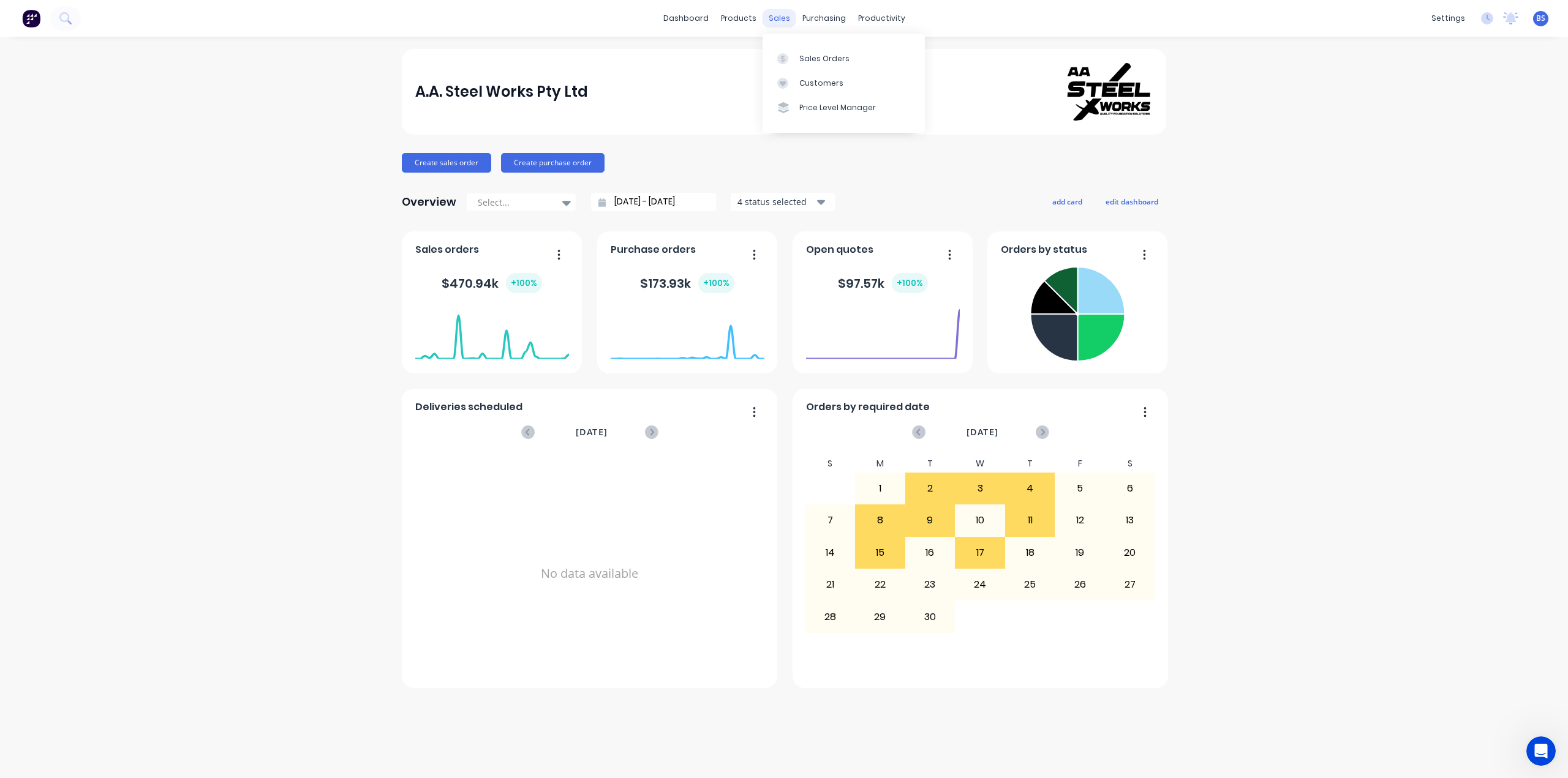
click at [772, 20] on div "sales" at bounding box center [779, 18] width 33 height 18
click at [705, 20] on link "dashboard" at bounding box center [686, 18] width 57 height 18
click at [806, 62] on div "Sales Orders" at bounding box center [824, 59] width 50 height 11
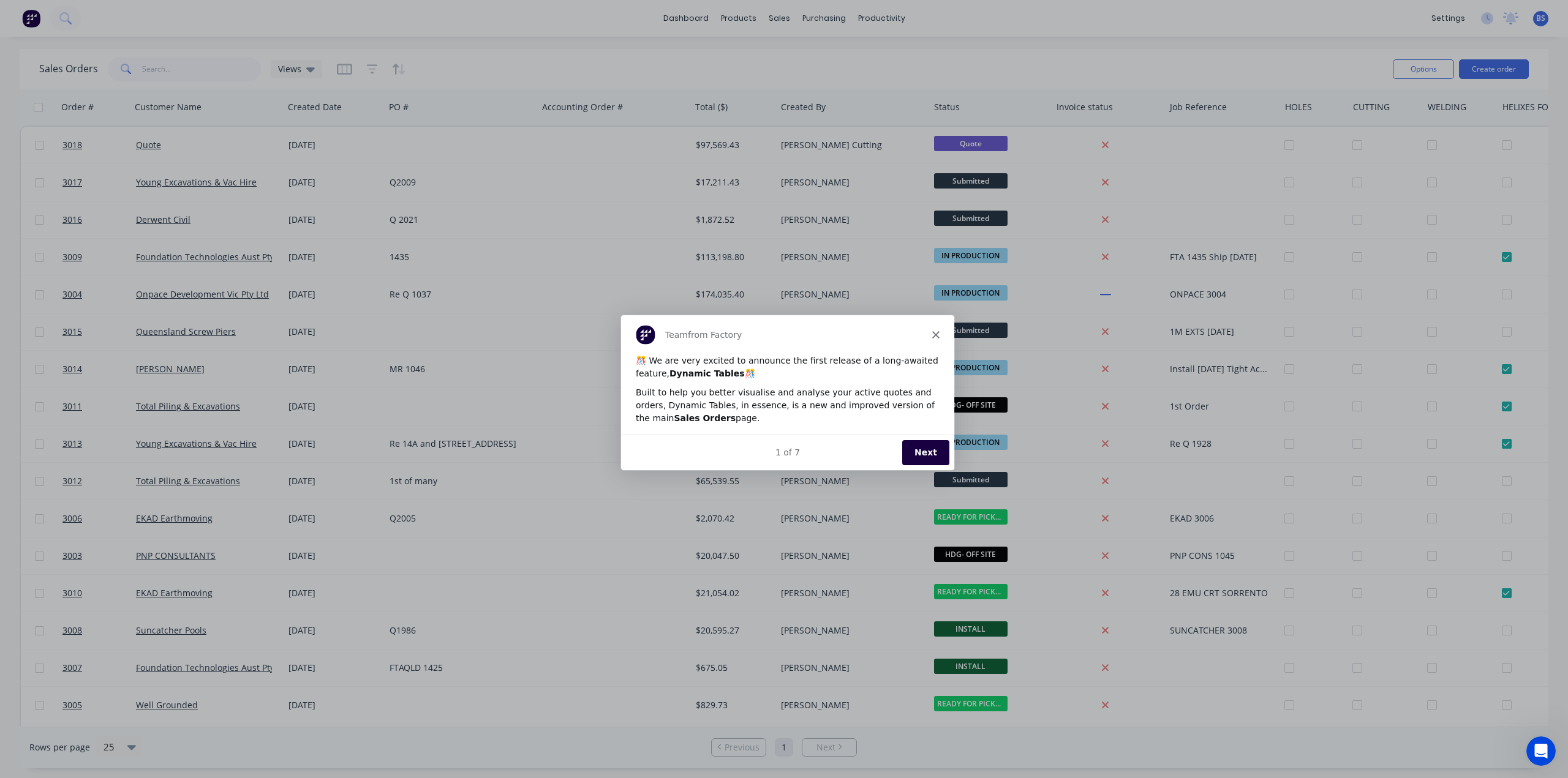
click at [936, 334] on polygon "Close" at bounding box center [935, 334] width 7 height 7
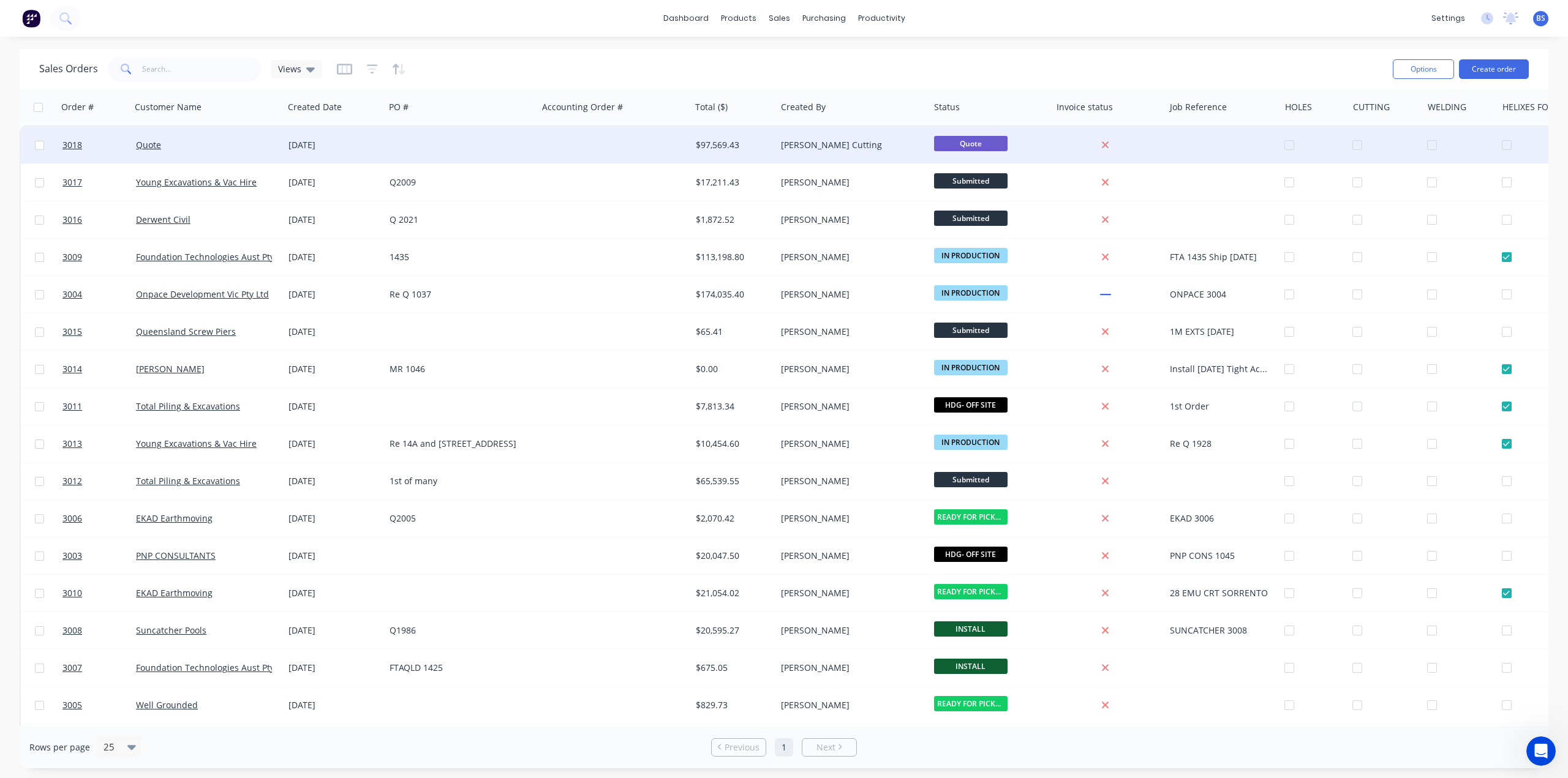
click at [574, 140] on div at bounding box center [614, 145] width 153 height 37
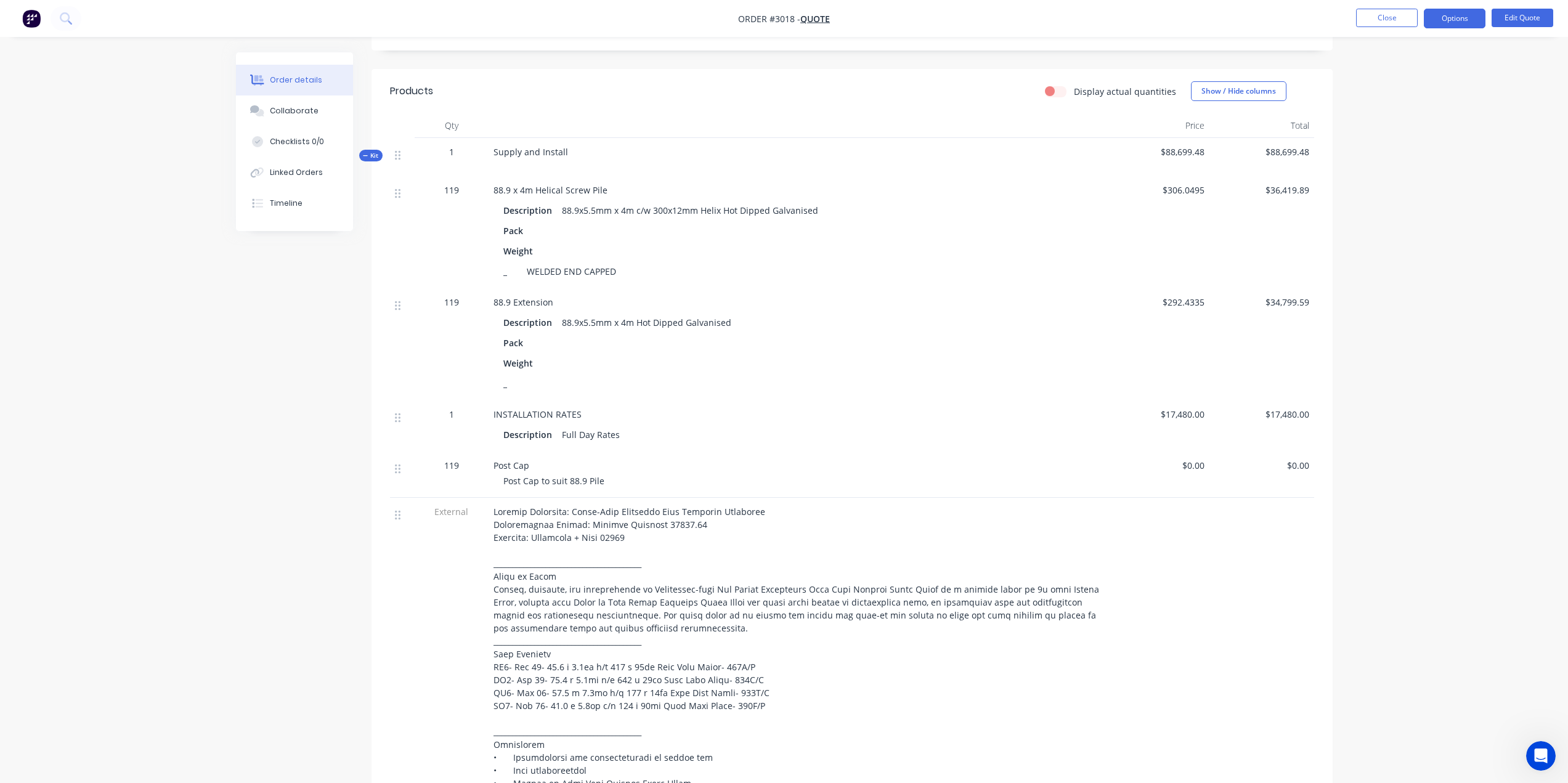
scroll to position [370, 0]
